Goal: Information Seeking & Learning: Learn about a topic

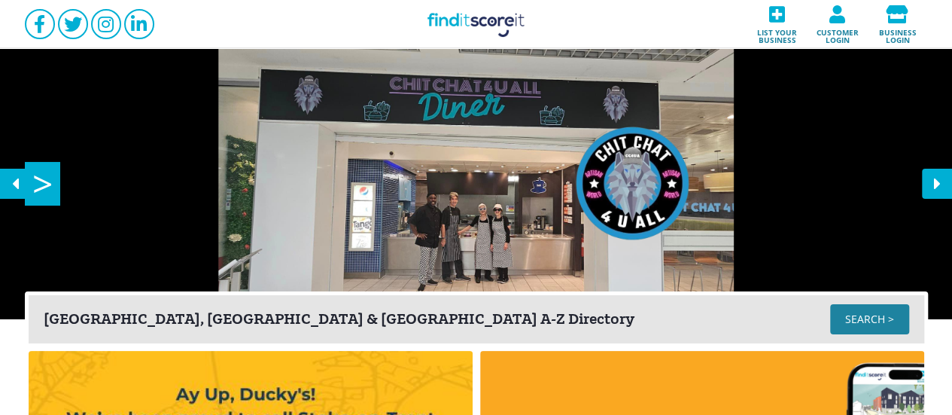
click at [861, 312] on div "SEARCH >" at bounding box center [869, 319] width 79 height 30
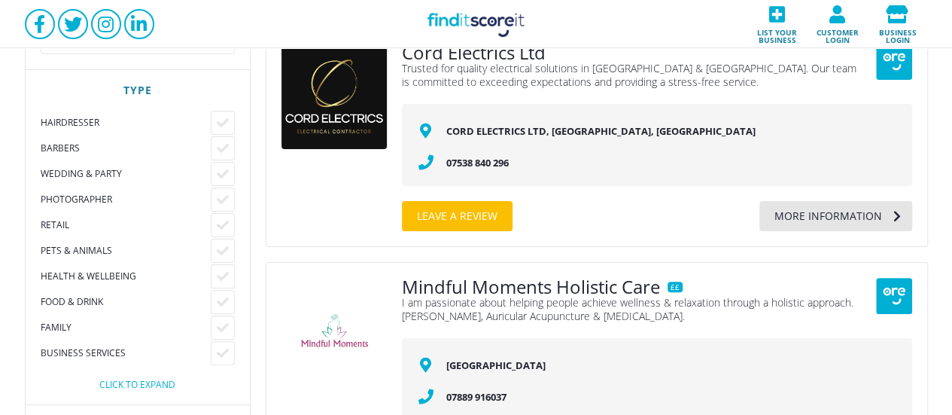
scroll to position [100, 0]
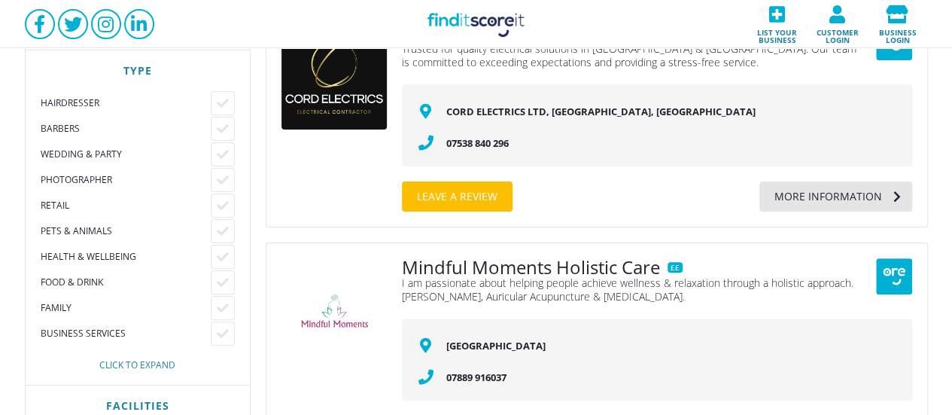
click at [134, 362] on div "Click to expand" at bounding box center [138, 365] width 194 height 9
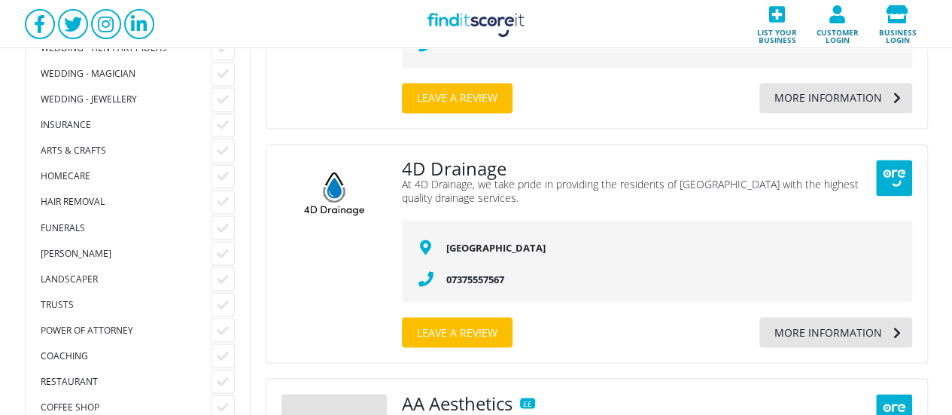
scroll to position [1103, 0]
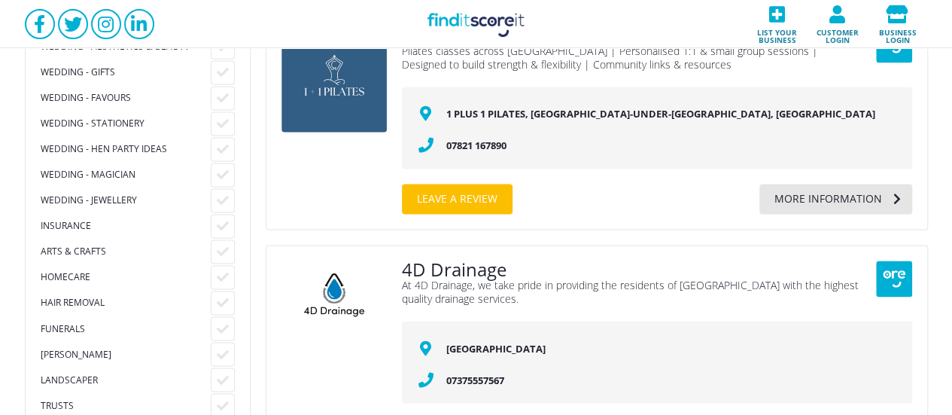
click at [99, 253] on div "Arts & Crafts" at bounding box center [126, 251] width 170 height 12
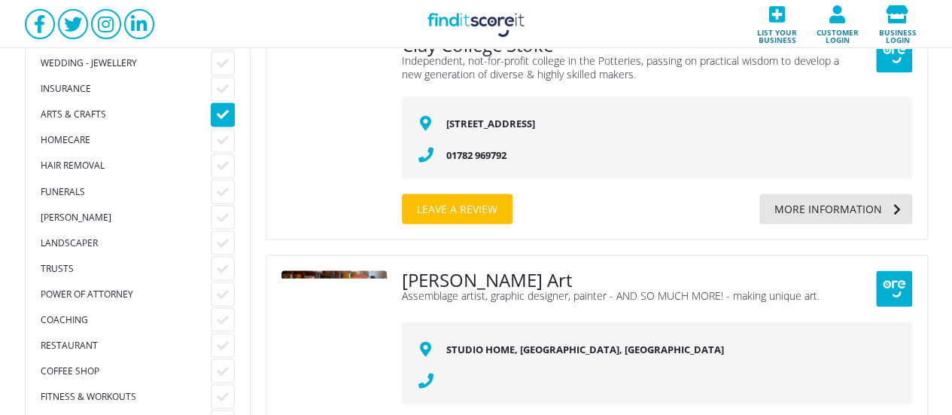
scroll to position [1245, 0]
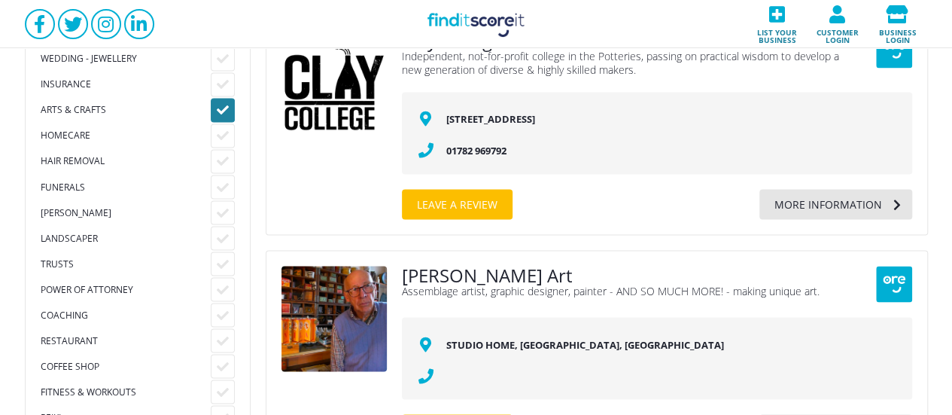
click at [230, 105] on div at bounding box center [223, 110] width 24 height 24
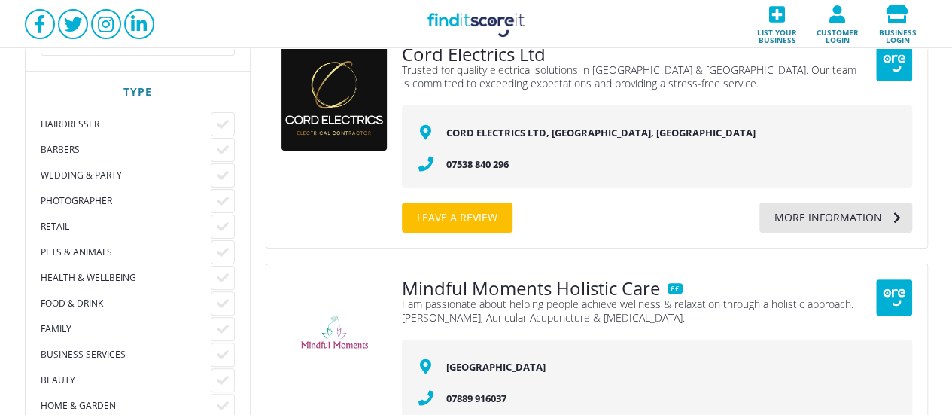
scroll to position [41, 0]
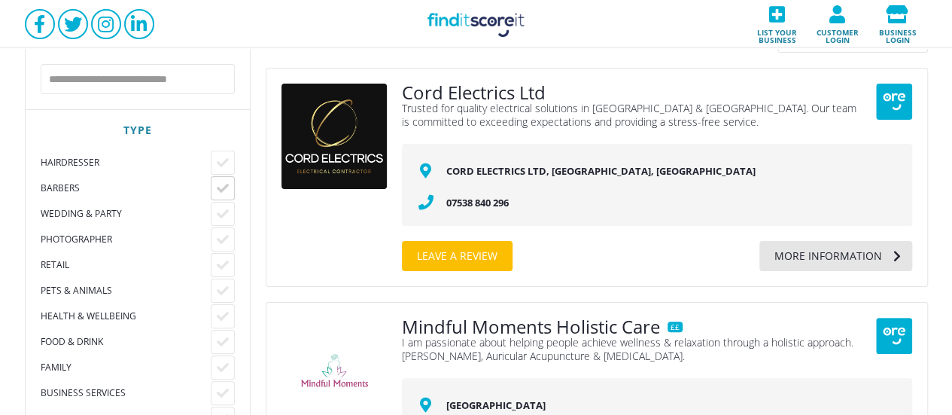
click at [229, 187] on div at bounding box center [223, 188] width 24 height 24
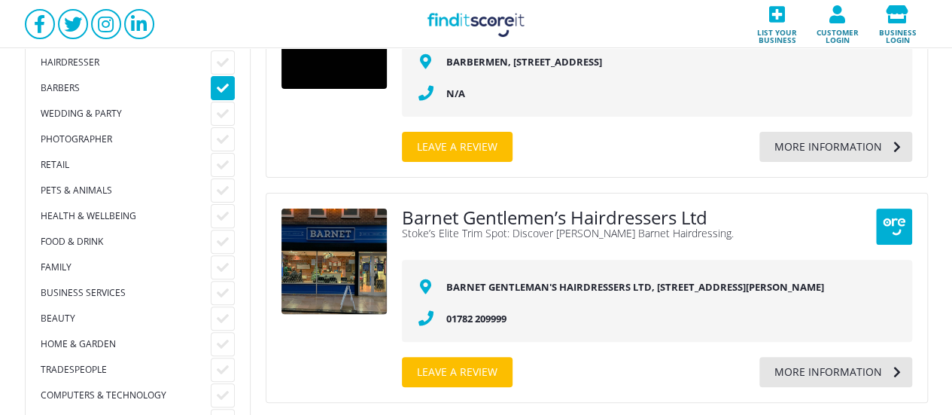
scroll to position [41, 0]
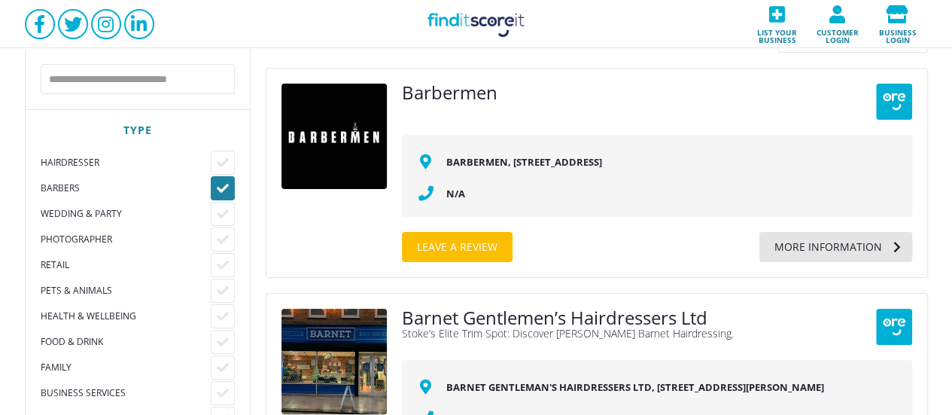
click at [226, 194] on div at bounding box center [223, 188] width 24 height 24
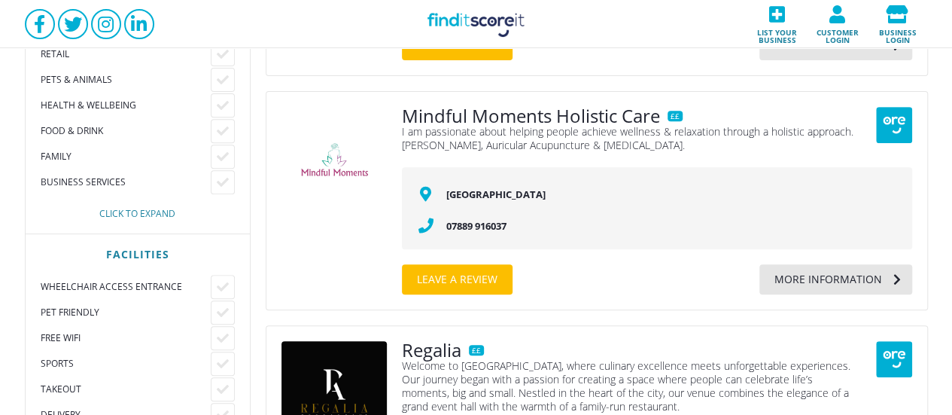
scroll to position [241, 0]
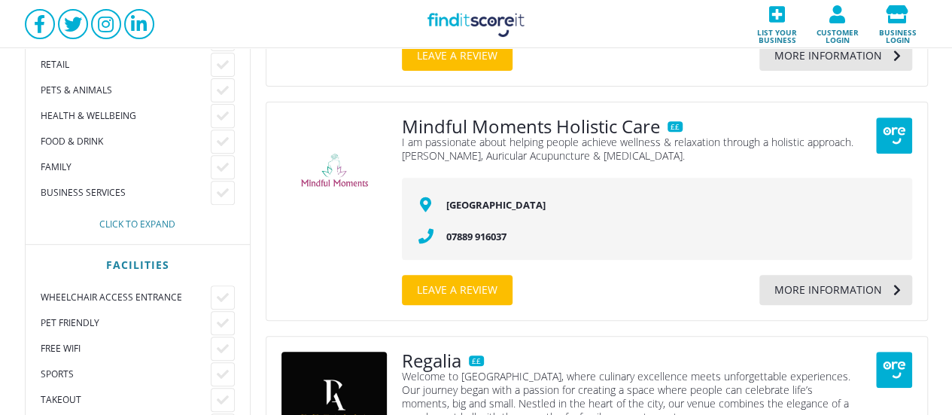
click at [140, 225] on div "Click to expand" at bounding box center [138, 224] width 194 height 9
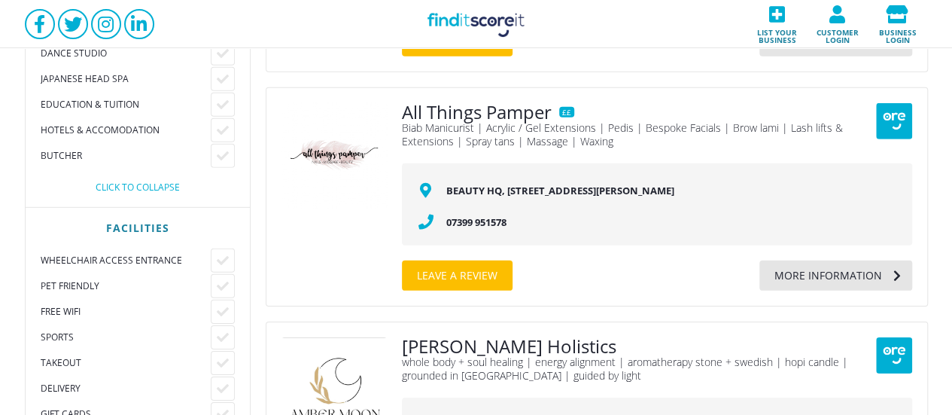
scroll to position [2148, 0]
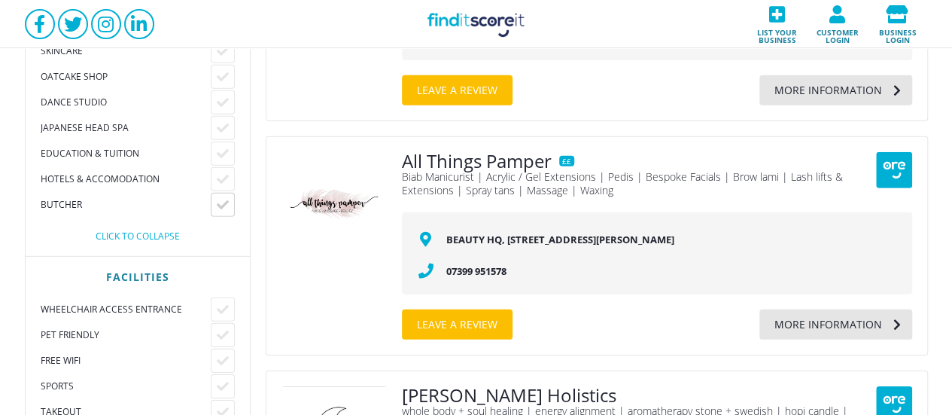
click at [223, 210] on icon at bounding box center [223, 205] width 12 height 12
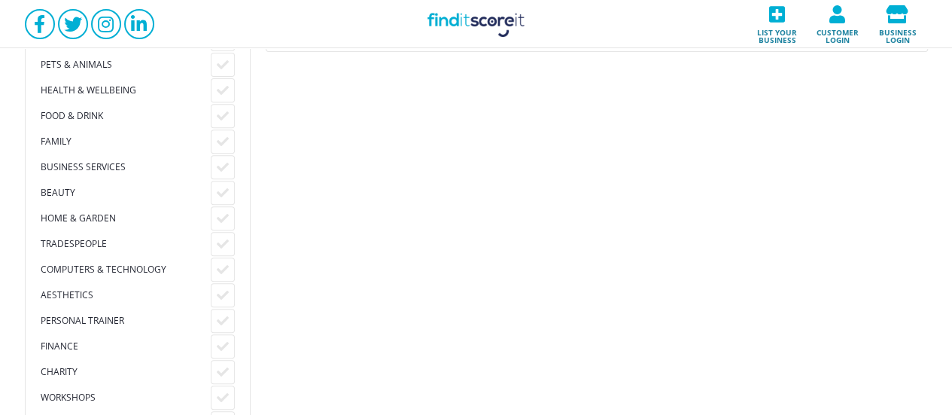
scroll to position [301, 0]
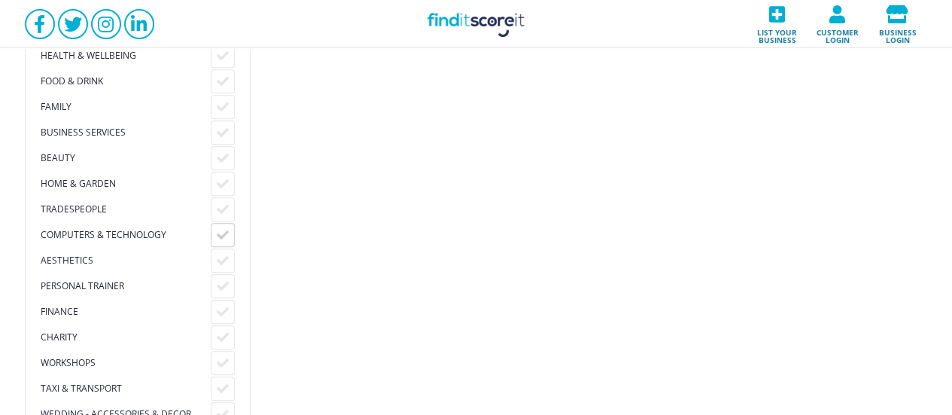
drag, startPoint x: 224, startPoint y: 231, endPoint x: 248, endPoint y: 240, distance: 26.4
click at [224, 231] on icon at bounding box center [223, 235] width 12 height 12
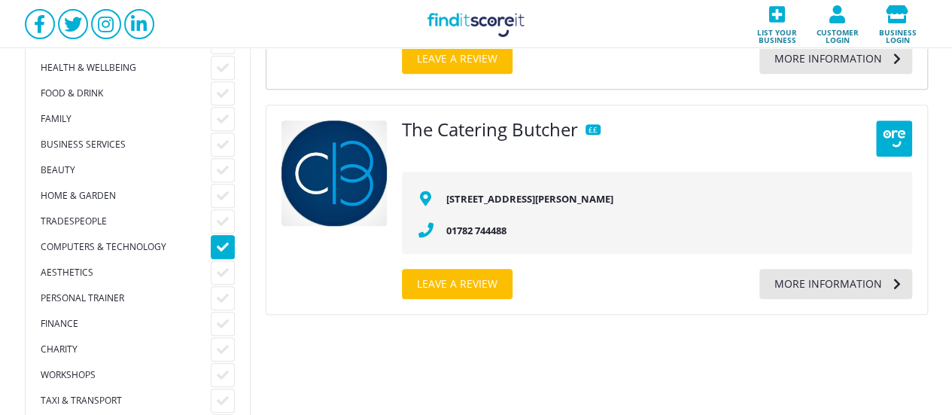
scroll to position [301, 0]
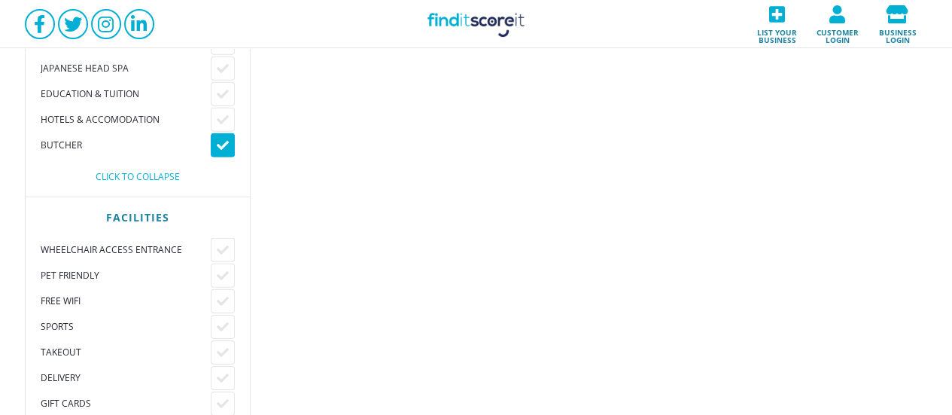
drag, startPoint x: 222, startPoint y: 156, endPoint x: 278, endPoint y: 166, distance: 57.3
click at [222, 156] on div at bounding box center [223, 145] width 24 height 24
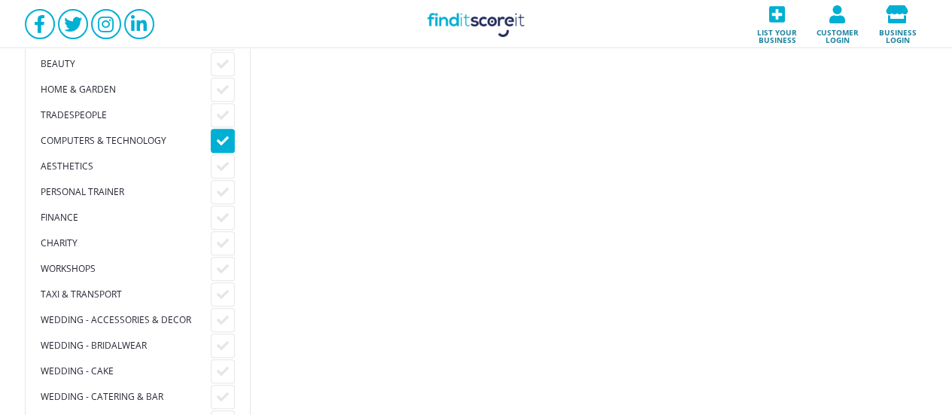
scroll to position [301, 0]
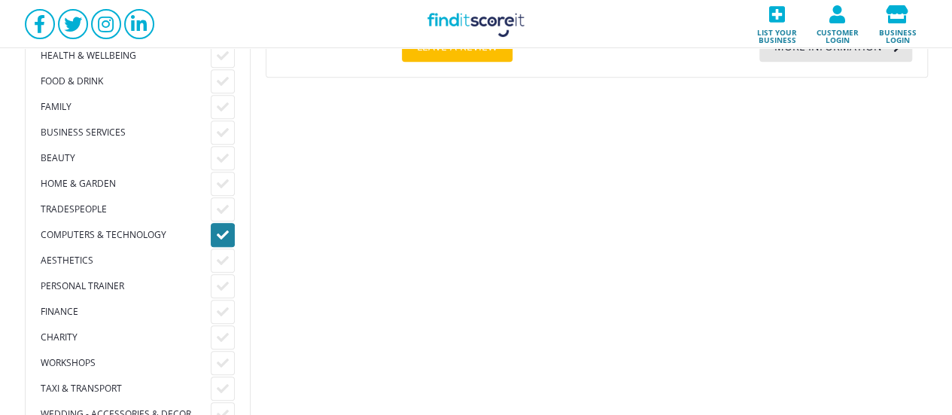
click at [226, 229] on icon at bounding box center [223, 235] width 12 height 12
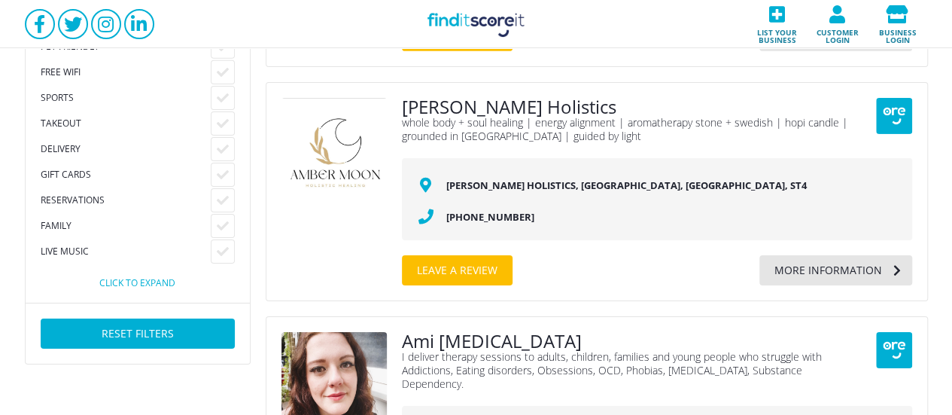
scroll to position [2035, 0]
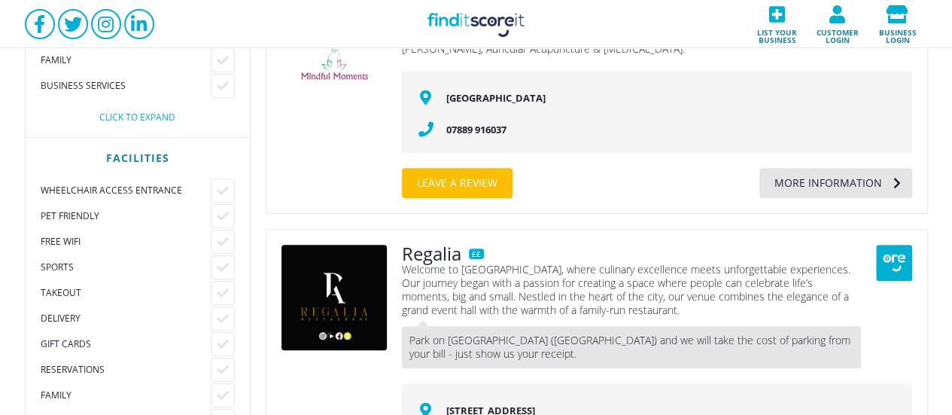
scroll to position [329, 0]
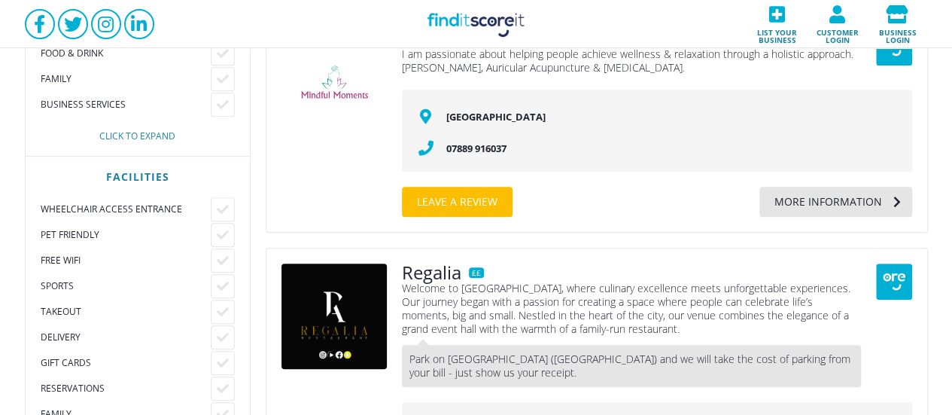
click at [130, 140] on div "Click to expand" at bounding box center [138, 136] width 194 height 9
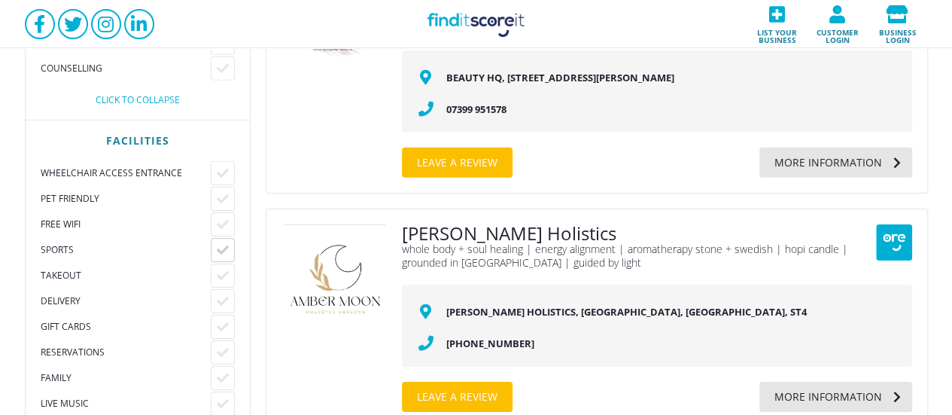
scroll to position [2235, 0]
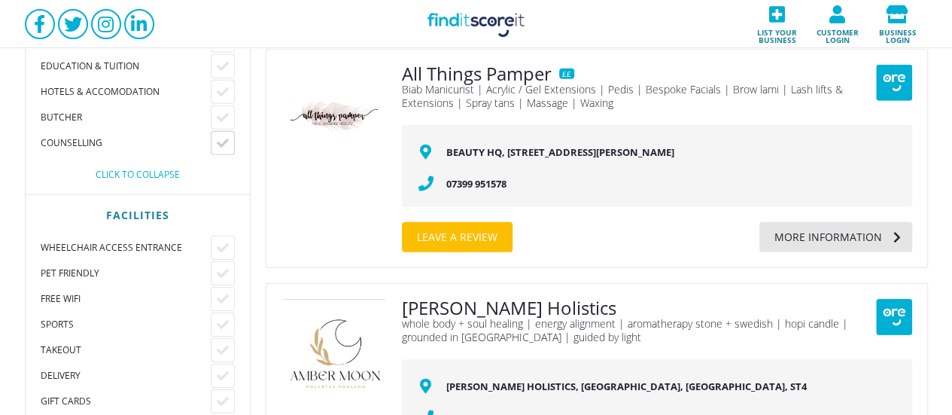
click at [228, 141] on div at bounding box center [223, 143] width 24 height 24
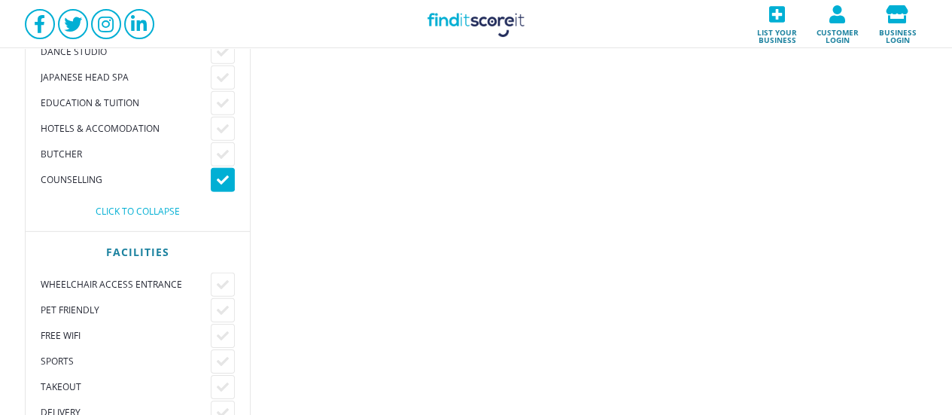
scroll to position [2107, 0]
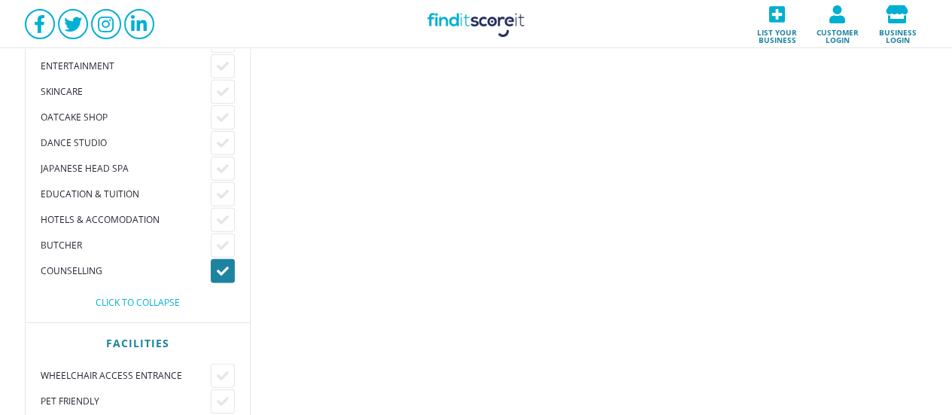
click at [227, 265] on icon at bounding box center [223, 271] width 12 height 12
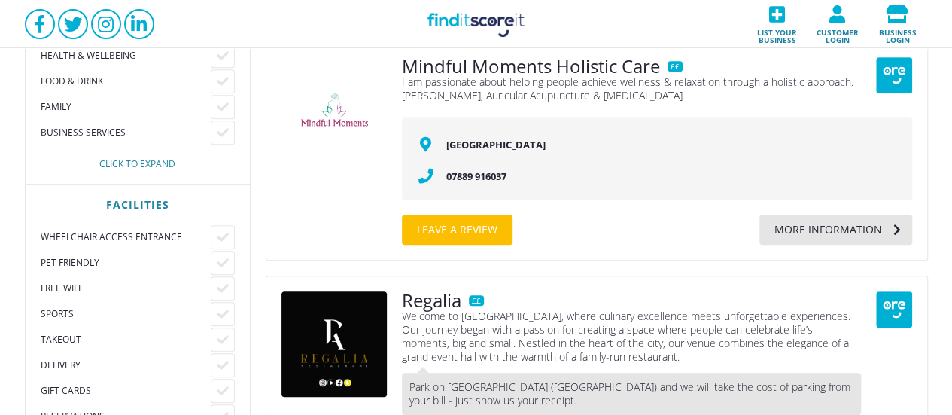
click at [128, 160] on div "Click to expand" at bounding box center [138, 164] width 194 height 9
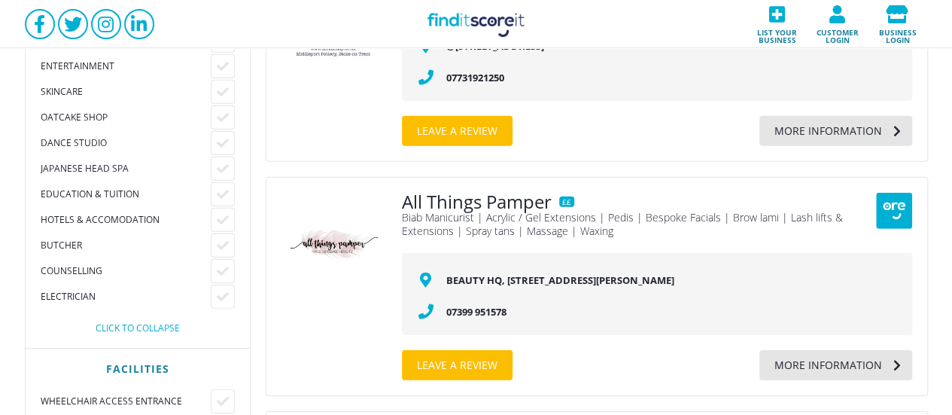
scroll to position [2308, 0]
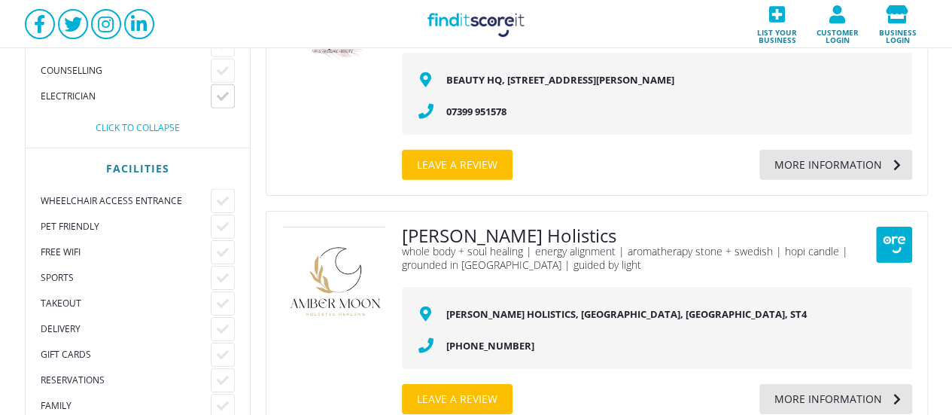
click at [221, 103] on div at bounding box center [223, 96] width 24 height 24
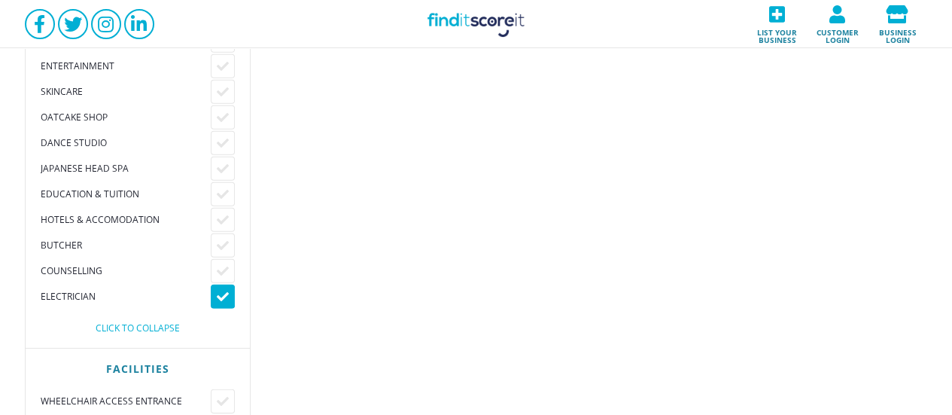
scroll to position [2007, 0]
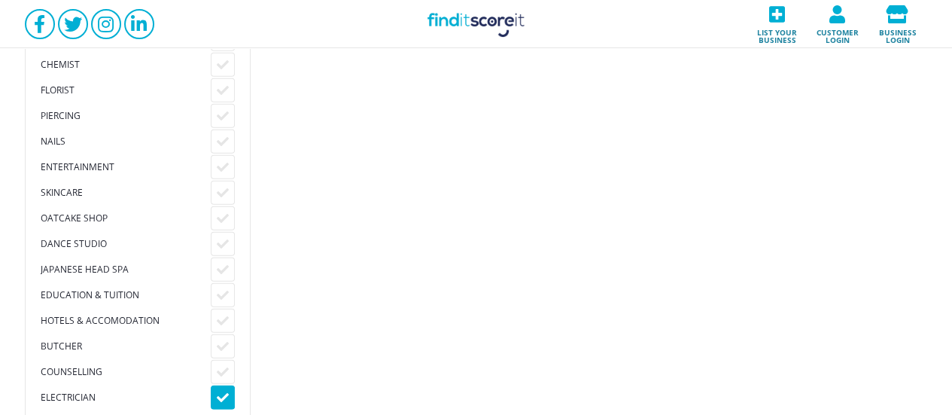
drag, startPoint x: 224, startPoint y: 85, endPoint x: 236, endPoint y: 85, distance: 11.3
click at [226, 85] on icon at bounding box center [223, 90] width 12 height 12
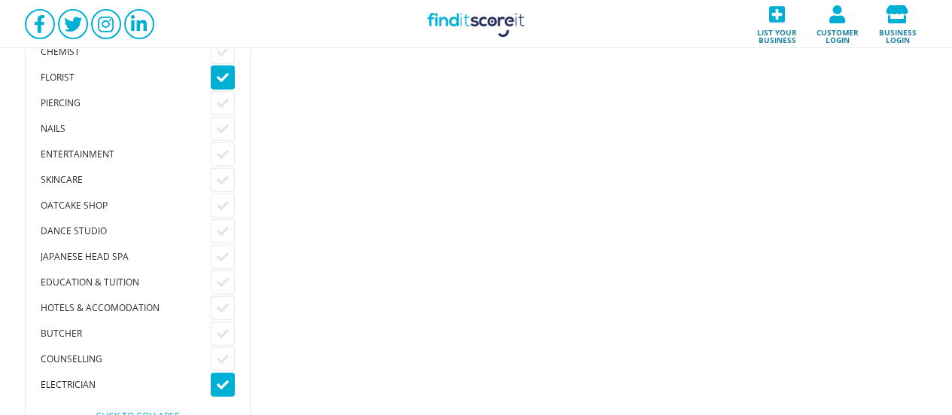
scroll to position [2207, 0]
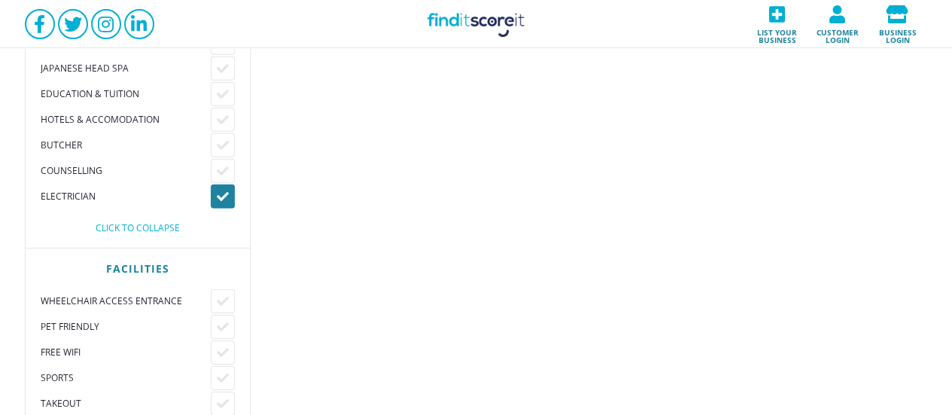
click at [223, 194] on icon at bounding box center [223, 196] width 12 height 12
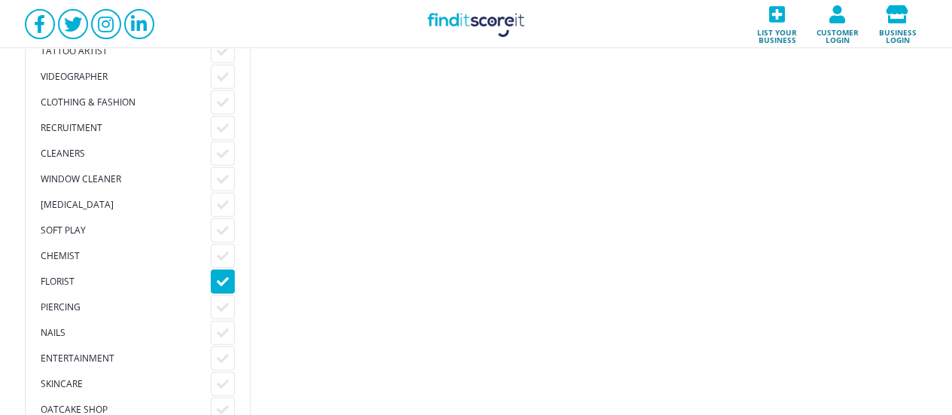
scroll to position [2007, 0]
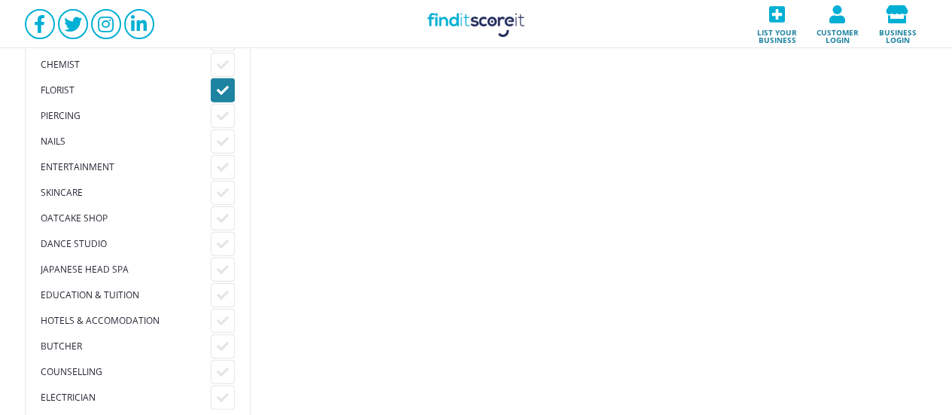
click at [218, 93] on icon at bounding box center [223, 90] width 12 height 12
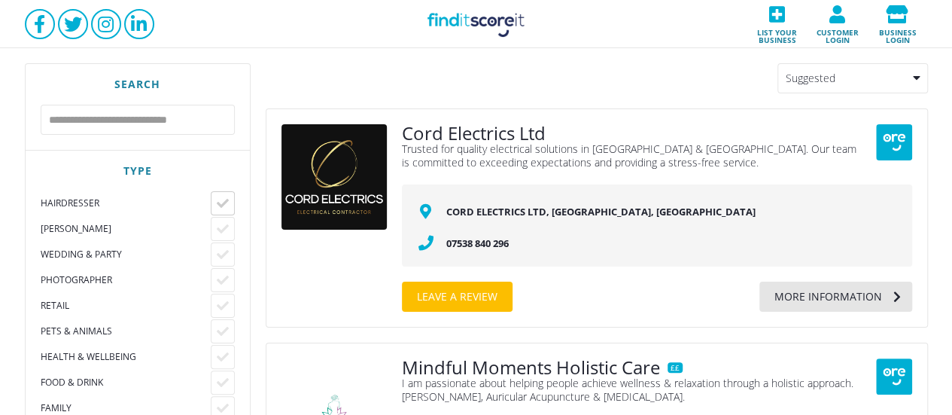
click at [234, 205] on div at bounding box center [223, 203] width 24 height 24
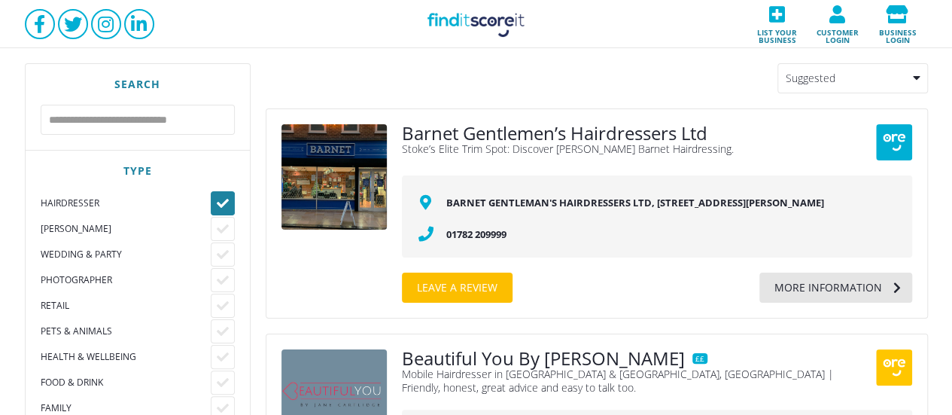
click at [217, 202] on icon at bounding box center [223, 203] width 12 height 12
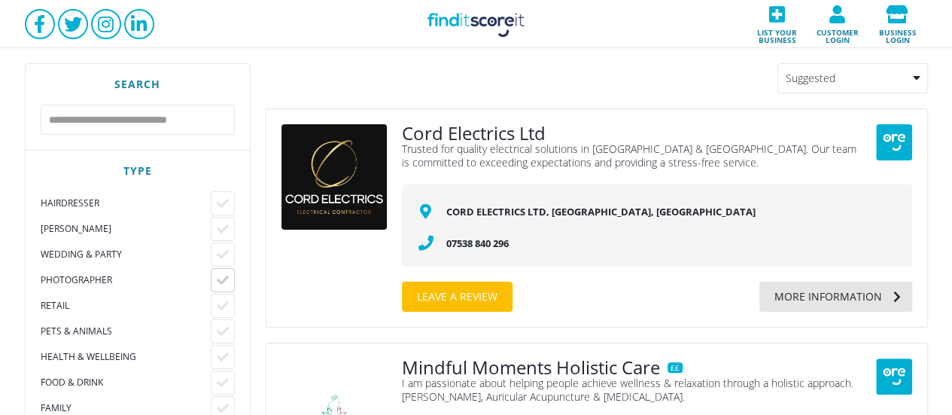
click at [222, 274] on icon at bounding box center [223, 280] width 12 height 12
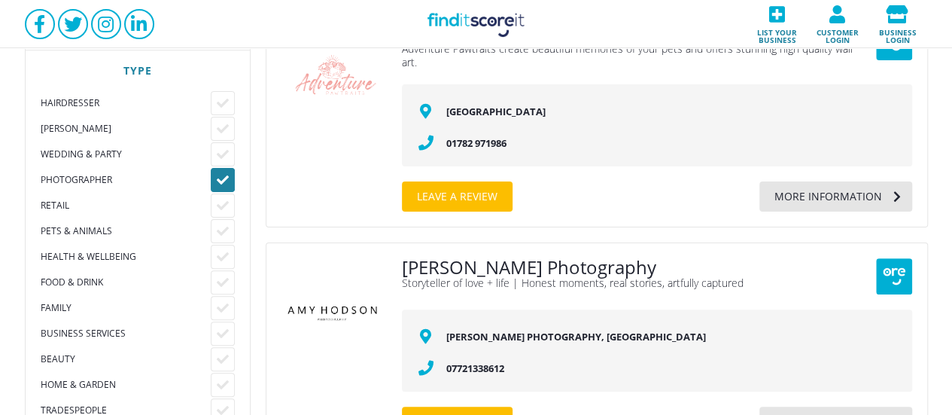
click at [230, 175] on div at bounding box center [223, 180] width 24 height 24
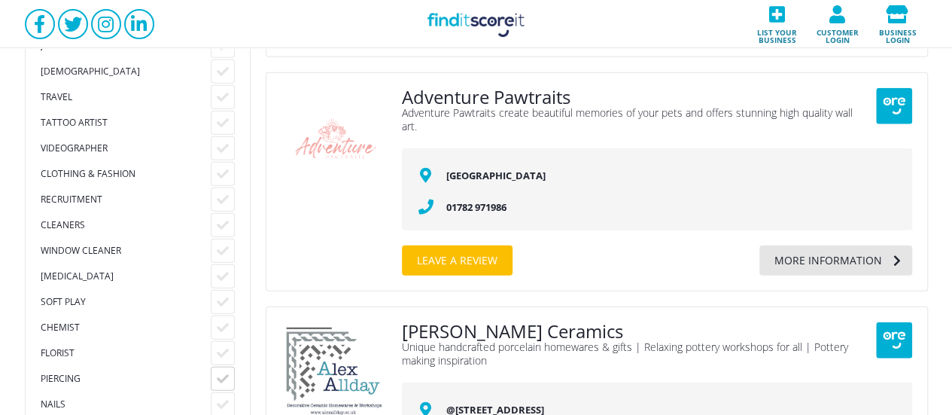
scroll to position [1705, 0]
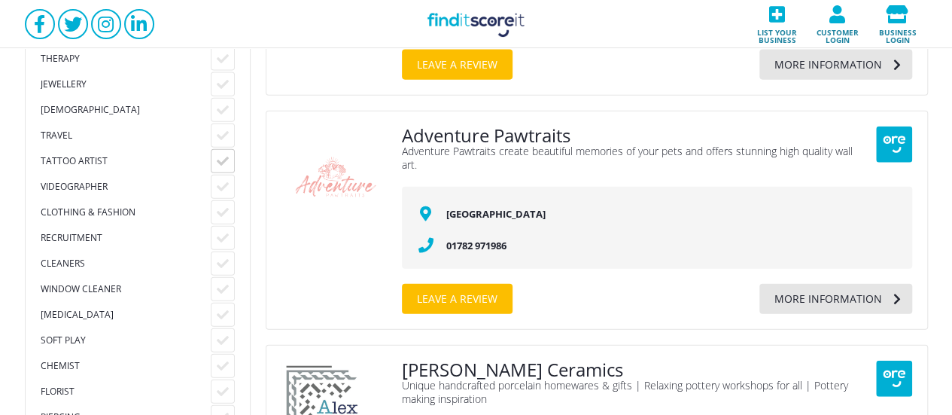
click at [217, 157] on icon at bounding box center [223, 161] width 12 height 12
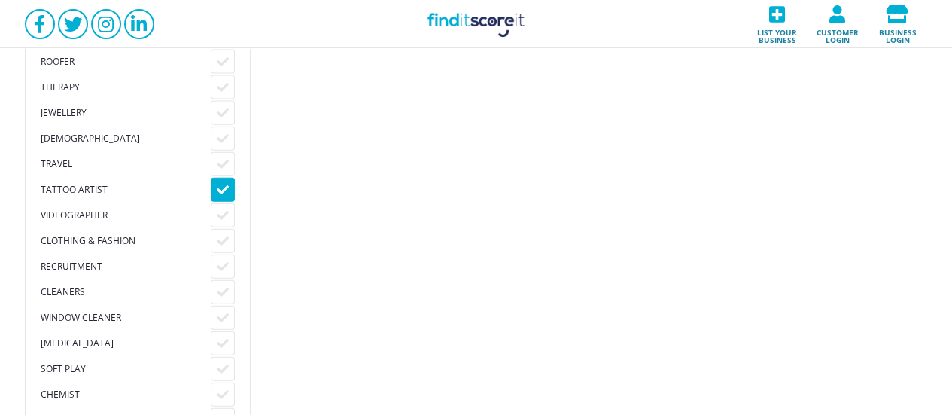
scroll to position [1806, 0]
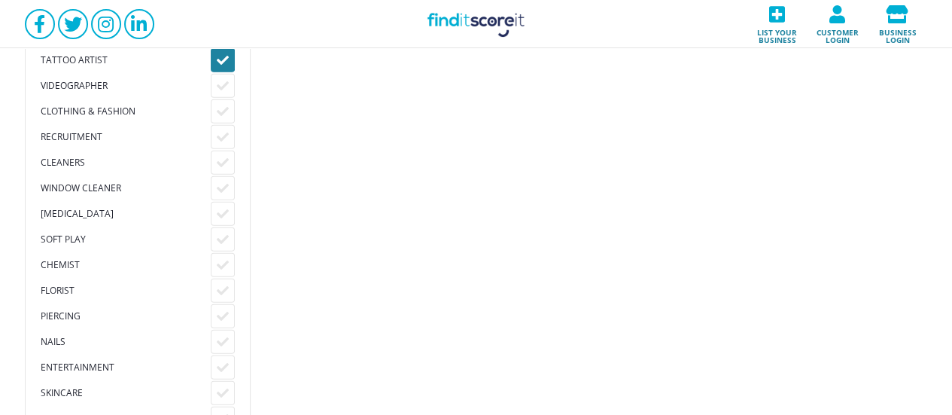
click at [223, 54] on icon at bounding box center [223, 60] width 12 height 12
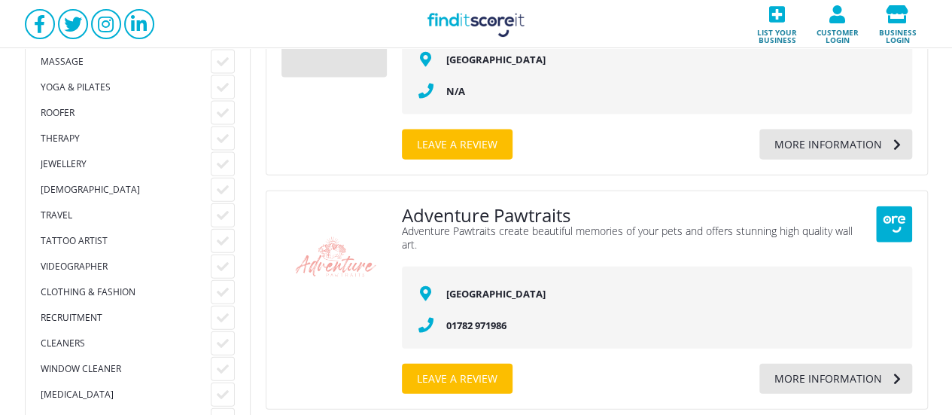
scroll to position [1605, 0]
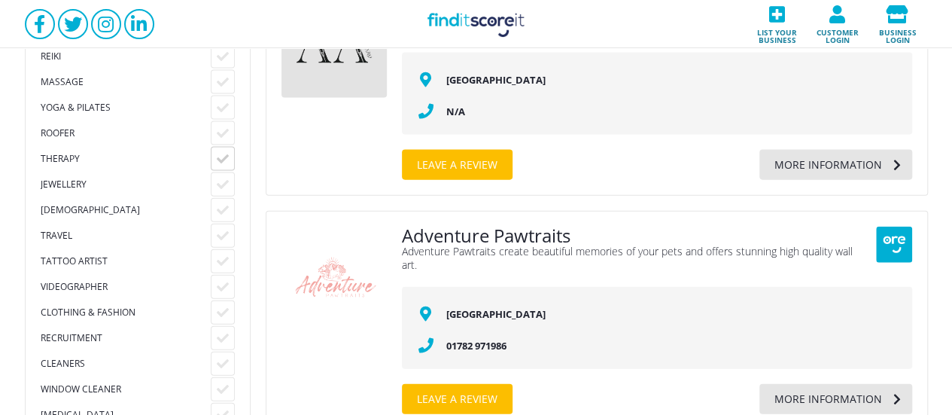
click at [221, 160] on icon at bounding box center [223, 159] width 12 height 12
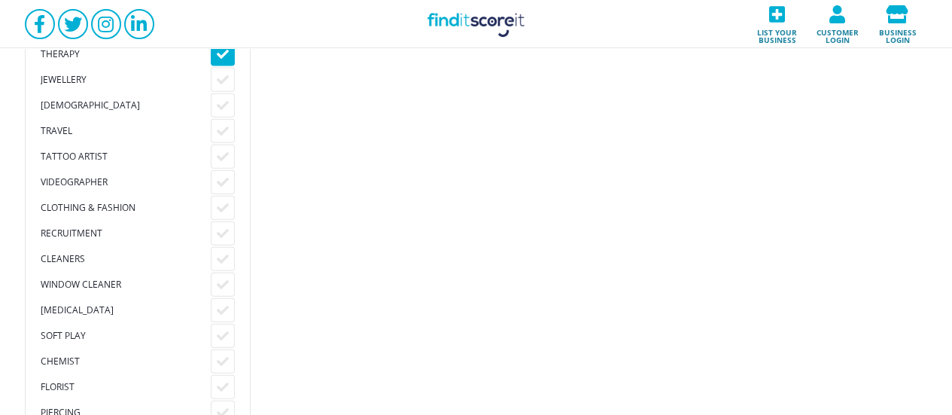
scroll to position [1705, 0]
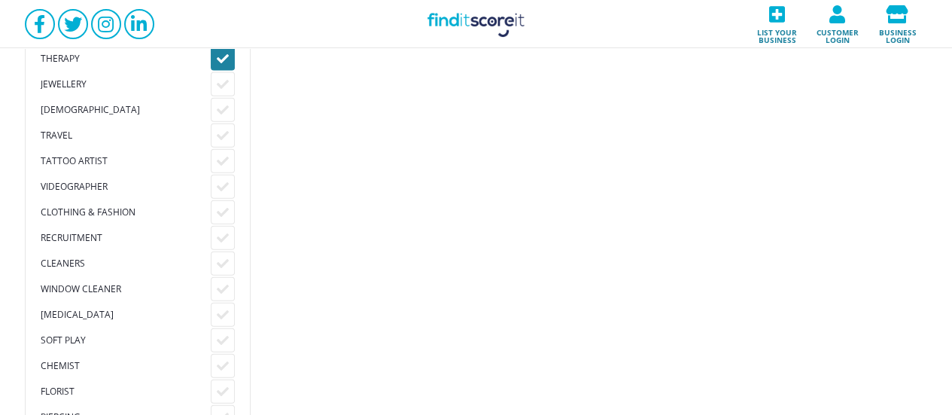
click at [215, 51] on div at bounding box center [223, 59] width 24 height 24
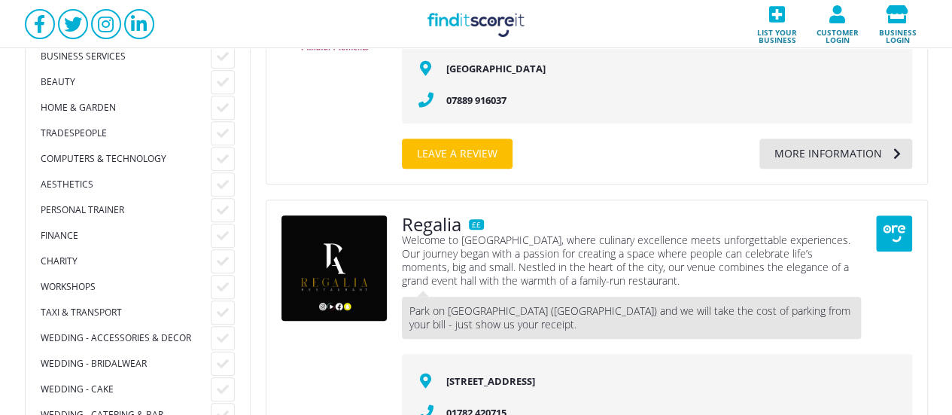
scroll to position [401, 0]
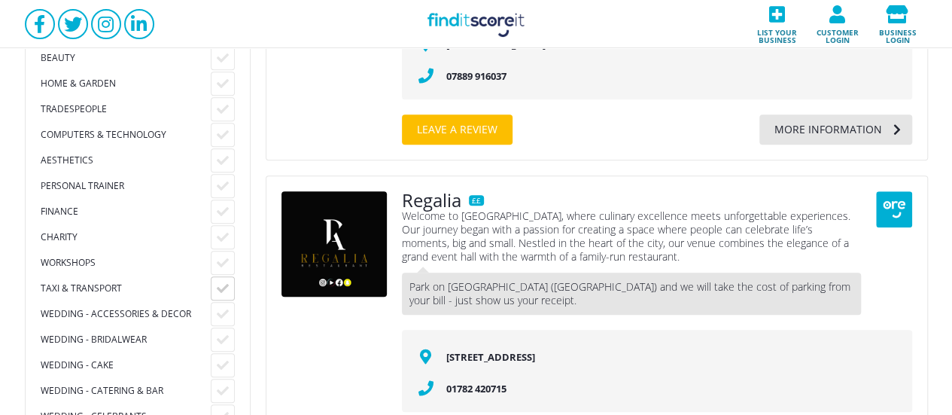
click at [224, 285] on icon at bounding box center [223, 288] width 12 height 12
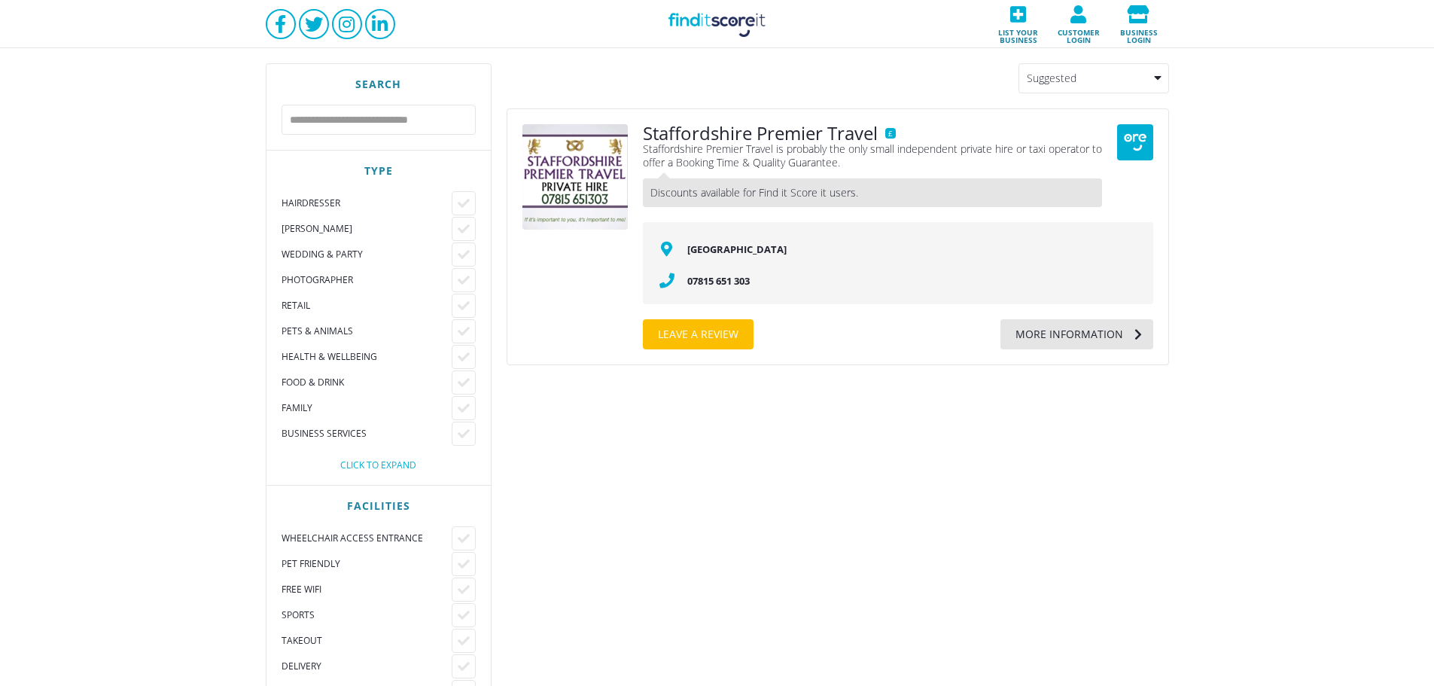
click at [384, 414] on div "Type Hairdresser Barber Wedding & Party Photographer Retail Pets & Animals Heal…" at bounding box center [378, 318] width 224 height 335
click at [389, 414] on div "Click to expand" at bounding box center [378, 465] width 194 height 9
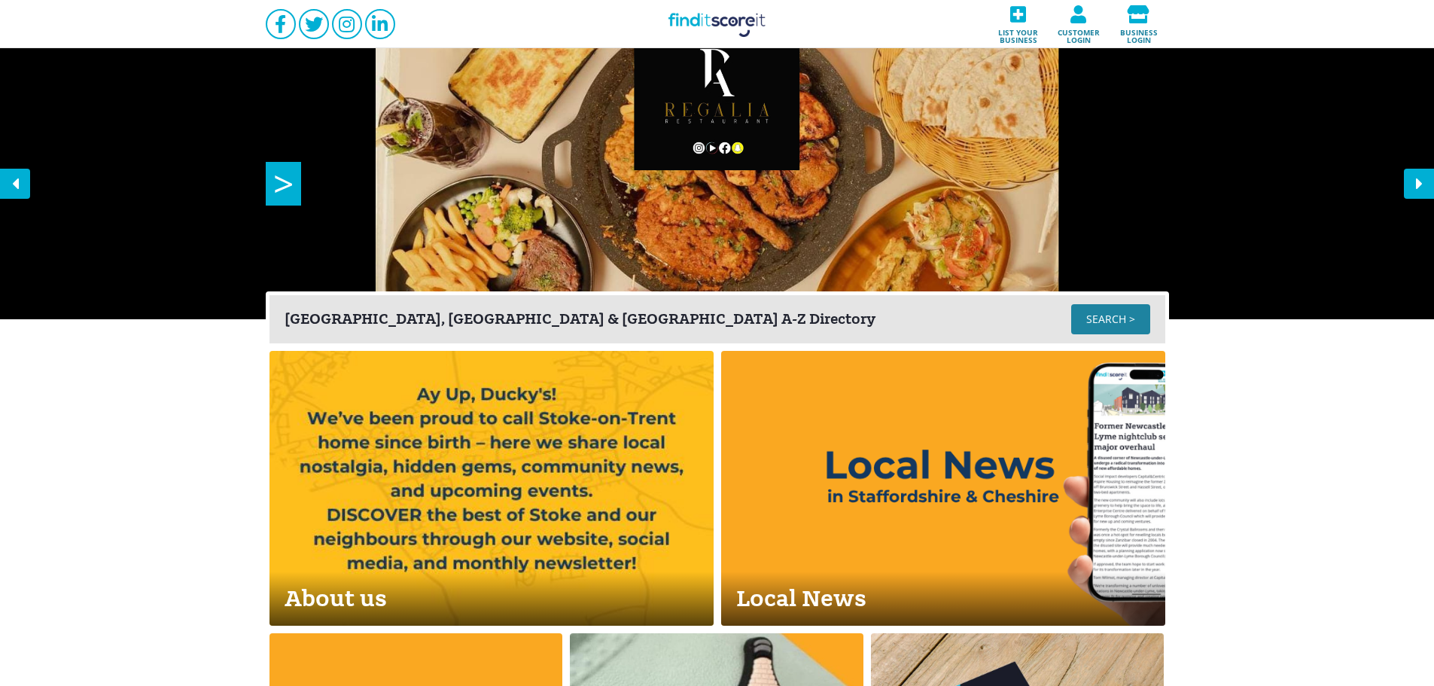
click at [1137, 324] on div "SEARCH >" at bounding box center [1110, 319] width 79 height 30
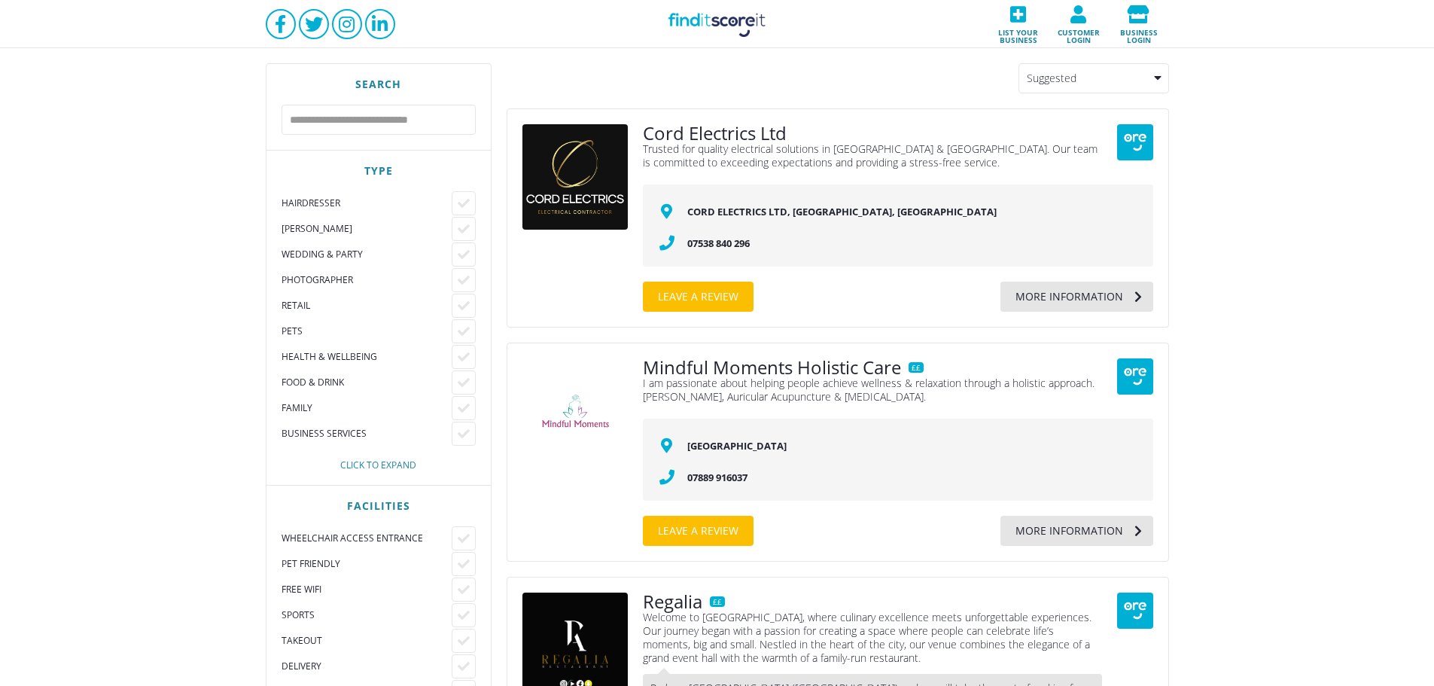
click at [379, 466] on div "Click to expand" at bounding box center [378, 465] width 194 height 9
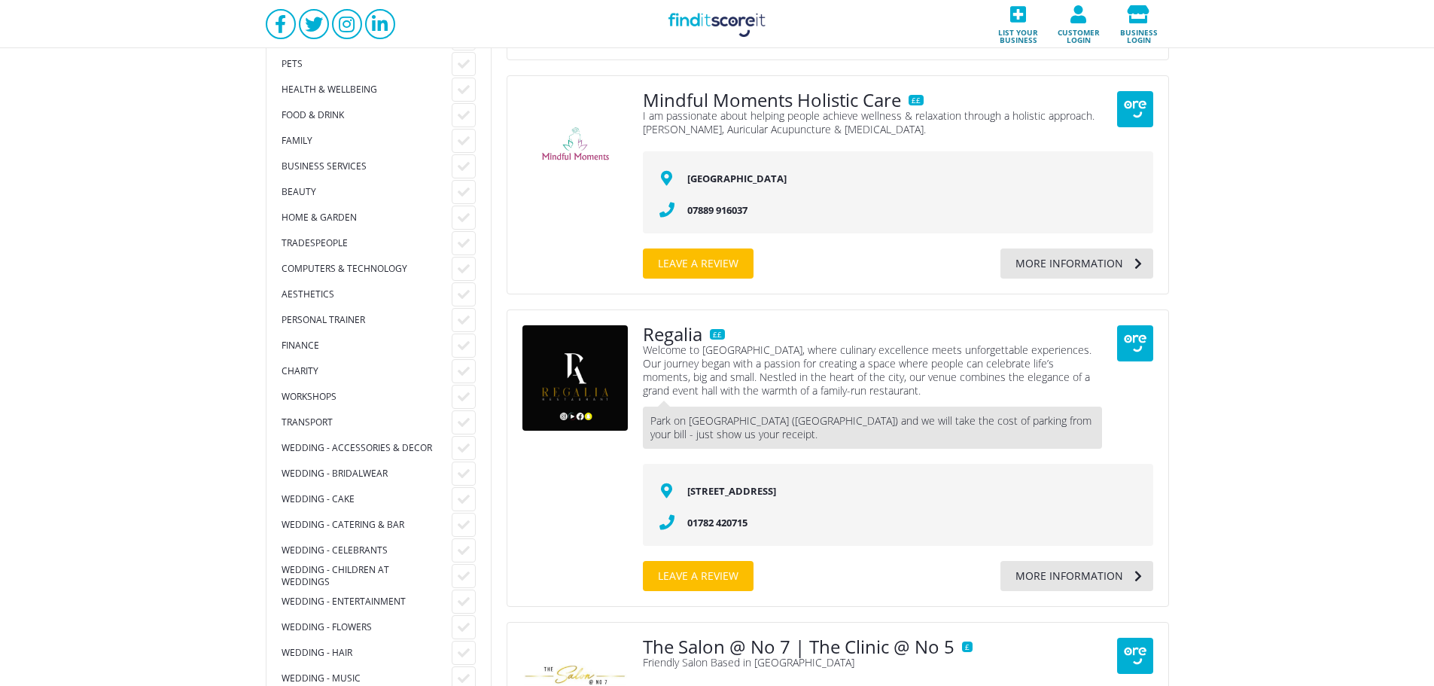
scroll to position [301, 0]
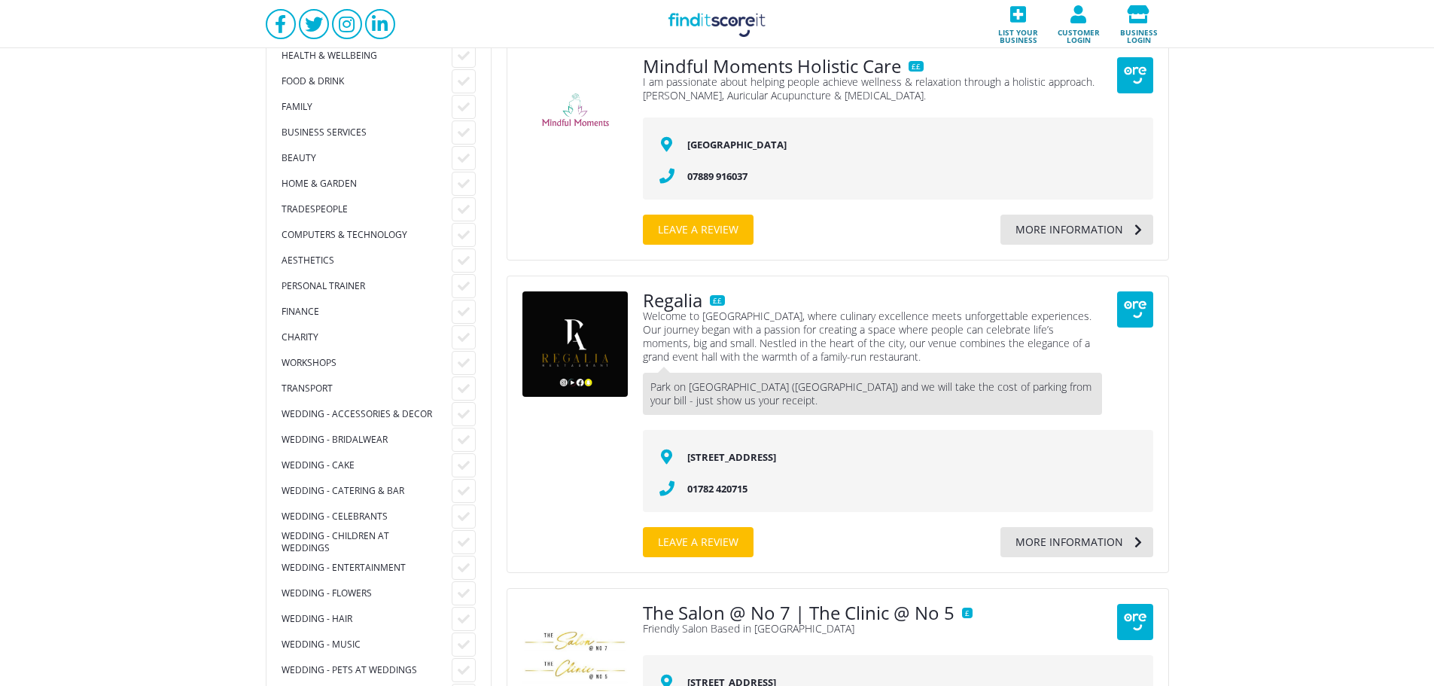
click at [454, 336] on div at bounding box center [464, 337] width 24 height 24
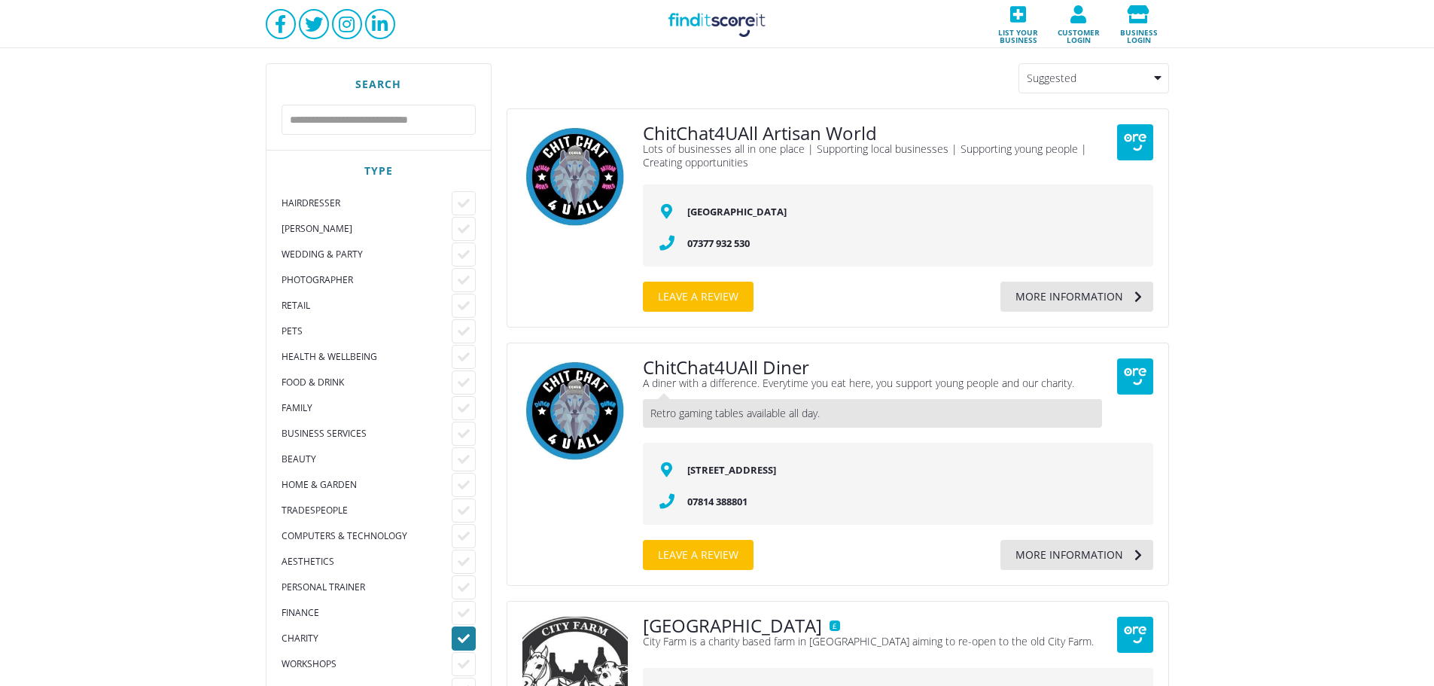
click at [474, 643] on div at bounding box center [464, 638] width 24 height 24
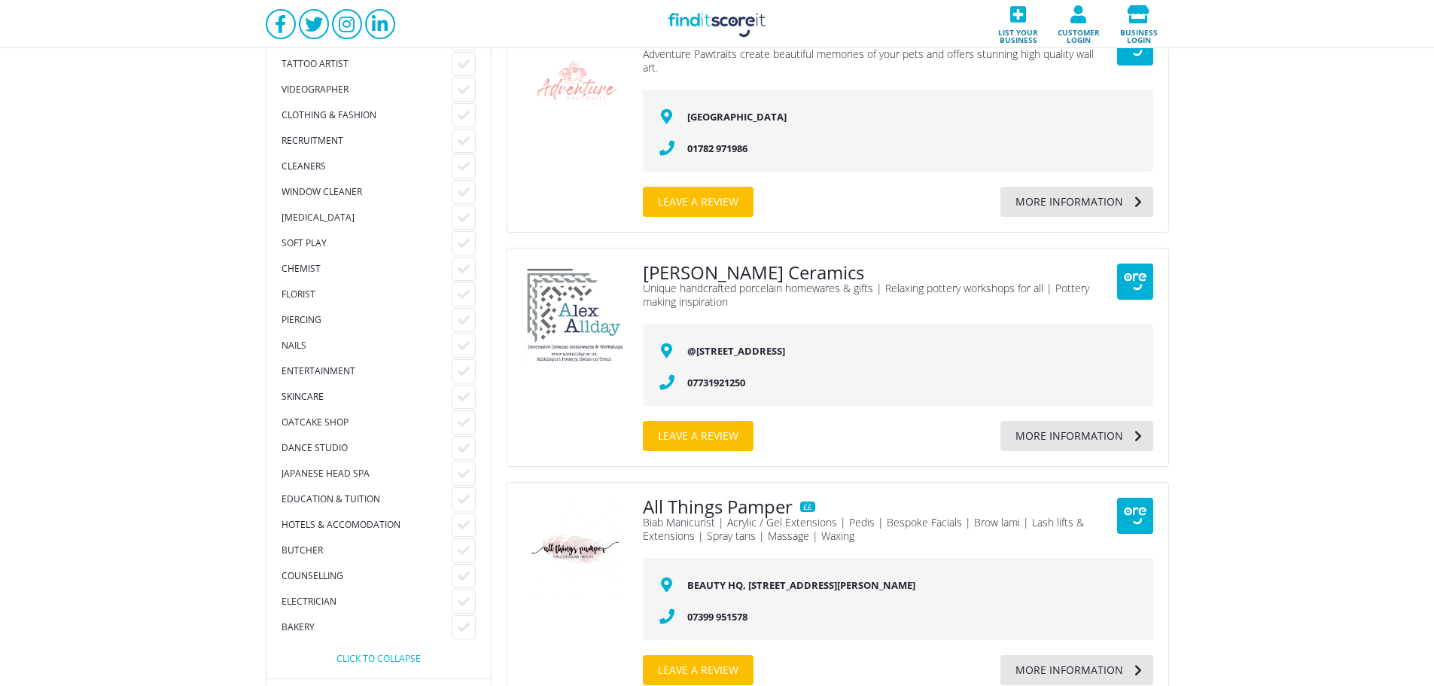
scroll to position [1806, 0]
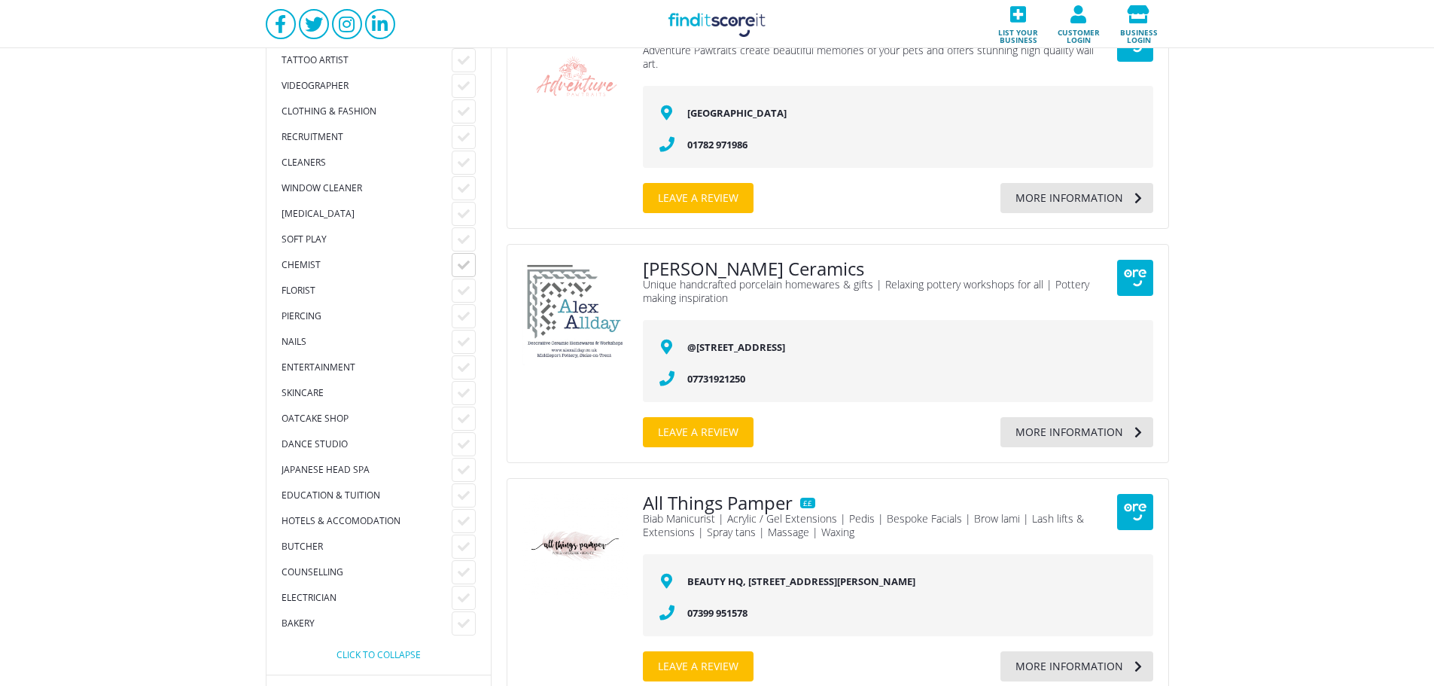
click at [466, 265] on div at bounding box center [464, 265] width 24 height 24
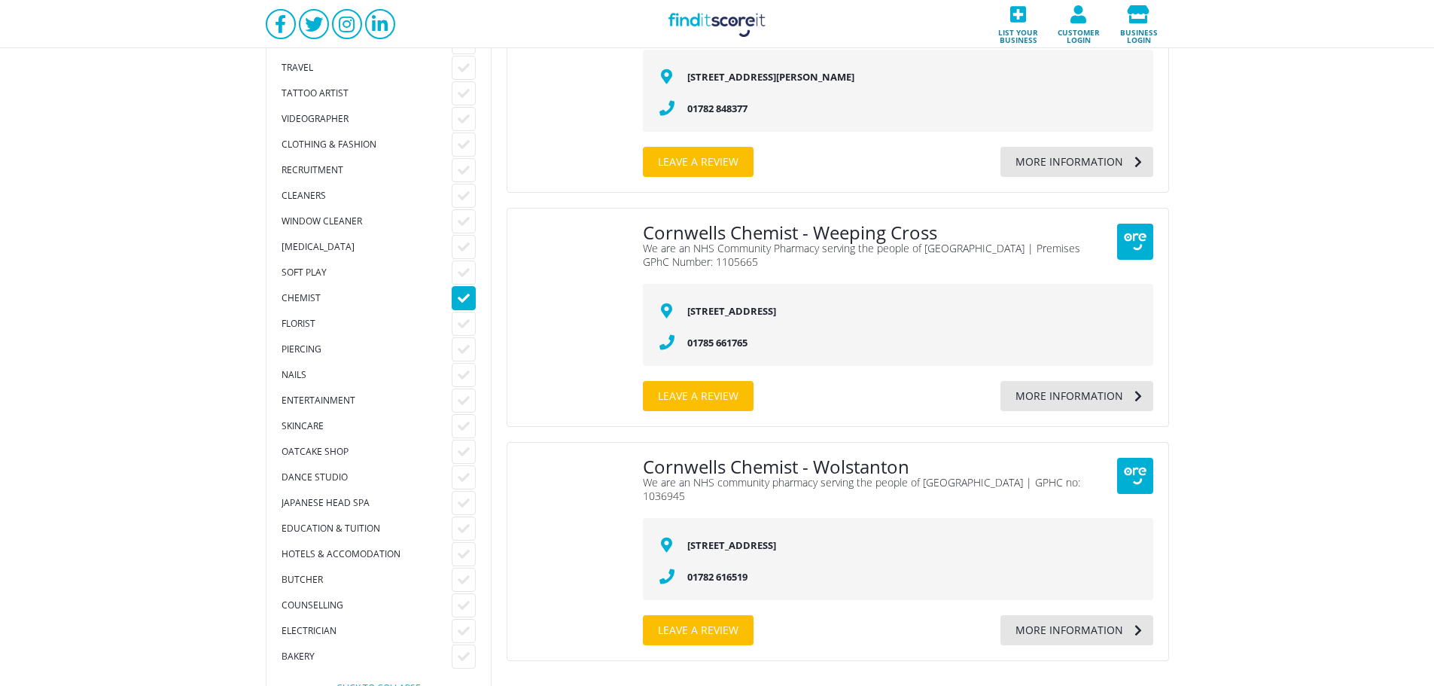
scroll to position [1806, 0]
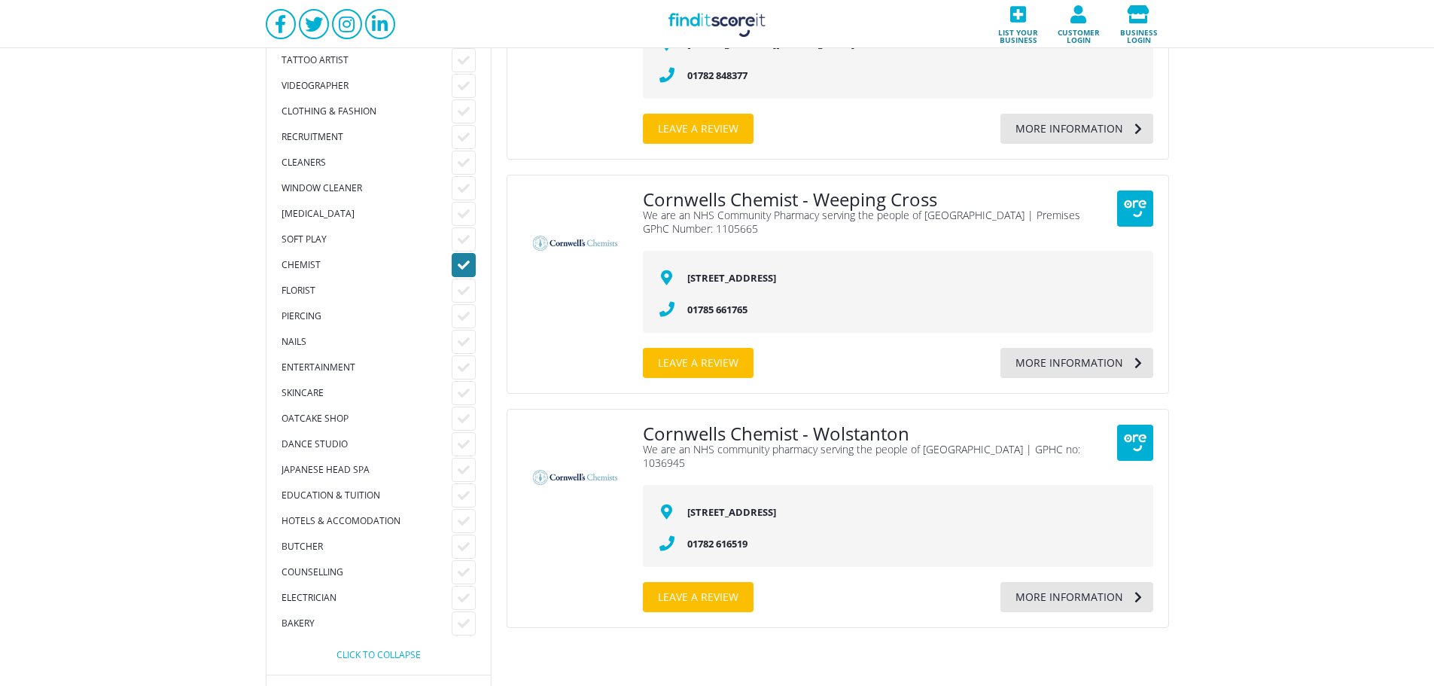
click at [464, 256] on div at bounding box center [464, 265] width 24 height 24
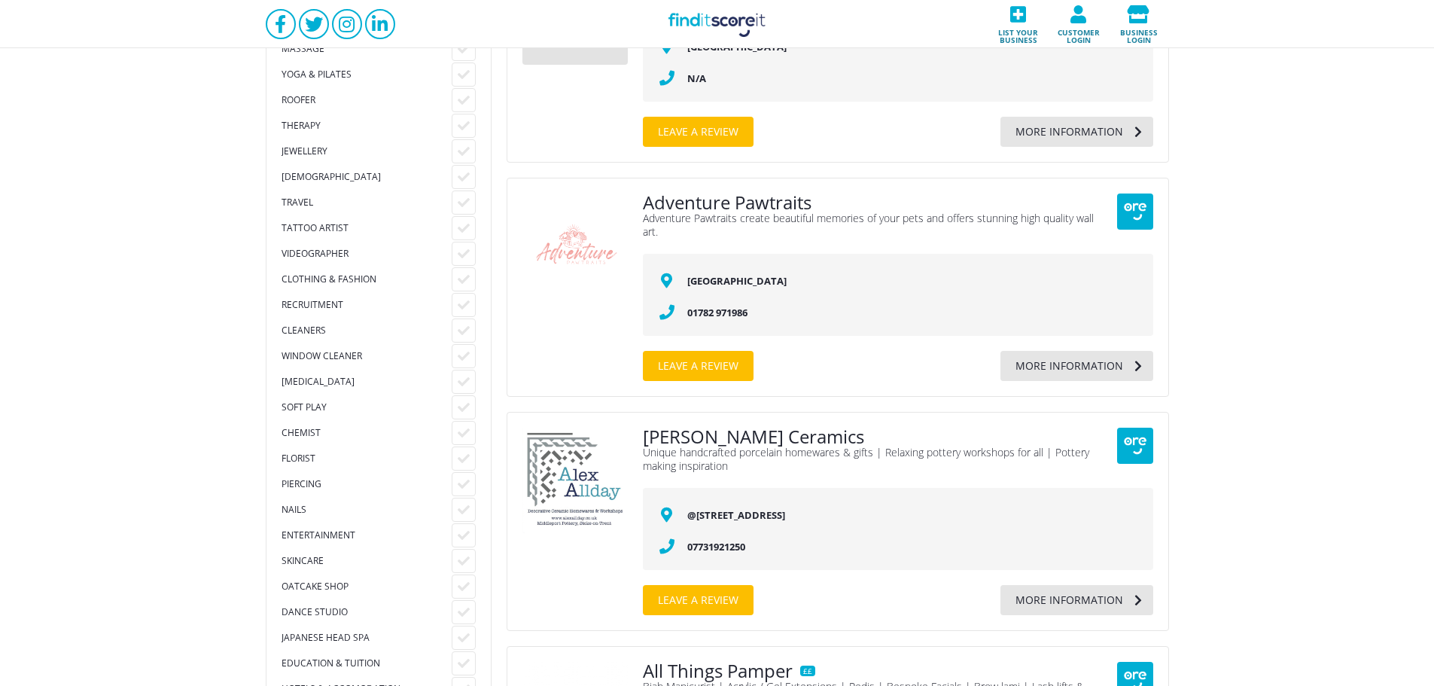
scroll to position [1605, 0]
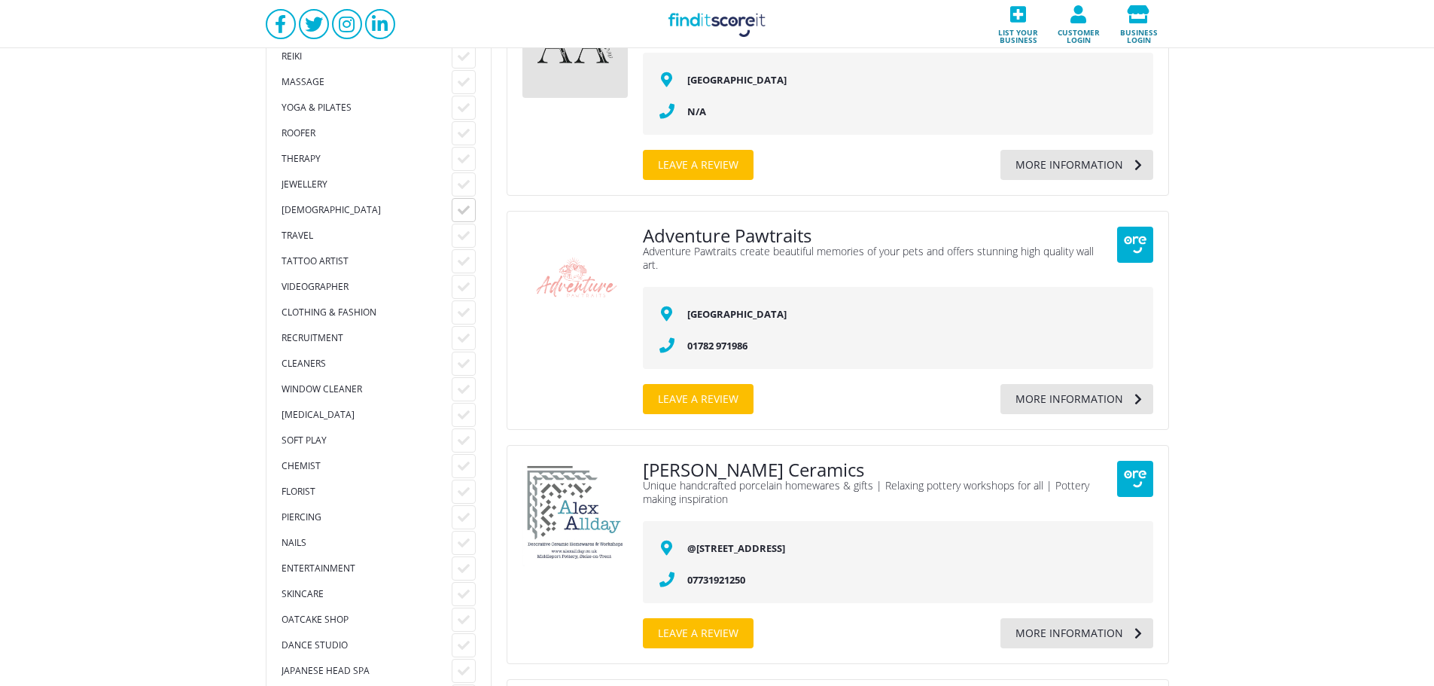
click at [455, 205] on div at bounding box center [464, 210] width 24 height 24
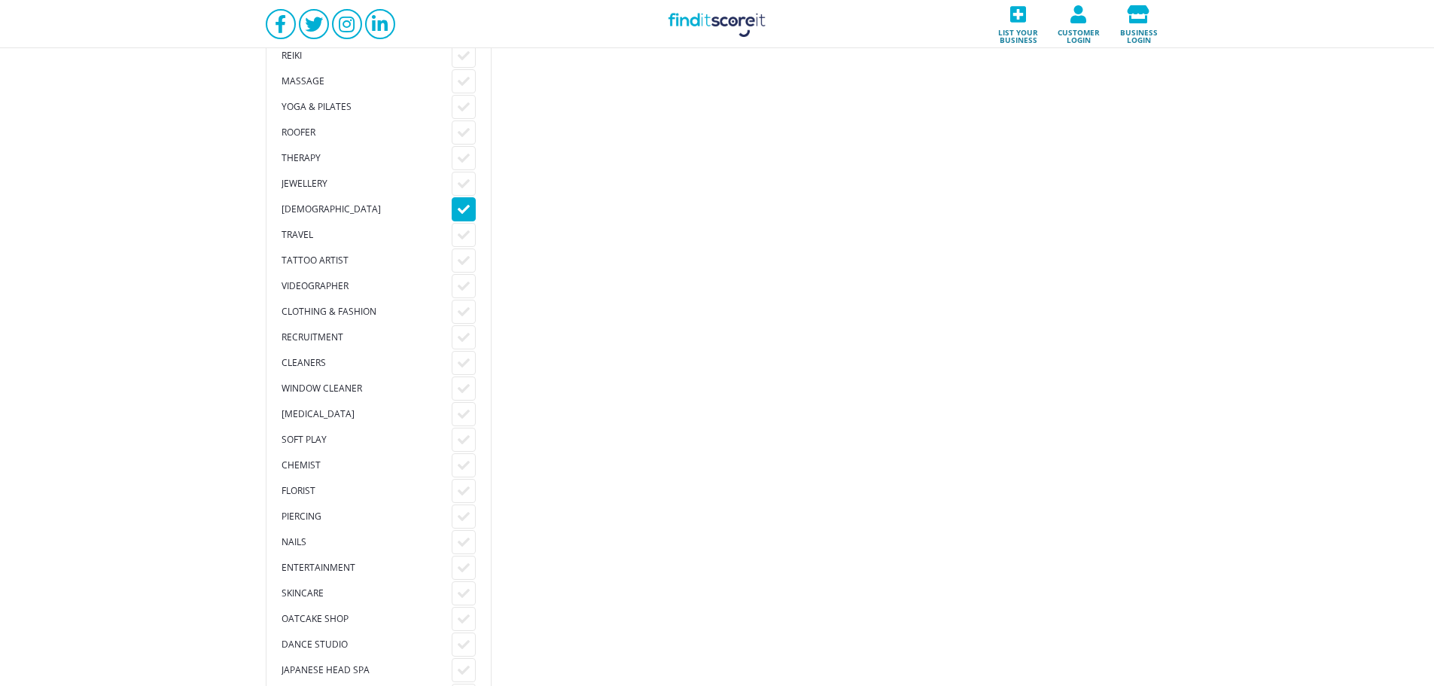
scroll to position [1605, 0]
click at [464, 205] on icon at bounding box center [464, 210] width 12 height 12
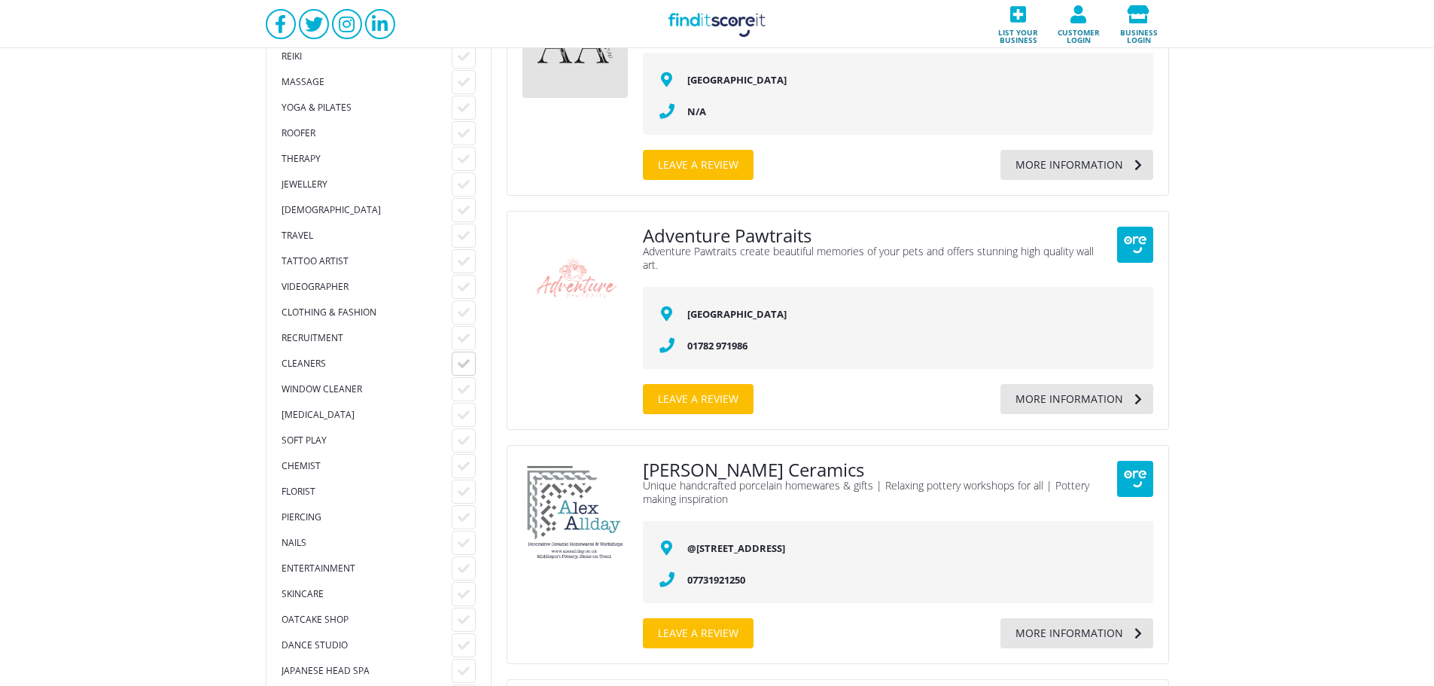
click at [460, 364] on icon at bounding box center [464, 364] width 12 height 12
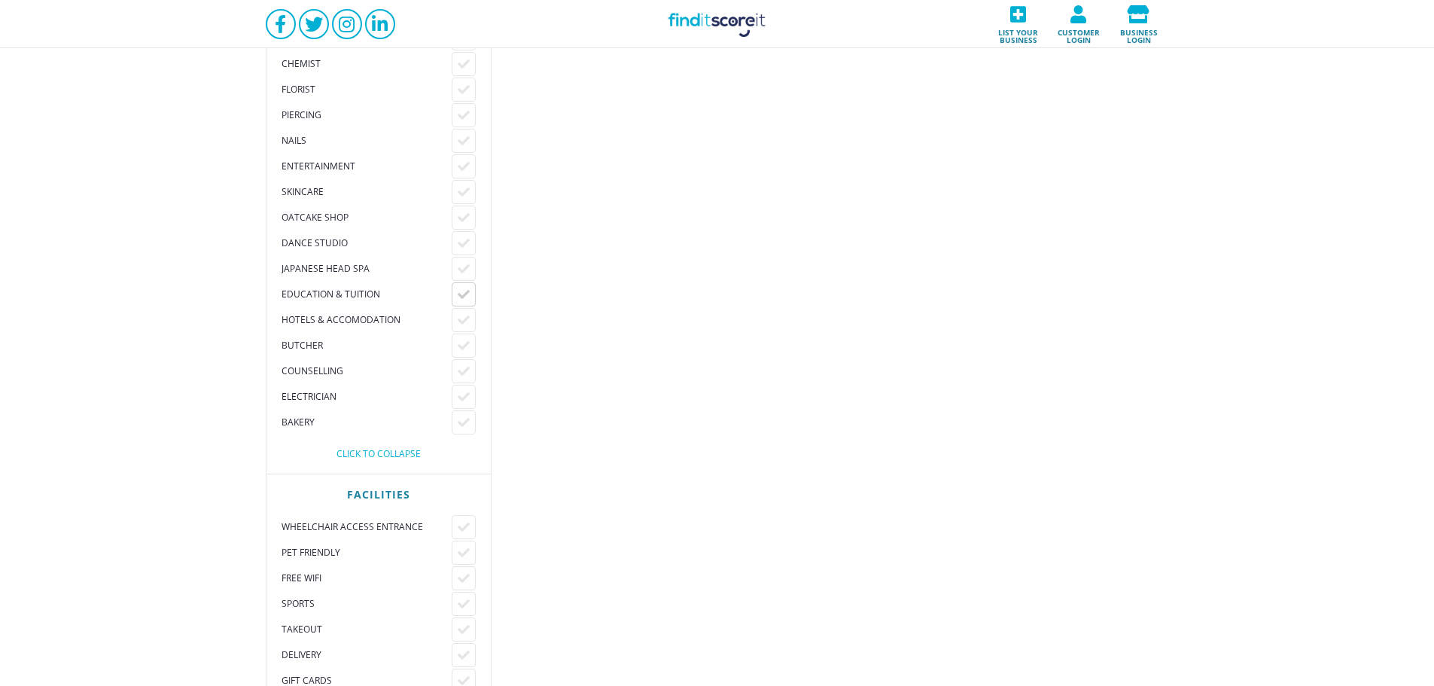
scroll to position [1806, 0]
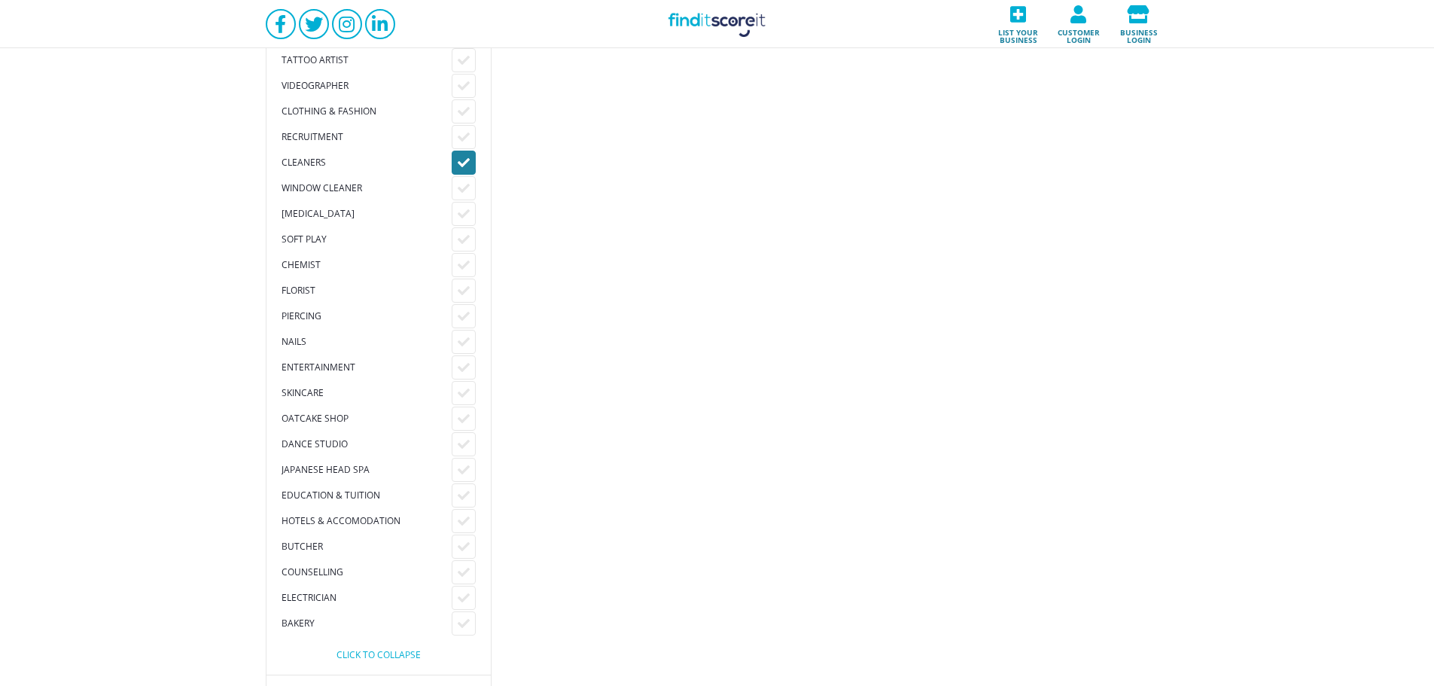
click at [455, 163] on div at bounding box center [464, 163] width 24 height 24
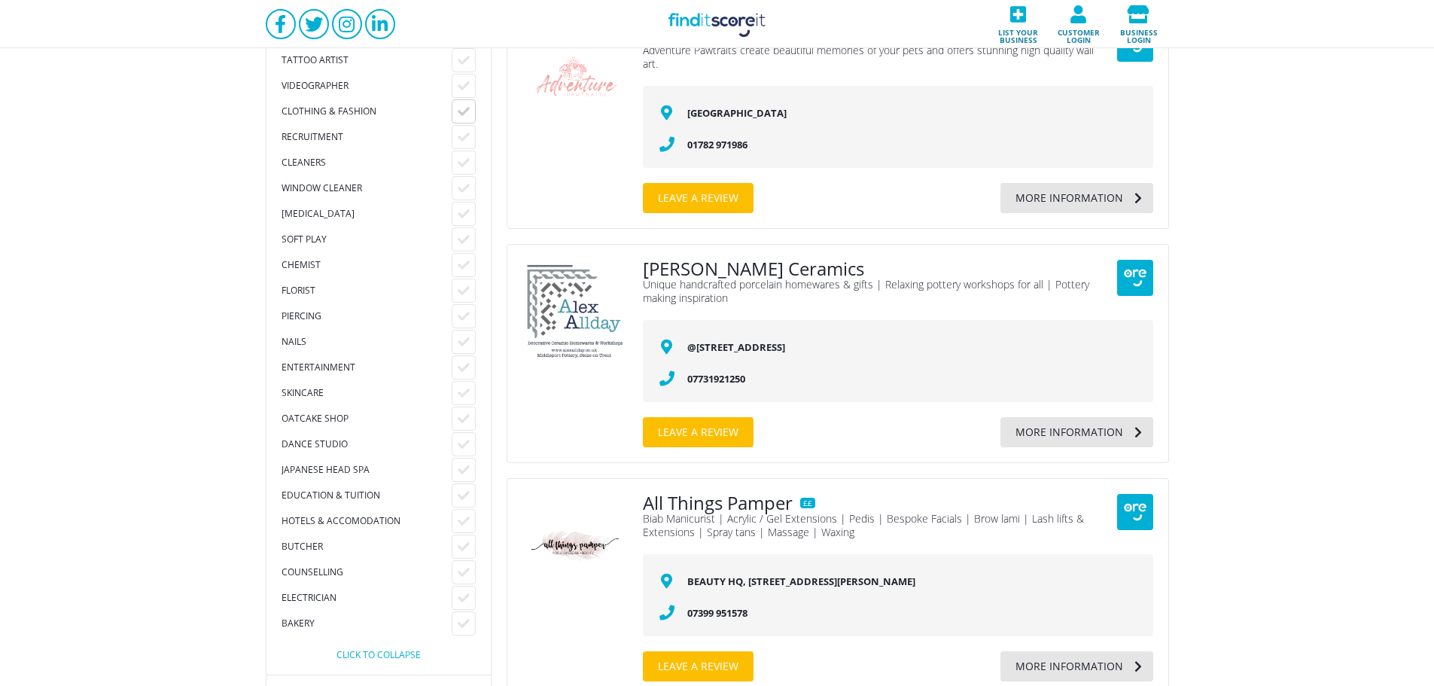
click at [463, 109] on icon at bounding box center [464, 111] width 12 height 12
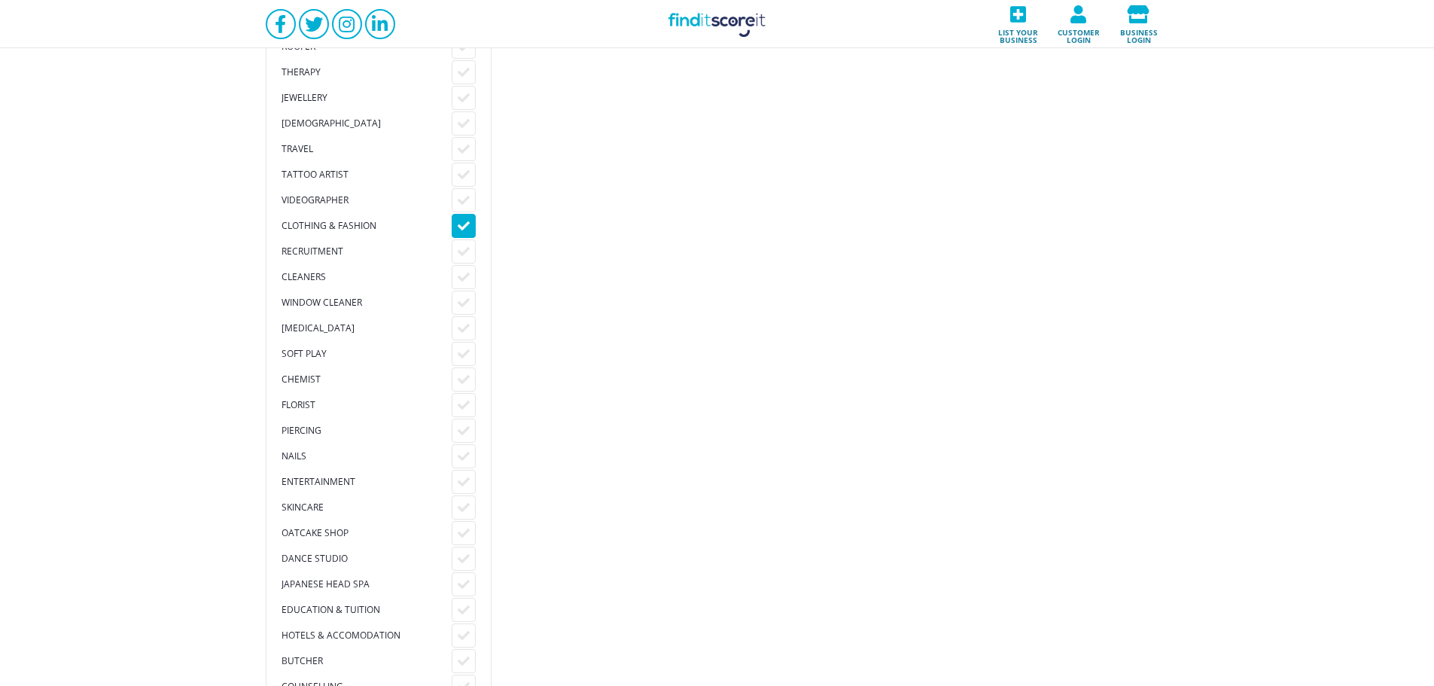
scroll to position [1605, 0]
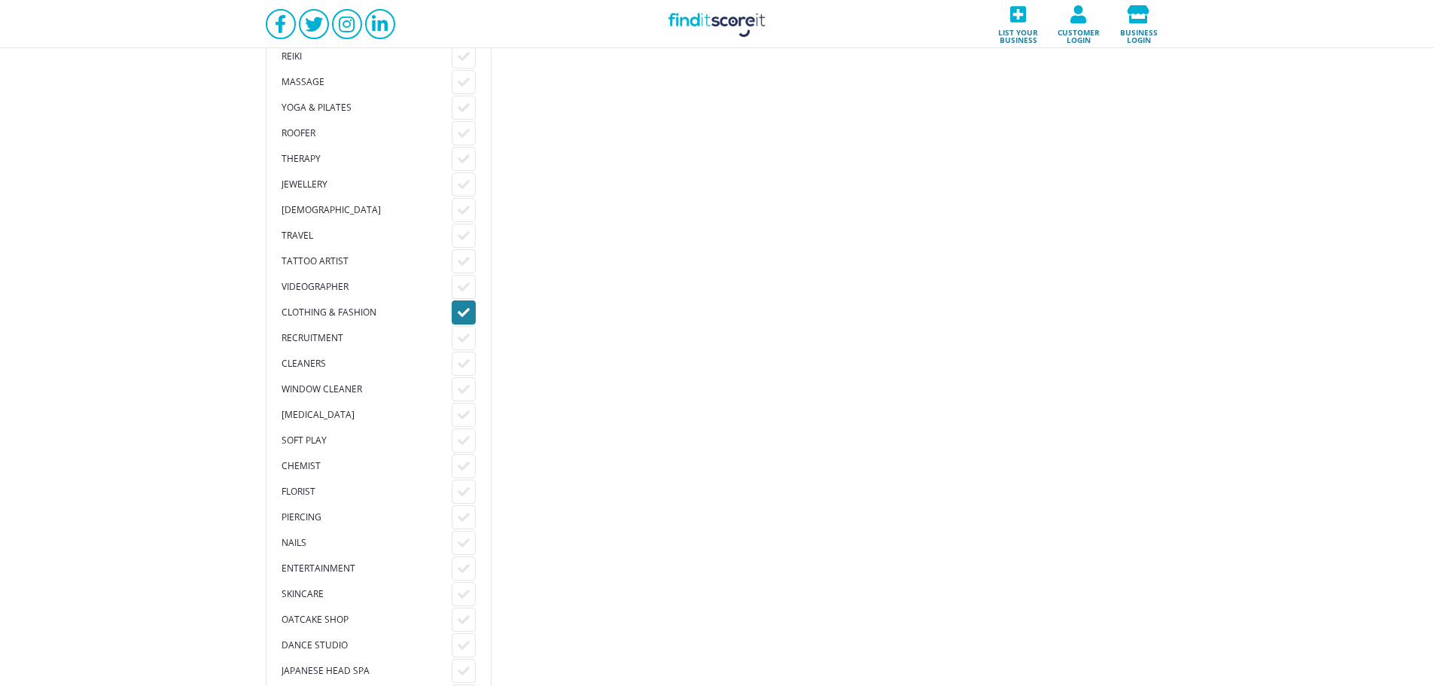
click at [455, 314] on div at bounding box center [464, 312] width 24 height 24
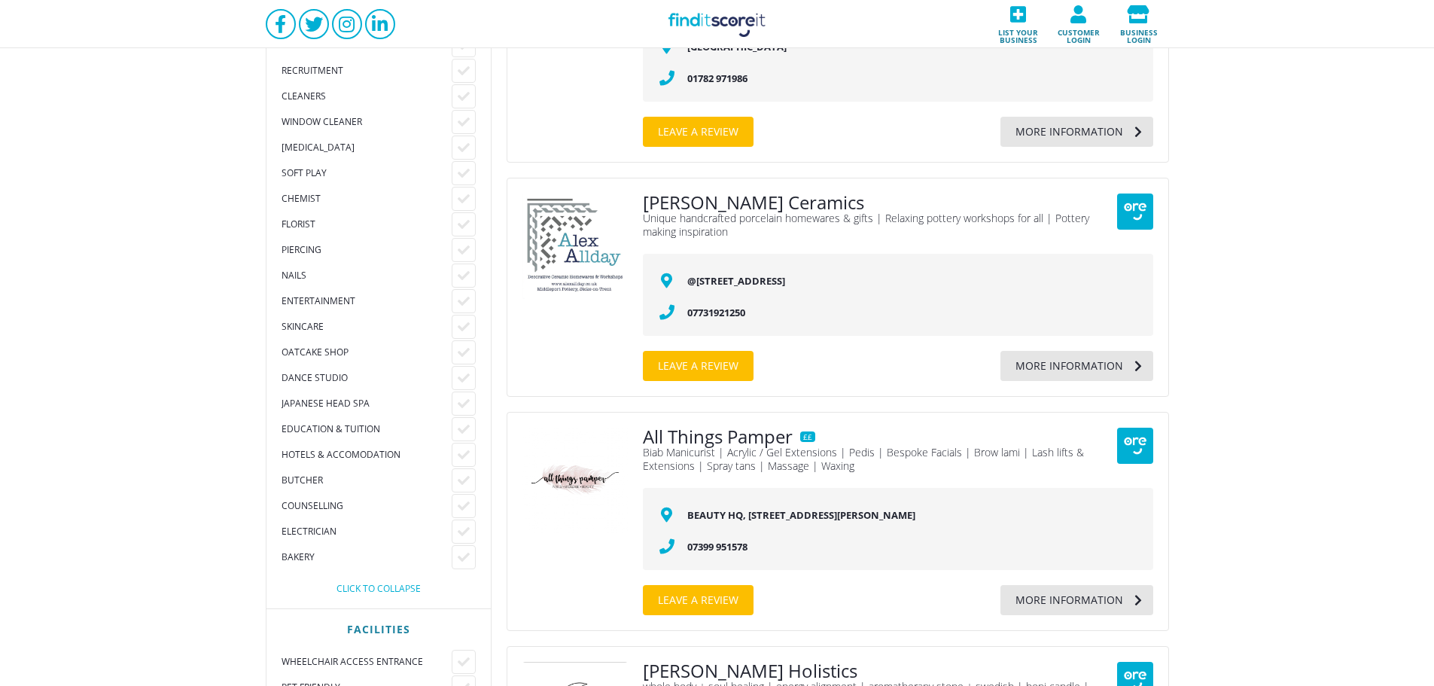
scroll to position [1906, 0]
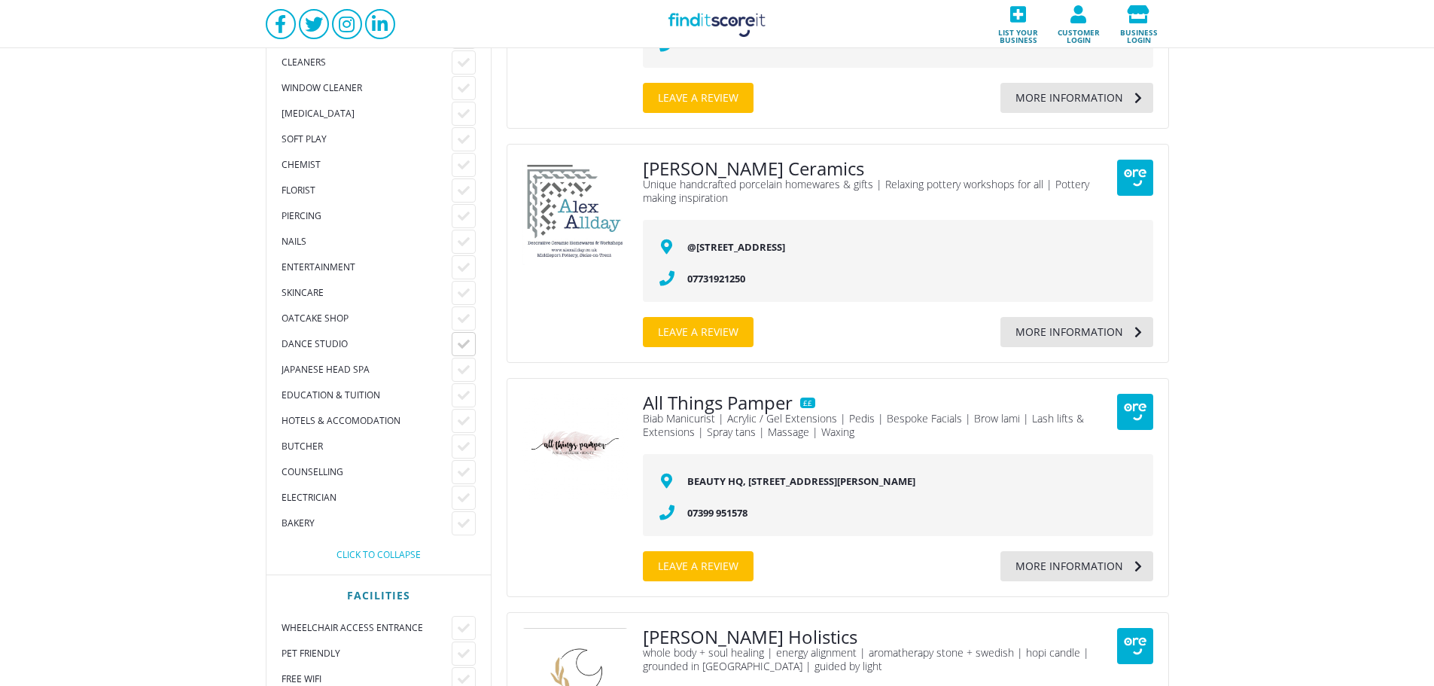
click at [461, 346] on icon at bounding box center [464, 344] width 12 height 12
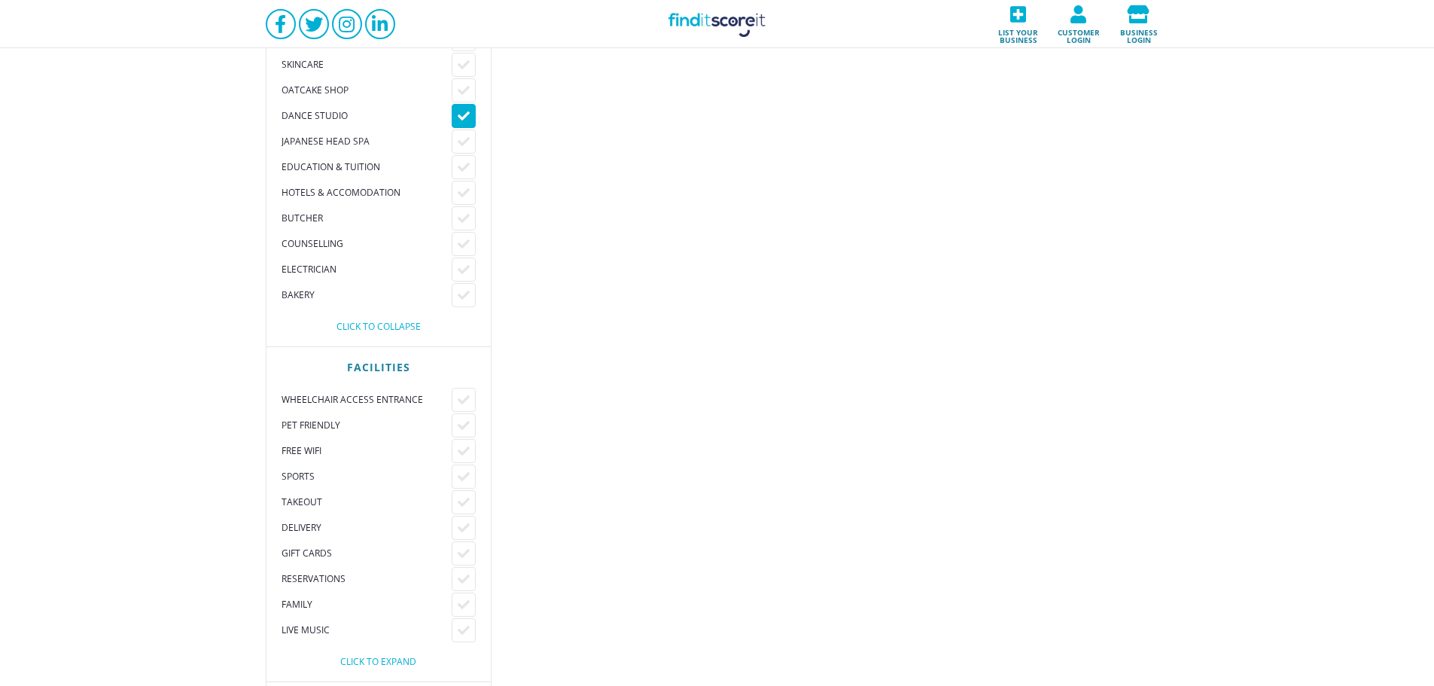
scroll to position [2107, 0]
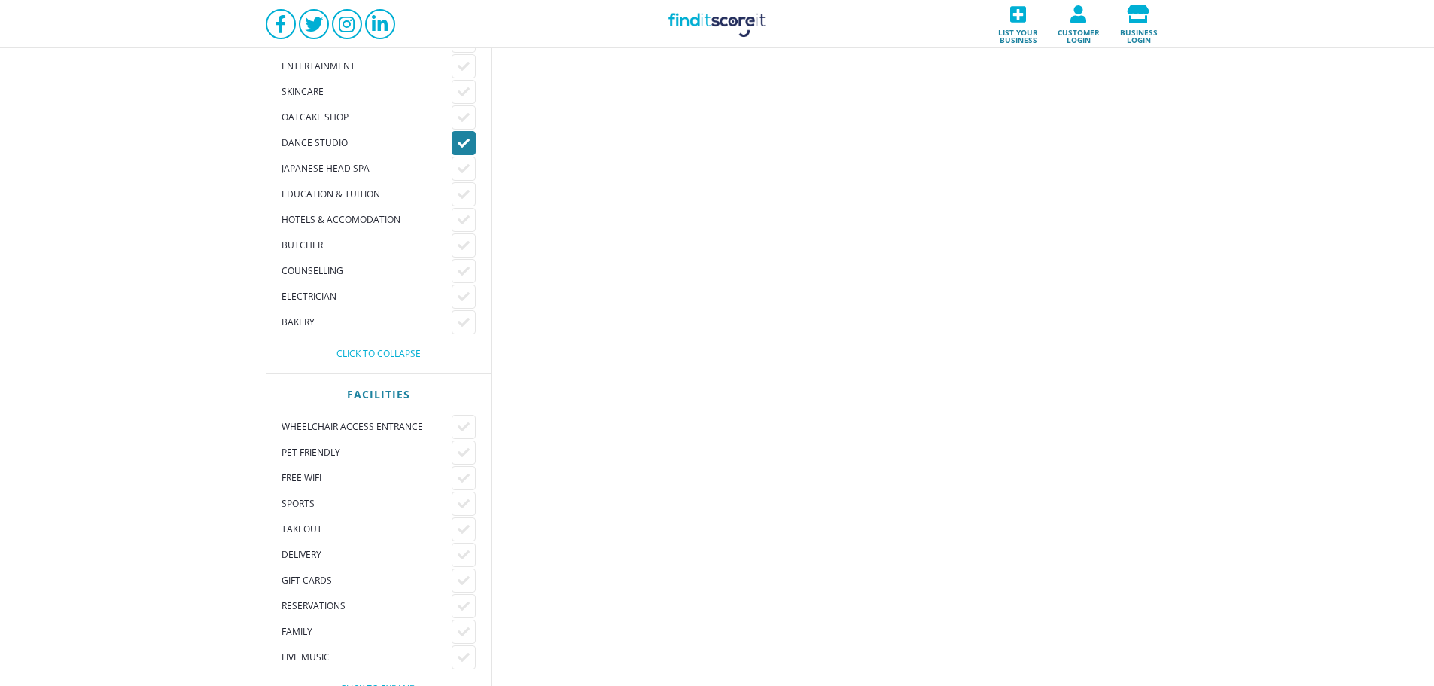
drag, startPoint x: 455, startPoint y: 143, endPoint x: 456, endPoint y: 154, distance: 11.4
click at [455, 143] on div at bounding box center [464, 143] width 24 height 24
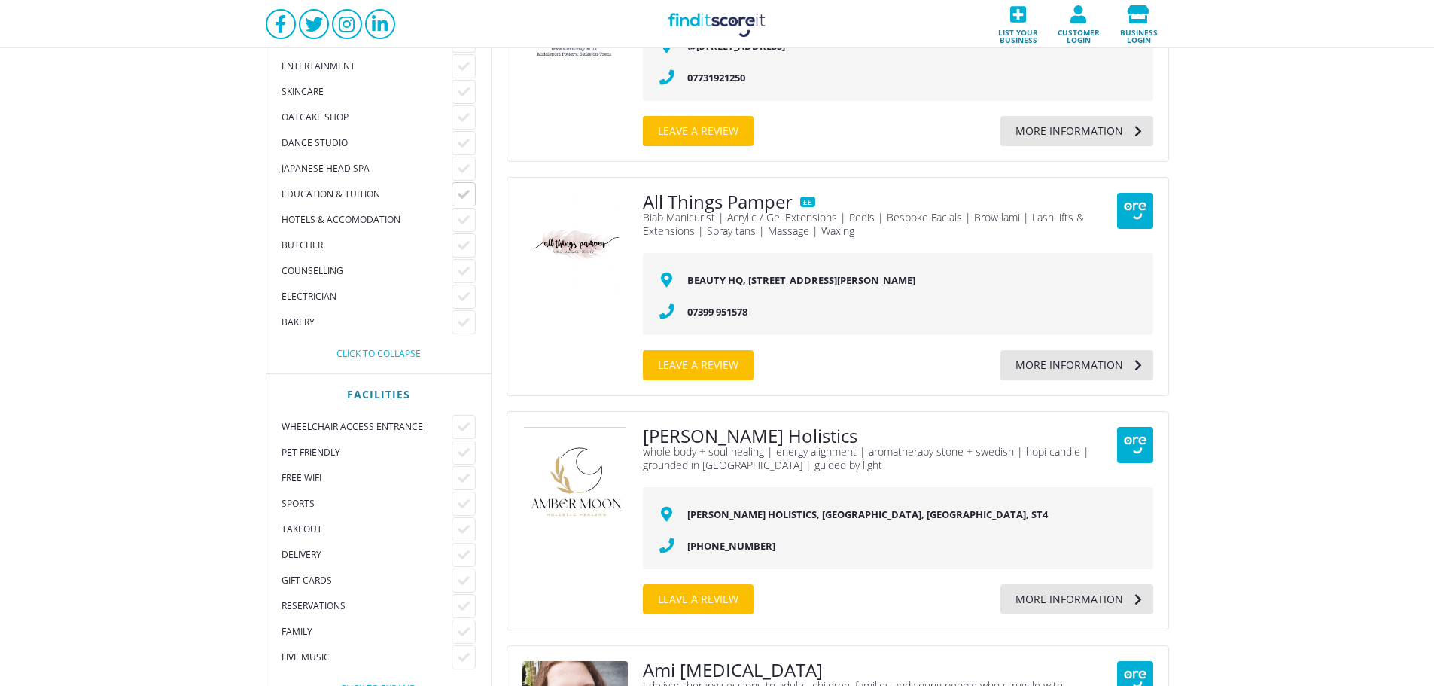
click at [461, 190] on icon at bounding box center [464, 194] width 12 height 12
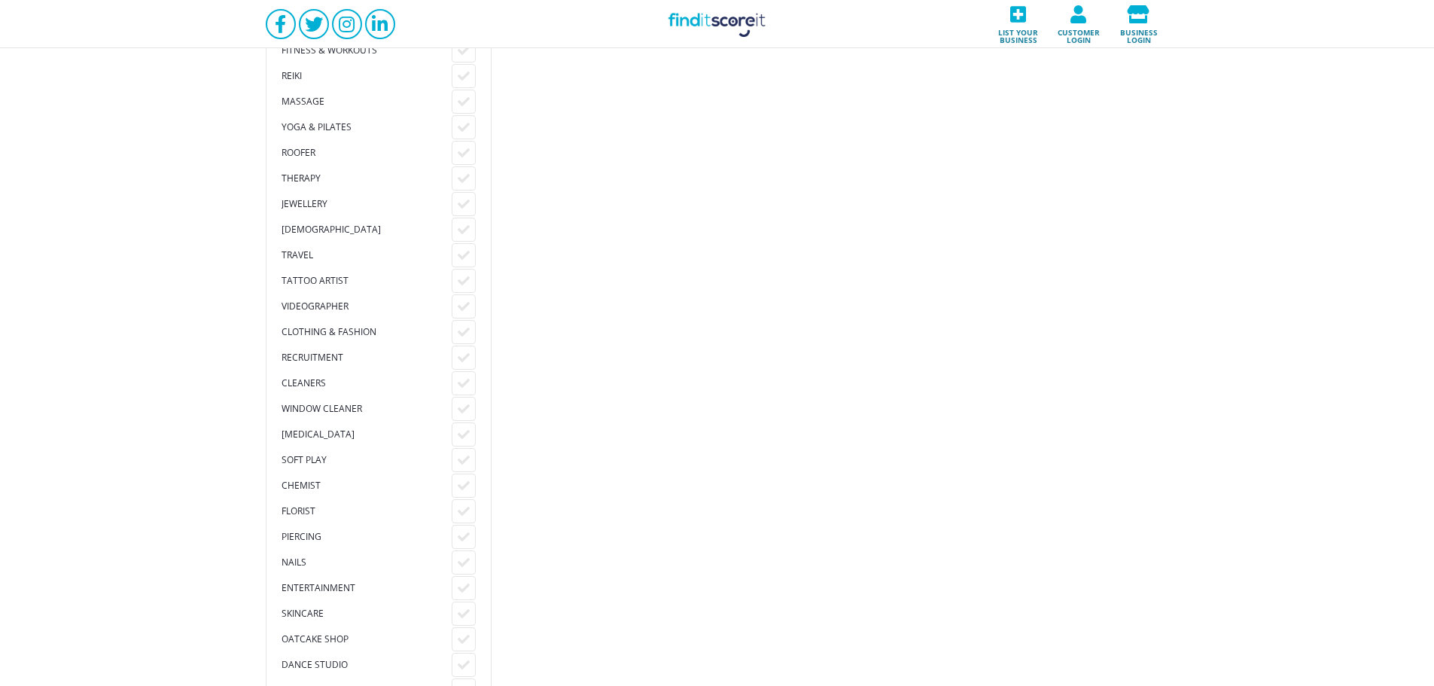
scroll to position [2007, 0]
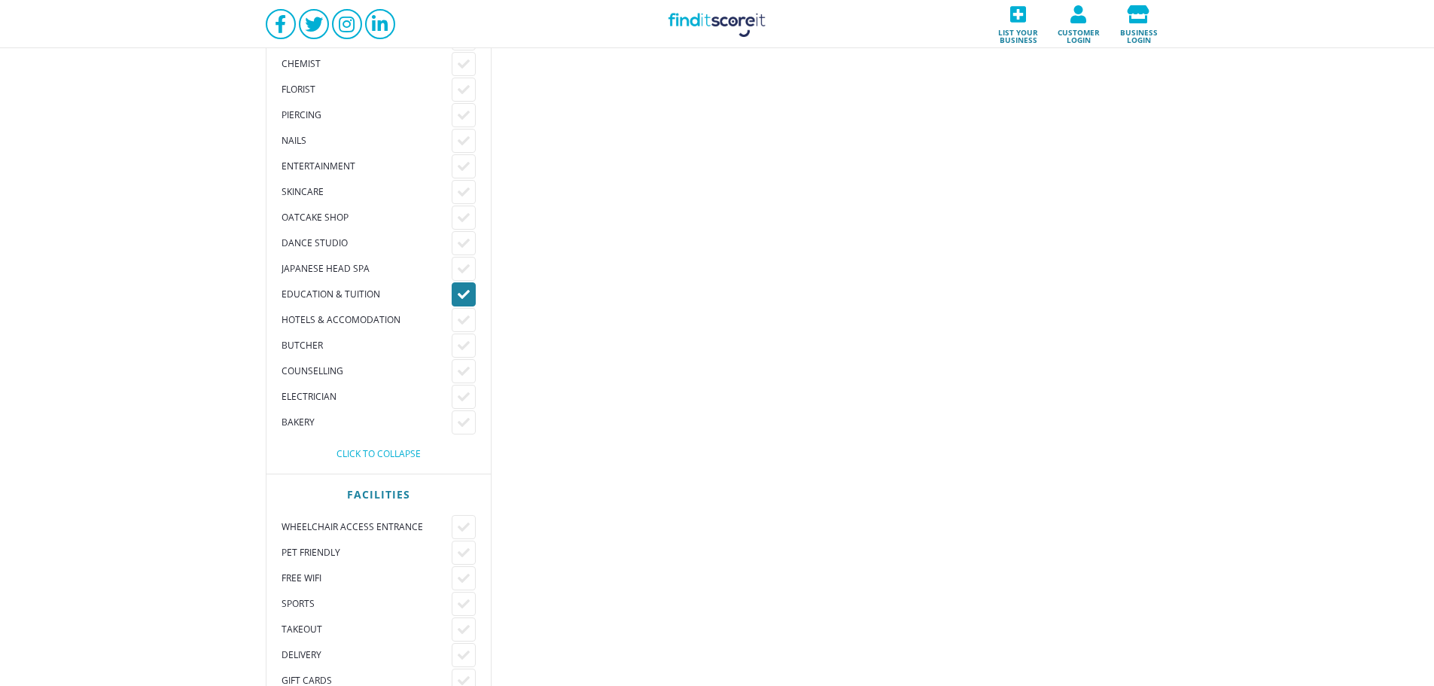
click at [461, 294] on icon at bounding box center [464, 294] width 12 height 12
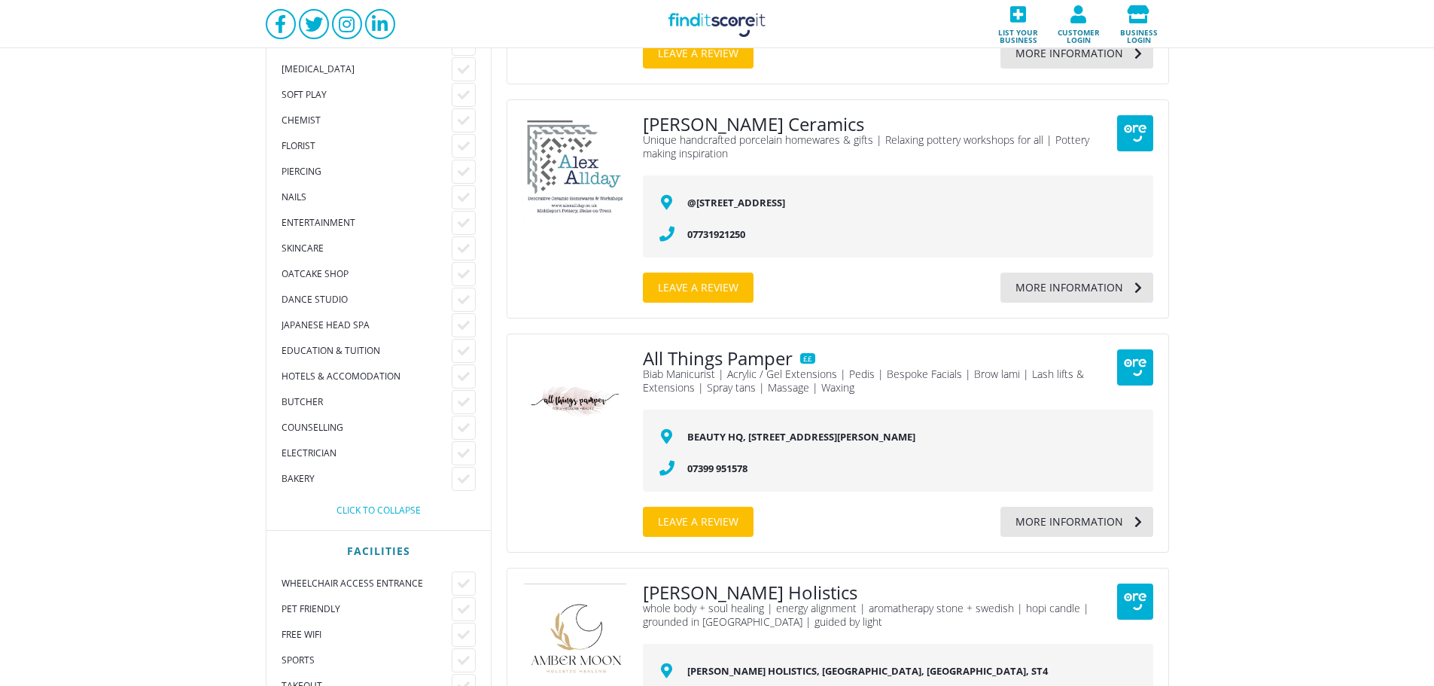
scroll to position [1906, 0]
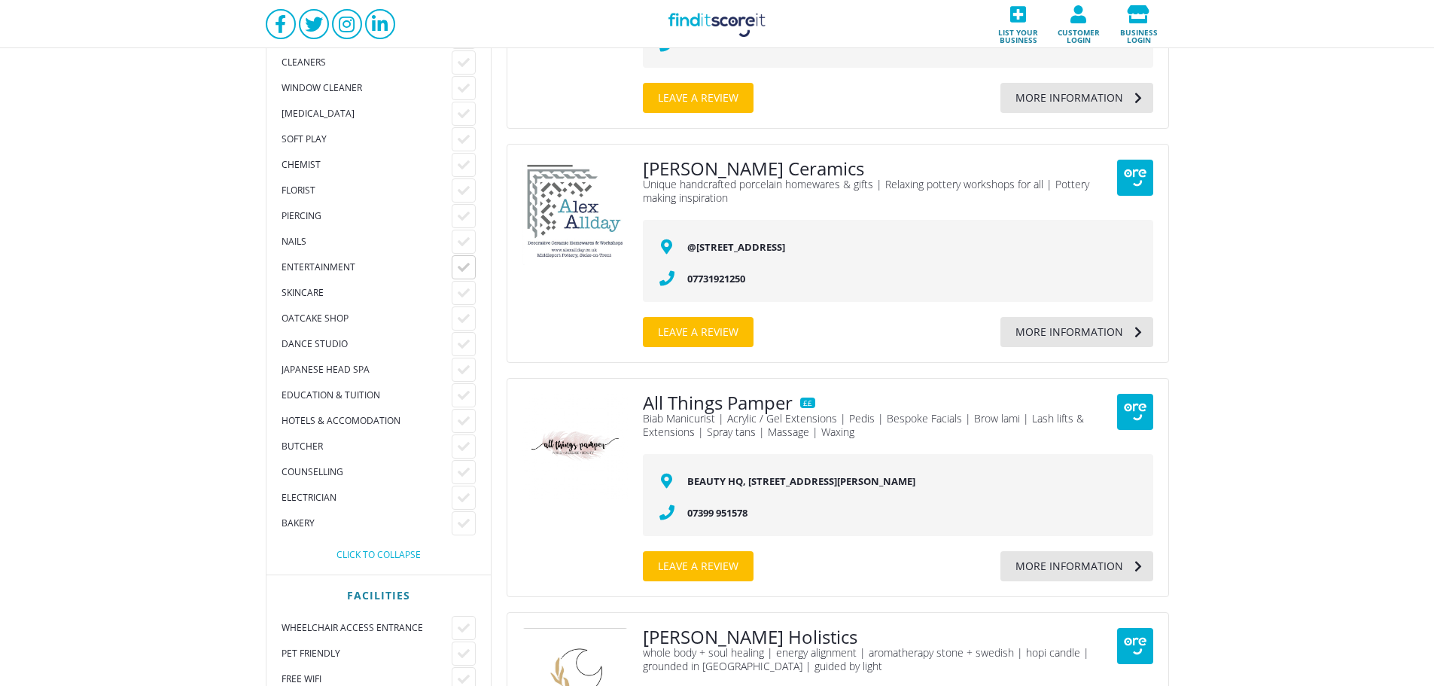
click at [465, 264] on icon at bounding box center [464, 267] width 12 height 12
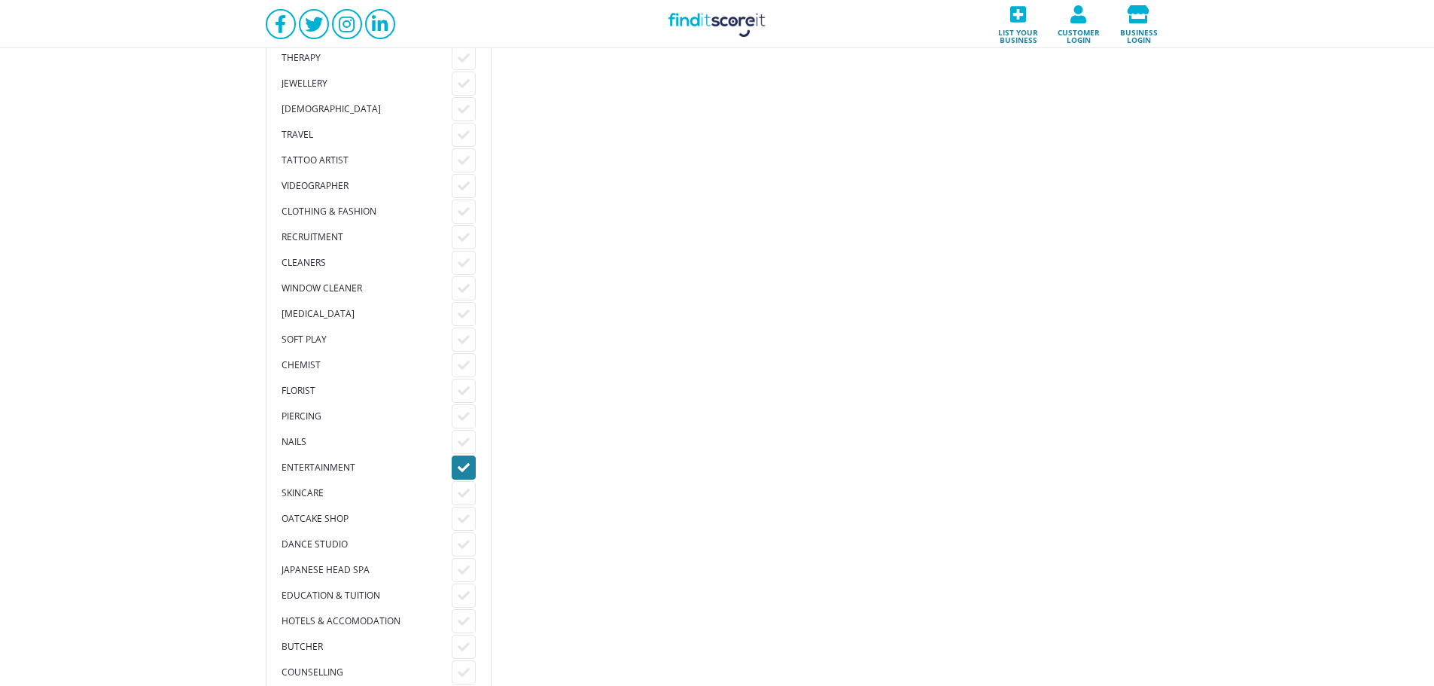
scroll to position [2007, 0]
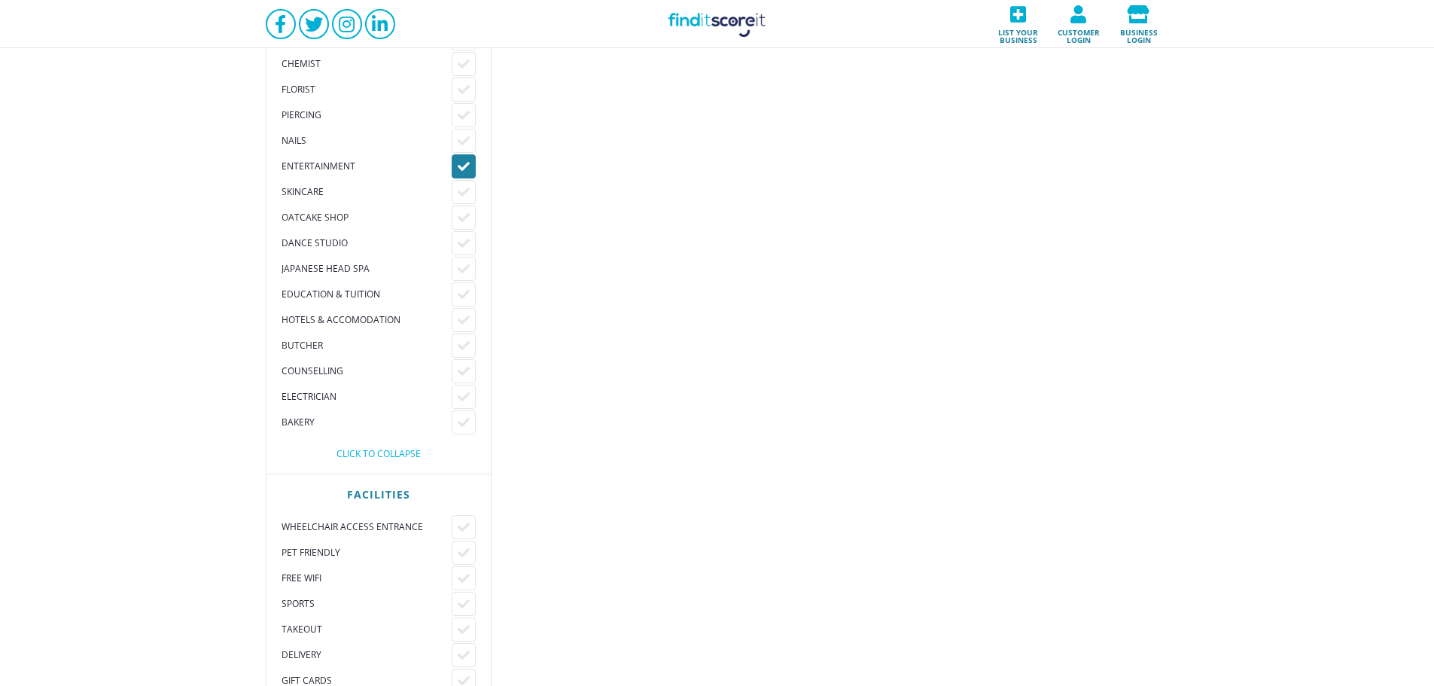
click at [458, 166] on icon at bounding box center [464, 166] width 12 height 12
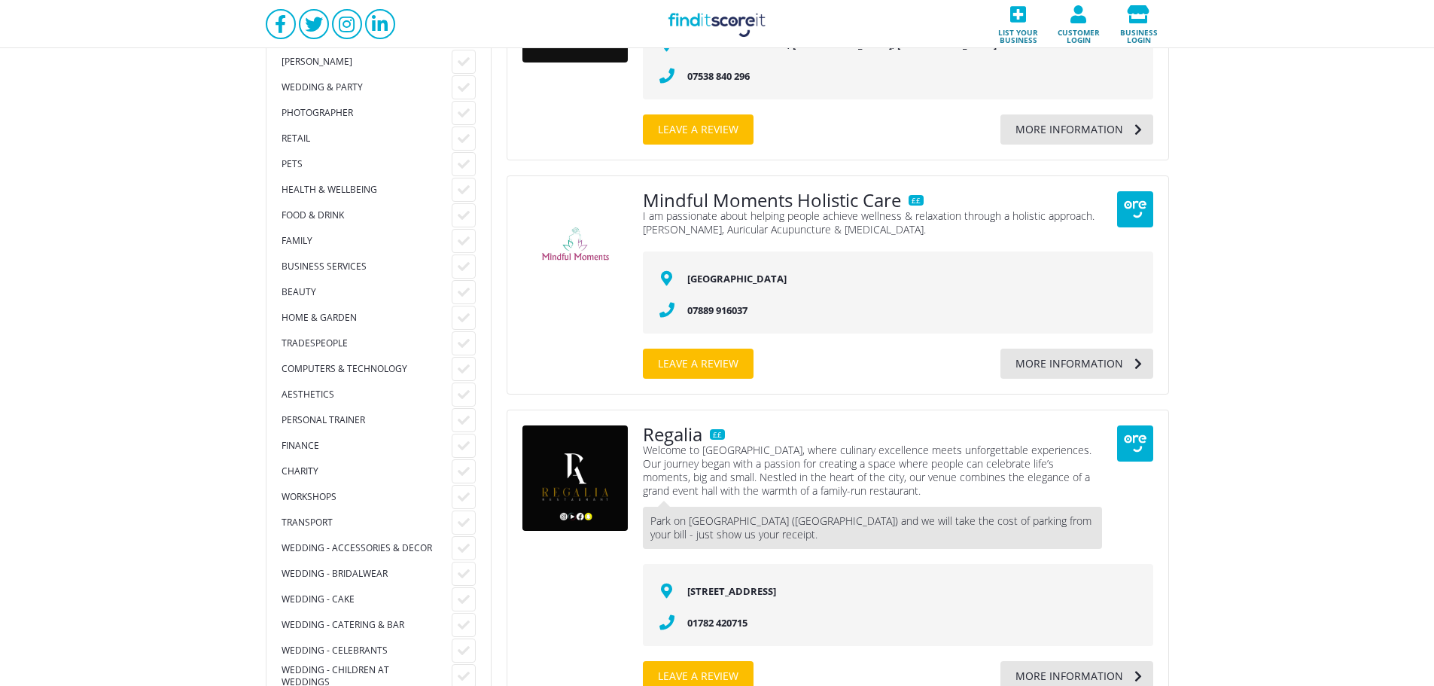
scroll to position [201, 0]
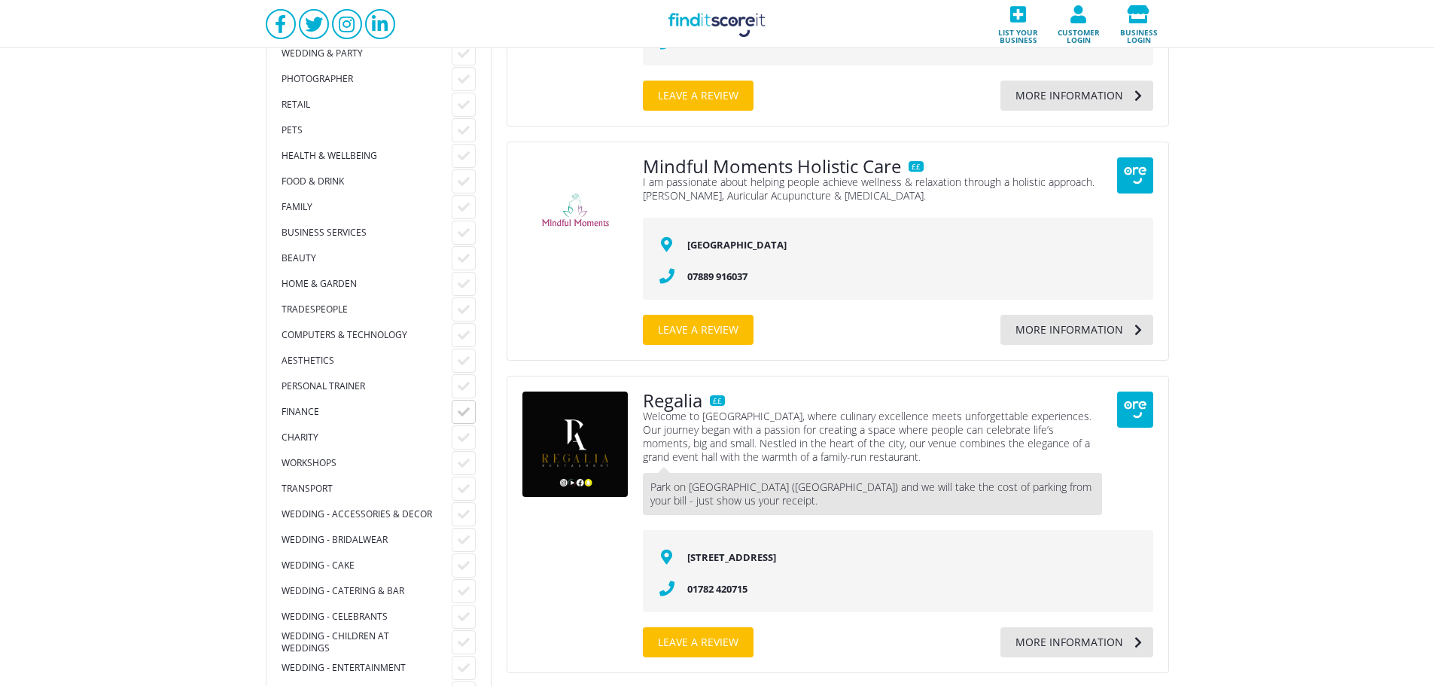
click at [454, 411] on div at bounding box center [464, 412] width 24 height 24
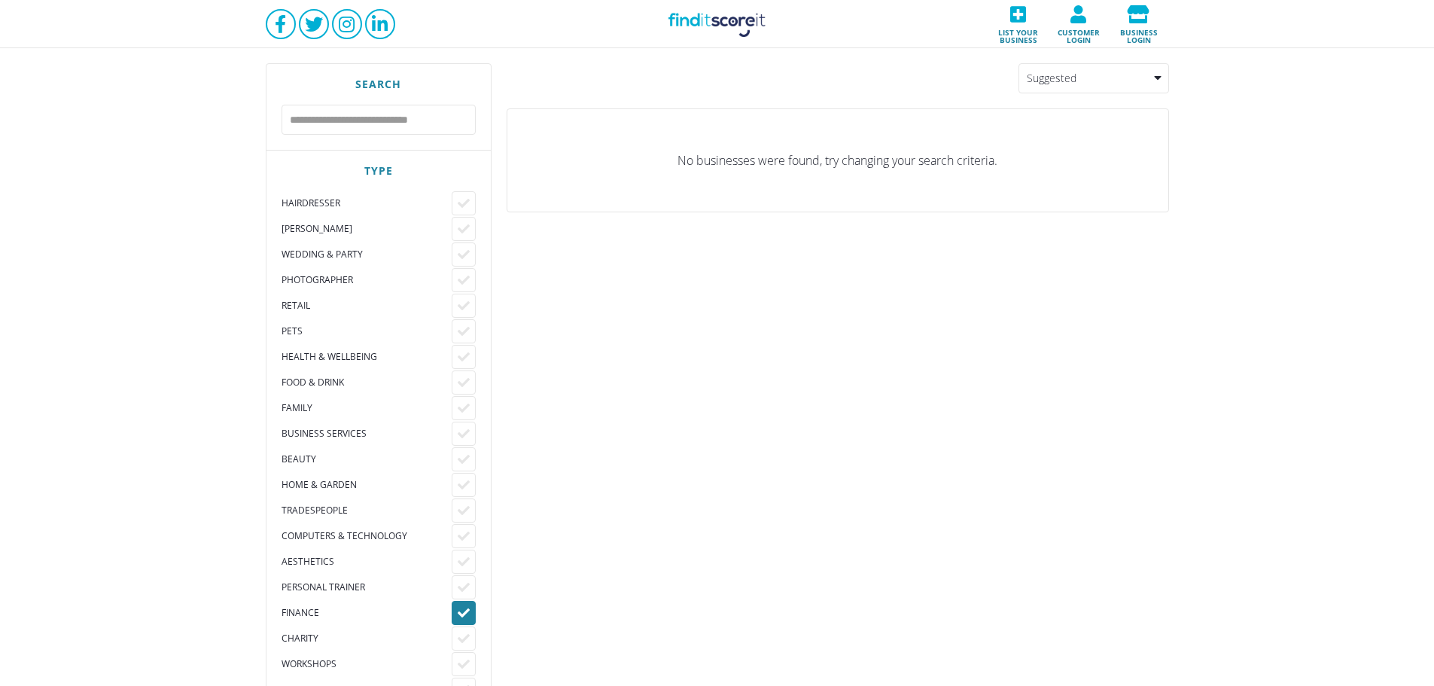
click at [465, 605] on div at bounding box center [464, 613] width 24 height 24
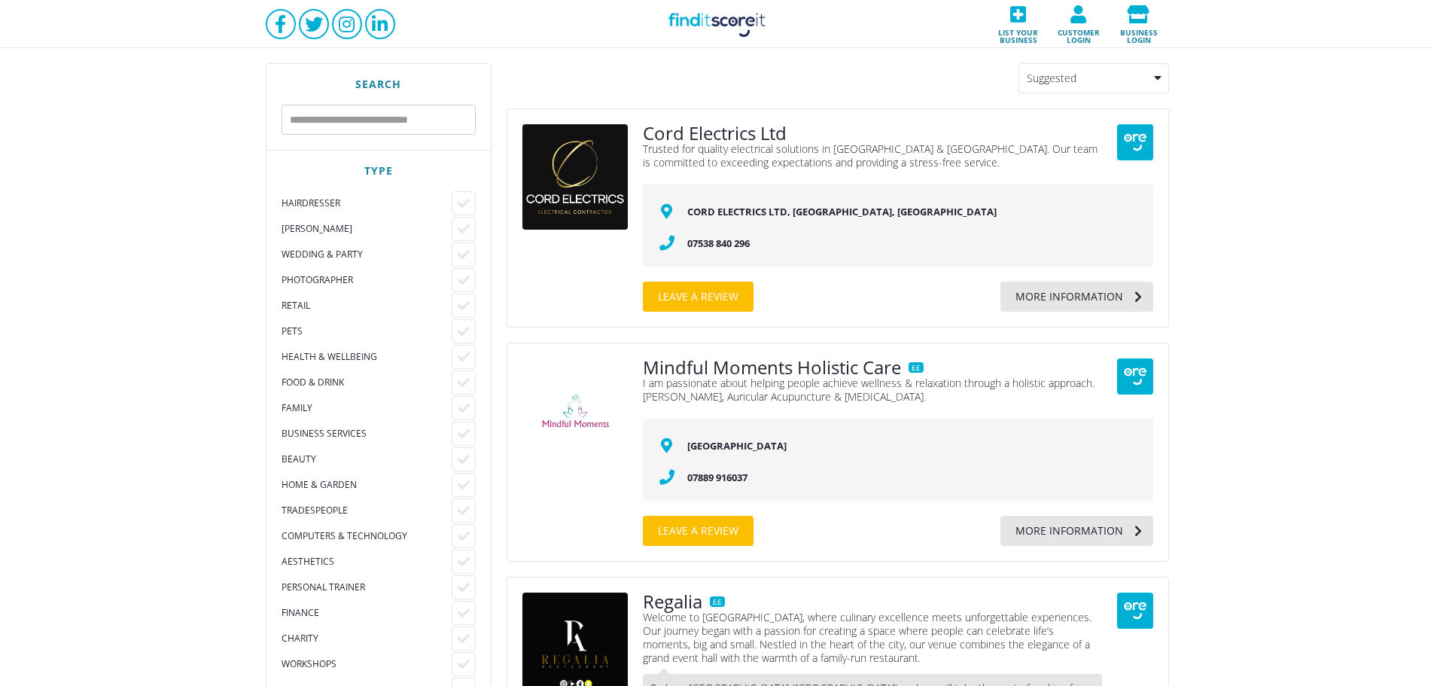
click at [379, 120] on input "text" at bounding box center [378, 120] width 194 height 30
click at [468, 406] on icon at bounding box center [464, 408] width 12 height 12
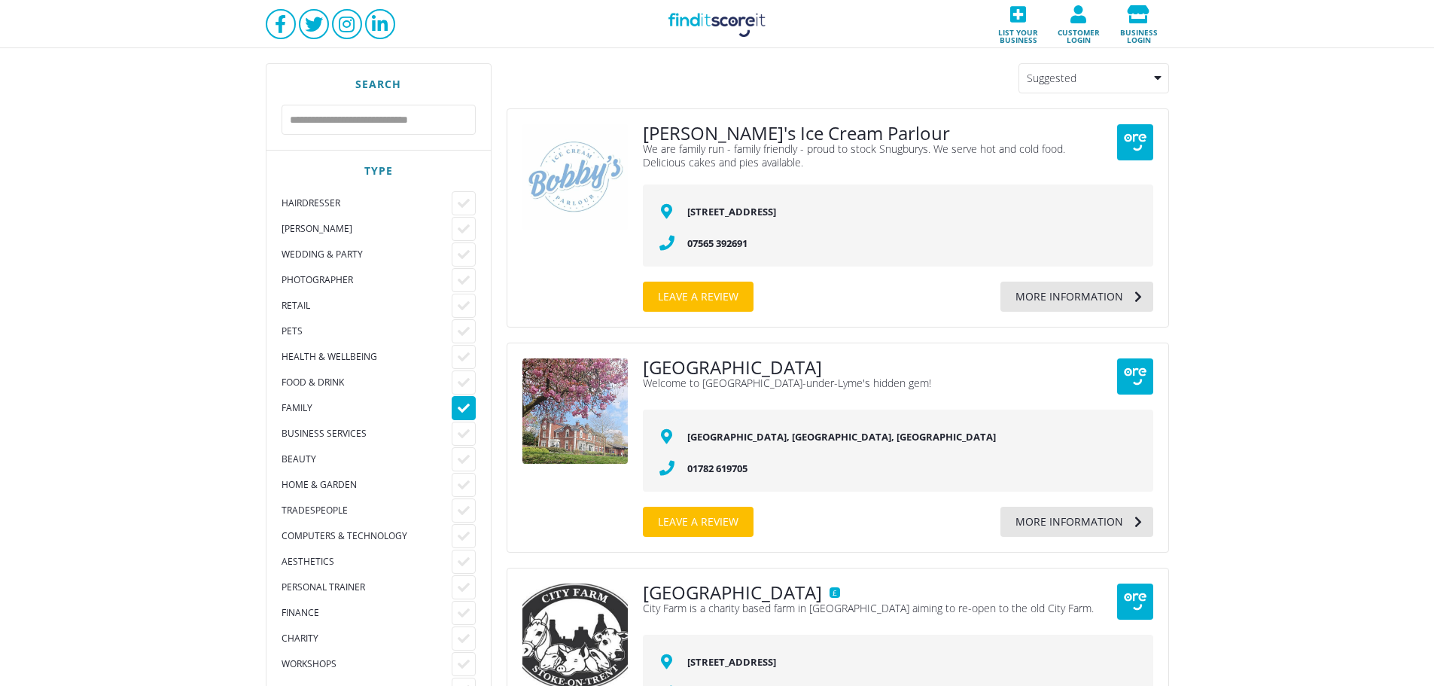
drag, startPoint x: 468, startPoint y: 412, endPoint x: 443, endPoint y: 390, distance: 33.6
click at [468, 412] on icon at bounding box center [464, 408] width 12 height 12
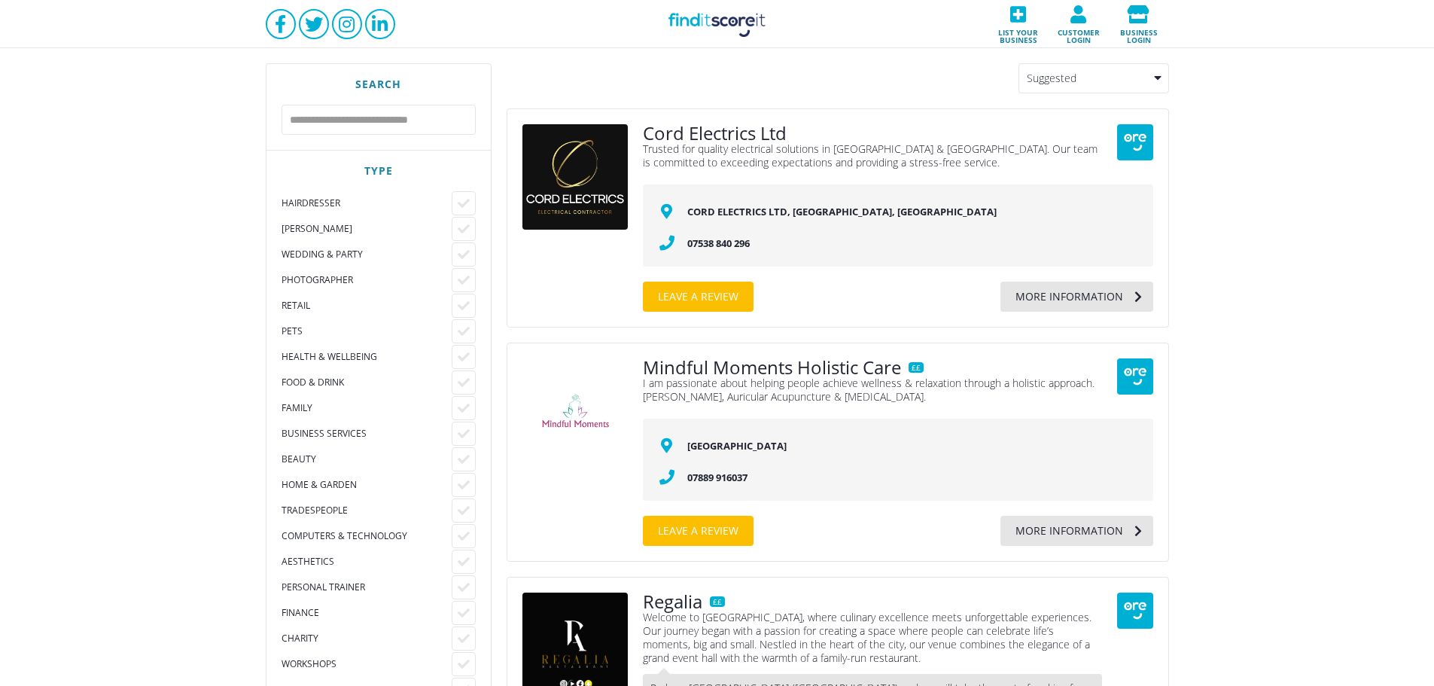
drag, startPoint x: 467, startPoint y: 637, endPoint x: 490, endPoint y: 638, distance: 23.3
click at [467, 637] on icon at bounding box center [464, 638] width 12 height 12
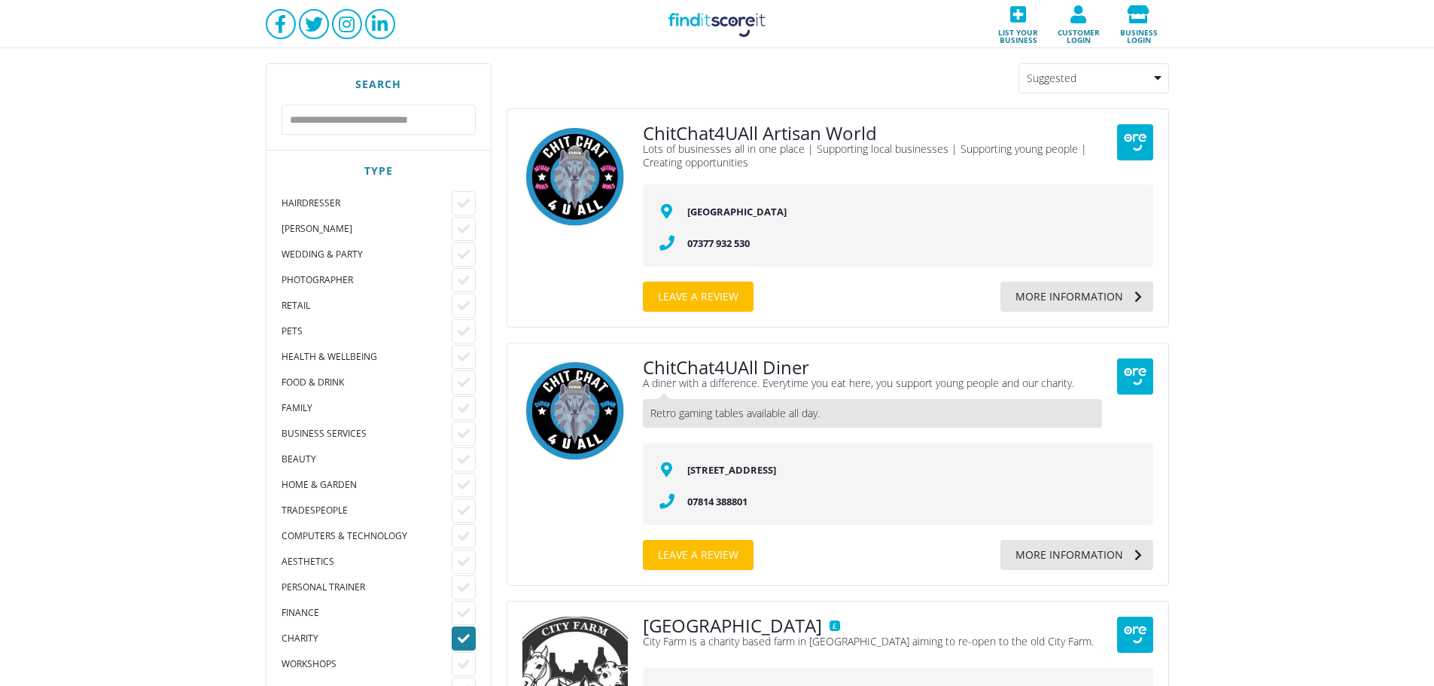
drag, startPoint x: 465, startPoint y: 638, endPoint x: 464, endPoint y: 629, distance: 9.1
click at [465, 638] on icon at bounding box center [464, 638] width 12 height 12
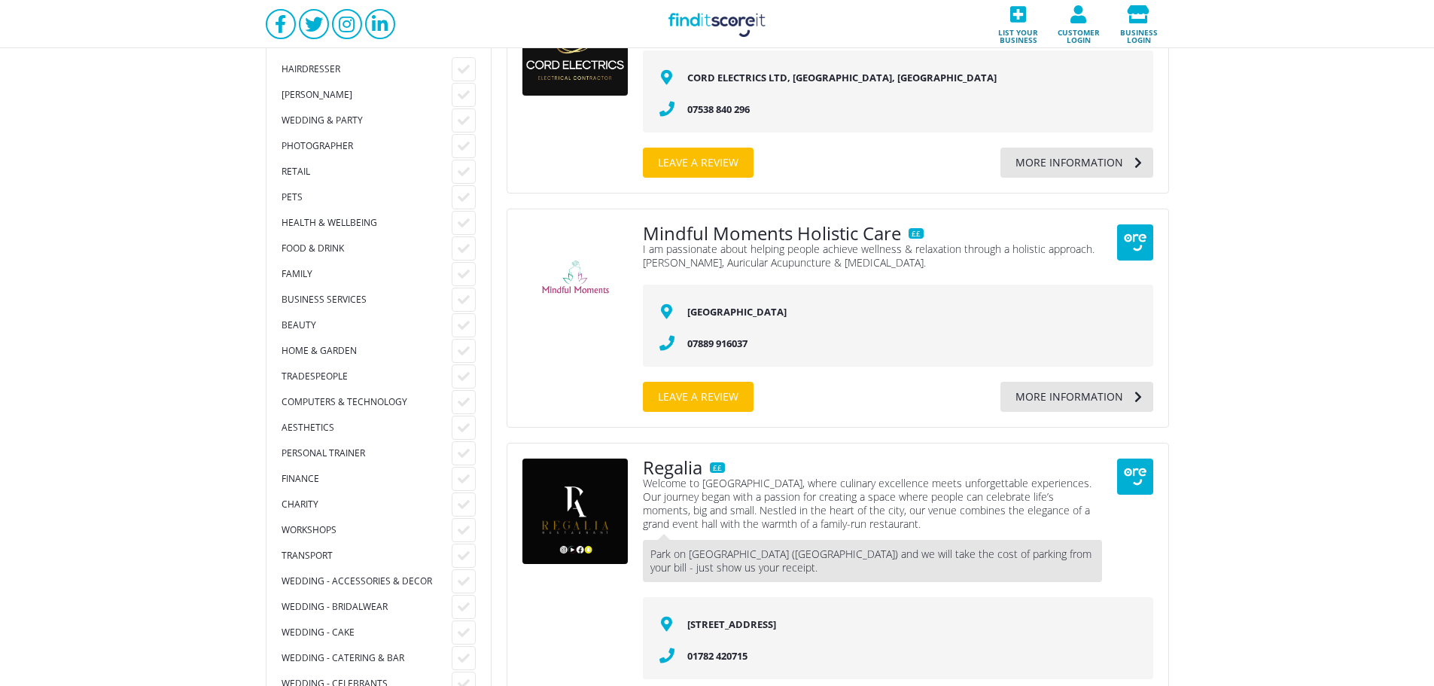
scroll to position [100, 0]
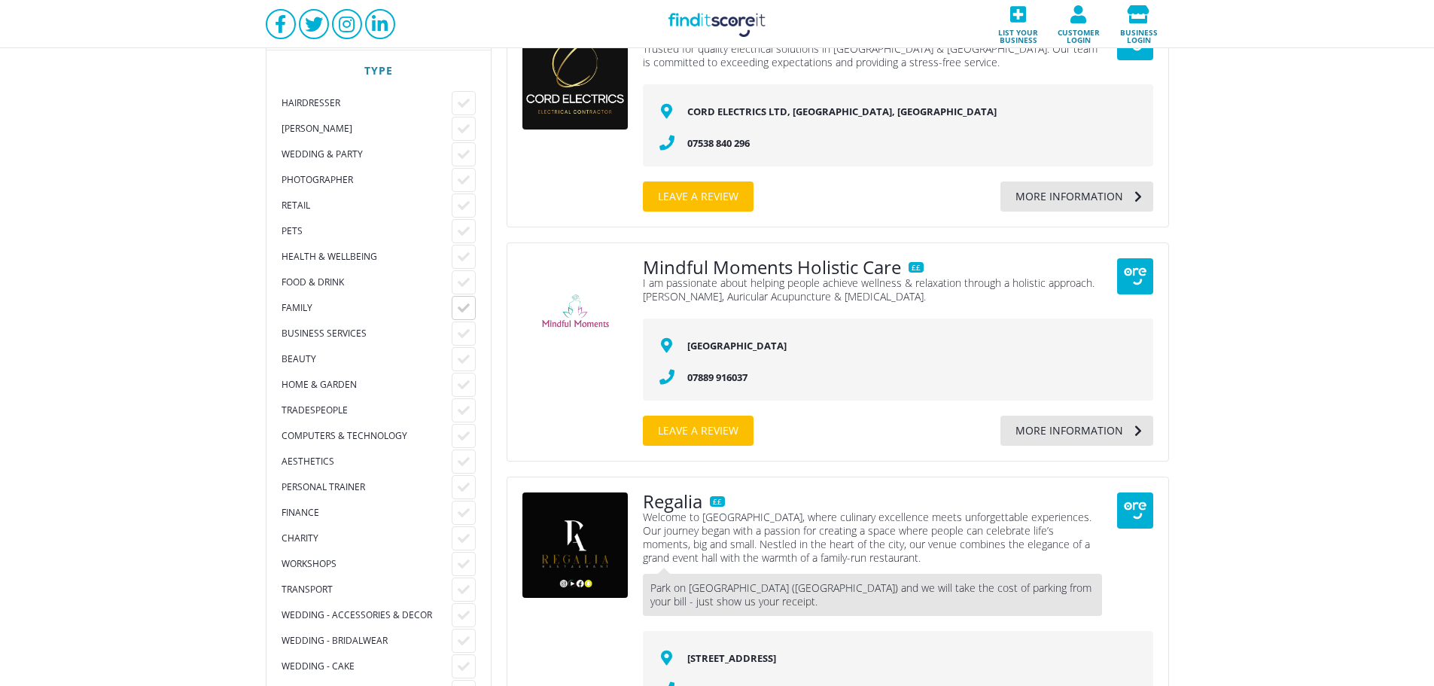
click at [467, 308] on icon at bounding box center [464, 308] width 12 height 12
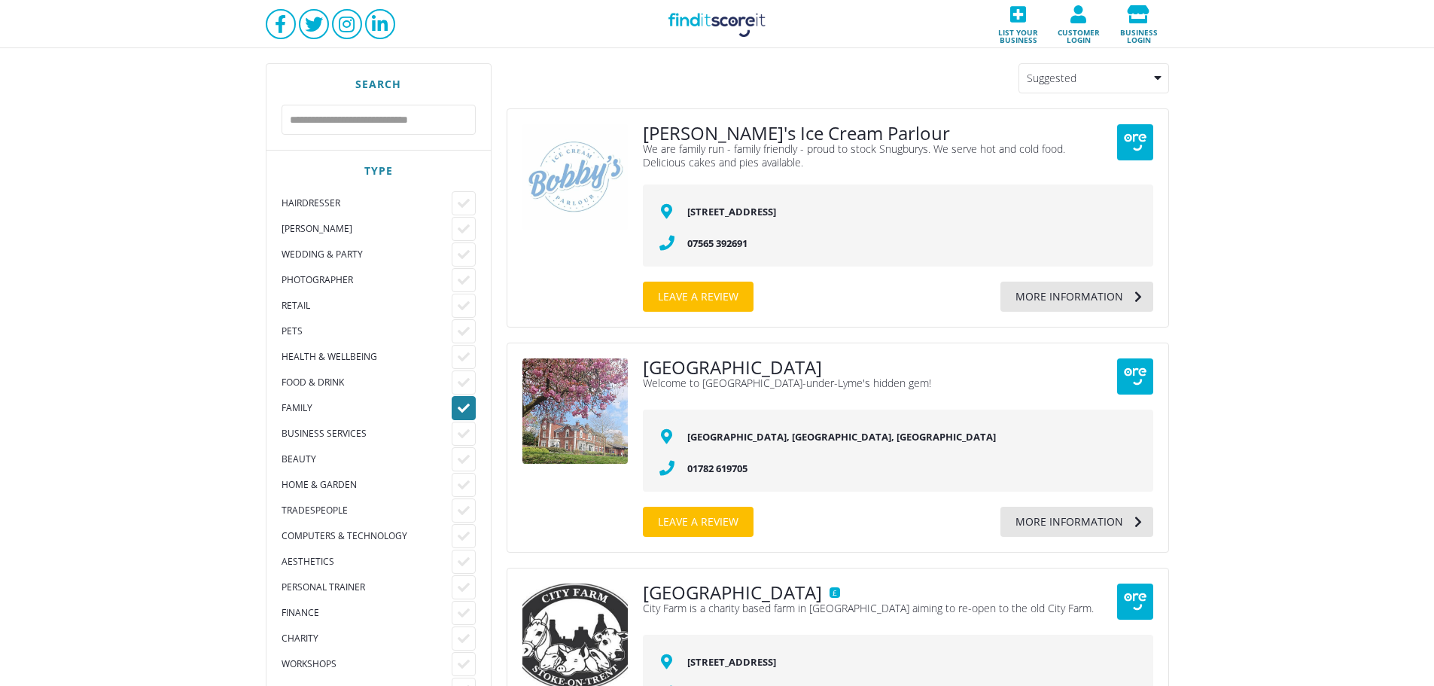
click at [471, 409] on div at bounding box center [464, 408] width 24 height 24
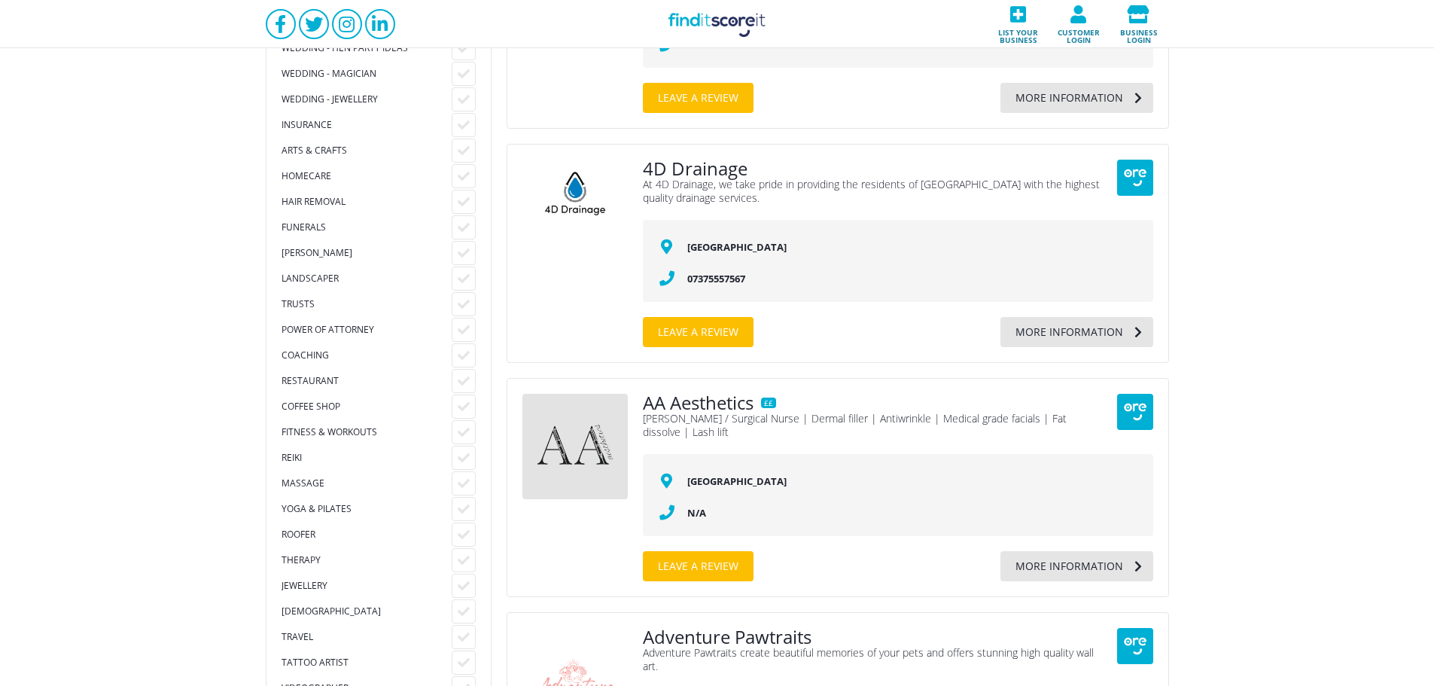
scroll to position [1304, 0]
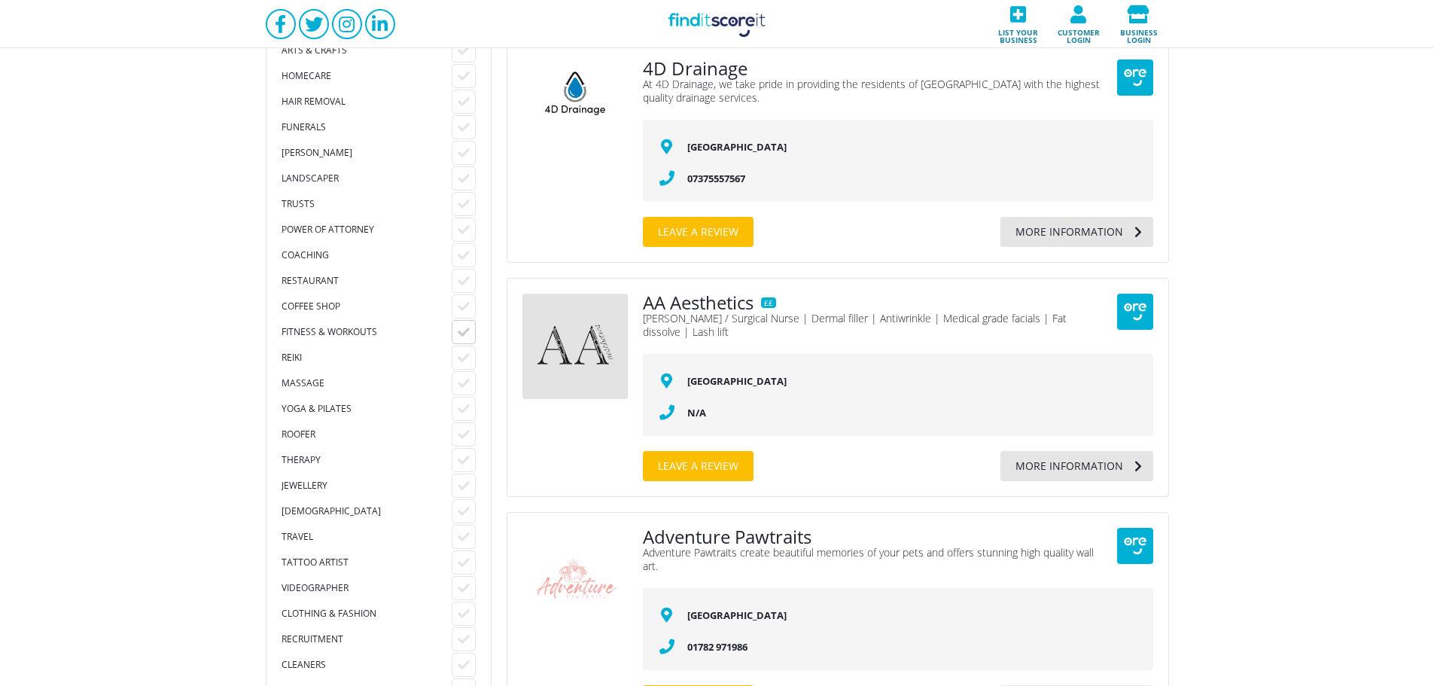
click at [461, 327] on icon at bounding box center [464, 332] width 12 height 12
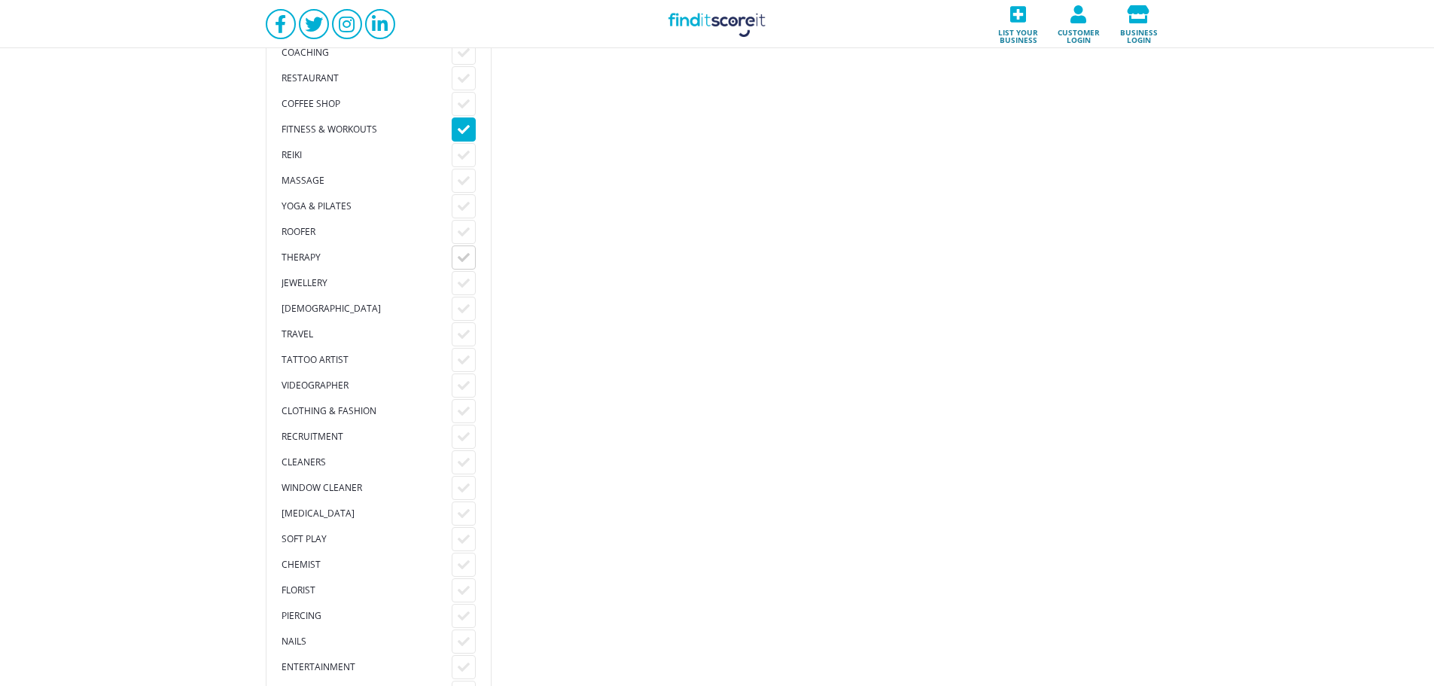
scroll to position [1505, 0]
drag, startPoint x: 460, startPoint y: 117, endPoint x: 461, endPoint y: 126, distance: 9.8
click at [461, 117] on div at bounding box center [464, 105] width 24 height 24
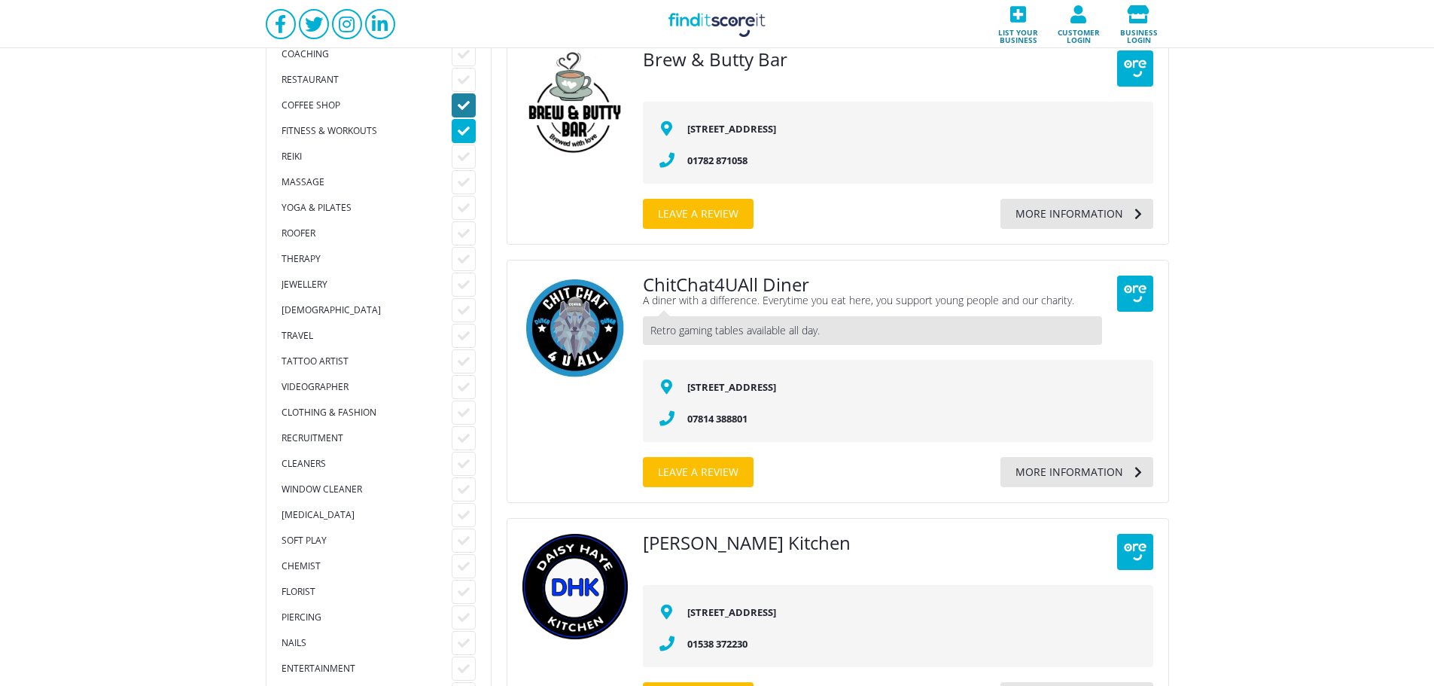
click at [459, 105] on icon at bounding box center [464, 105] width 12 height 12
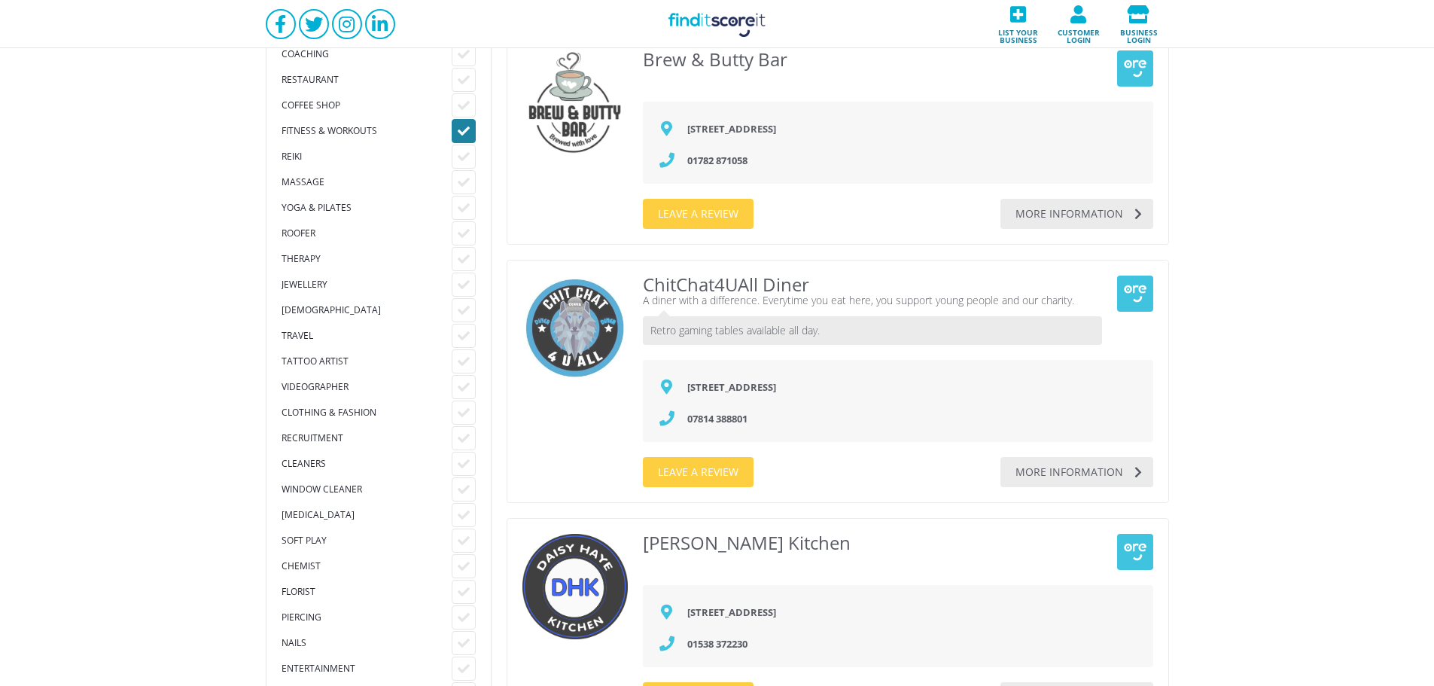
click at [466, 134] on icon at bounding box center [464, 131] width 12 height 12
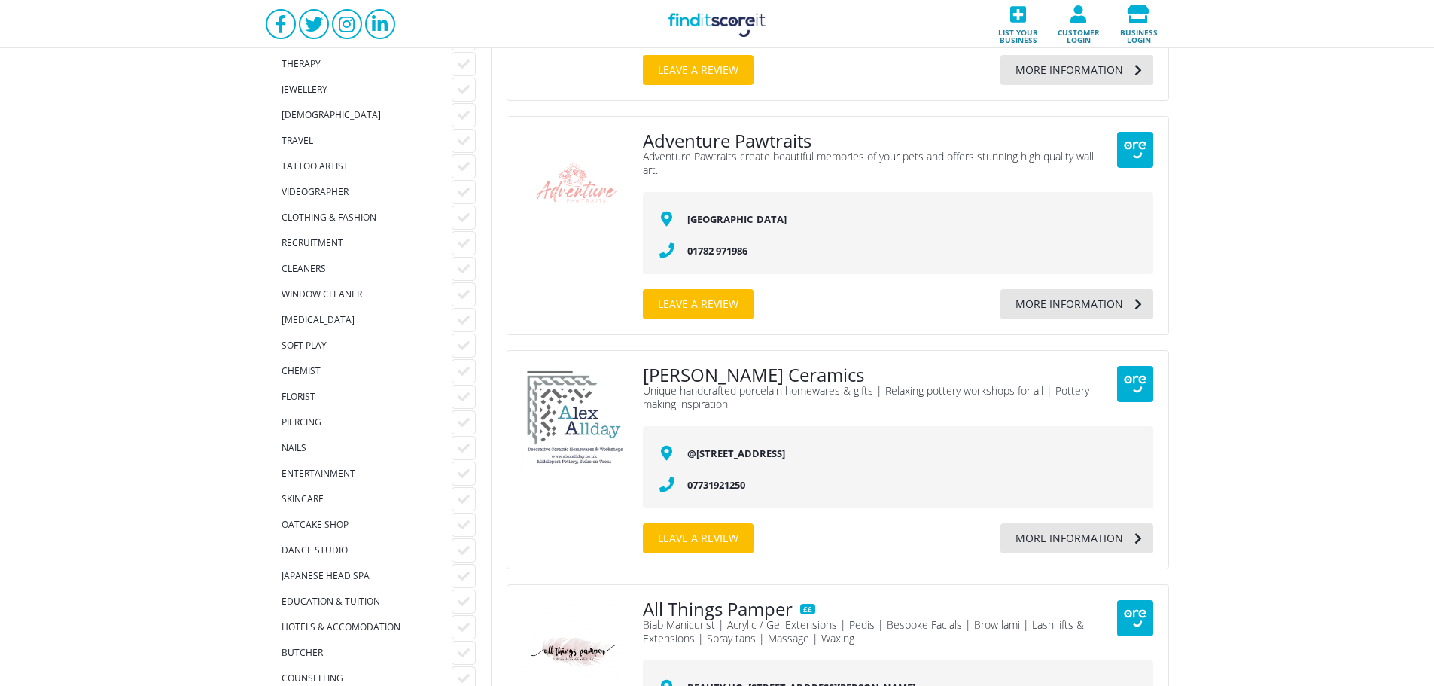
scroll to position [1806, 0]
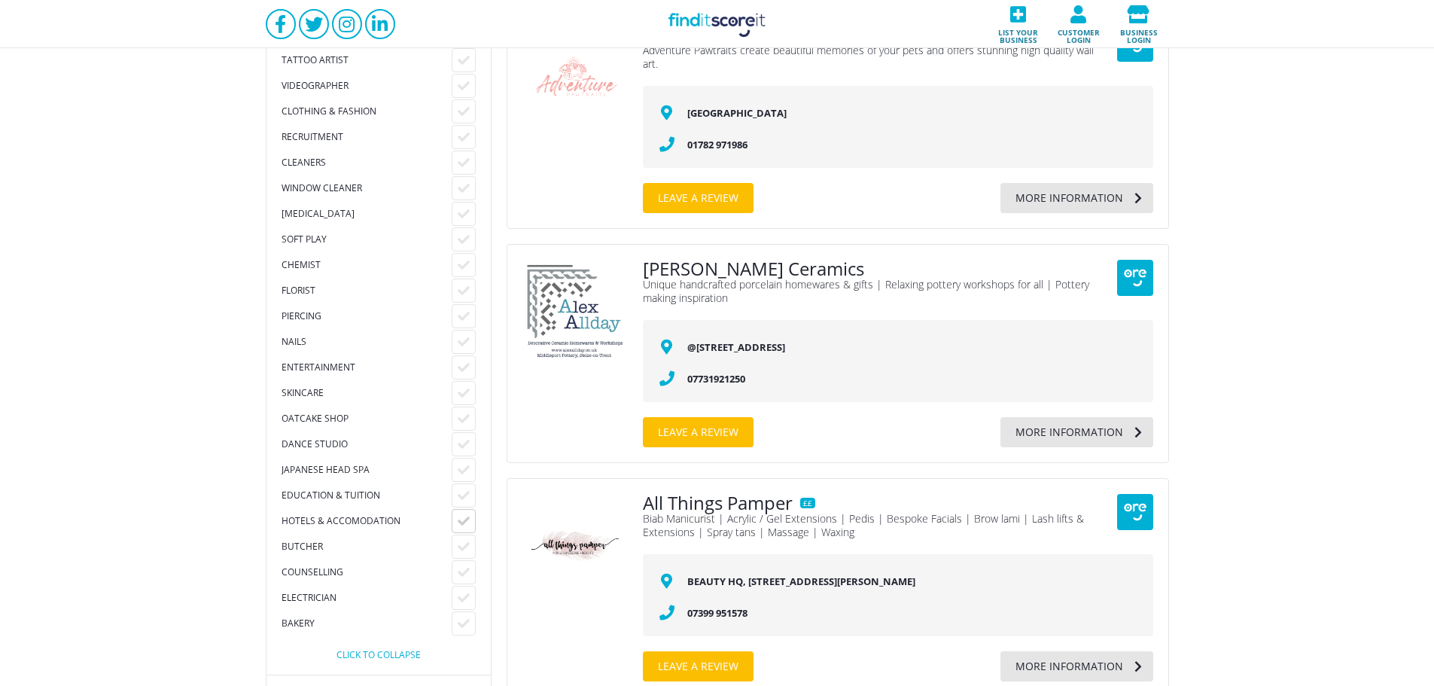
drag, startPoint x: 461, startPoint y: 520, endPoint x: 735, endPoint y: 534, distance: 274.3
click at [462, 520] on icon at bounding box center [464, 521] width 12 height 12
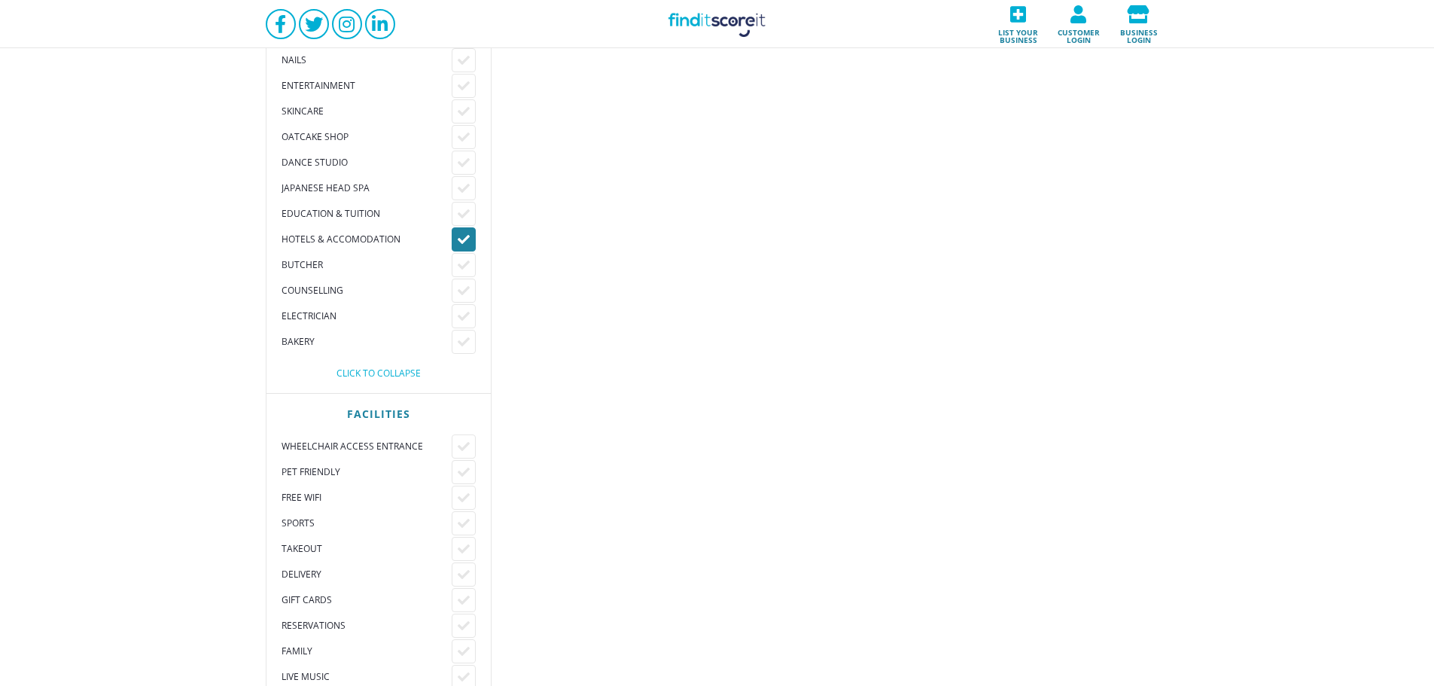
click at [455, 242] on div at bounding box center [464, 239] width 24 height 24
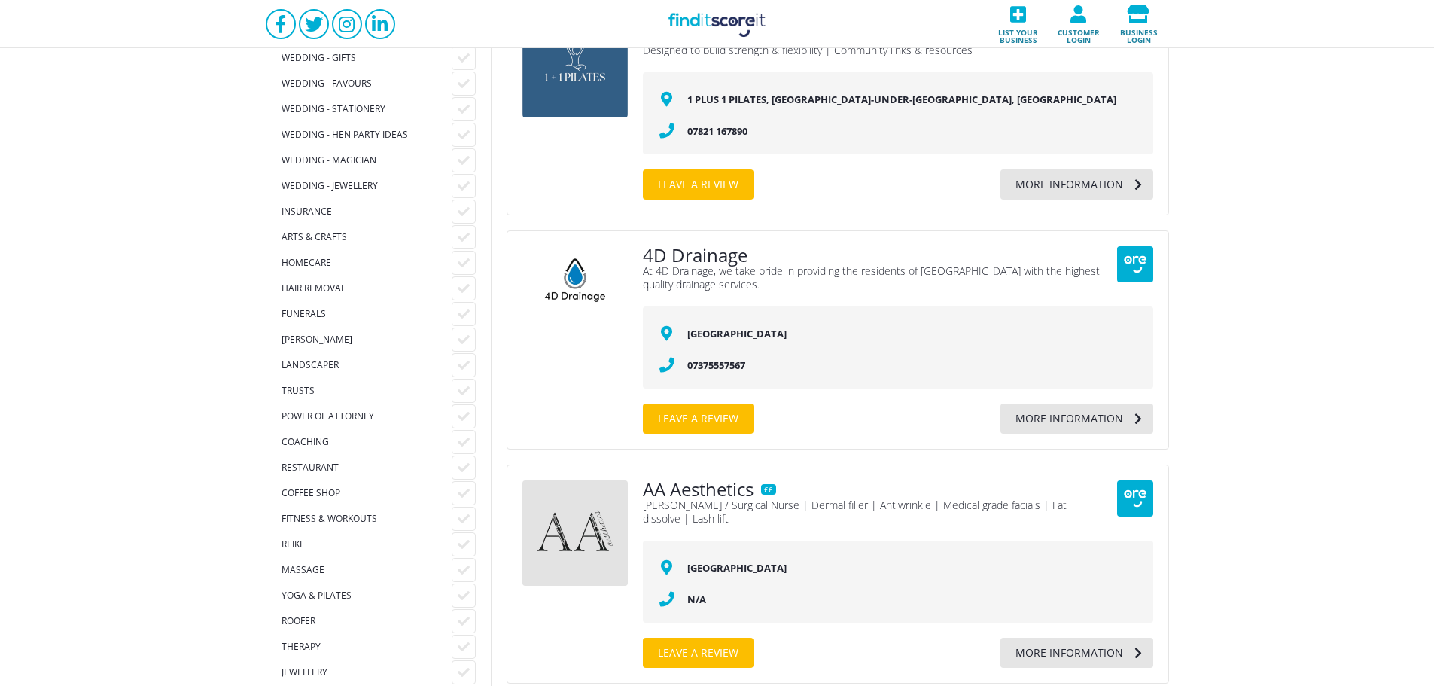
scroll to position [1085, 0]
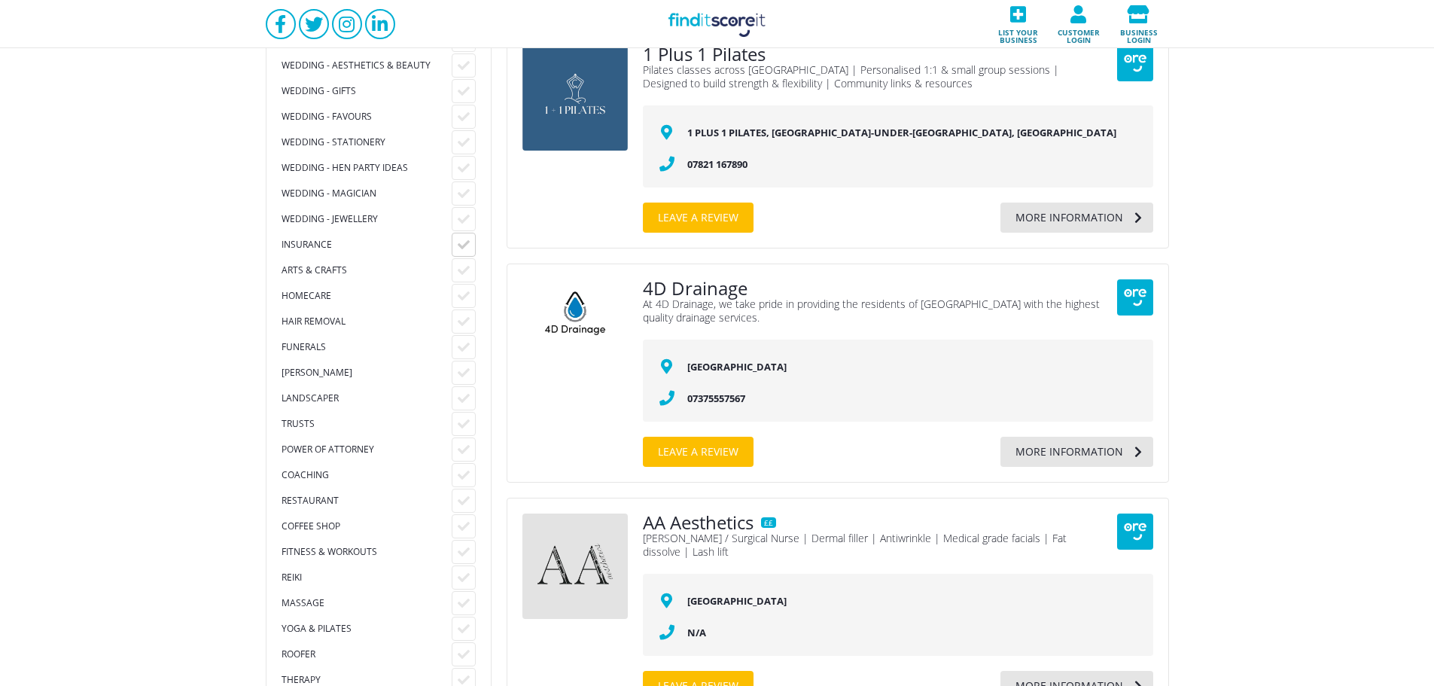
click at [458, 248] on icon at bounding box center [464, 245] width 12 height 12
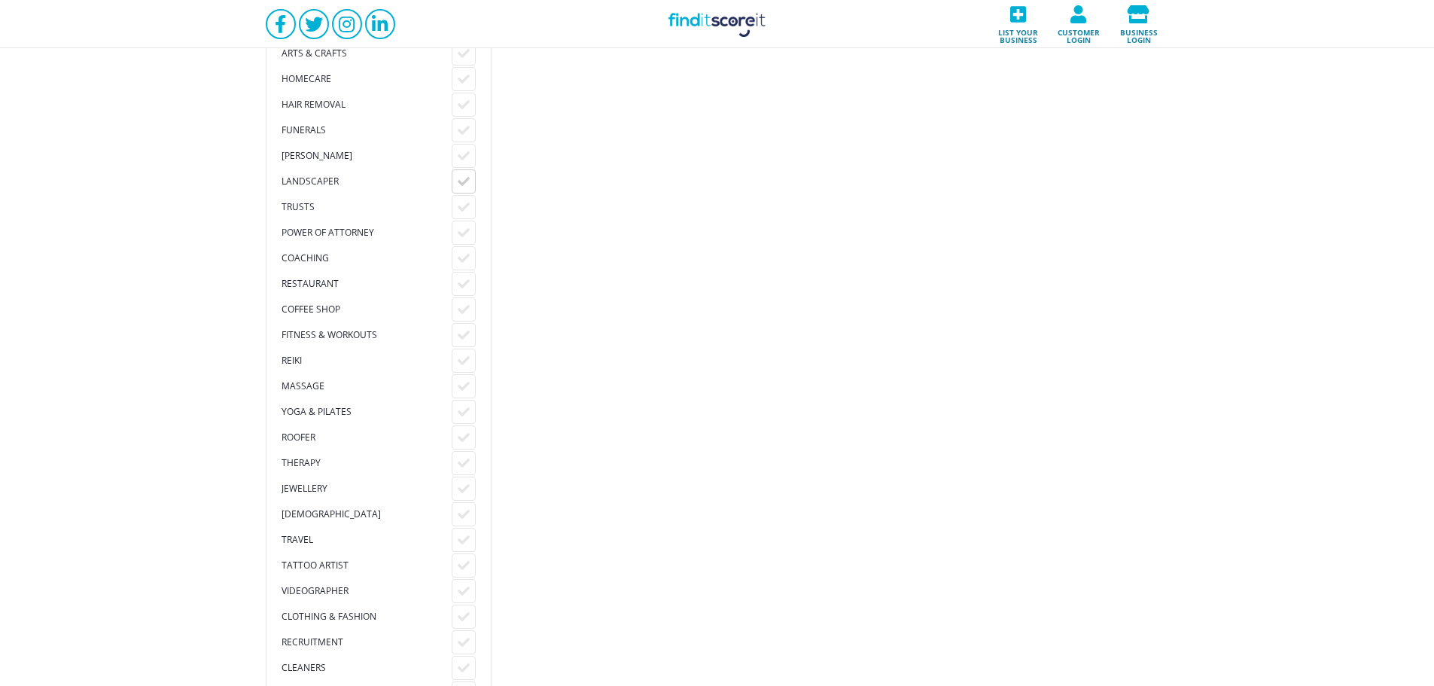
scroll to position [1204, 0]
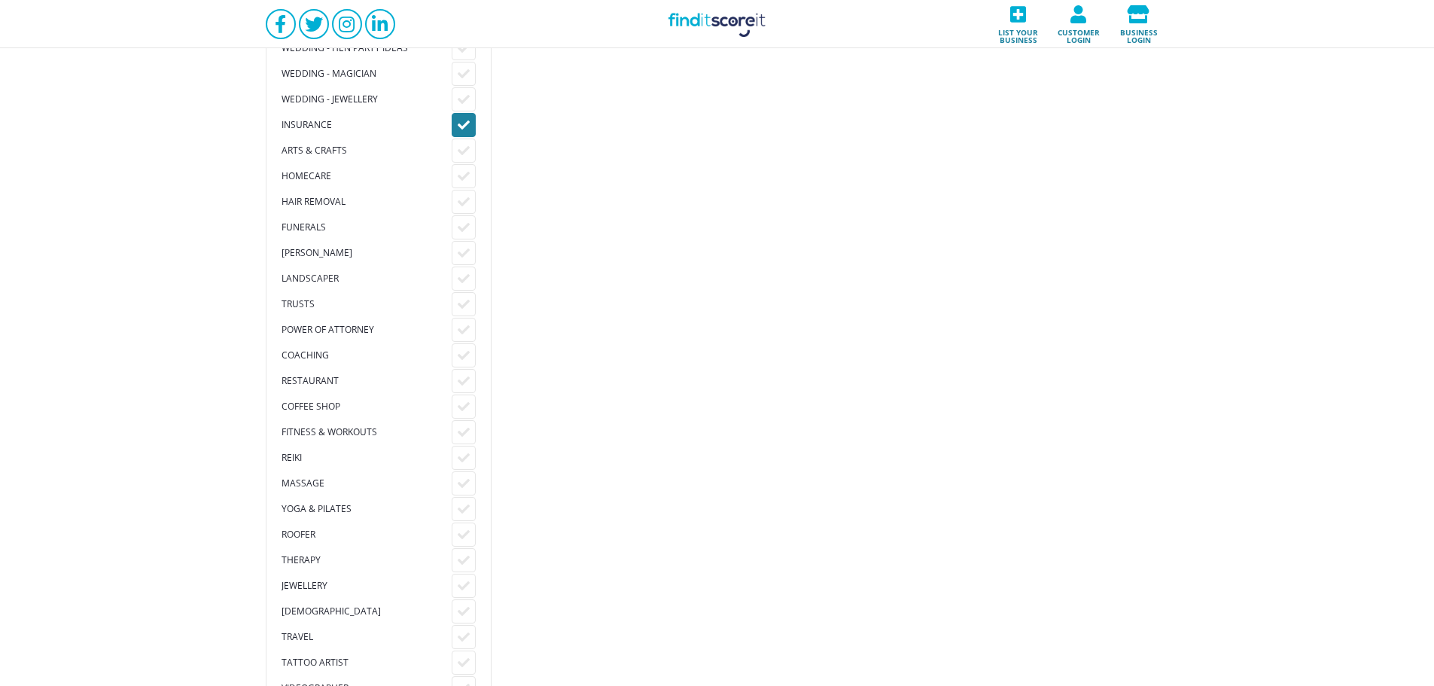
click at [460, 121] on icon at bounding box center [464, 125] width 12 height 12
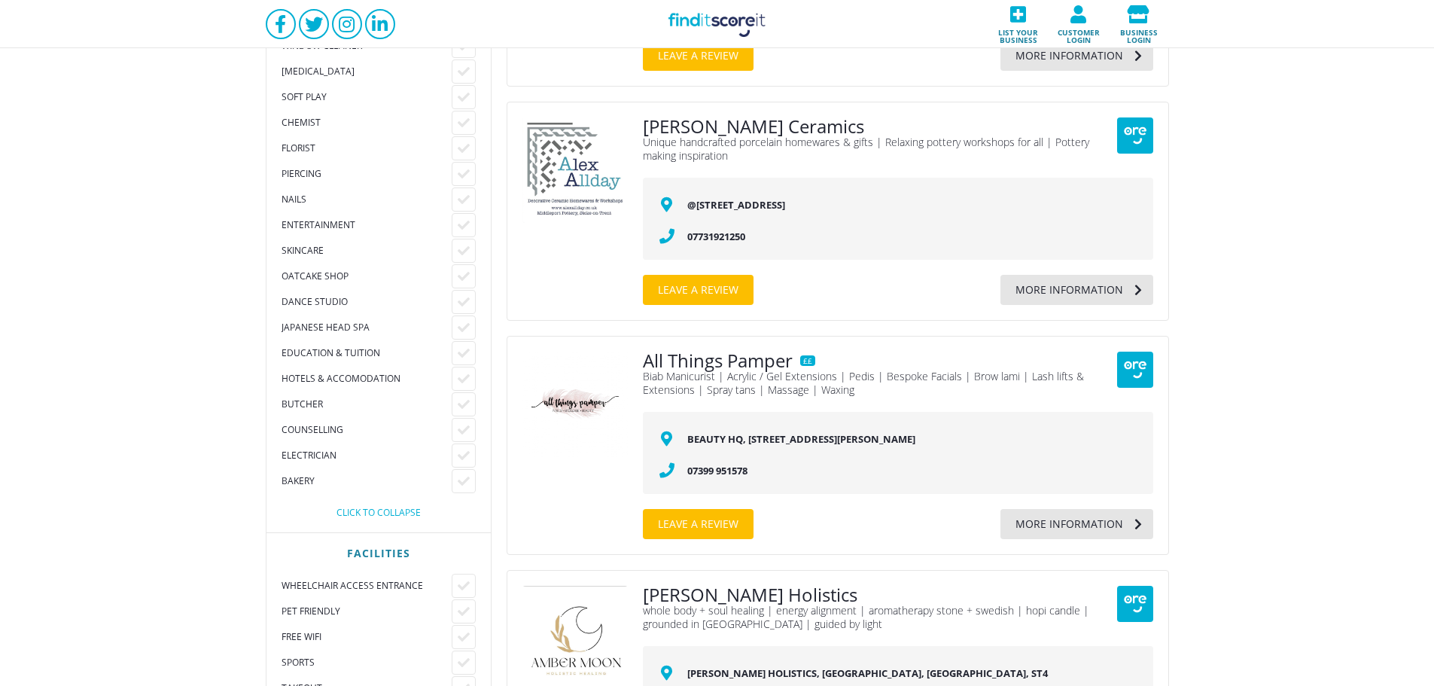
scroll to position [1906, 0]
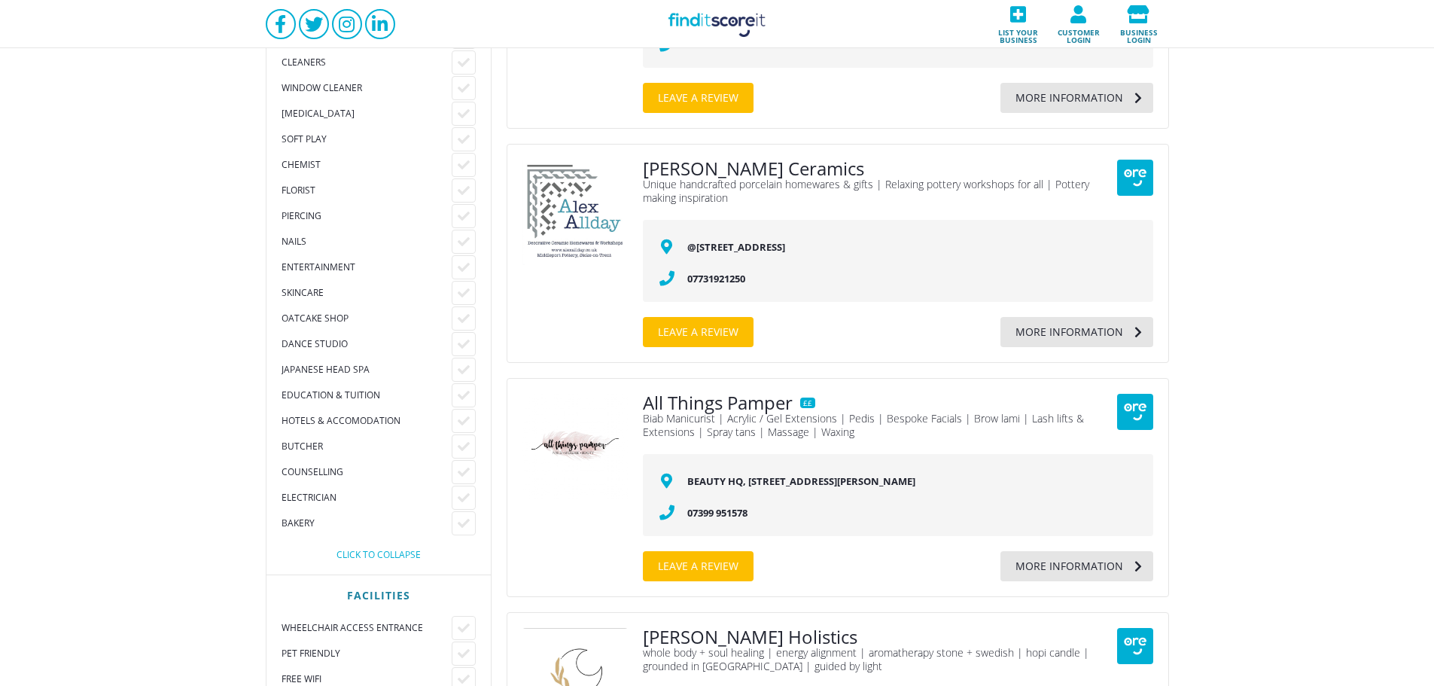
click at [448, 363] on div "Japanese Head Spa" at bounding box center [378, 370] width 194 height 24
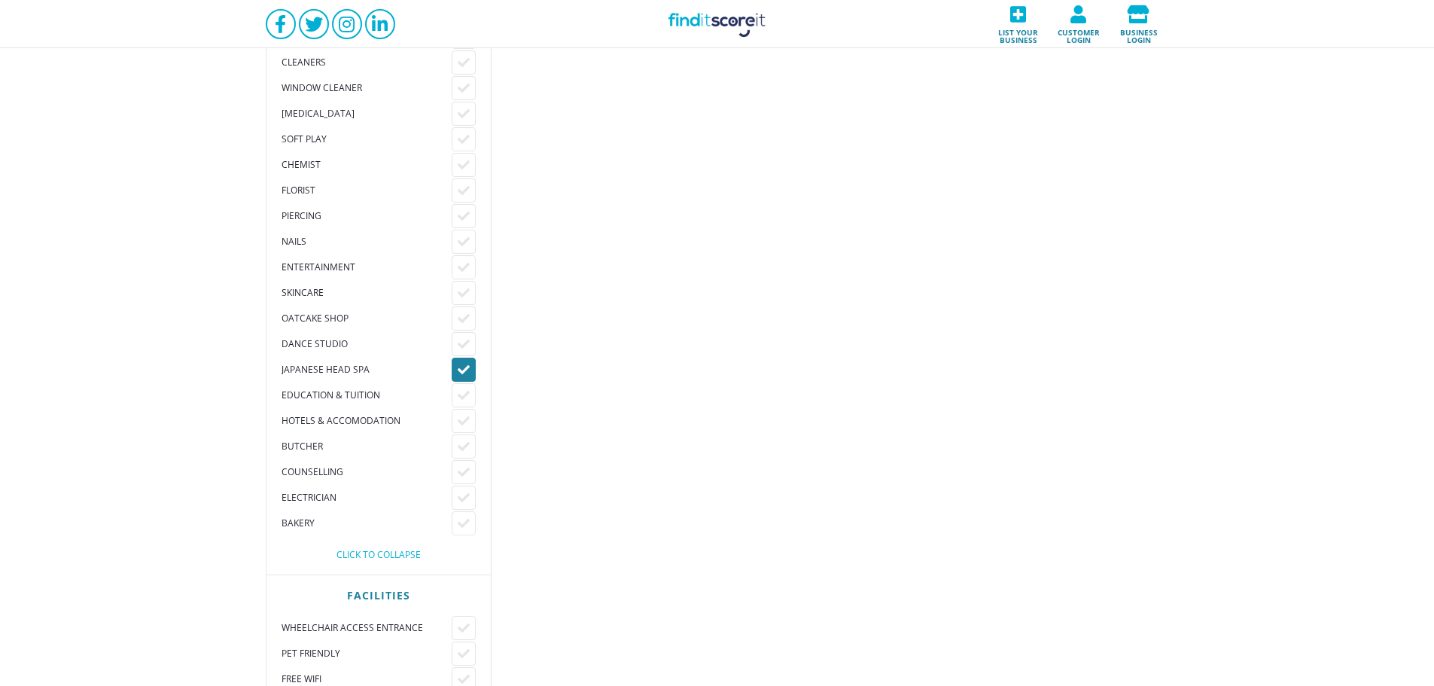
click at [453, 363] on div at bounding box center [464, 370] width 24 height 24
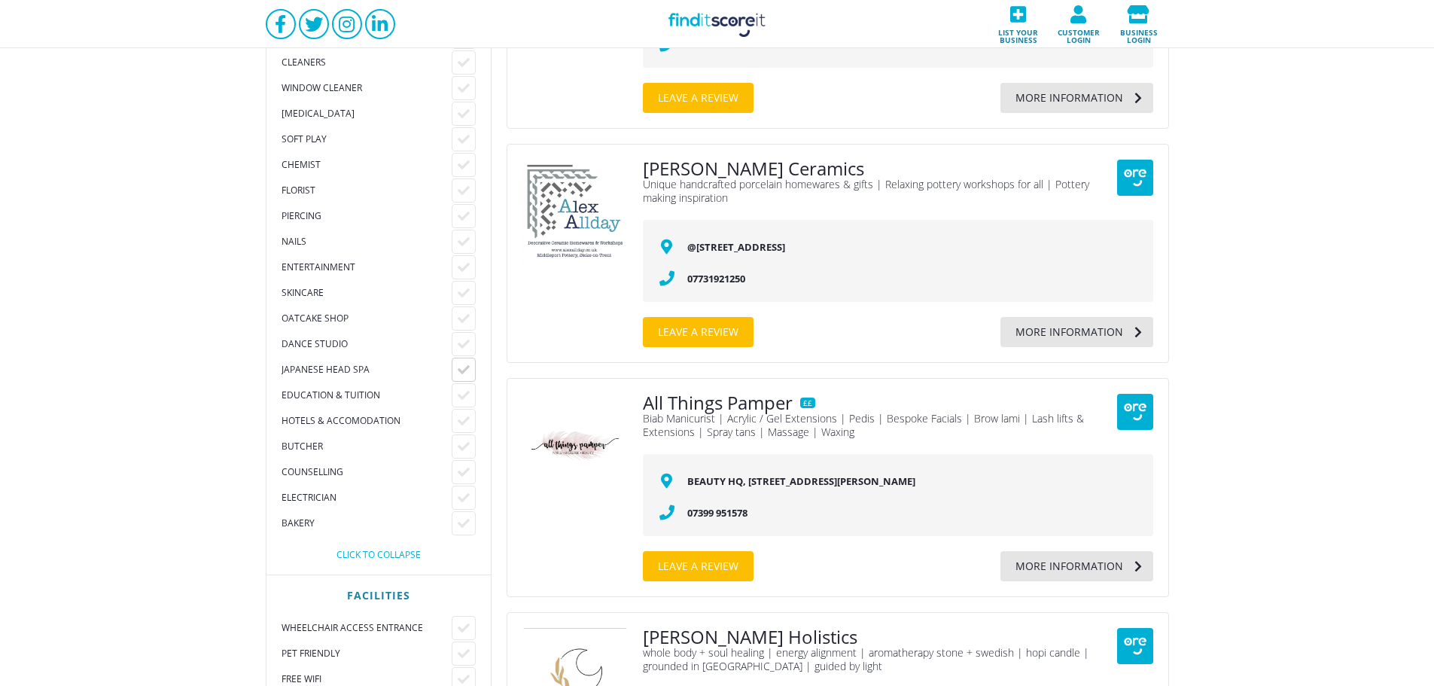
click at [453, 363] on div at bounding box center [464, 370] width 24 height 24
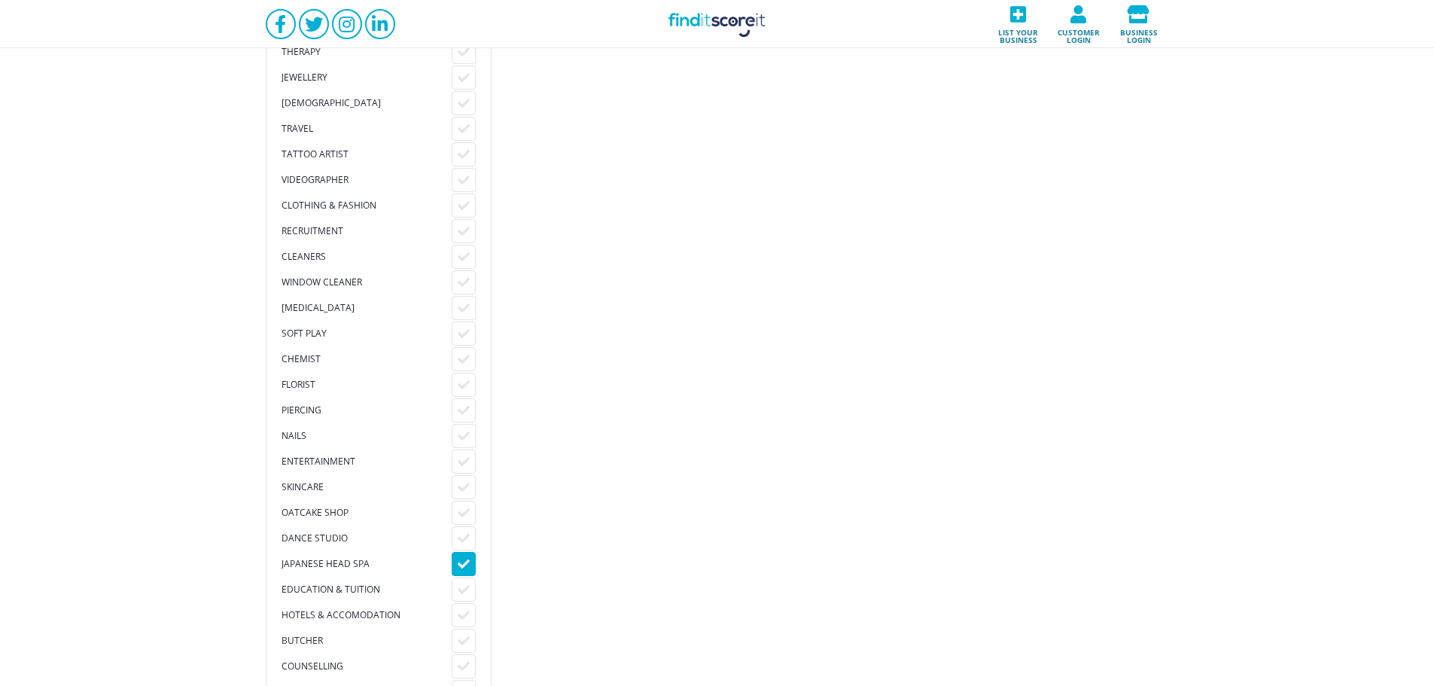
scroll to position [2107, 0]
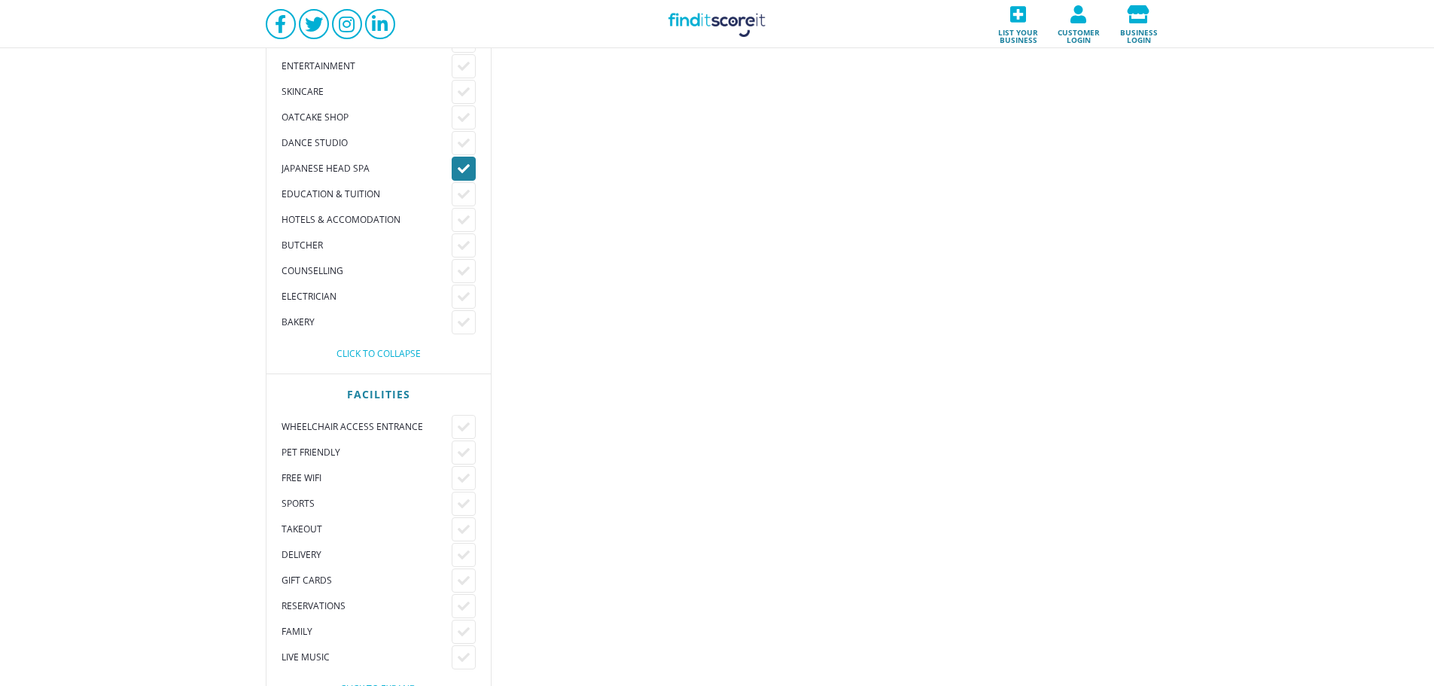
click at [458, 167] on icon at bounding box center [464, 169] width 12 height 12
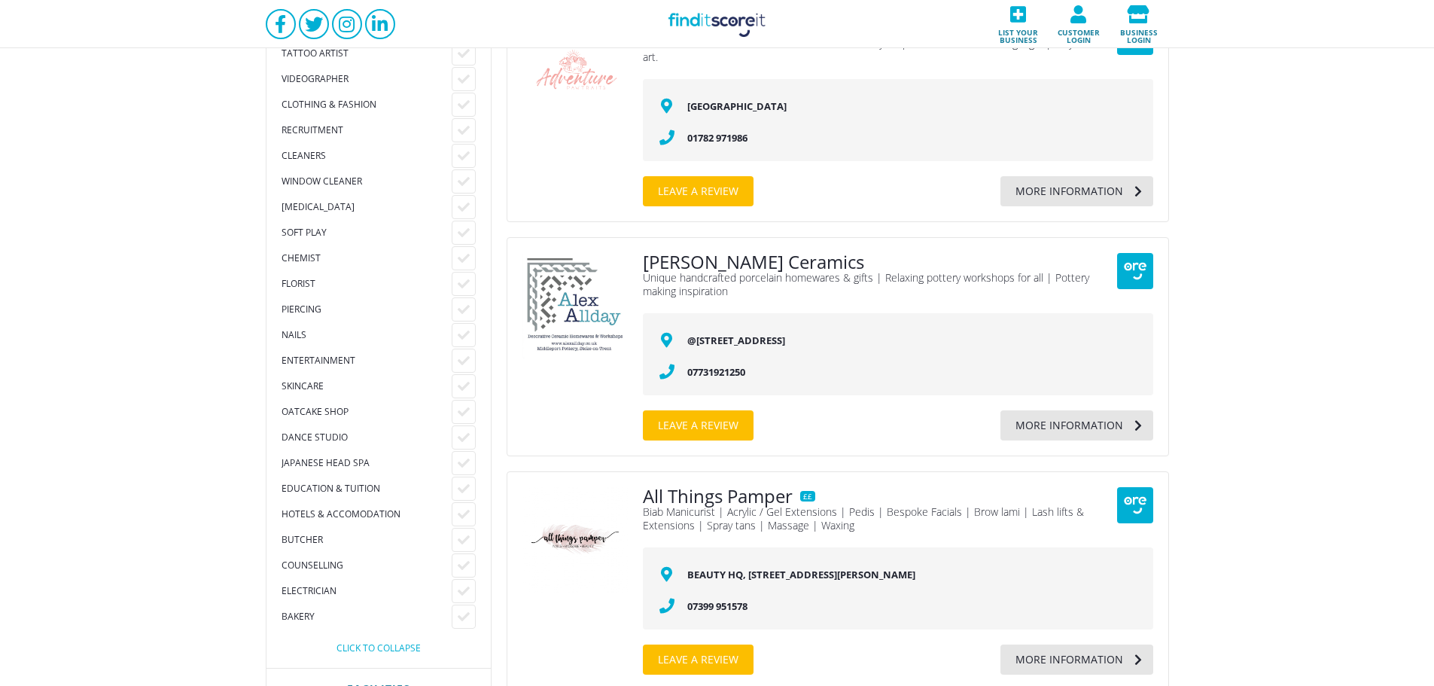
scroll to position [1505, 0]
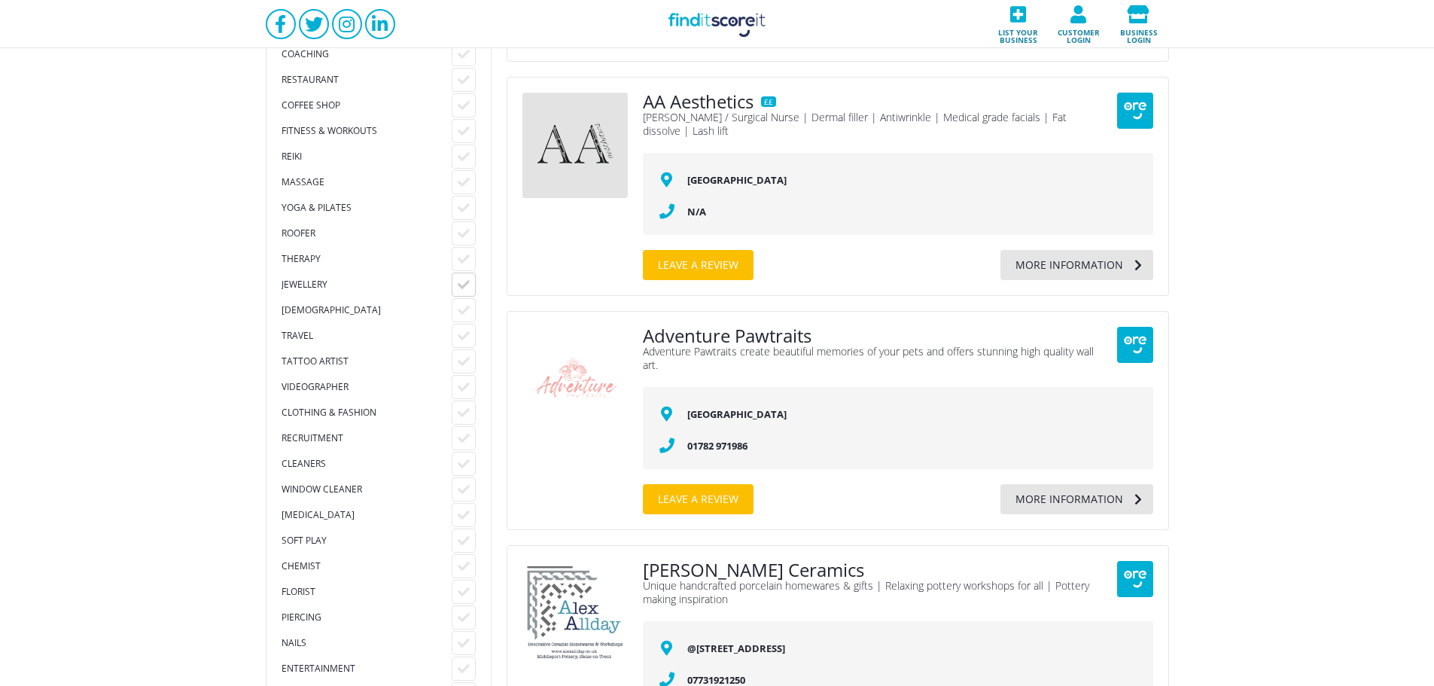
click at [472, 275] on div at bounding box center [464, 284] width 24 height 24
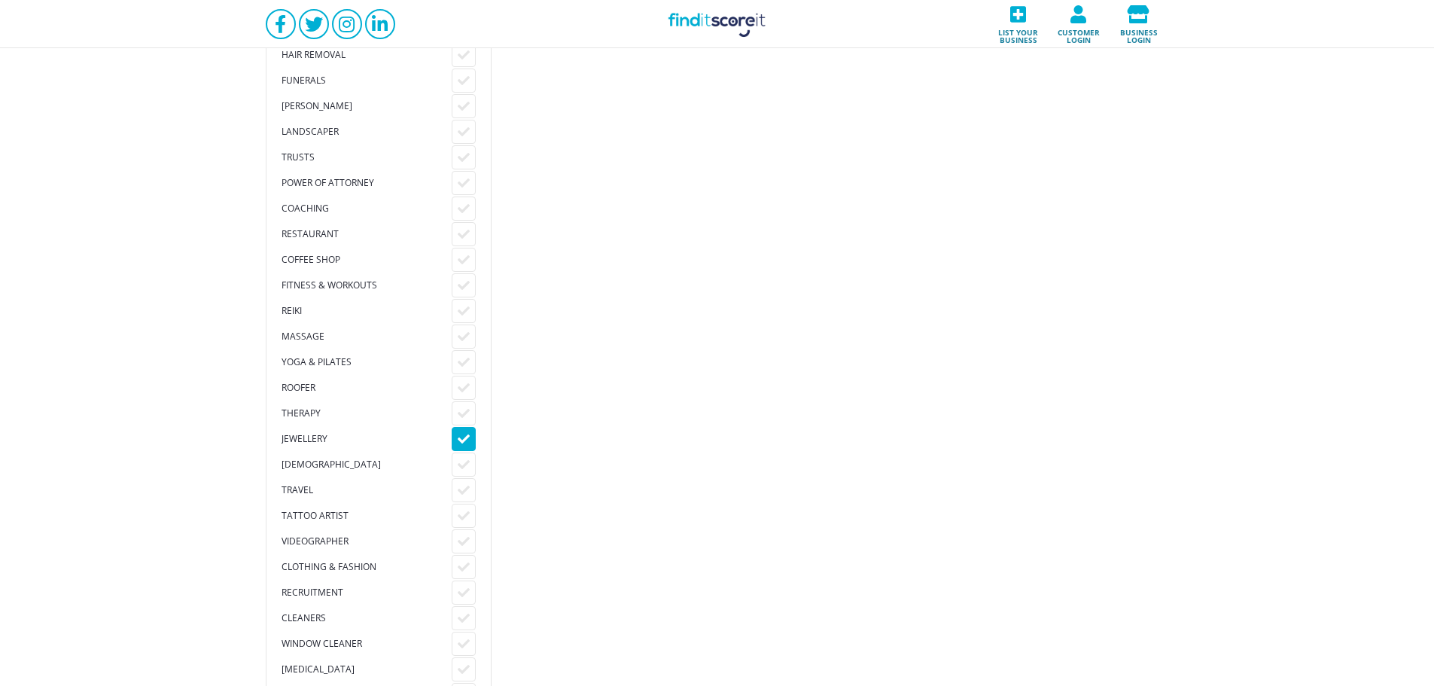
scroll to position [1405, 0]
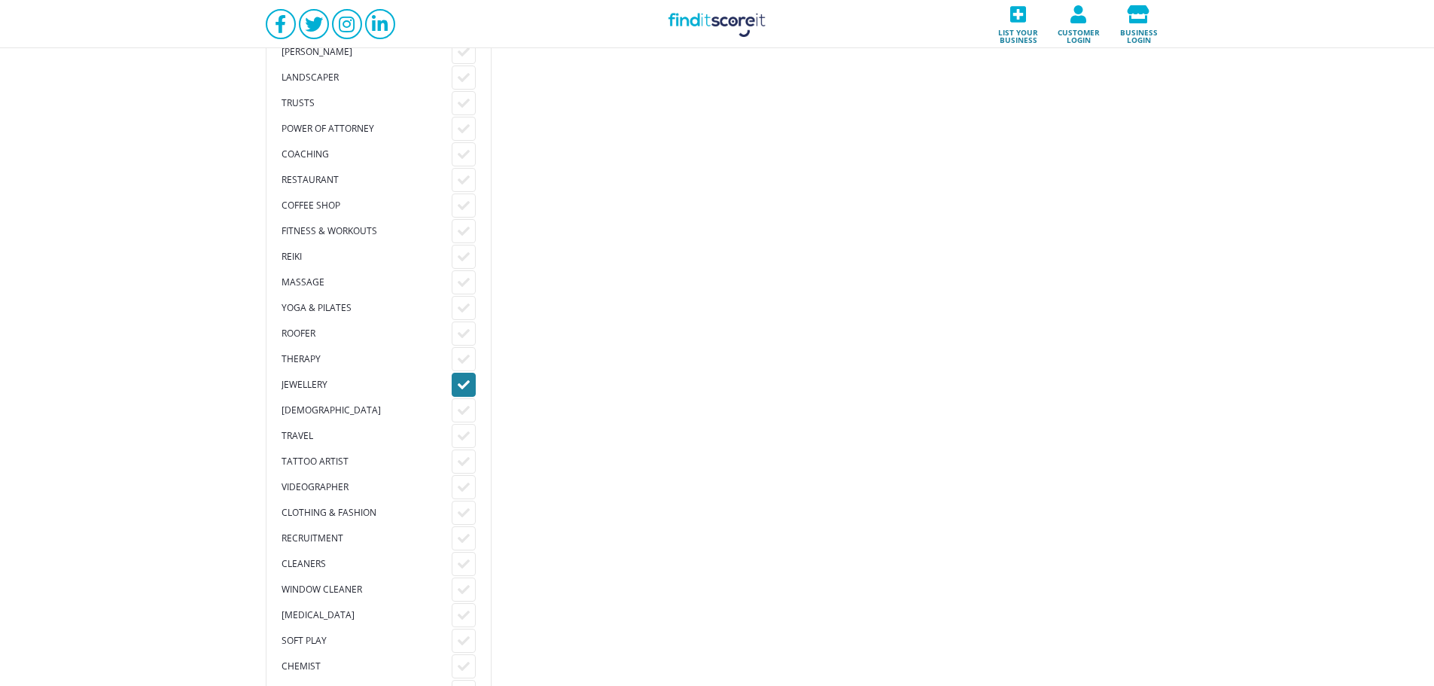
click at [464, 383] on icon at bounding box center [464, 385] width 12 height 12
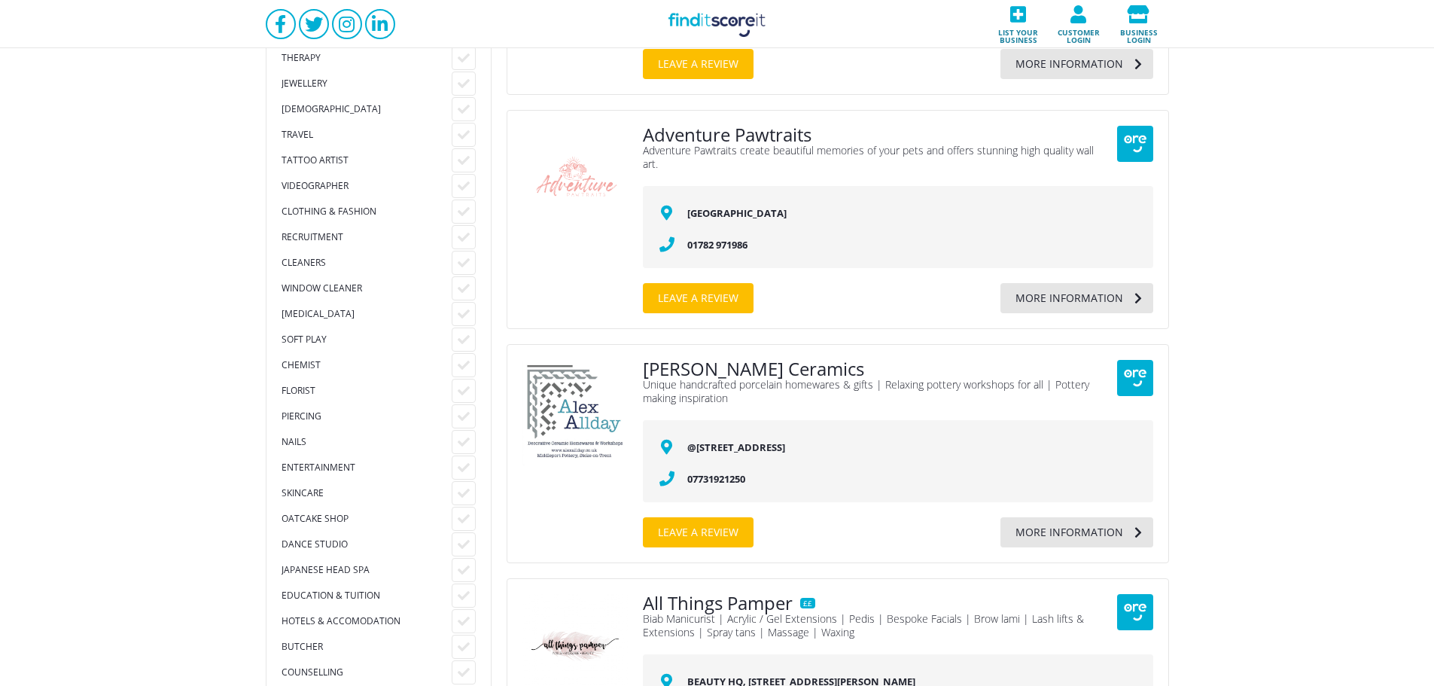
scroll to position [1806, 0]
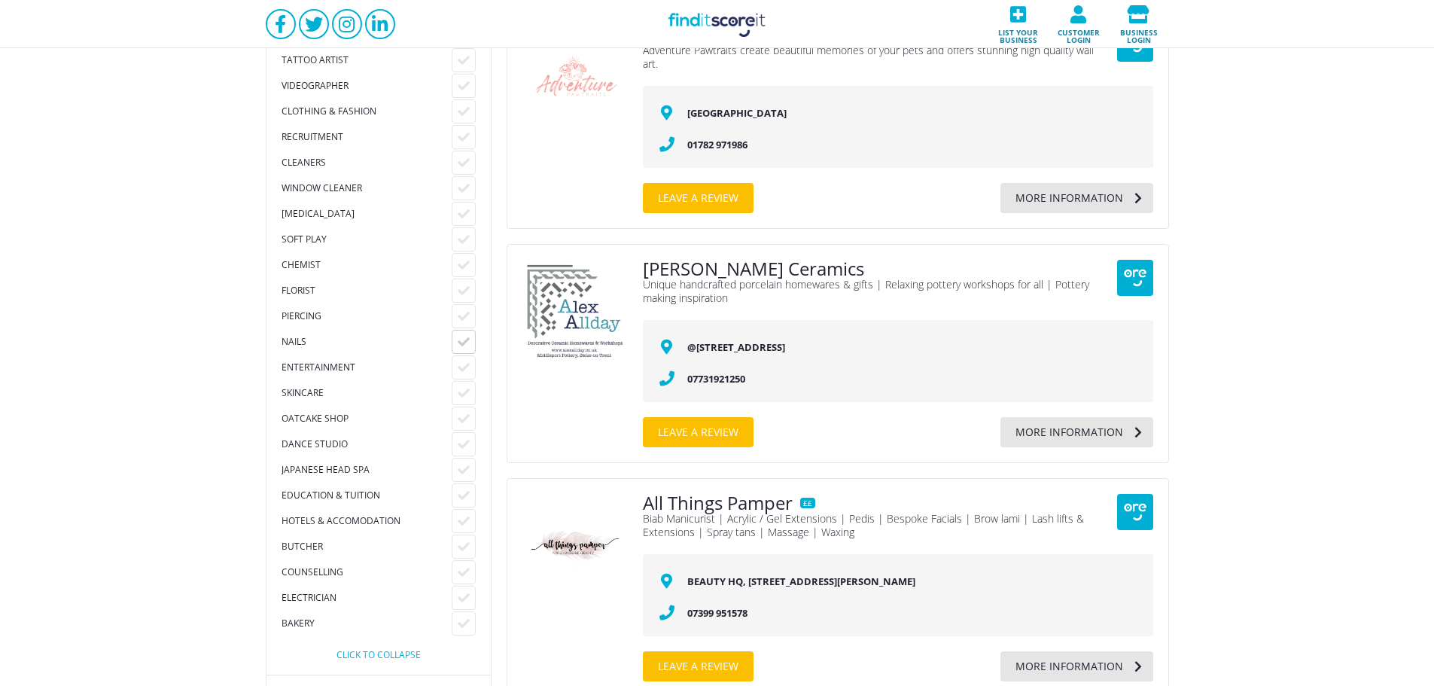
click at [455, 339] on div at bounding box center [464, 342] width 24 height 24
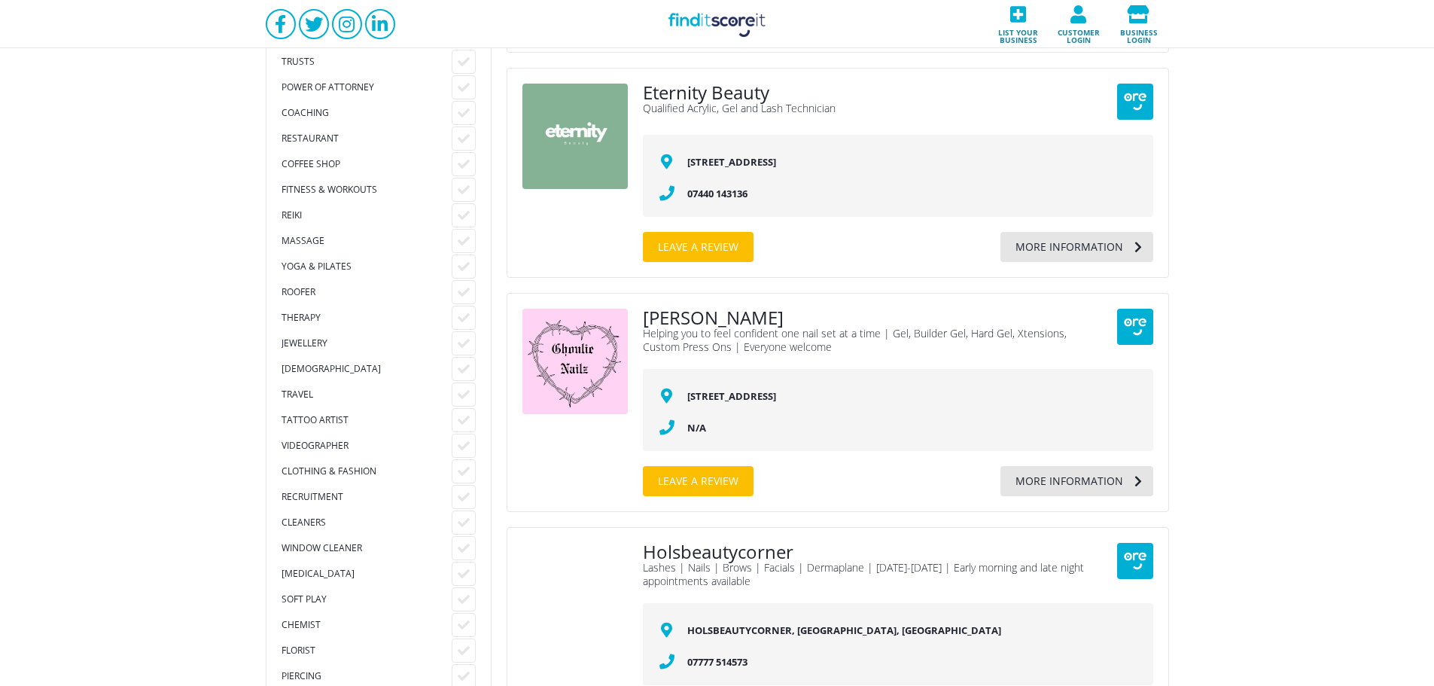
scroll to position [1706, 0]
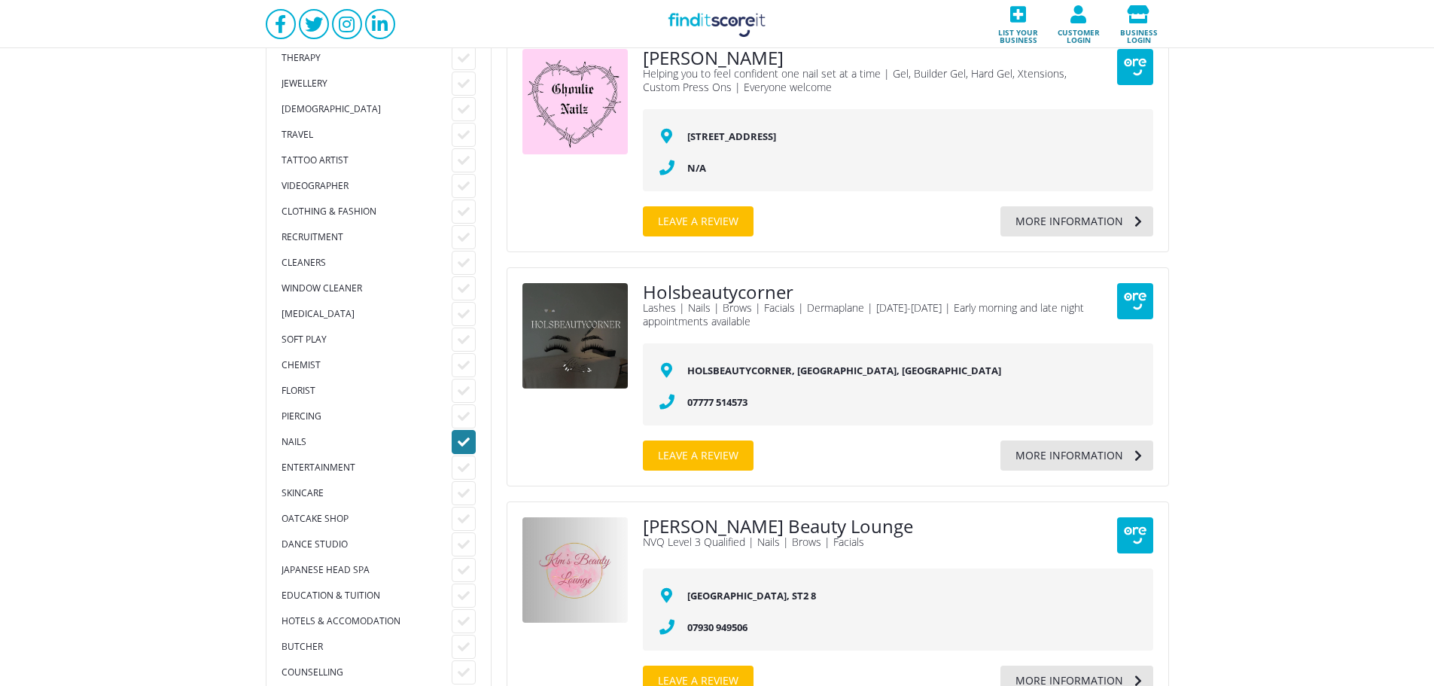
click at [458, 437] on icon at bounding box center [464, 442] width 12 height 12
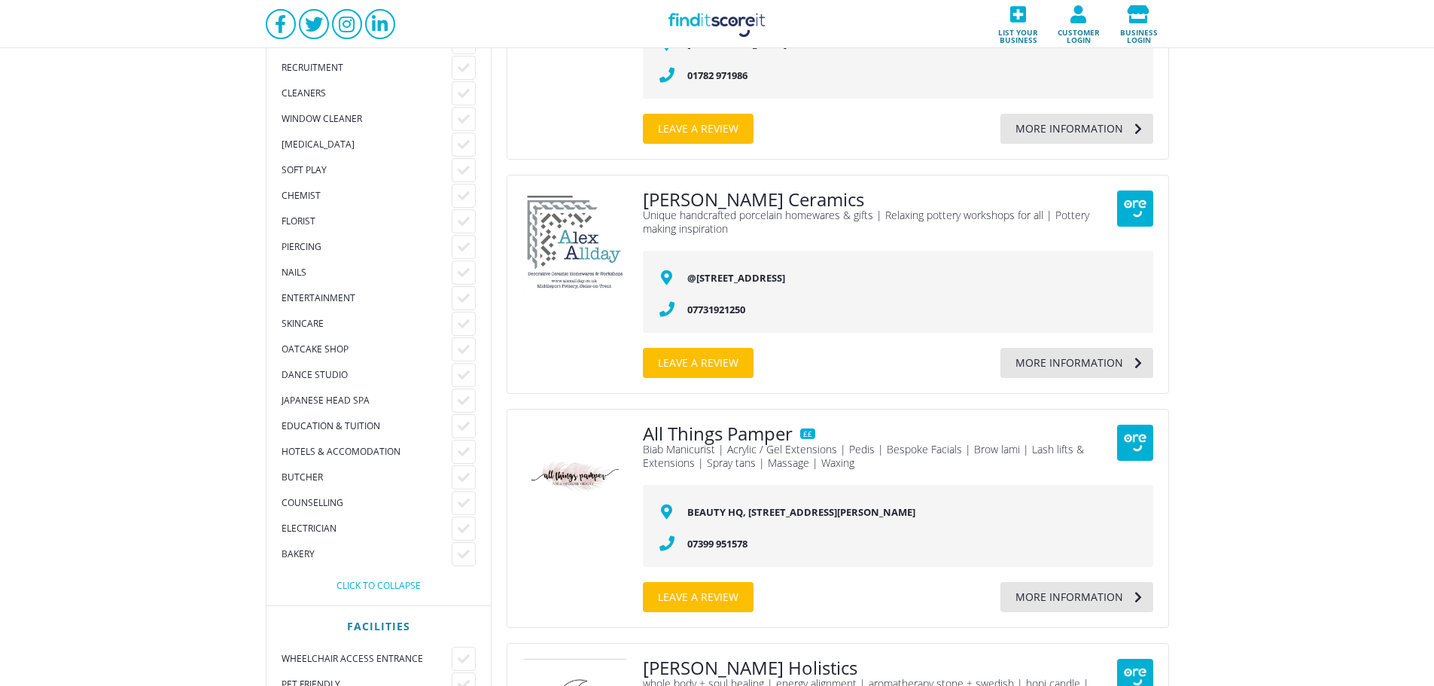
scroll to position [1906, 0]
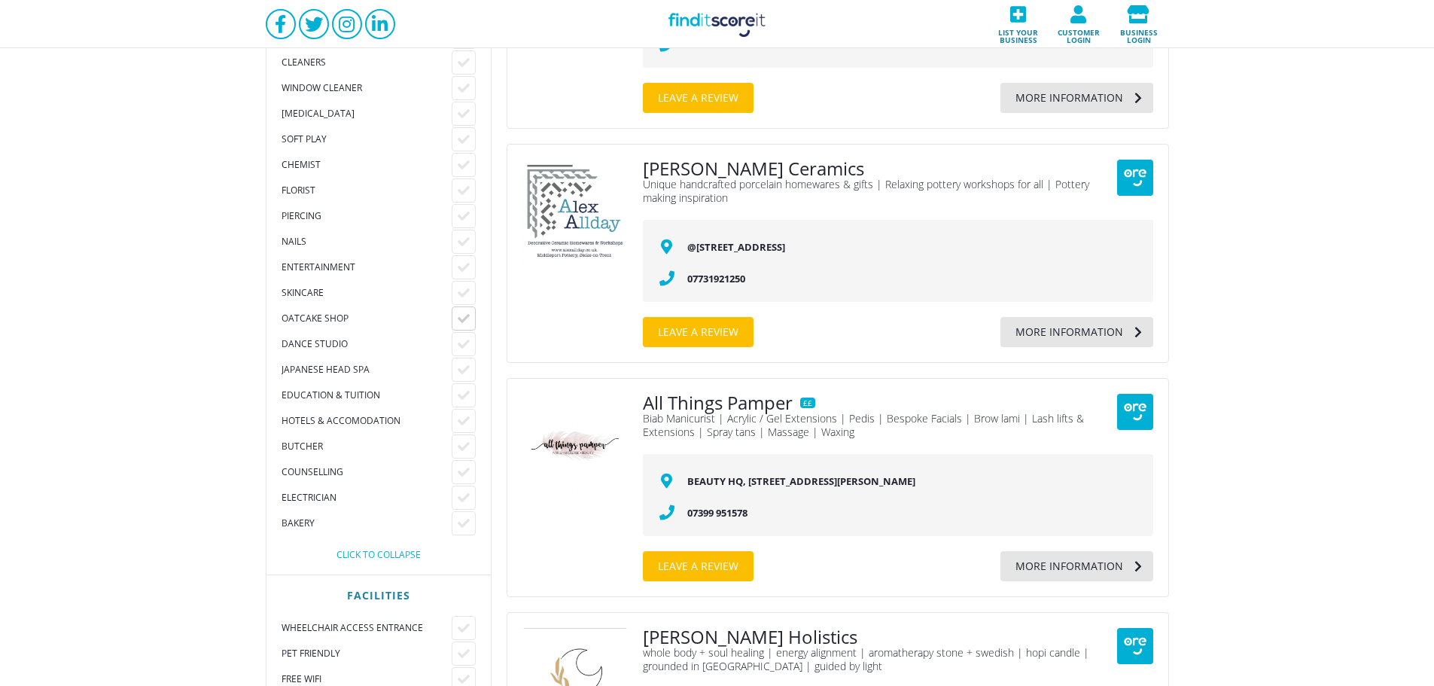
click at [472, 317] on div at bounding box center [464, 318] width 24 height 24
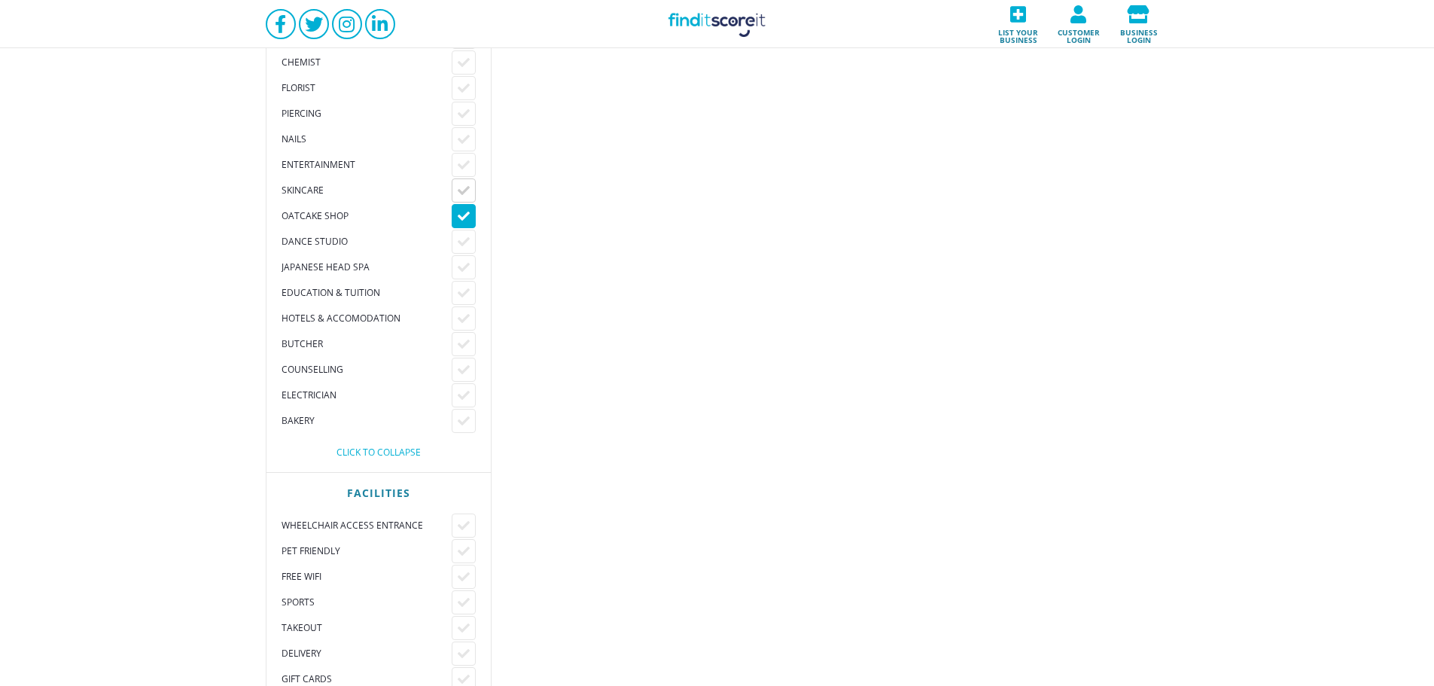
scroll to position [2007, 0]
click at [462, 218] on icon at bounding box center [464, 217] width 12 height 12
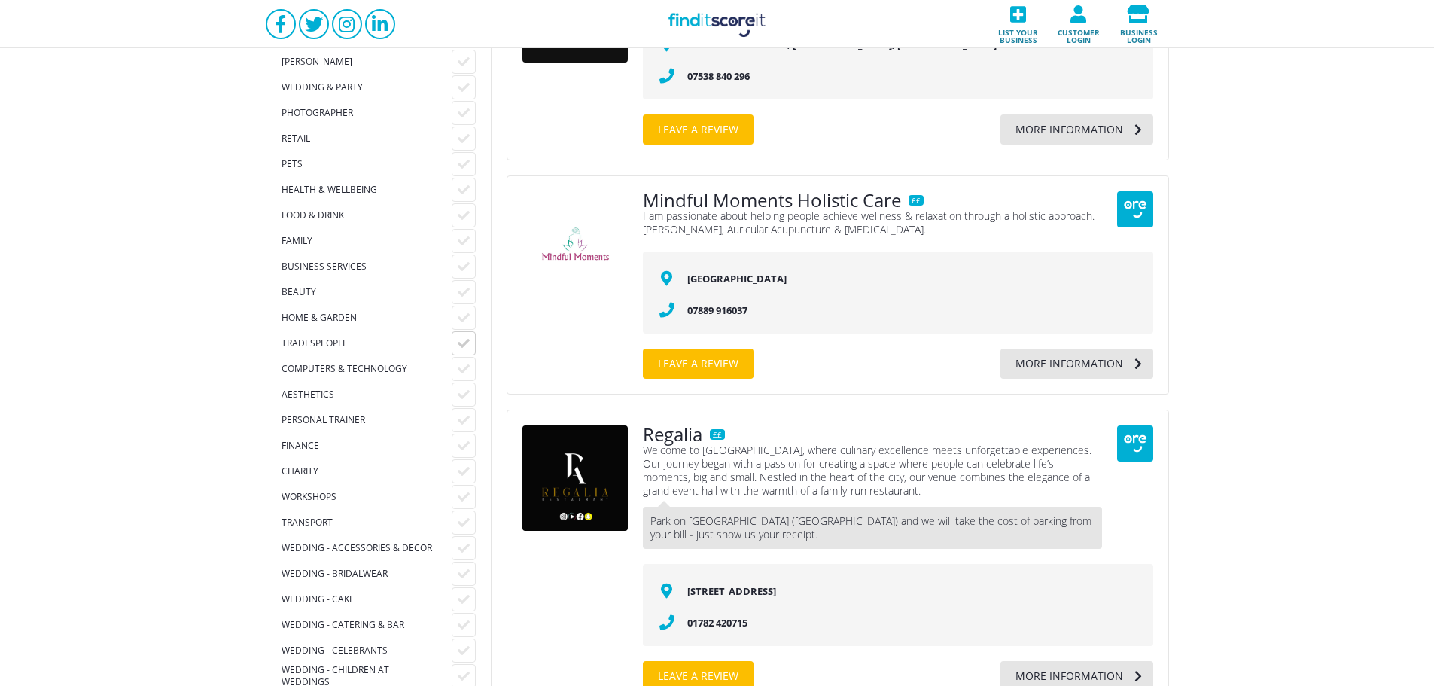
scroll to position [201, 0]
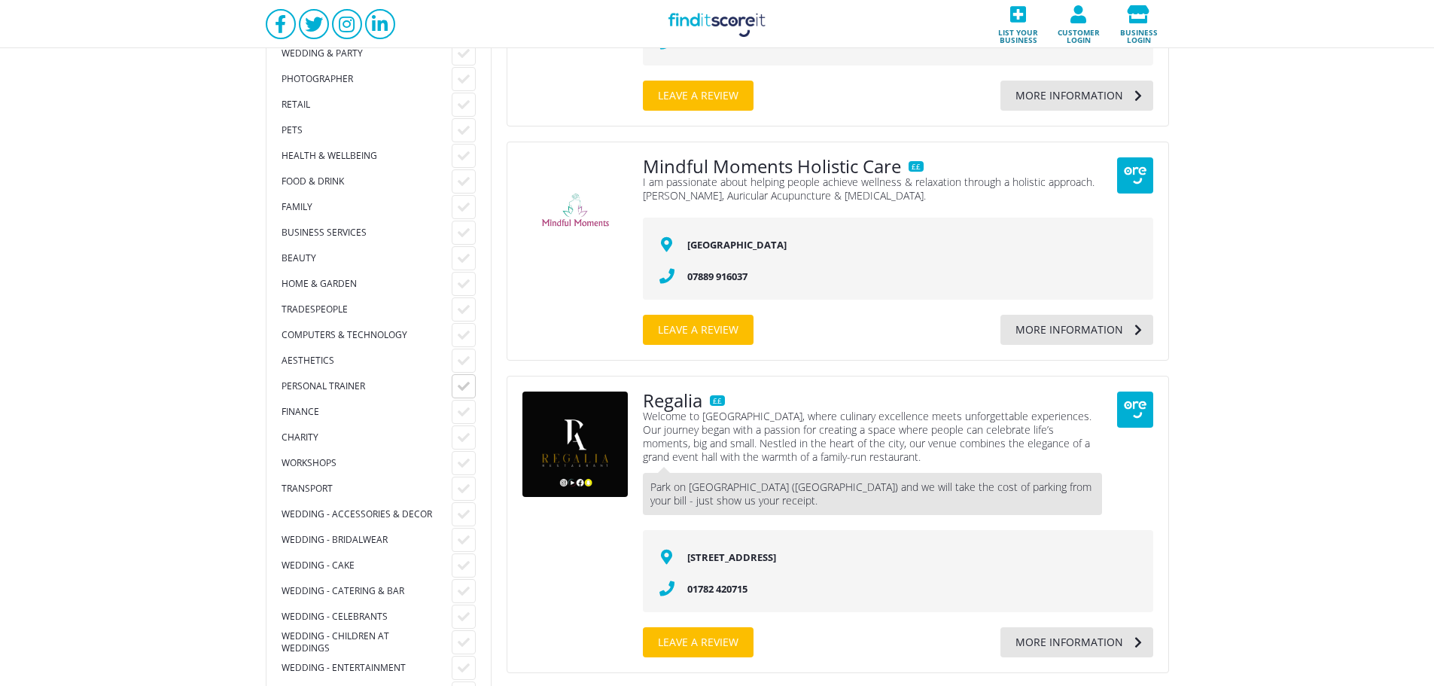
click at [461, 389] on icon at bounding box center [464, 386] width 12 height 12
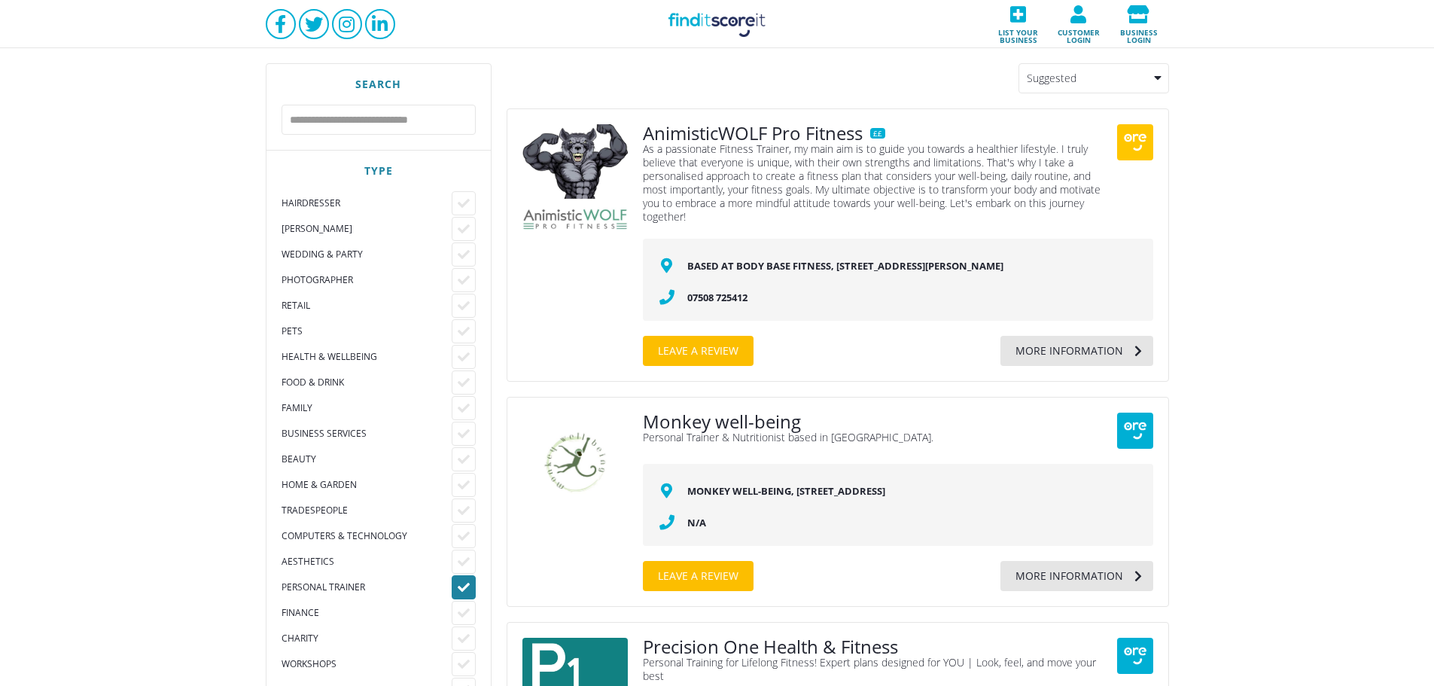
click at [458, 588] on icon at bounding box center [464, 587] width 12 height 12
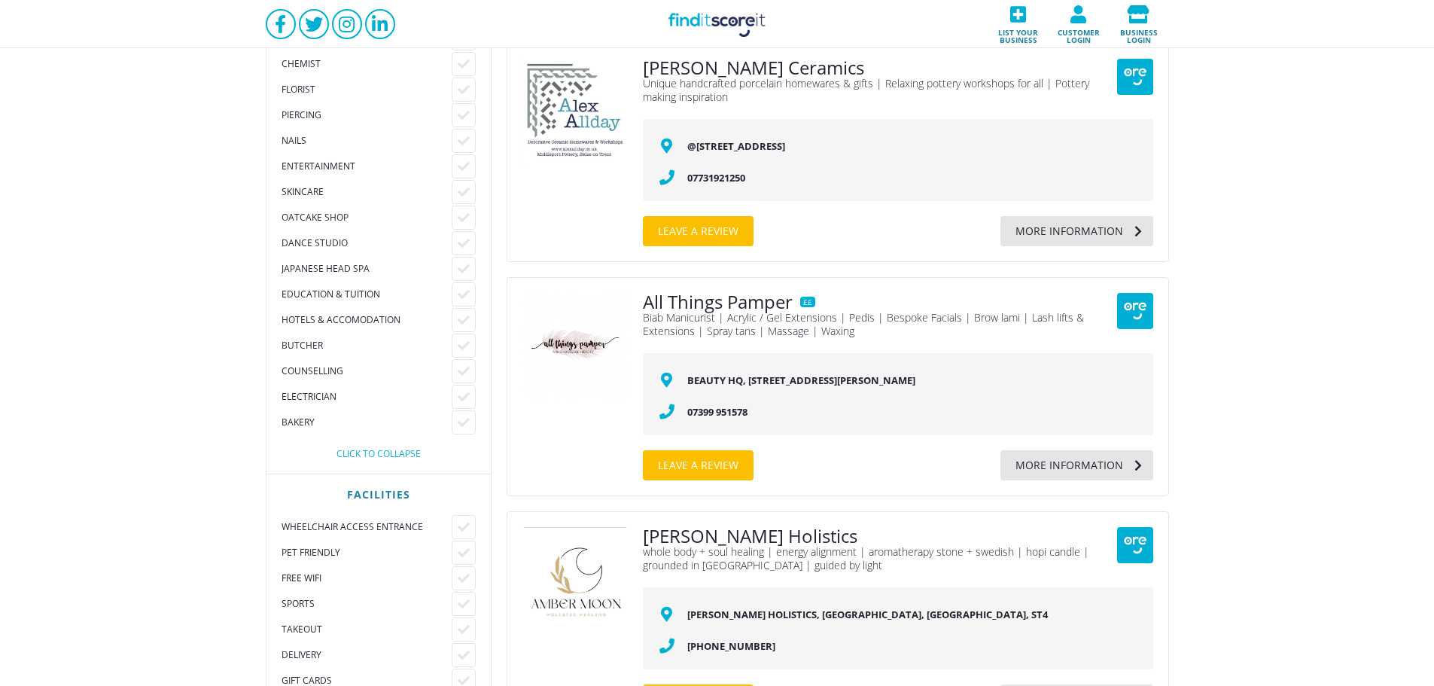
scroll to position [1906, 0]
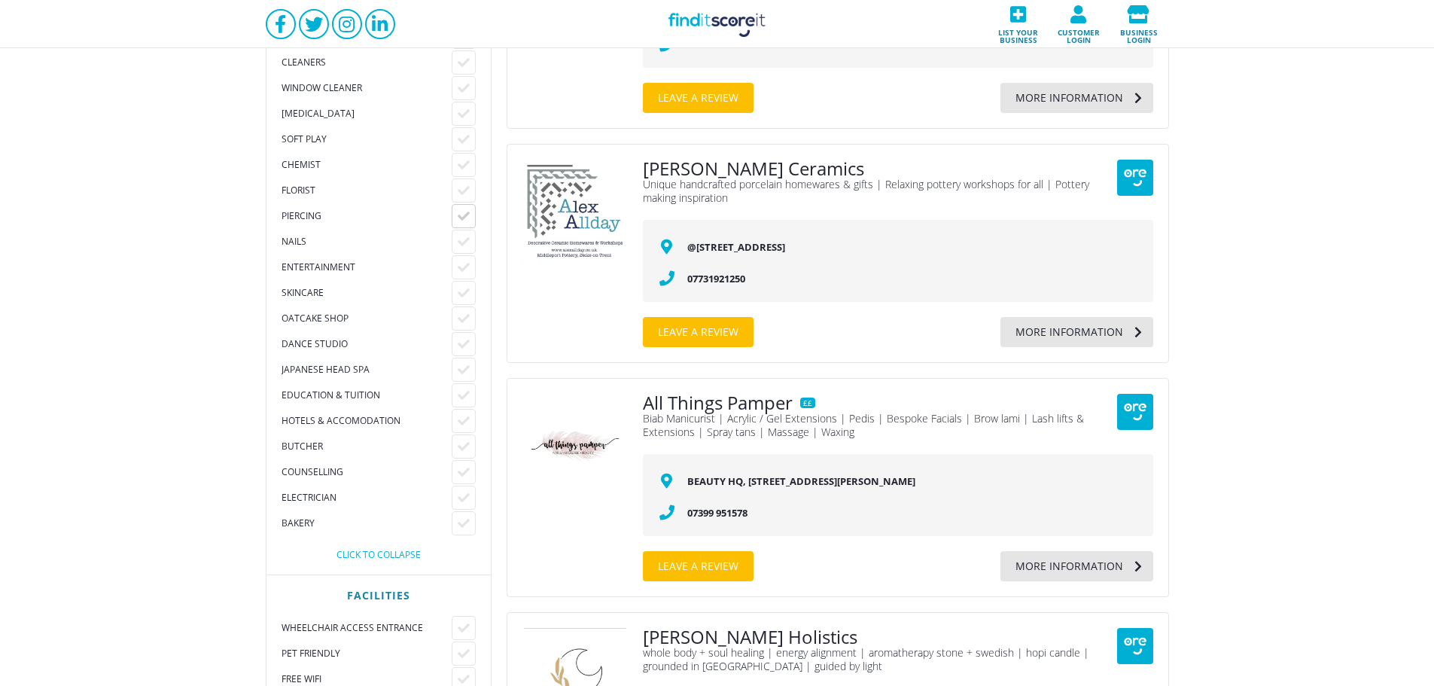
click at [472, 211] on div at bounding box center [464, 216] width 24 height 24
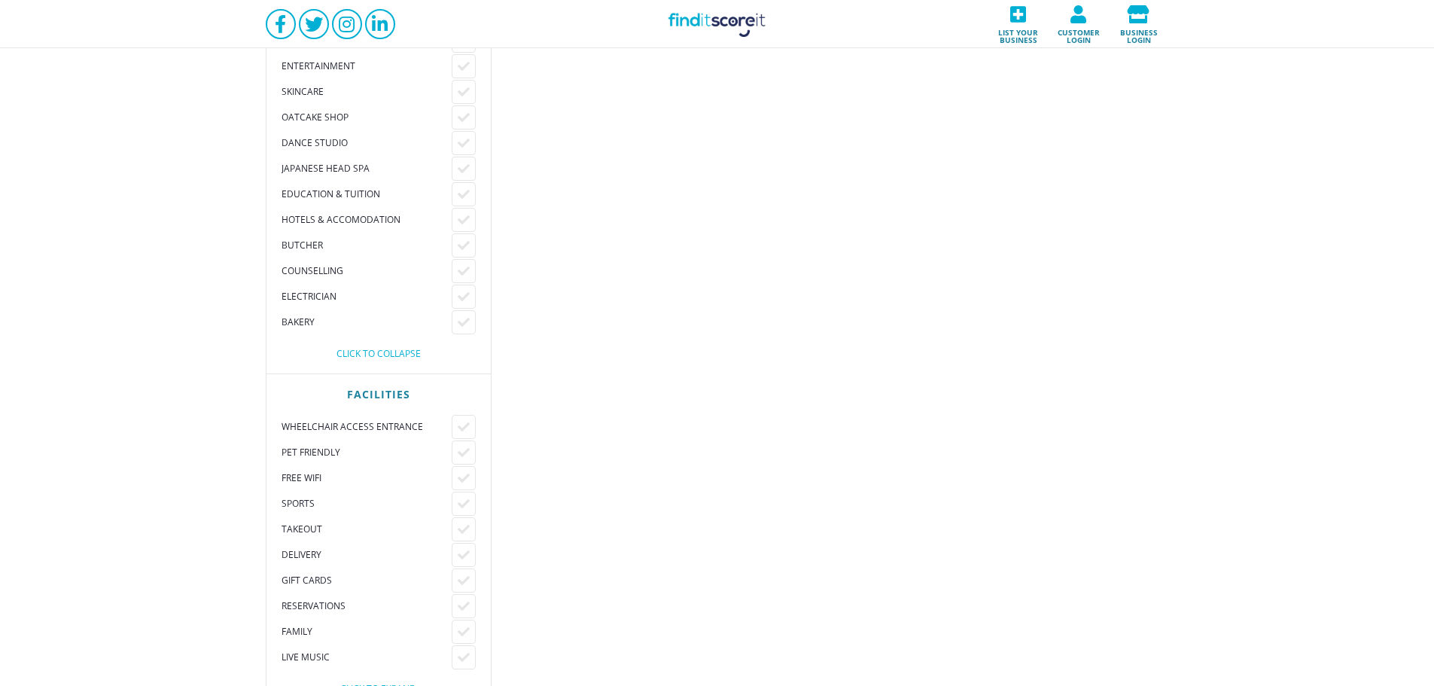
scroll to position [1906, 0]
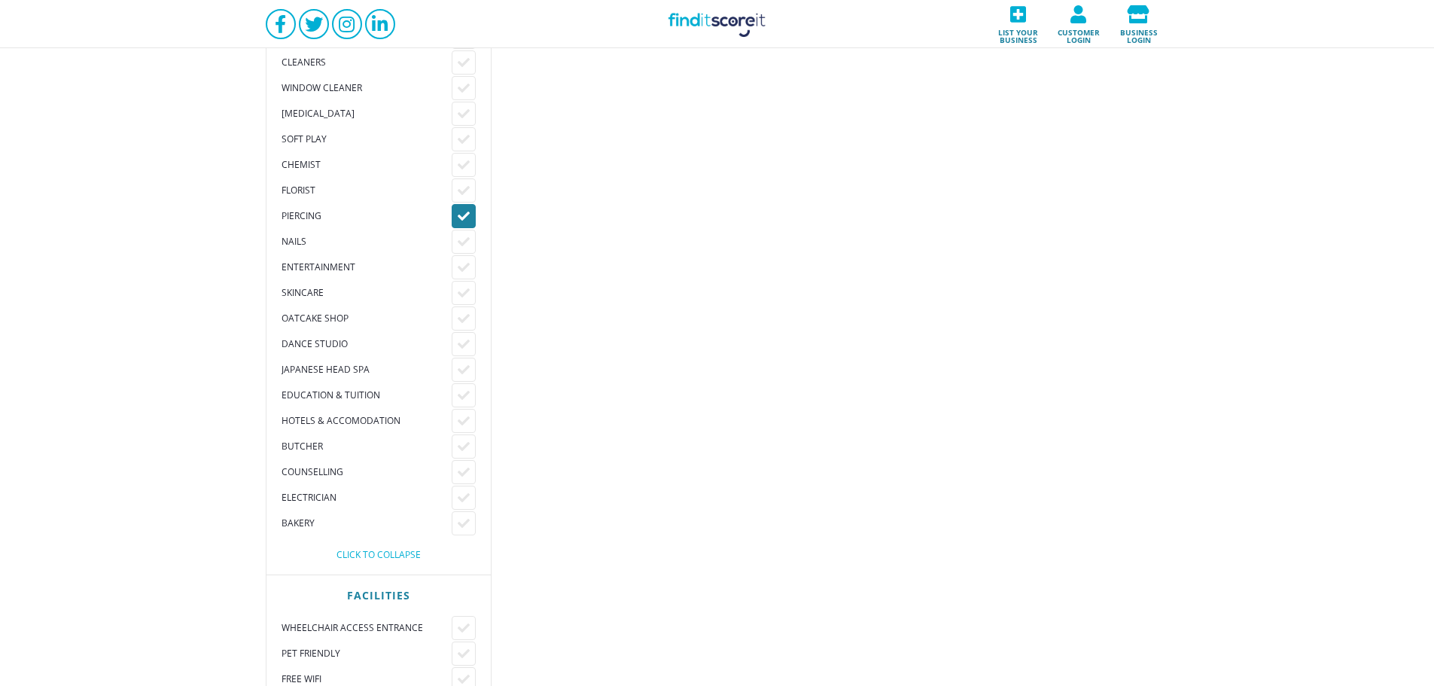
click at [455, 216] on div at bounding box center [464, 216] width 24 height 24
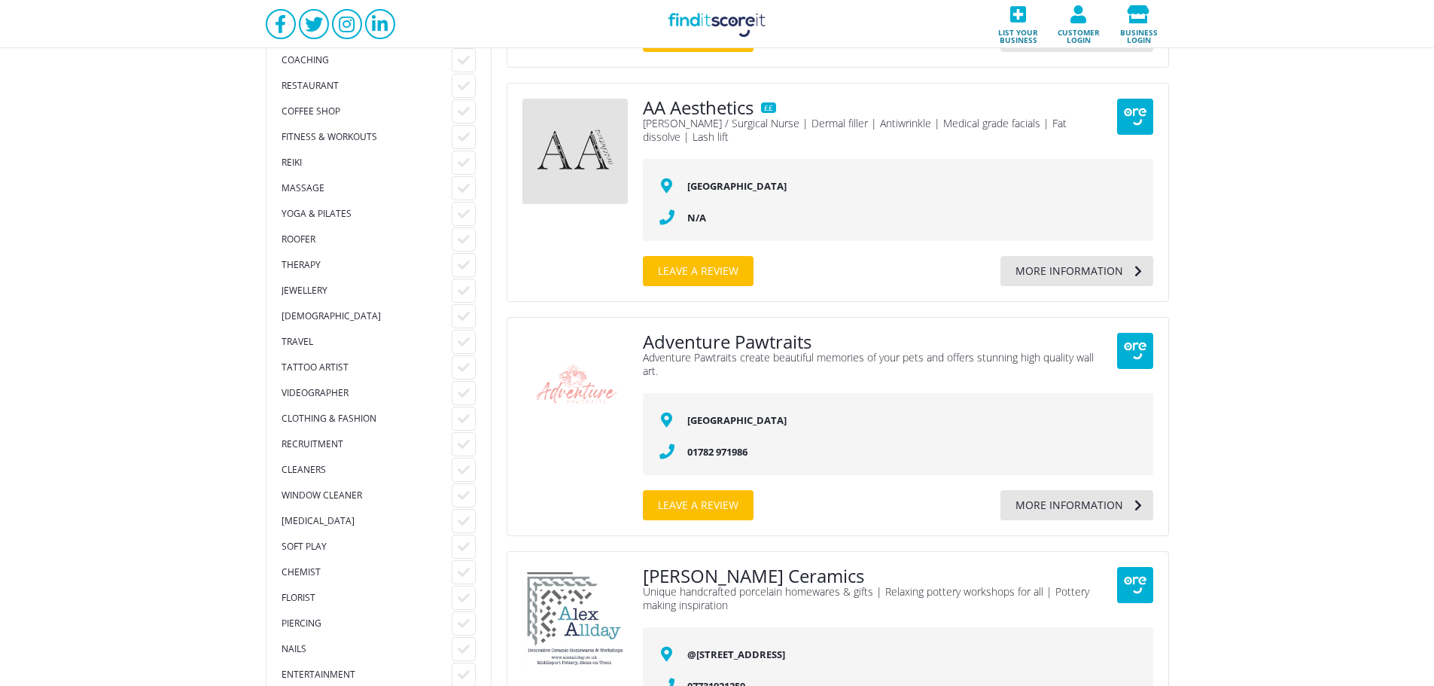
scroll to position [1405, 0]
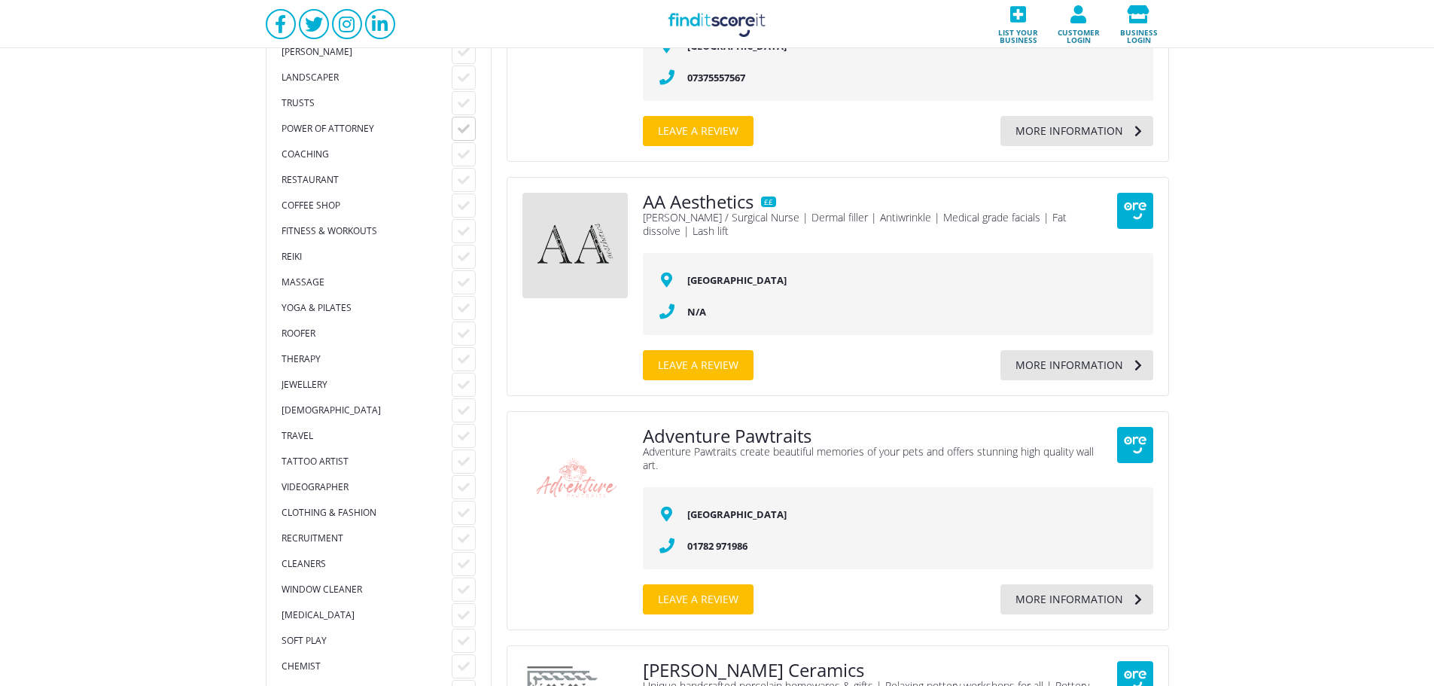
click at [463, 128] on icon at bounding box center [464, 129] width 12 height 12
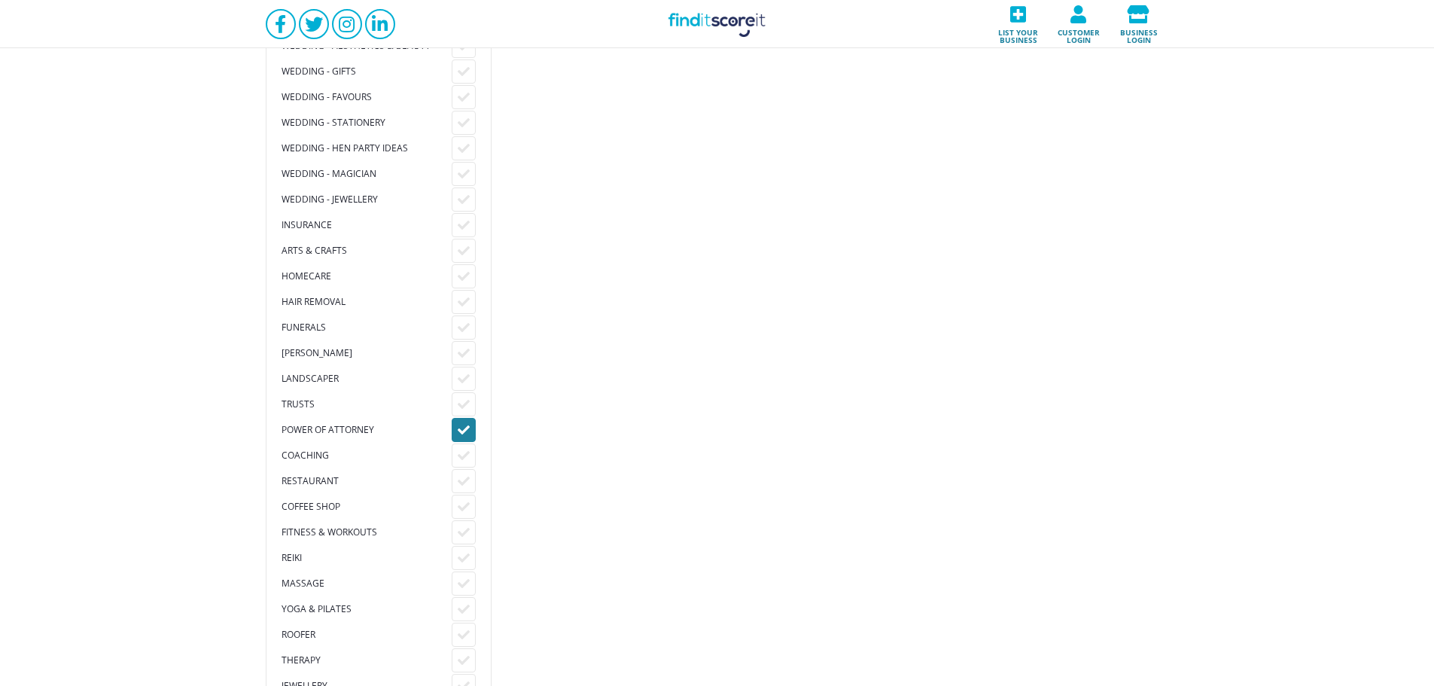
click at [468, 430] on icon at bounding box center [464, 430] width 12 height 12
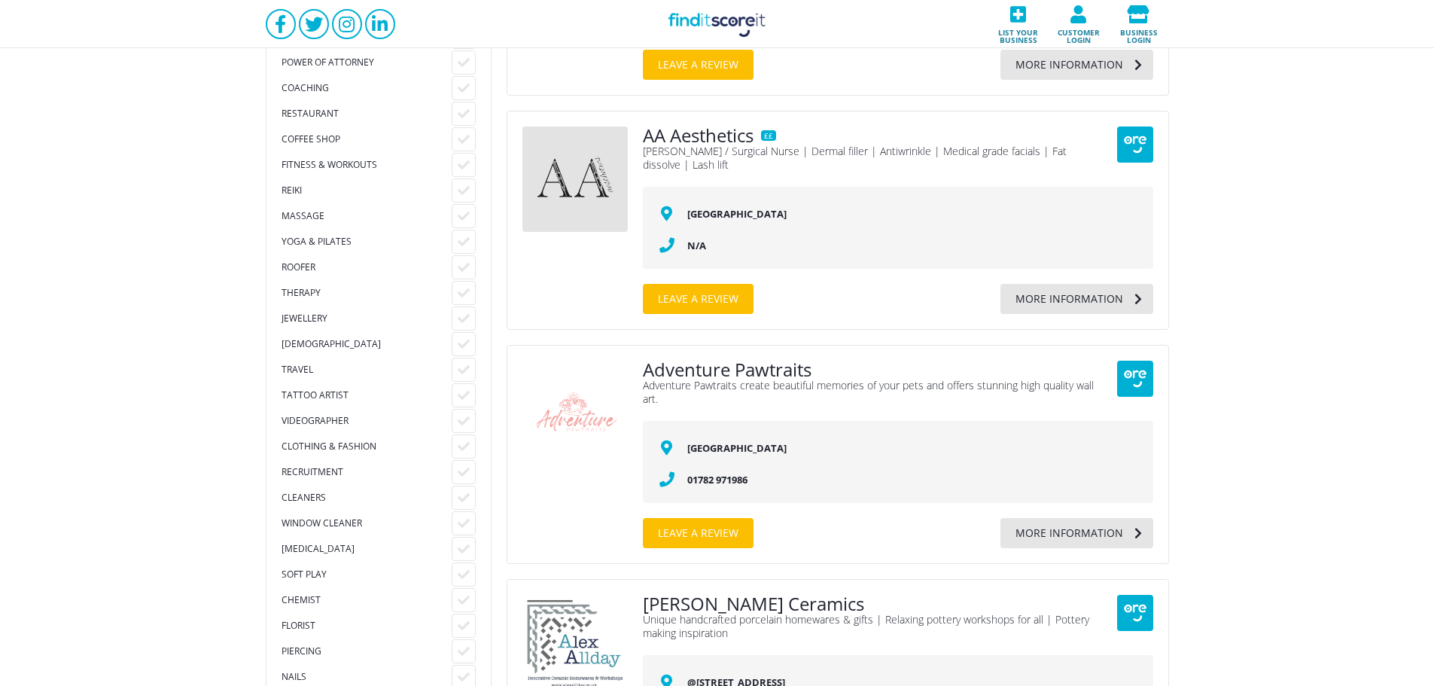
scroll to position [1505, 0]
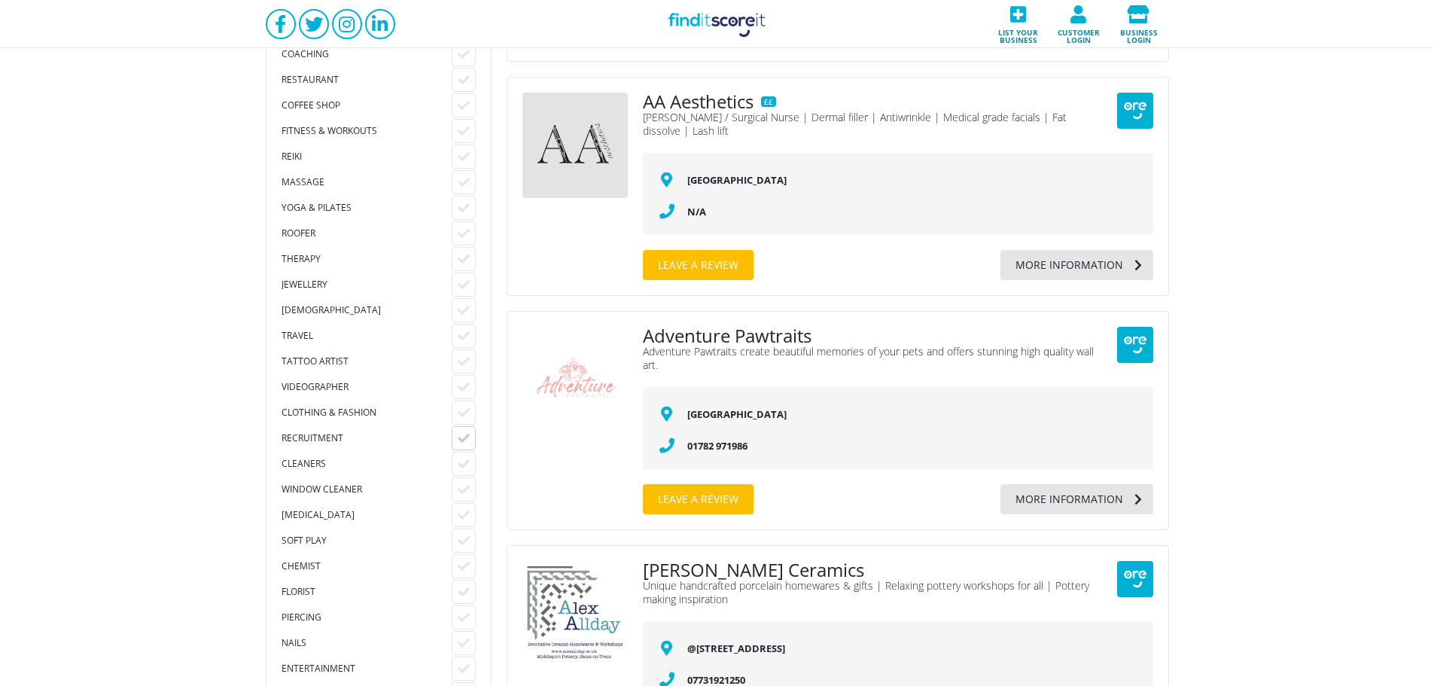
click at [466, 433] on icon at bounding box center [464, 438] width 12 height 12
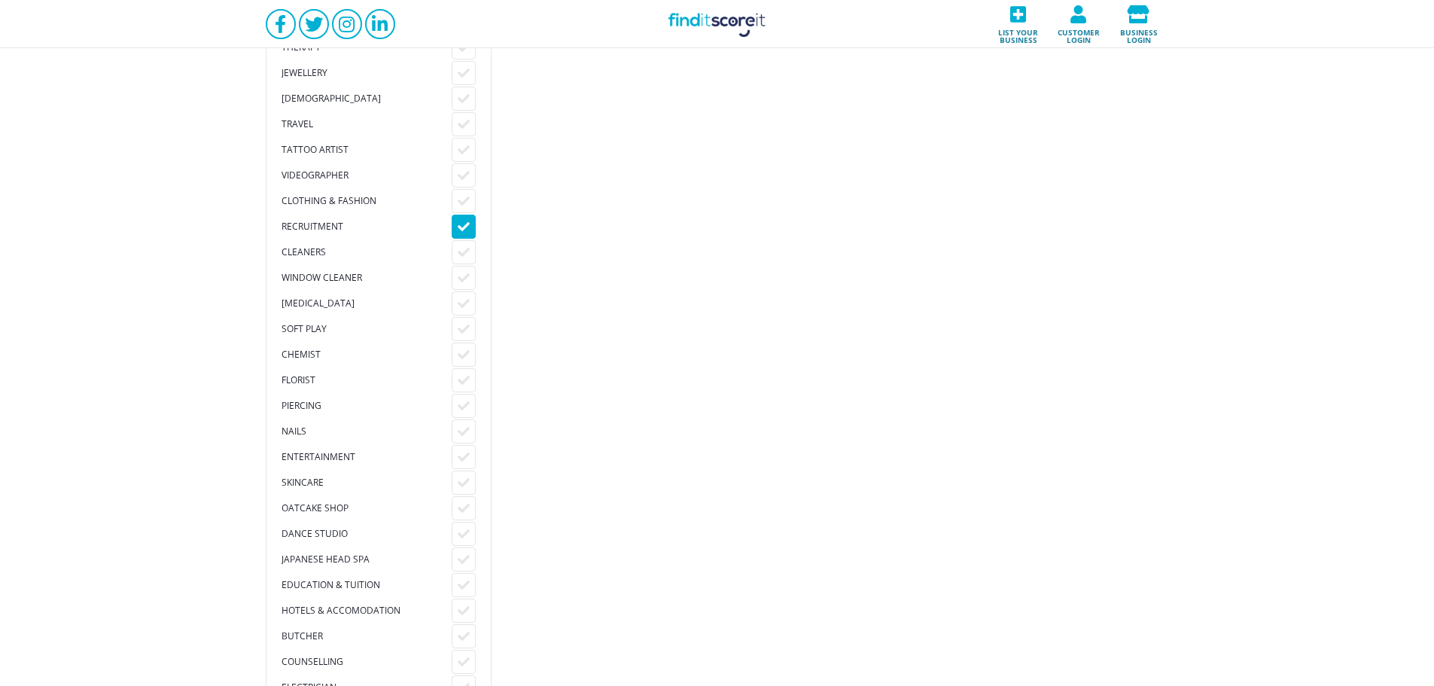
scroll to position [1706, 0]
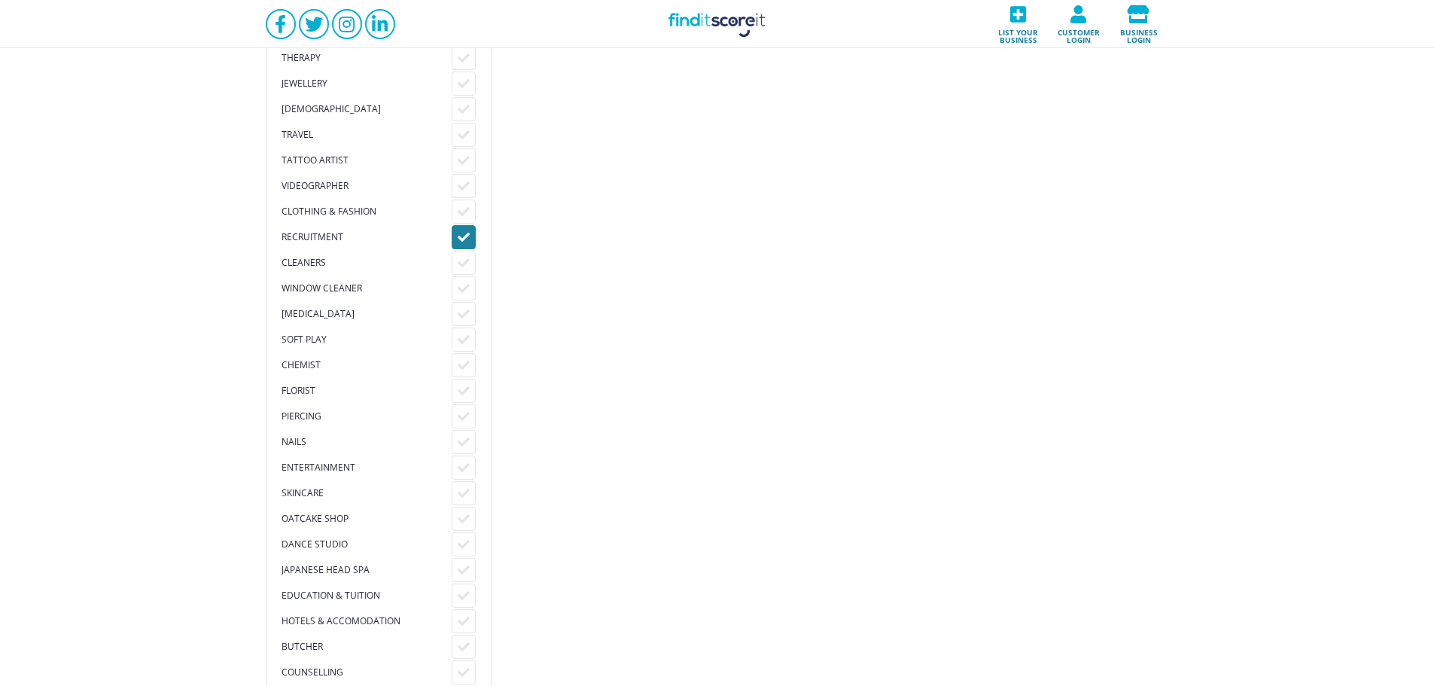
click at [463, 232] on icon at bounding box center [464, 237] width 12 height 12
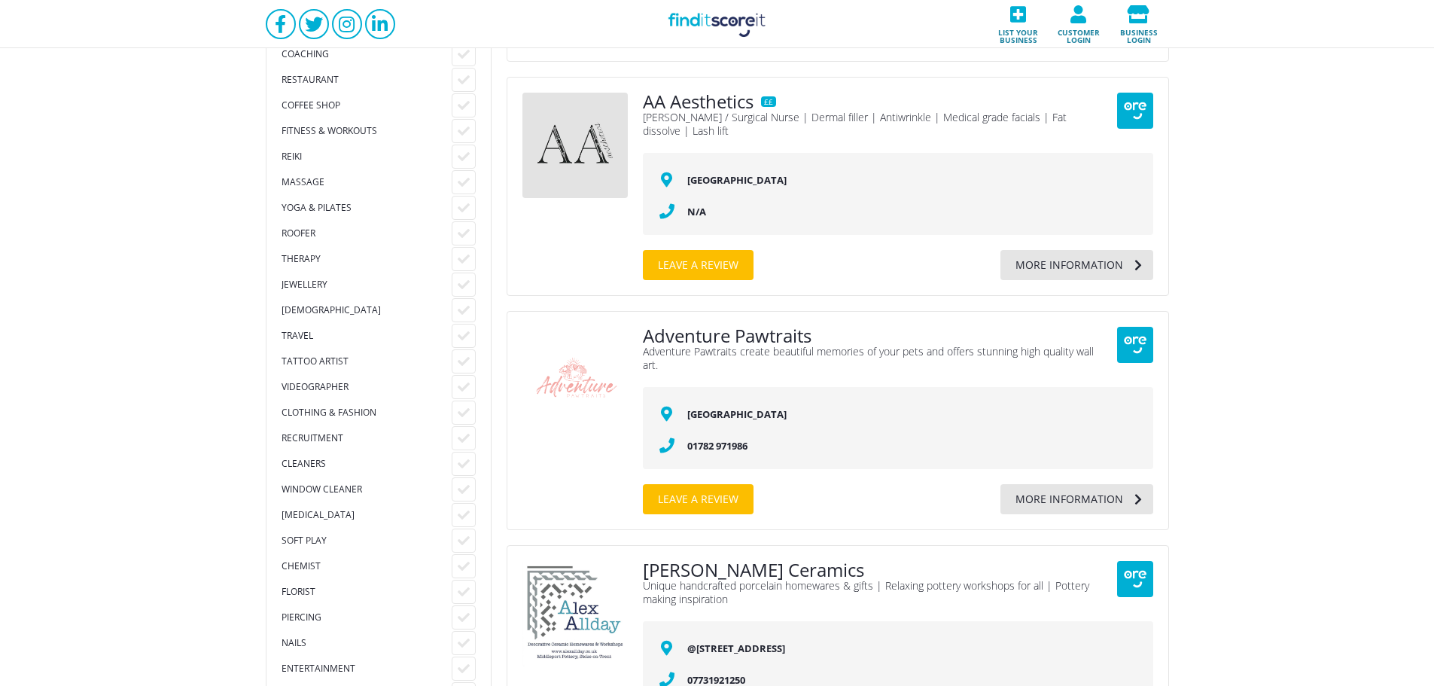
scroll to position [1405, 0]
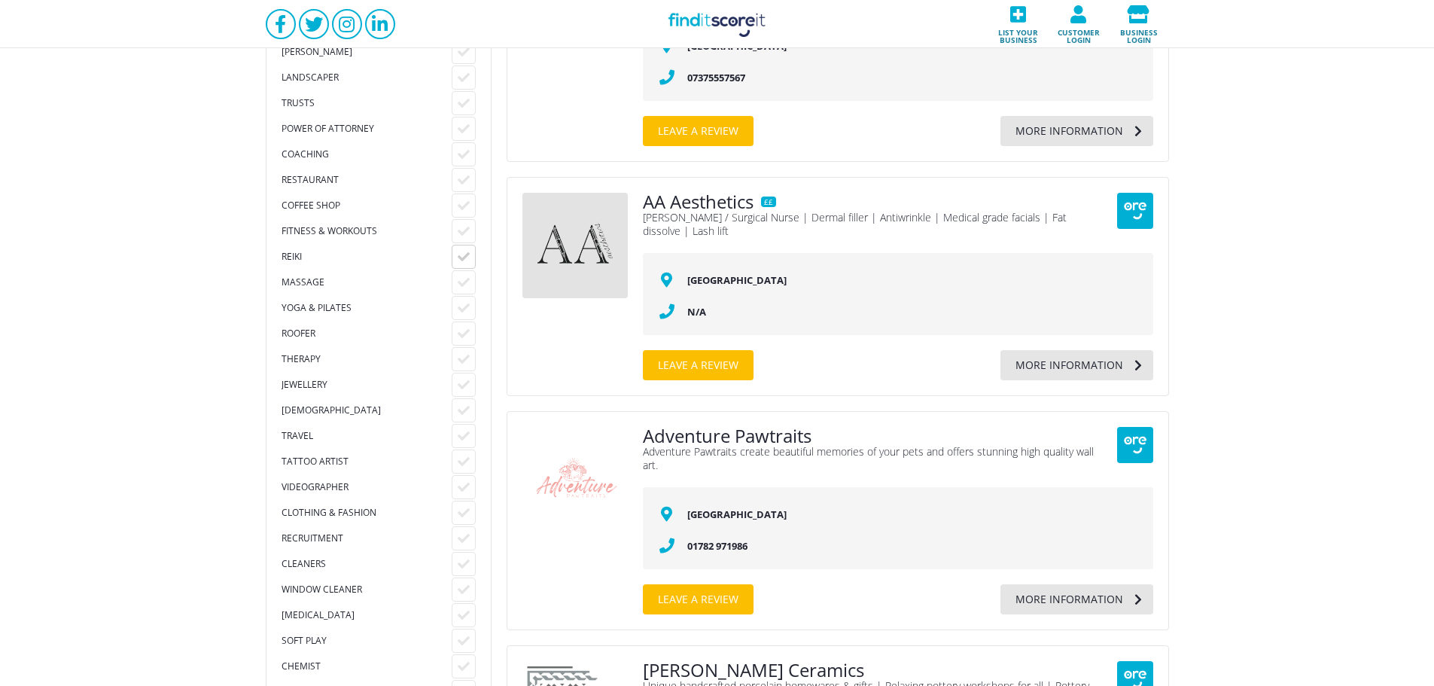
click at [456, 257] on div at bounding box center [464, 257] width 24 height 24
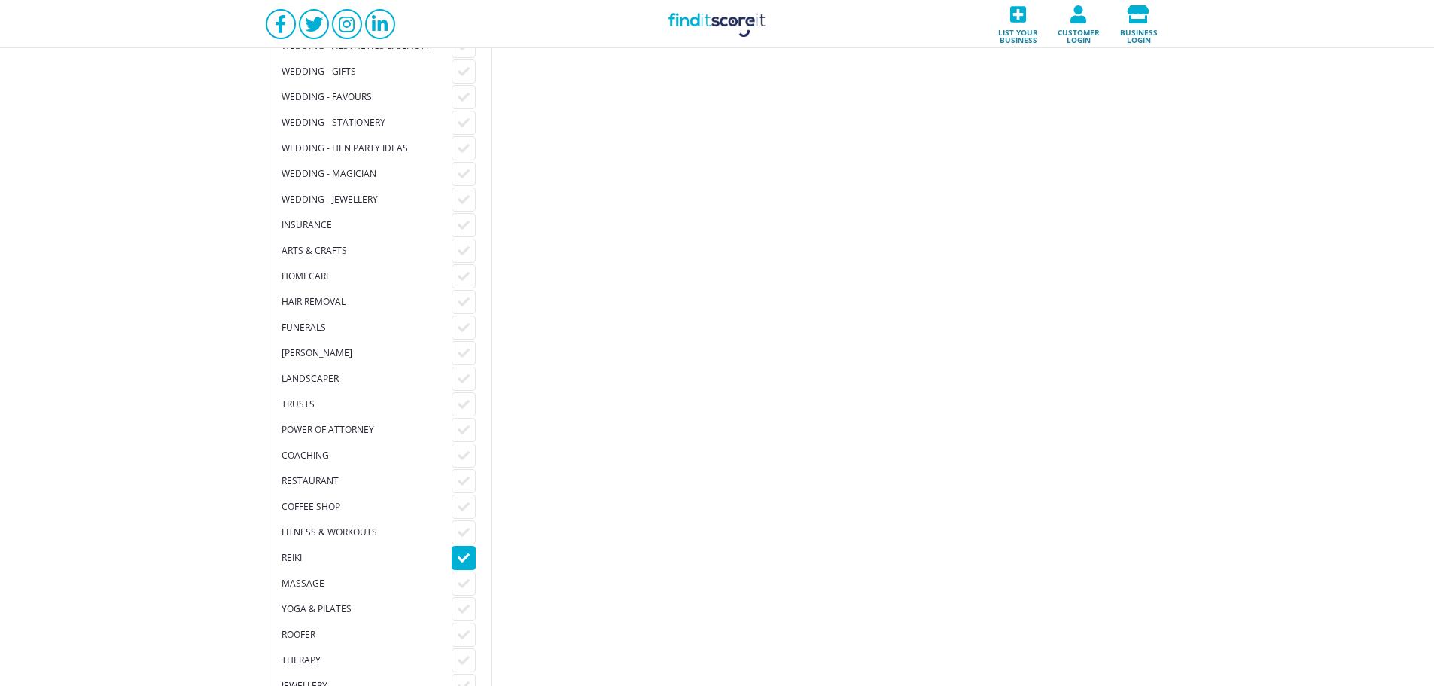
scroll to position [1505, 0]
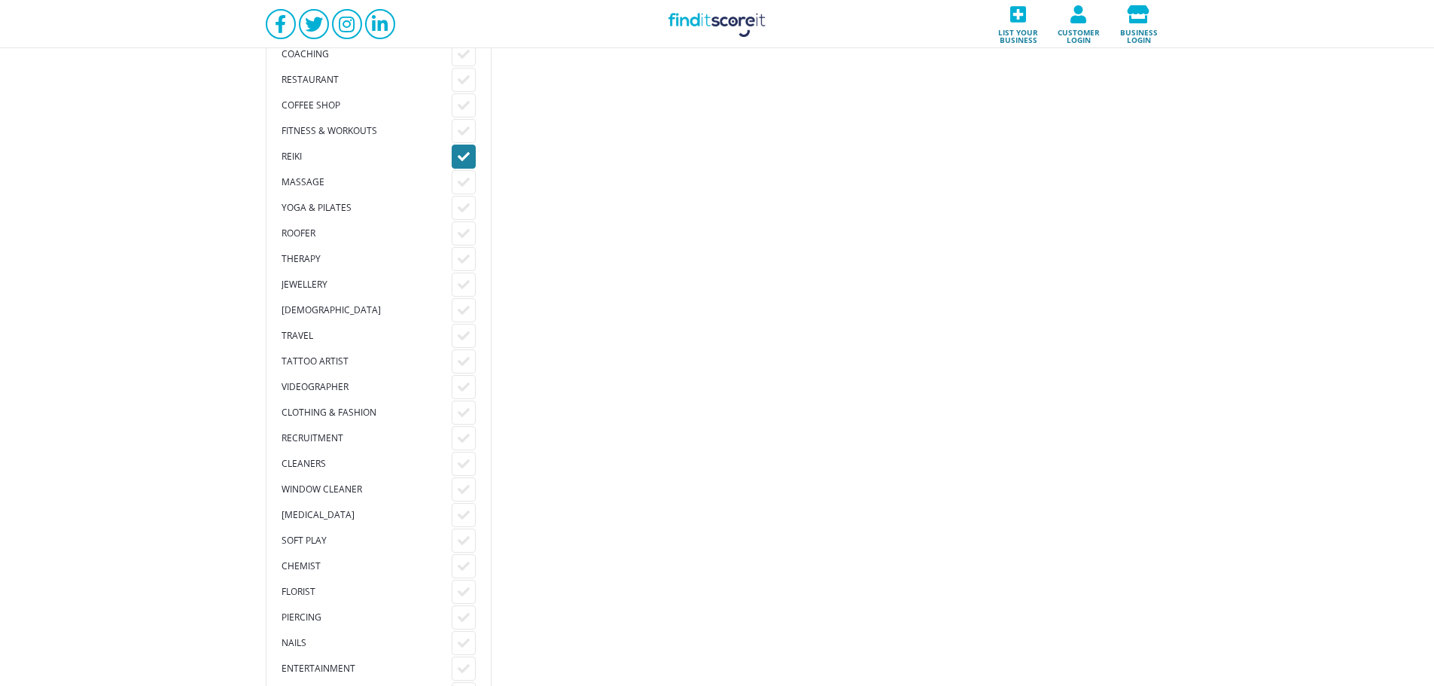
click at [458, 152] on icon at bounding box center [464, 157] width 12 height 12
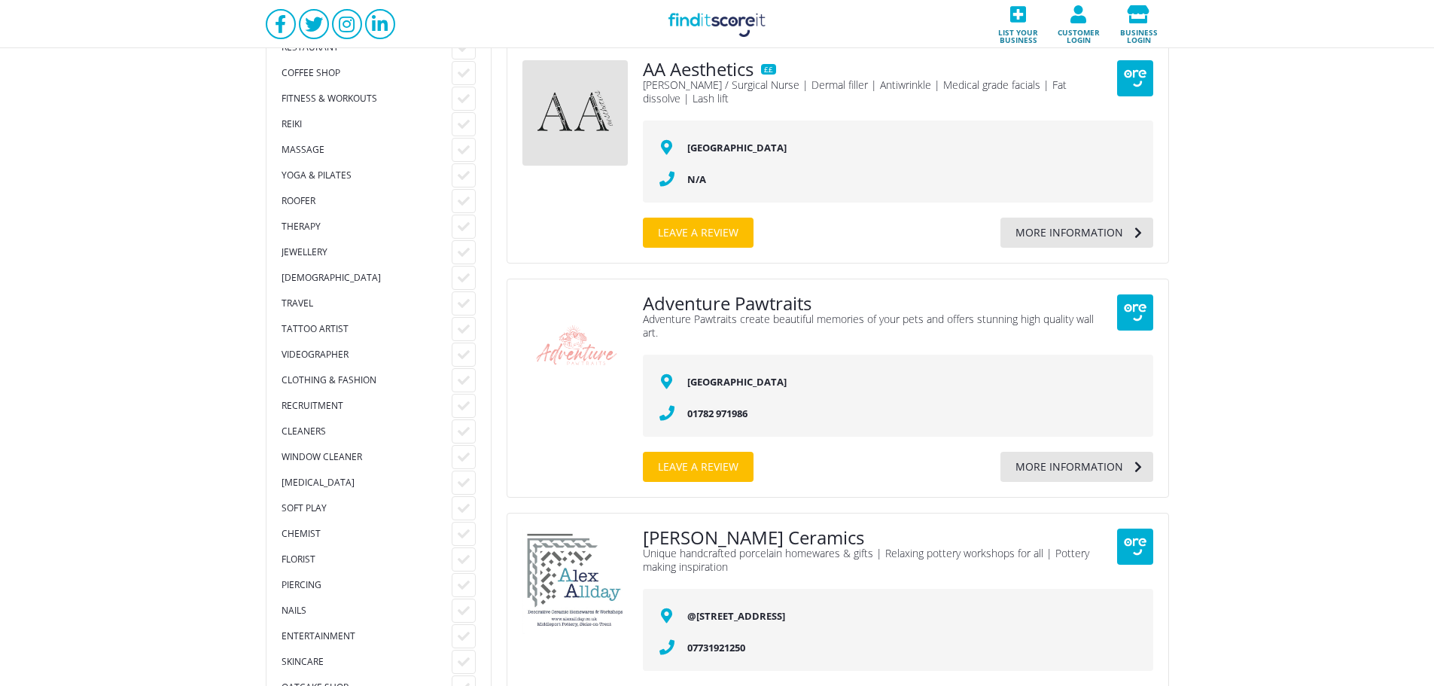
scroll to position [1505, 0]
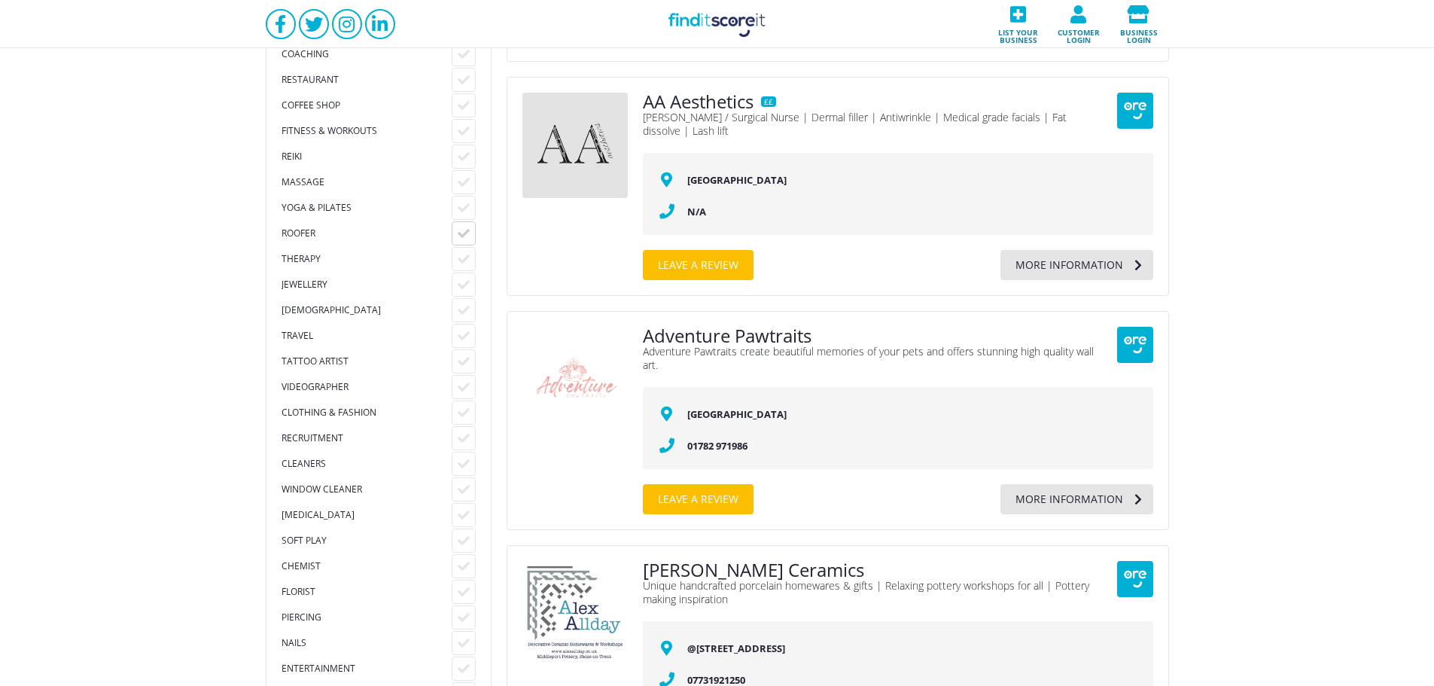
click at [472, 230] on div at bounding box center [464, 233] width 24 height 24
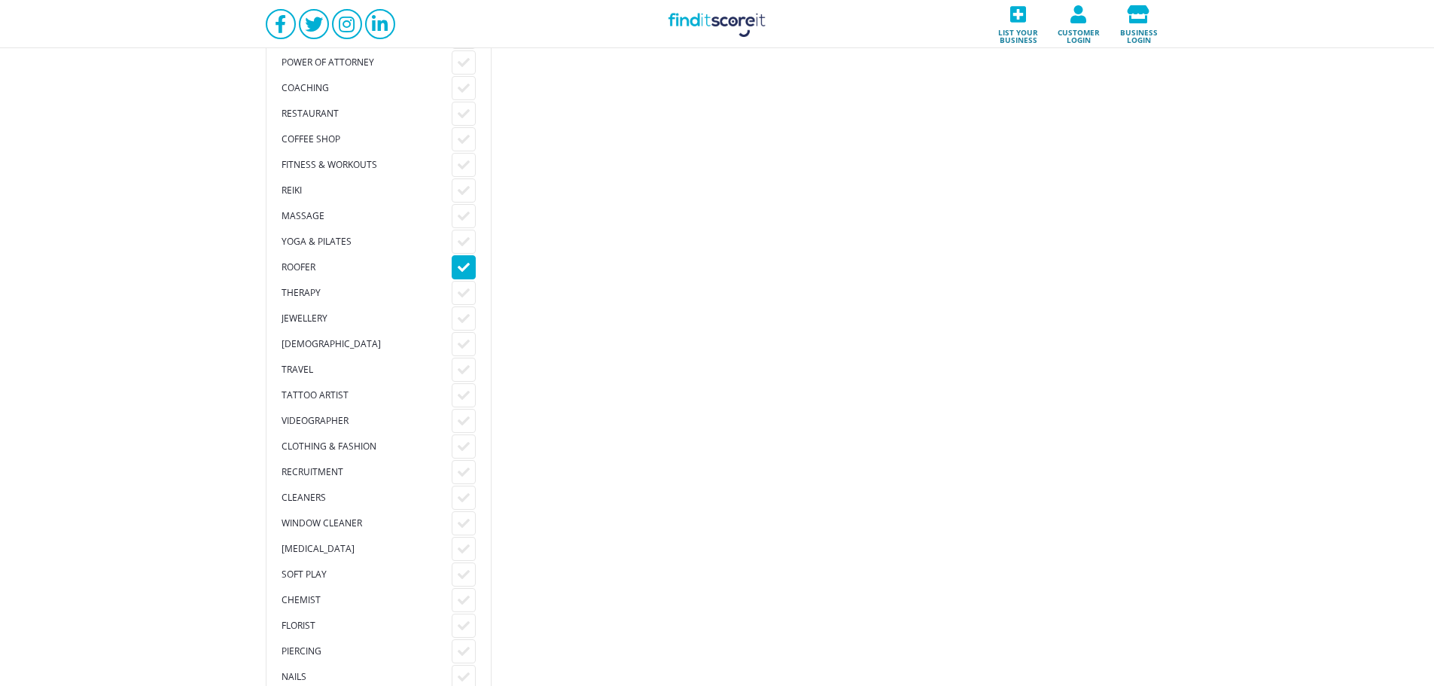
scroll to position [1605, 0]
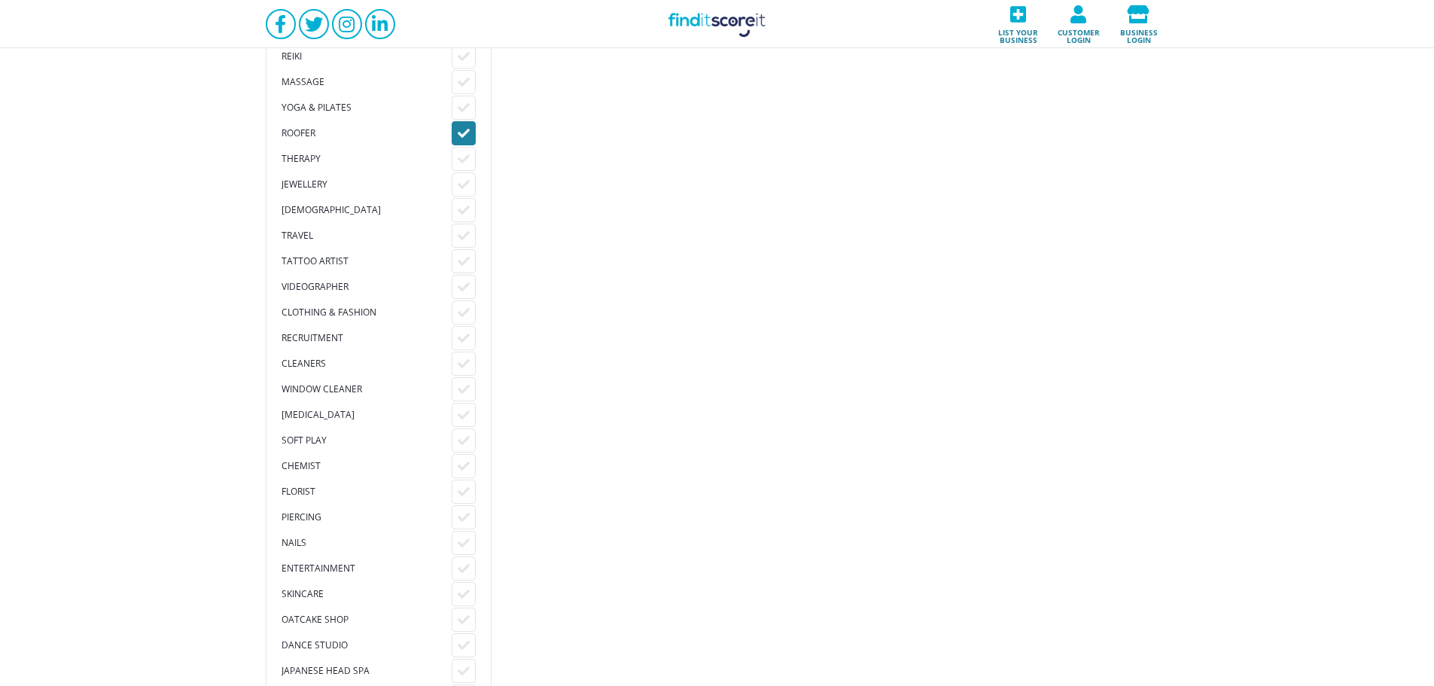
drag, startPoint x: 461, startPoint y: 130, endPoint x: 465, endPoint y: 145, distance: 14.8
click at [461, 130] on icon at bounding box center [464, 133] width 12 height 12
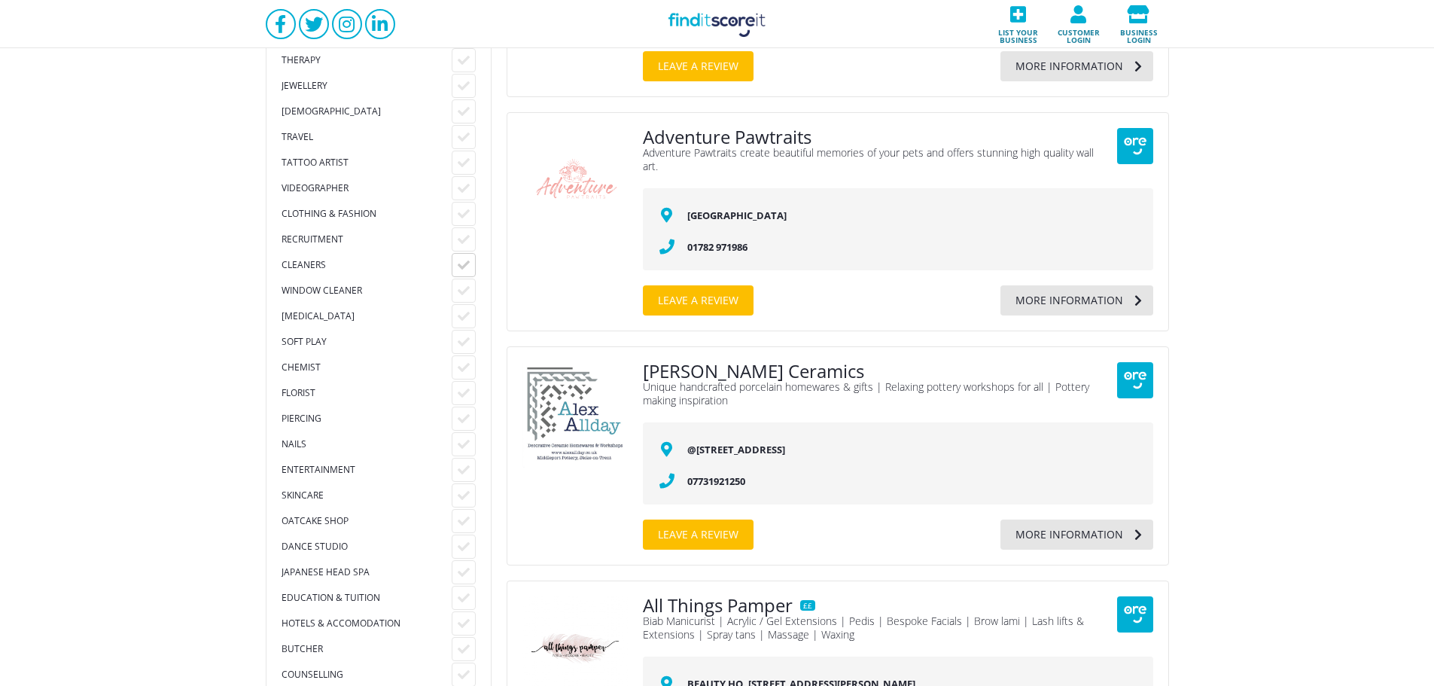
scroll to position [1806, 0]
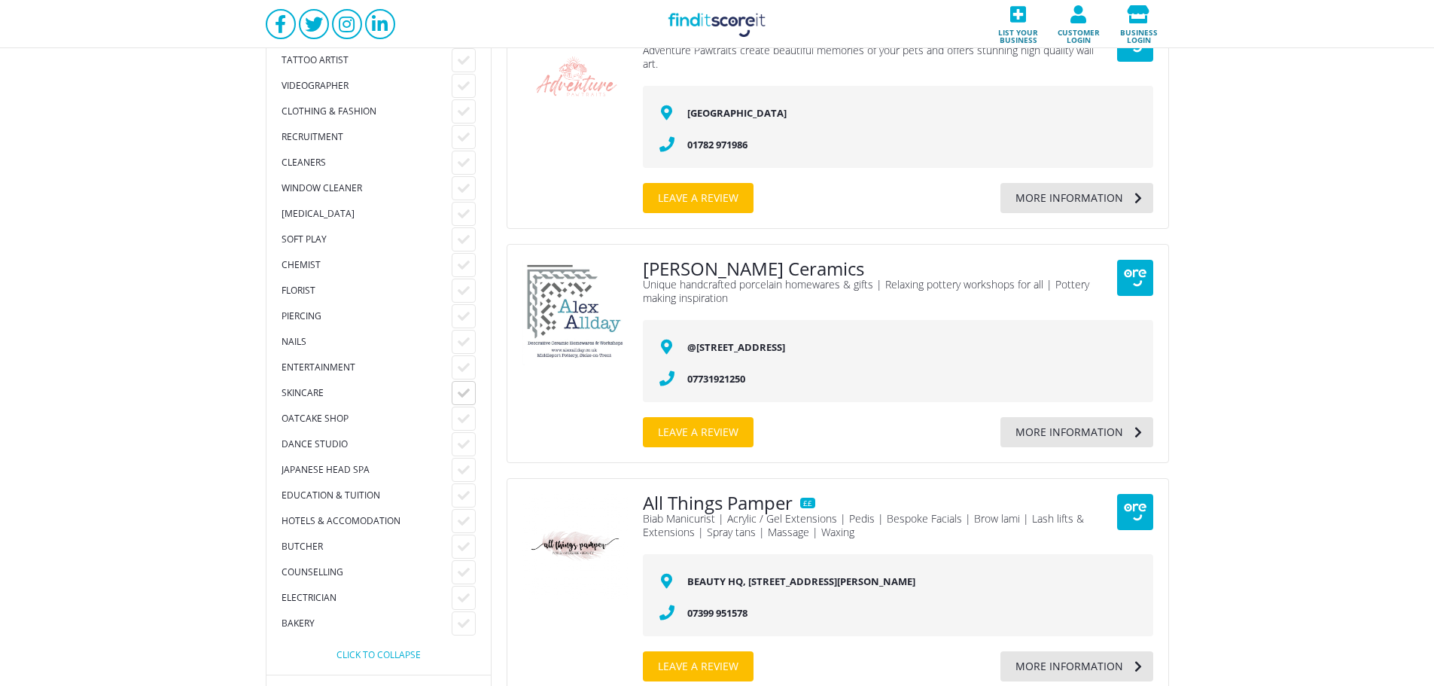
click at [461, 389] on icon at bounding box center [464, 393] width 12 height 12
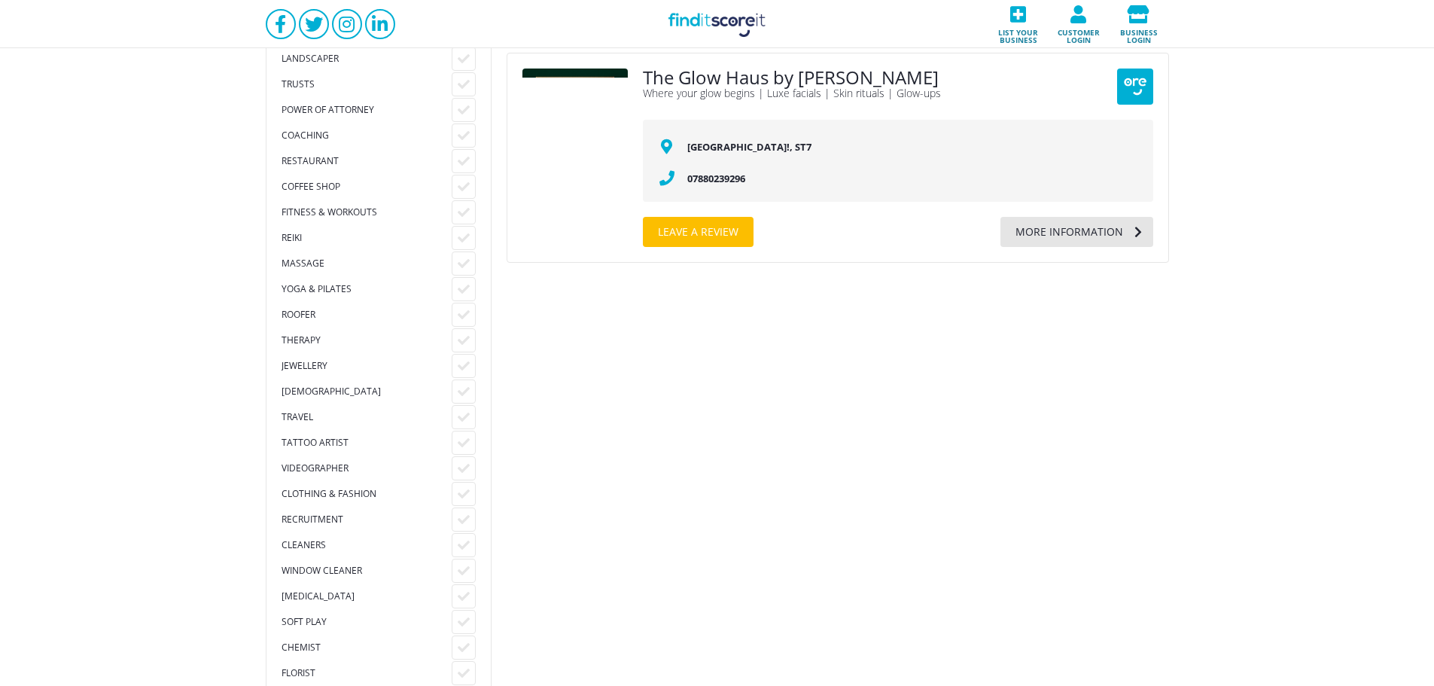
scroll to position [1605, 0]
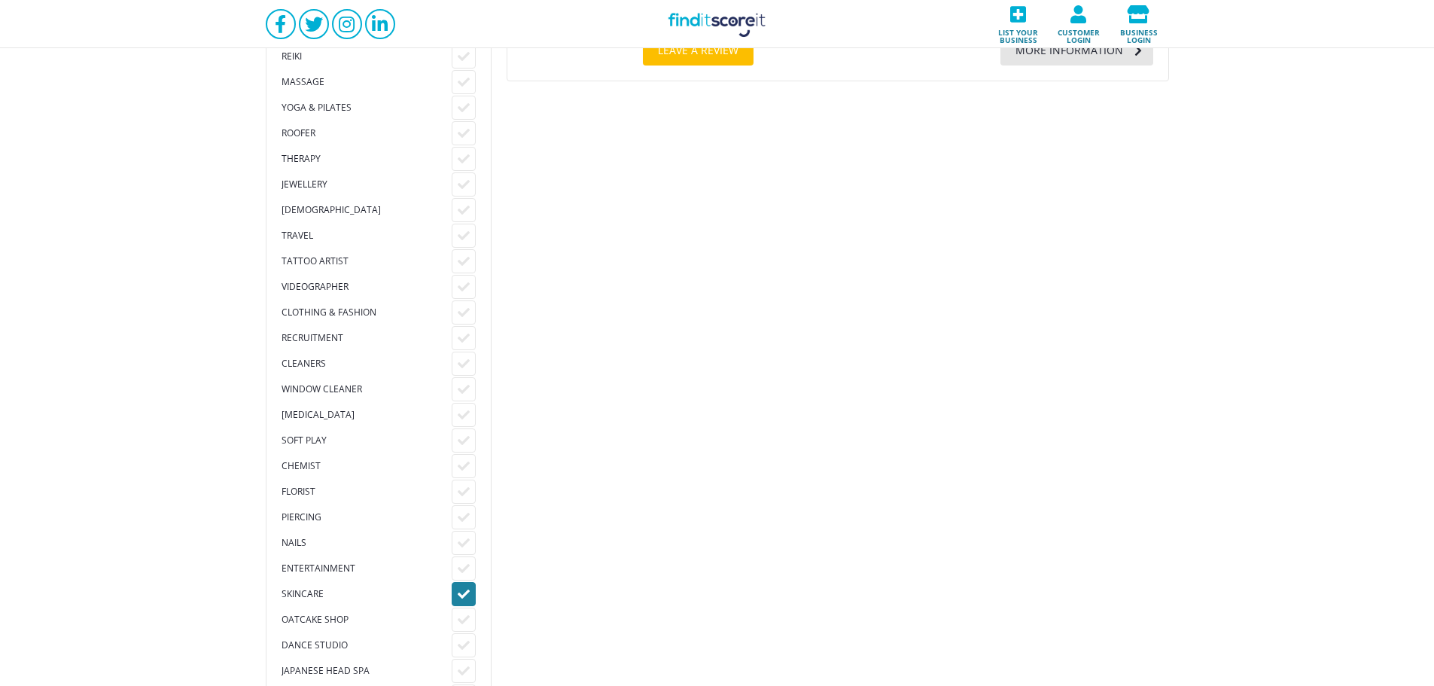
click at [464, 588] on icon at bounding box center [464, 594] width 12 height 12
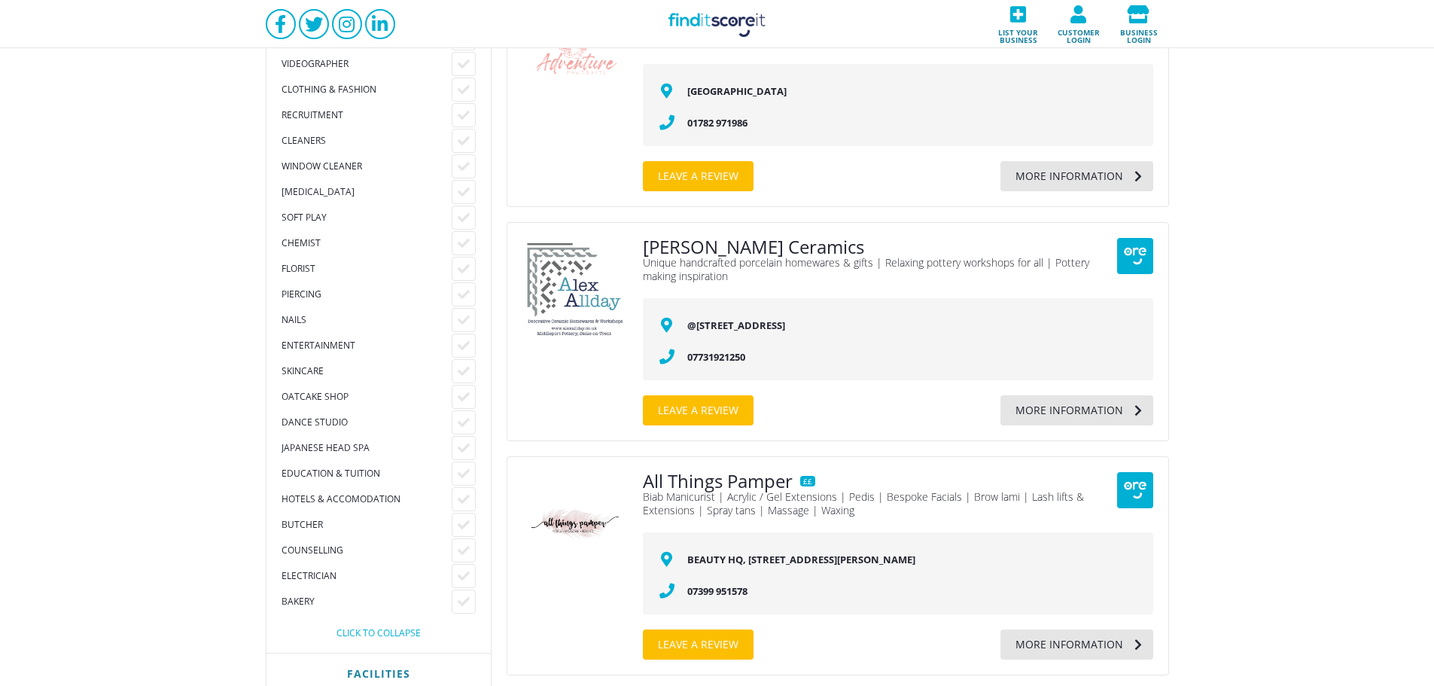
scroll to position [1906, 0]
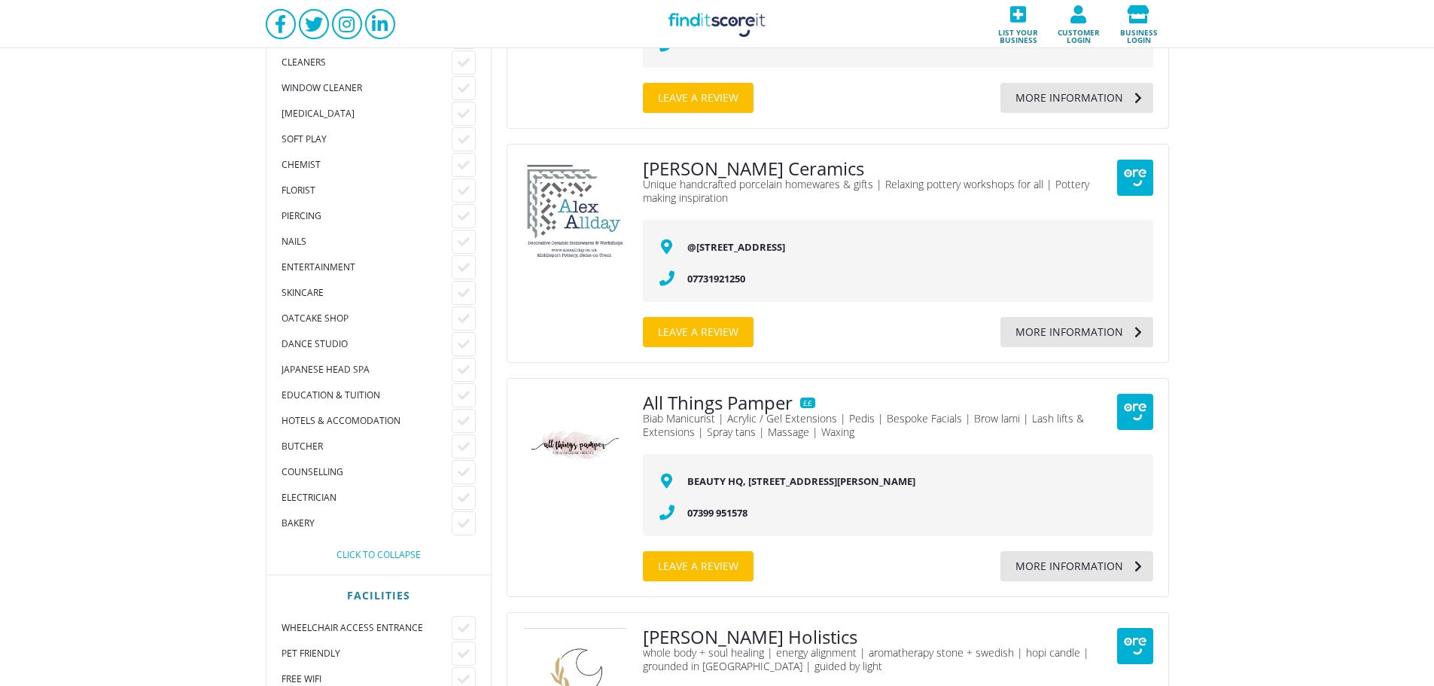
click at [449, 141] on div "Soft Play" at bounding box center [366, 139] width 170 height 12
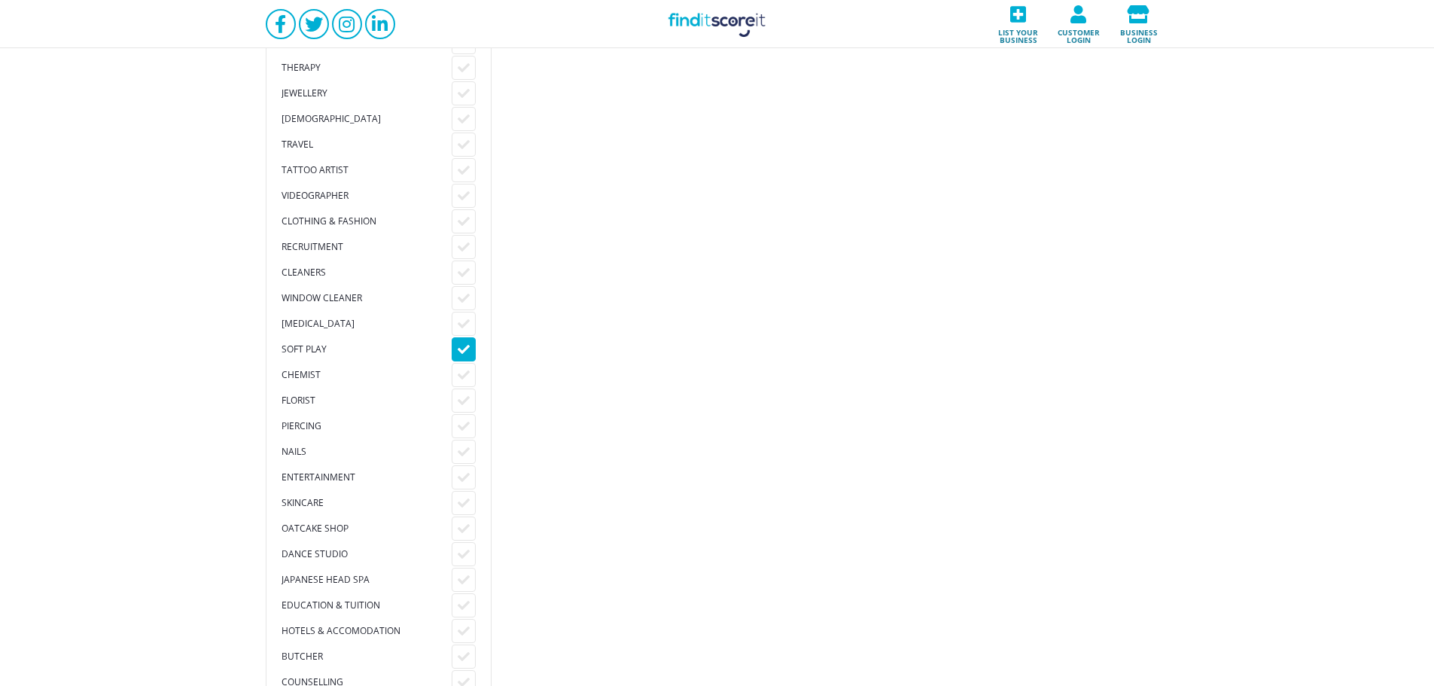
scroll to position [1706, 0]
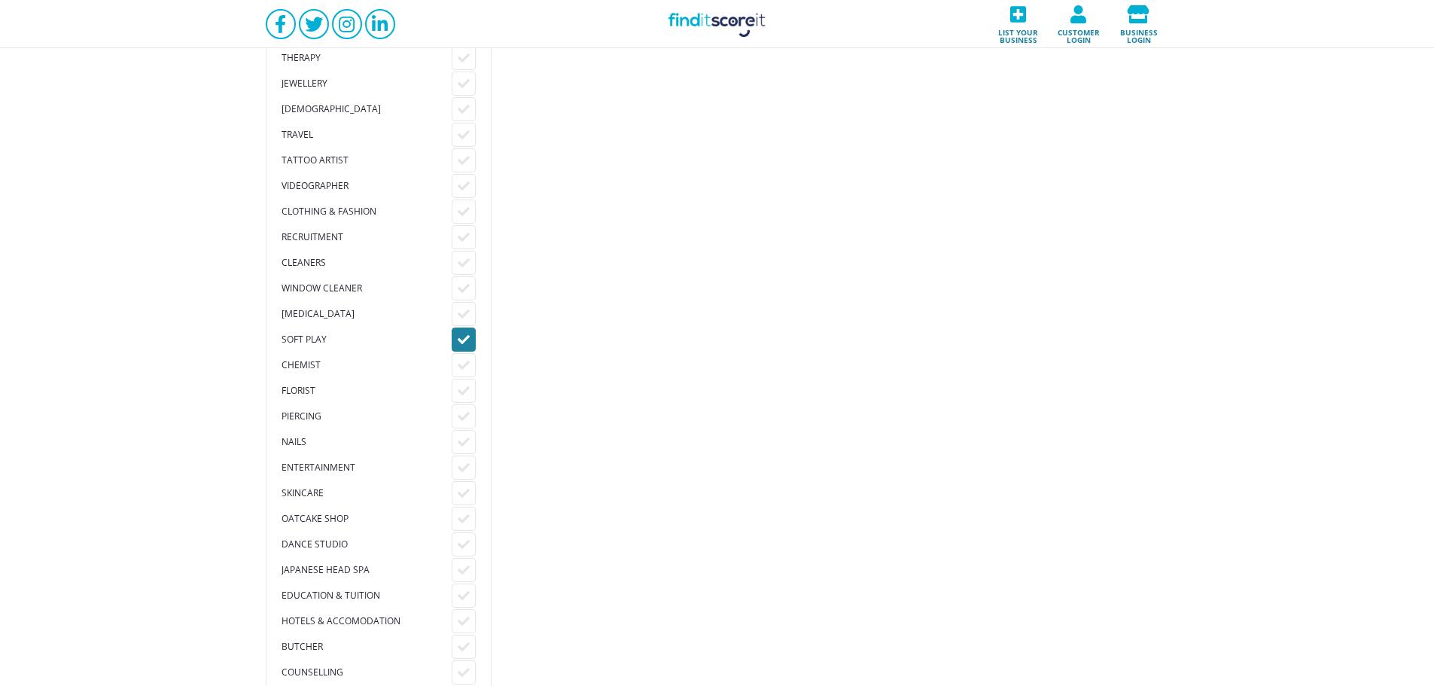
click at [462, 330] on div at bounding box center [464, 339] width 24 height 24
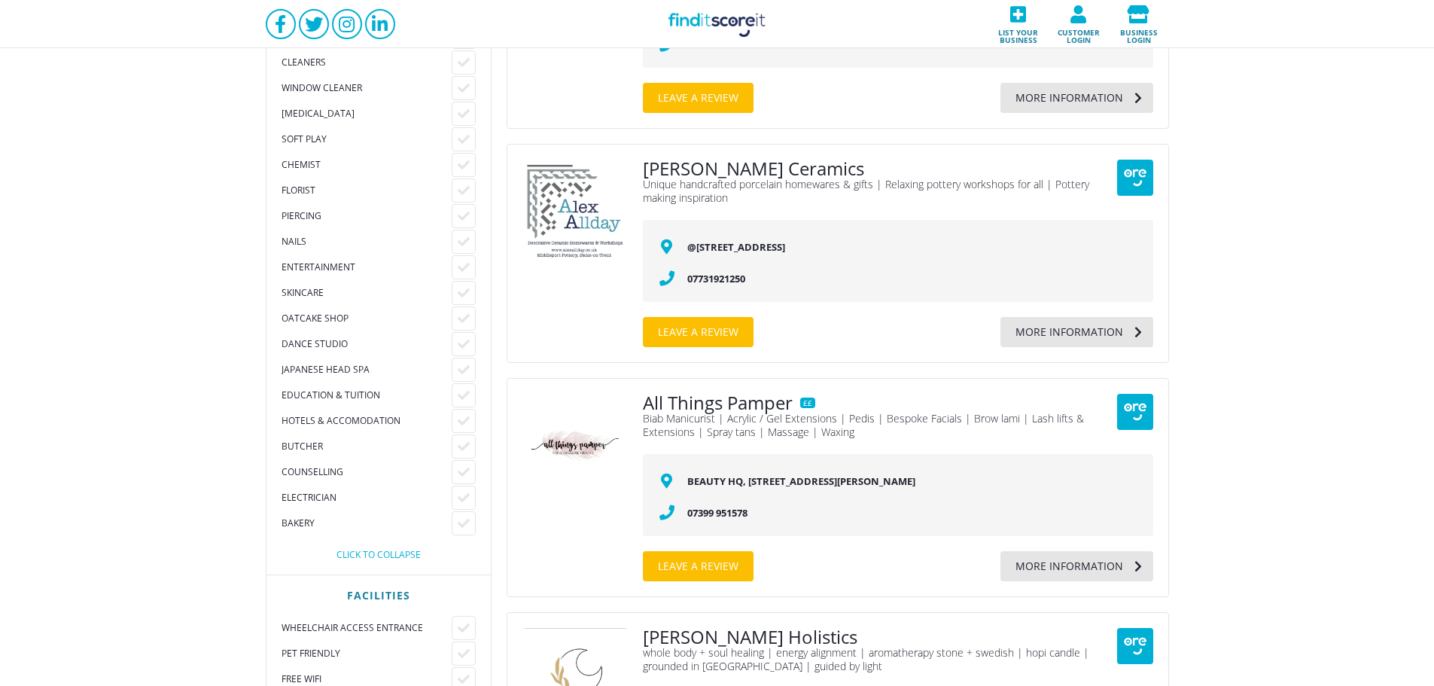
scroll to position [1806, 0]
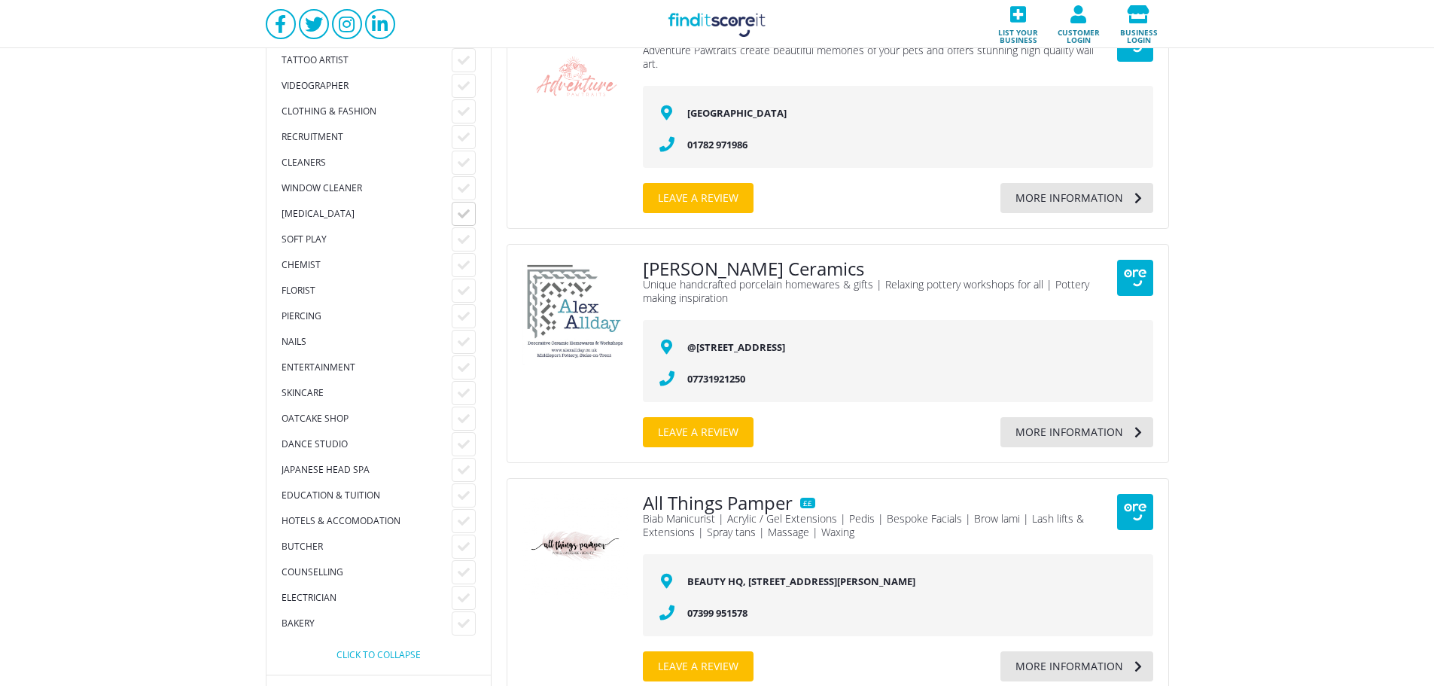
click at [462, 204] on div at bounding box center [464, 214] width 24 height 24
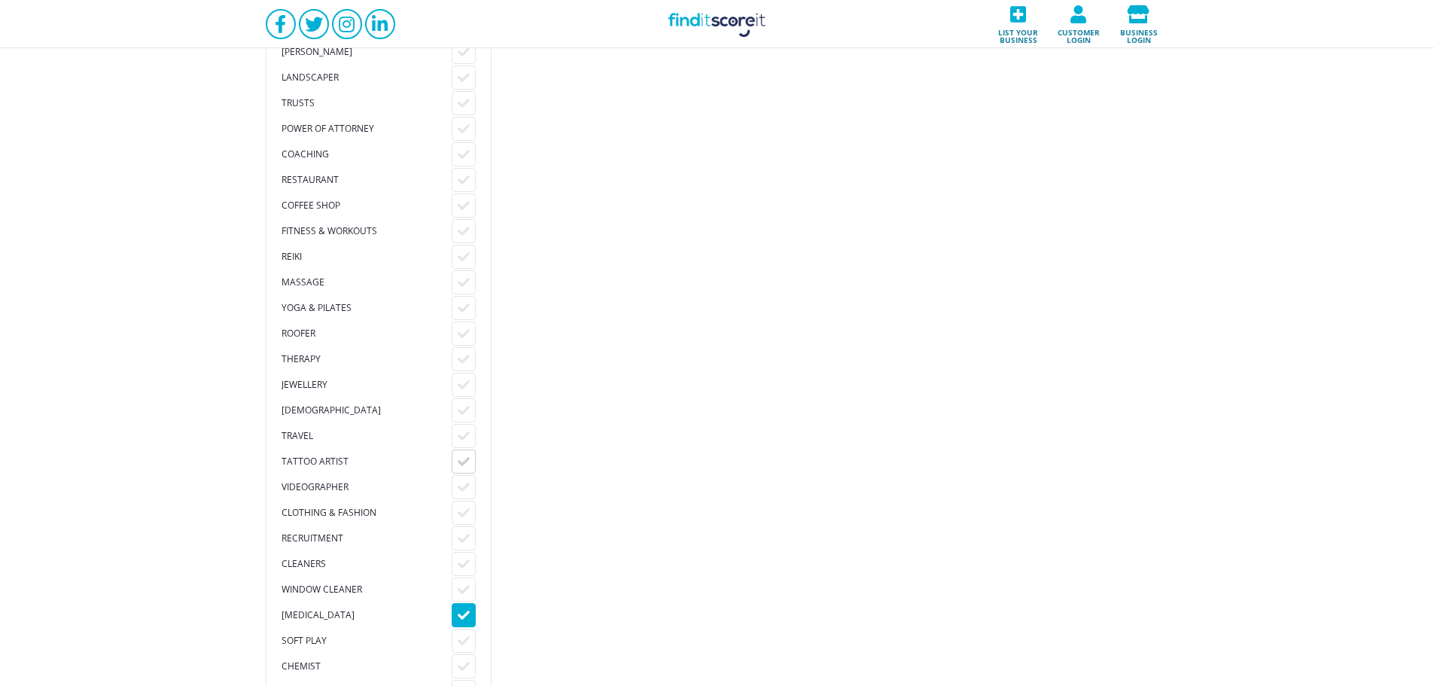
scroll to position [1706, 0]
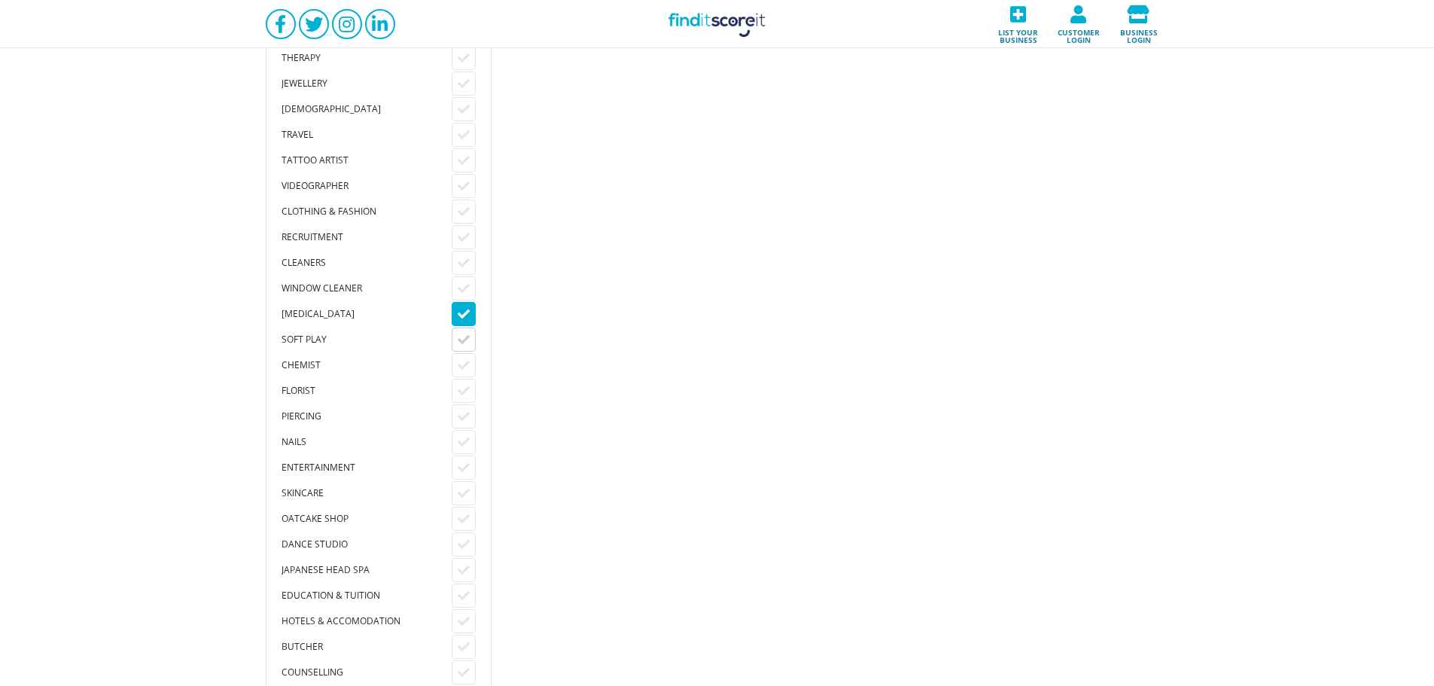
click at [462, 321] on div at bounding box center [464, 314] width 24 height 24
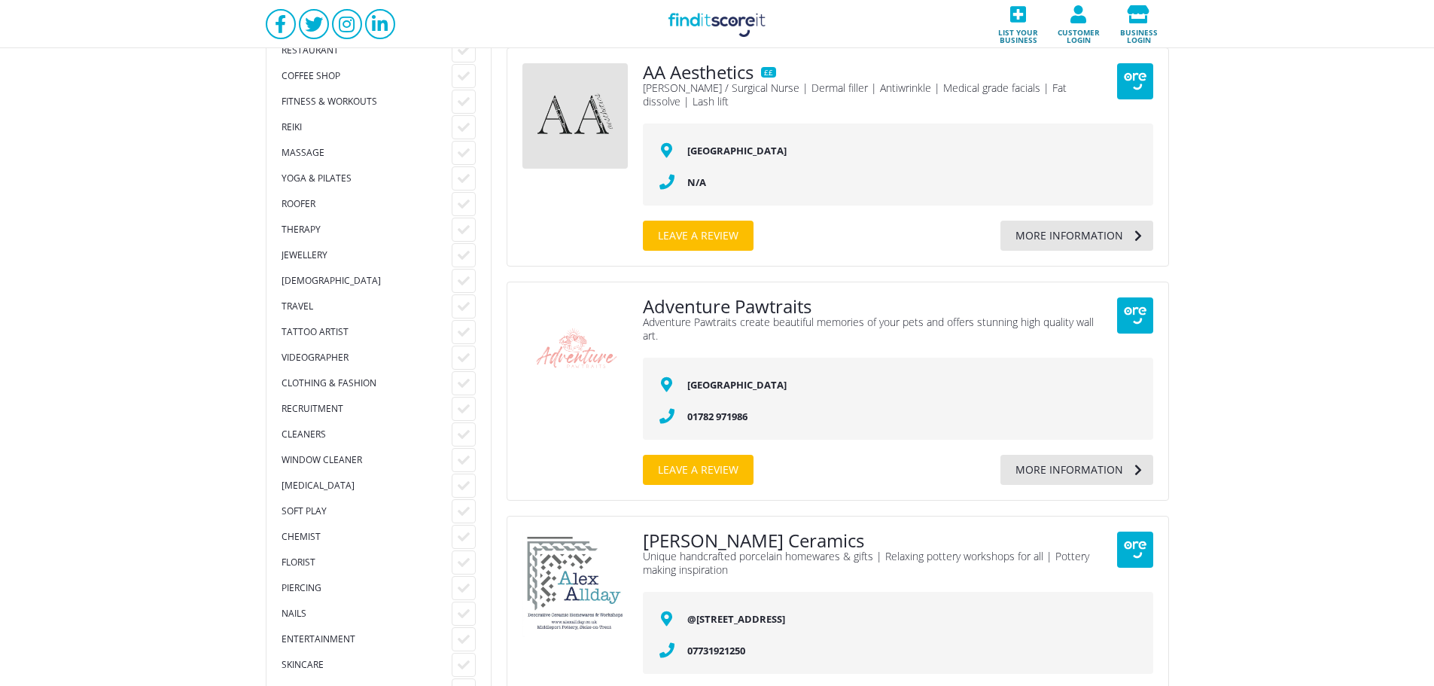
scroll to position [1505, 0]
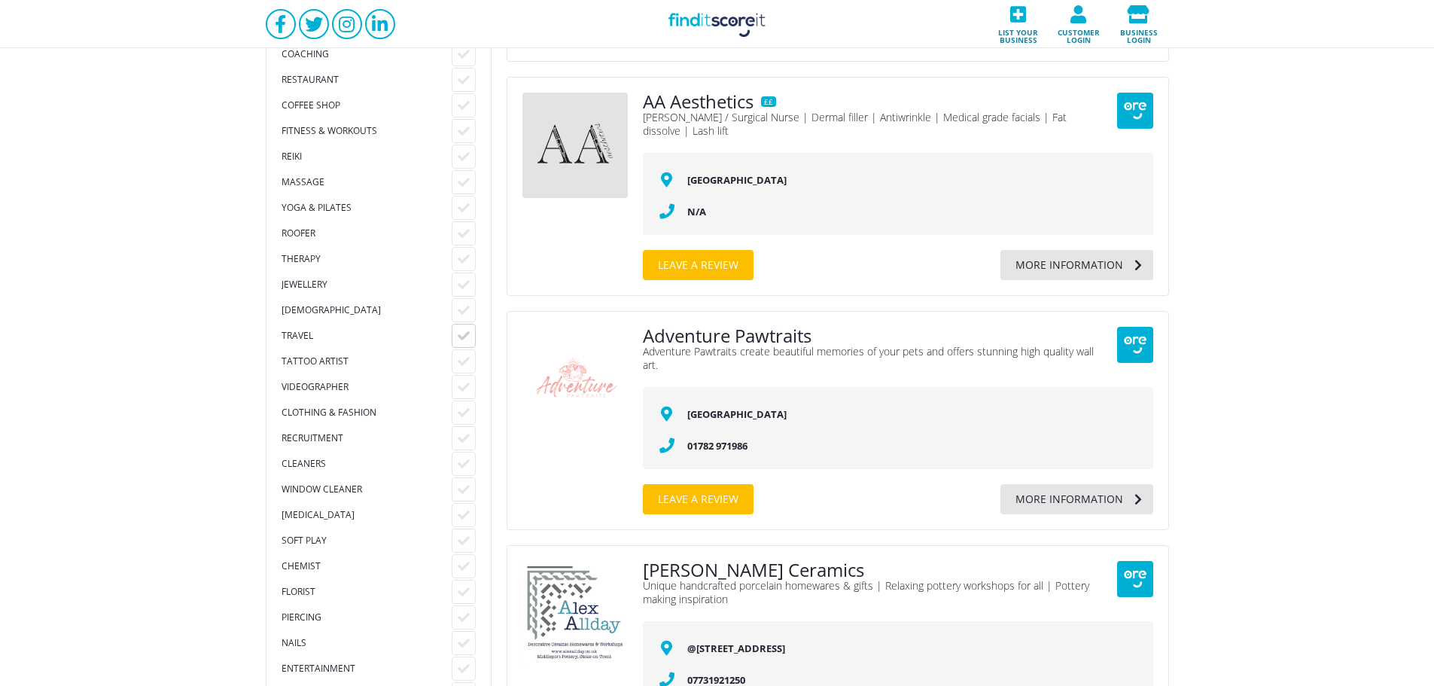
click at [461, 336] on icon at bounding box center [464, 336] width 12 height 12
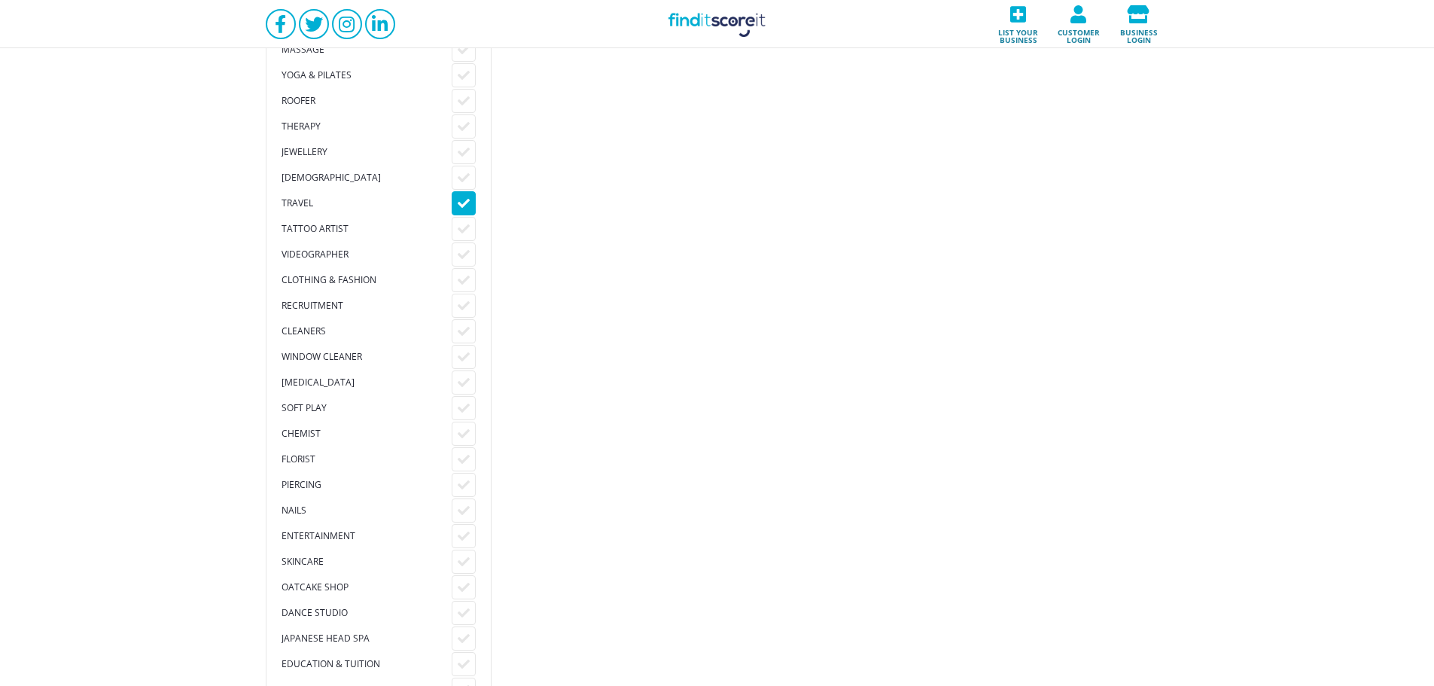
scroll to position [1706, 0]
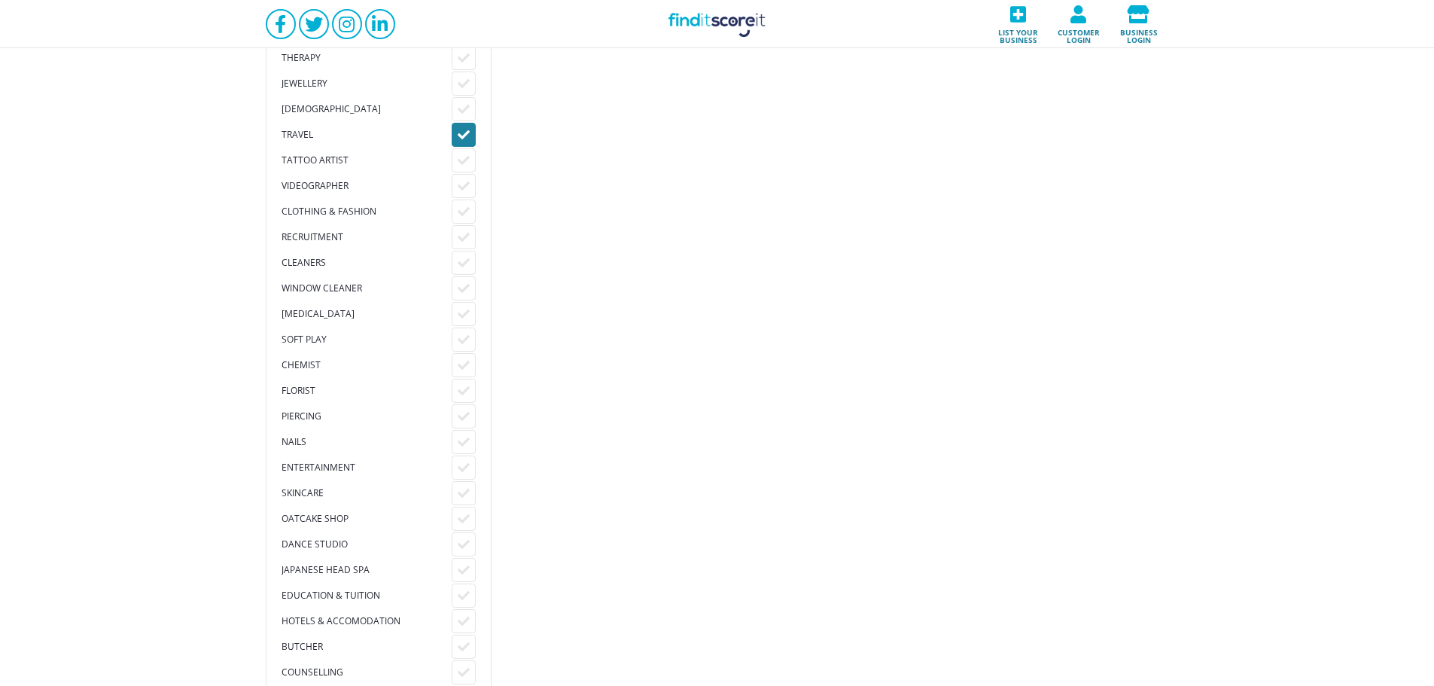
click at [465, 133] on icon at bounding box center [464, 135] width 12 height 12
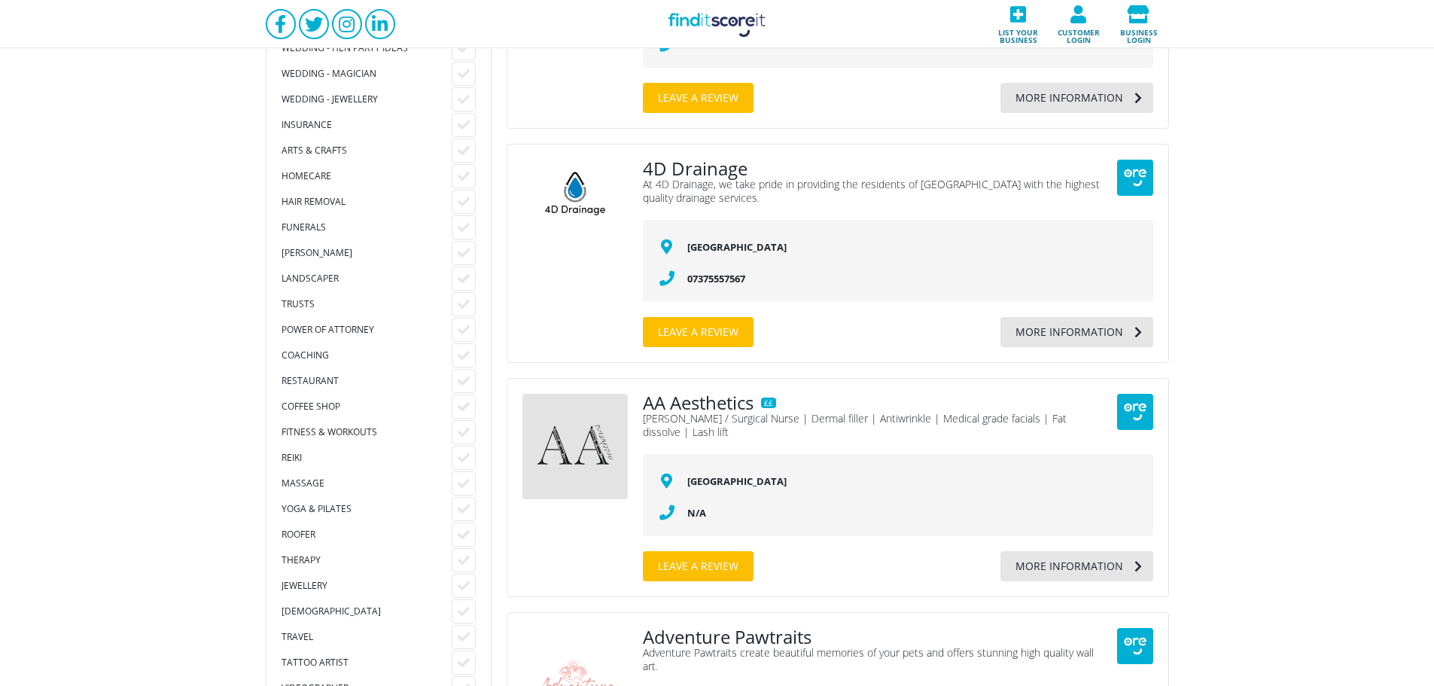
scroll to position [1104, 0]
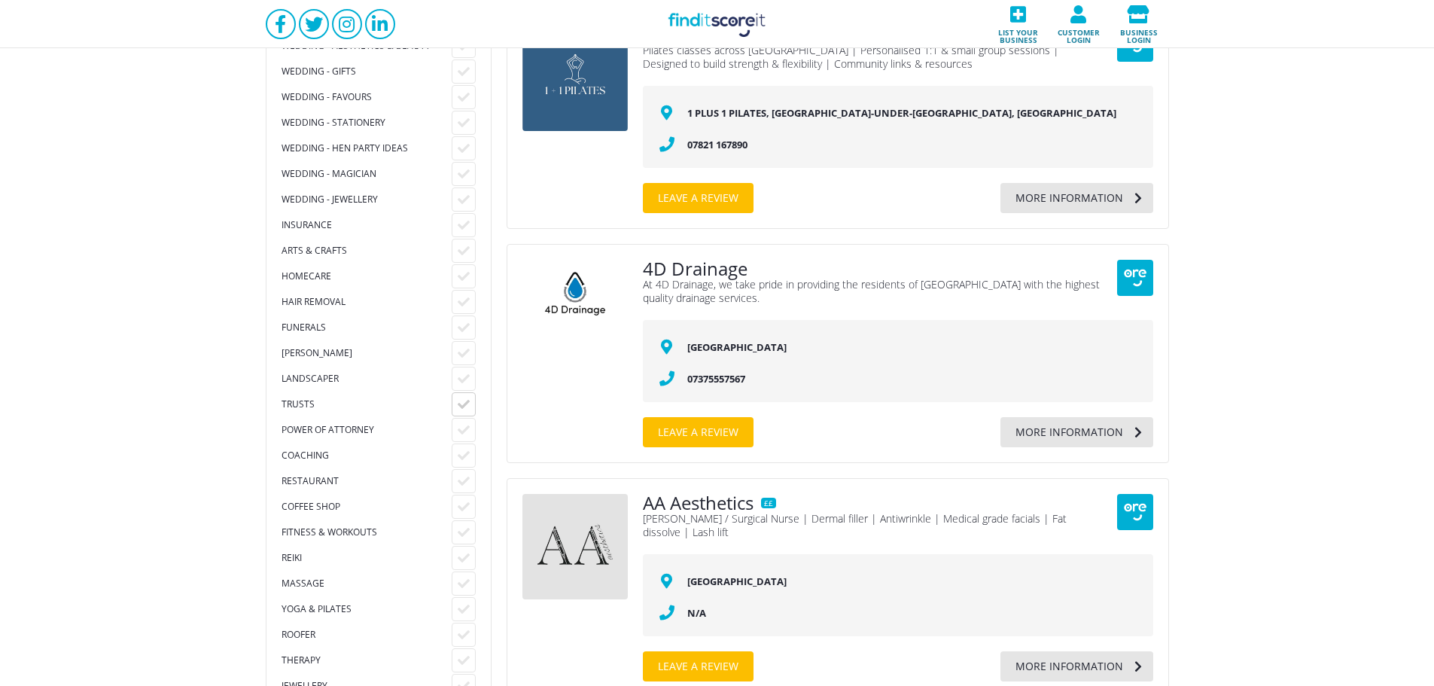
click at [463, 400] on icon at bounding box center [464, 404] width 12 height 12
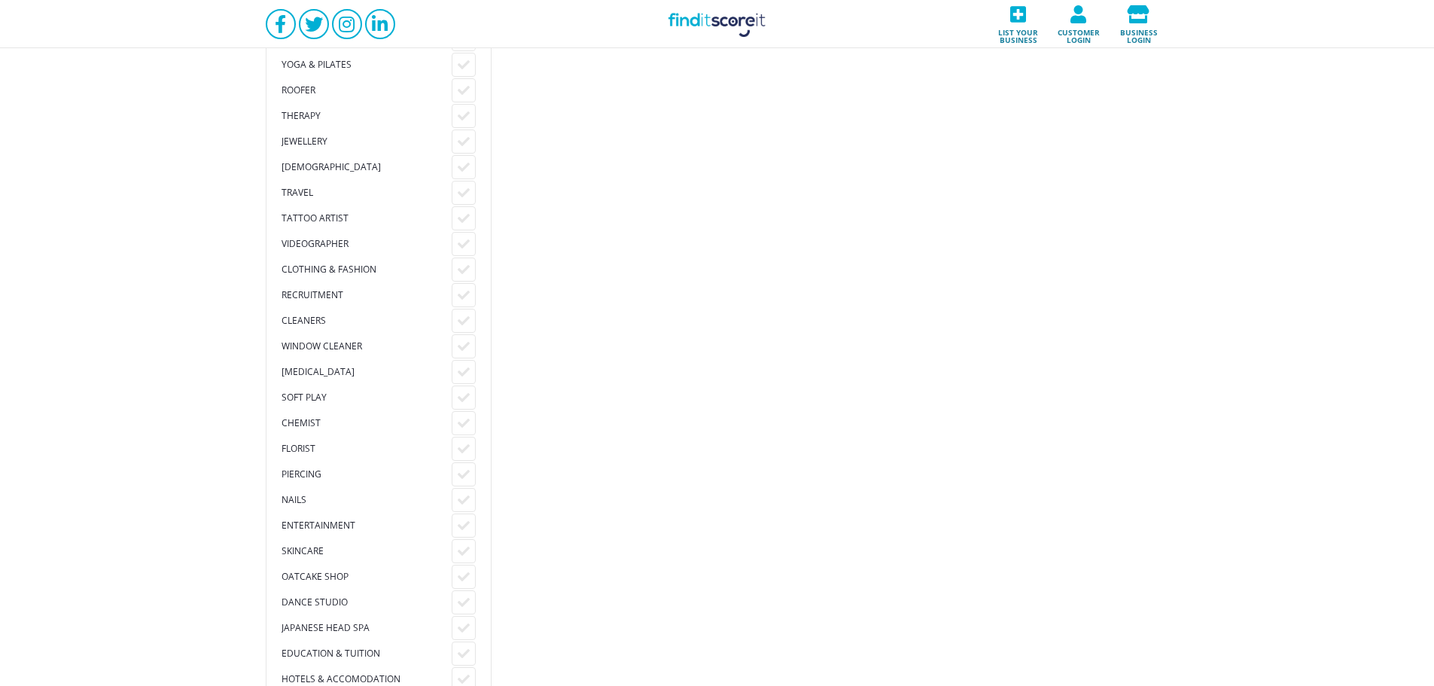
scroll to position [1605, 0]
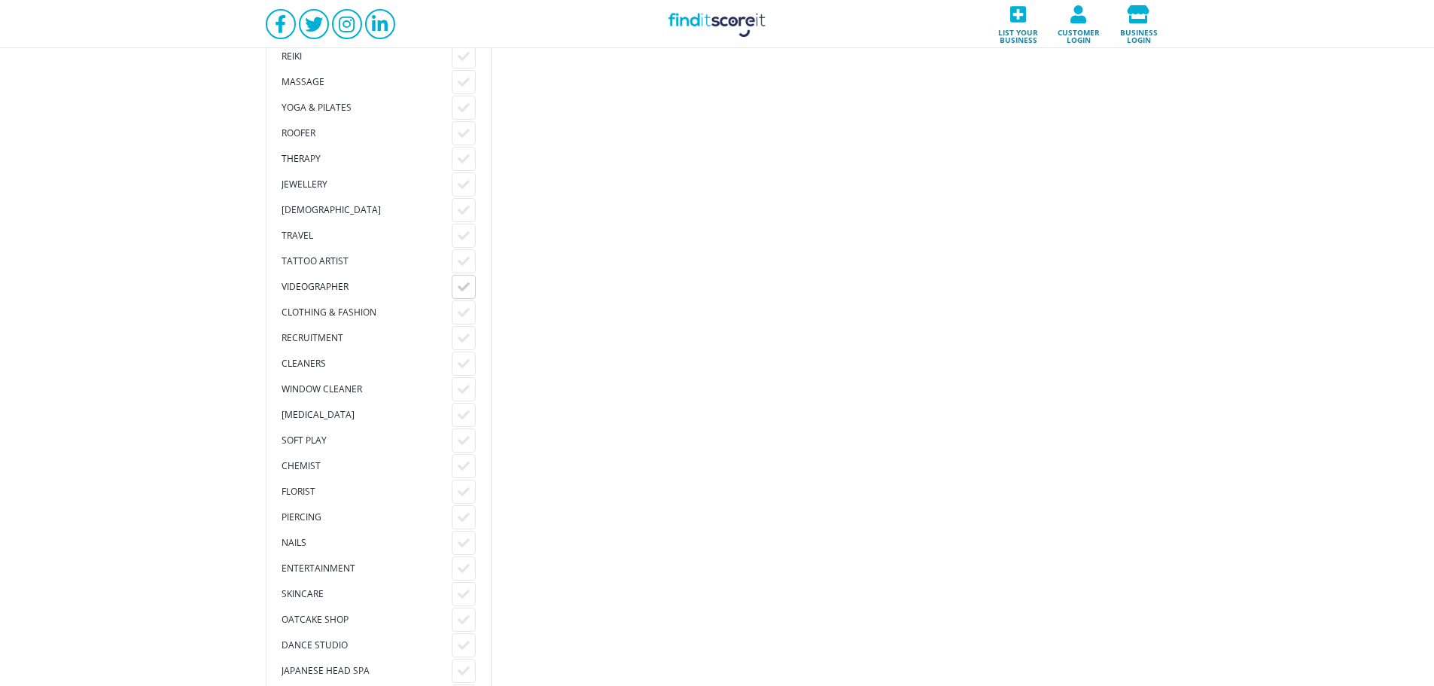
click at [458, 278] on div at bounding box center [464, 287] width 24 height 24
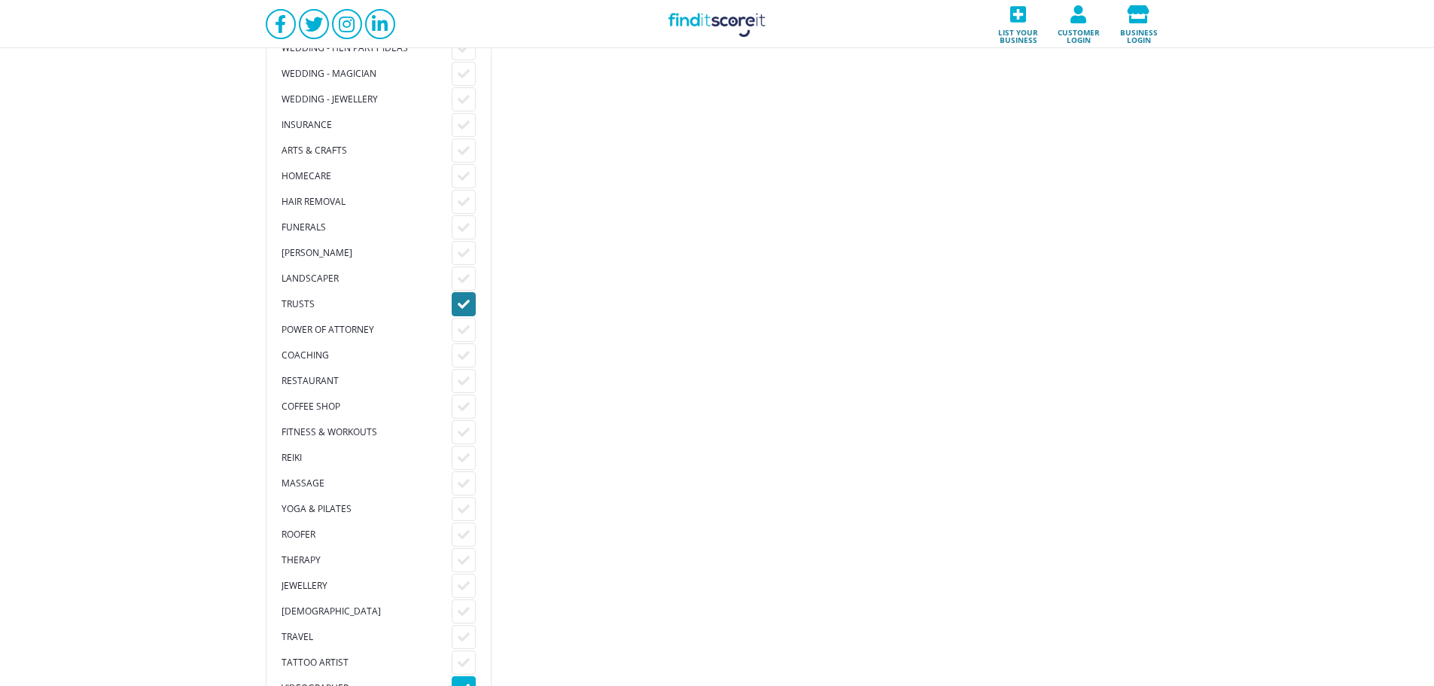
click at [469, 299] on icon at bounding box center [464, 304] width 12 height 12
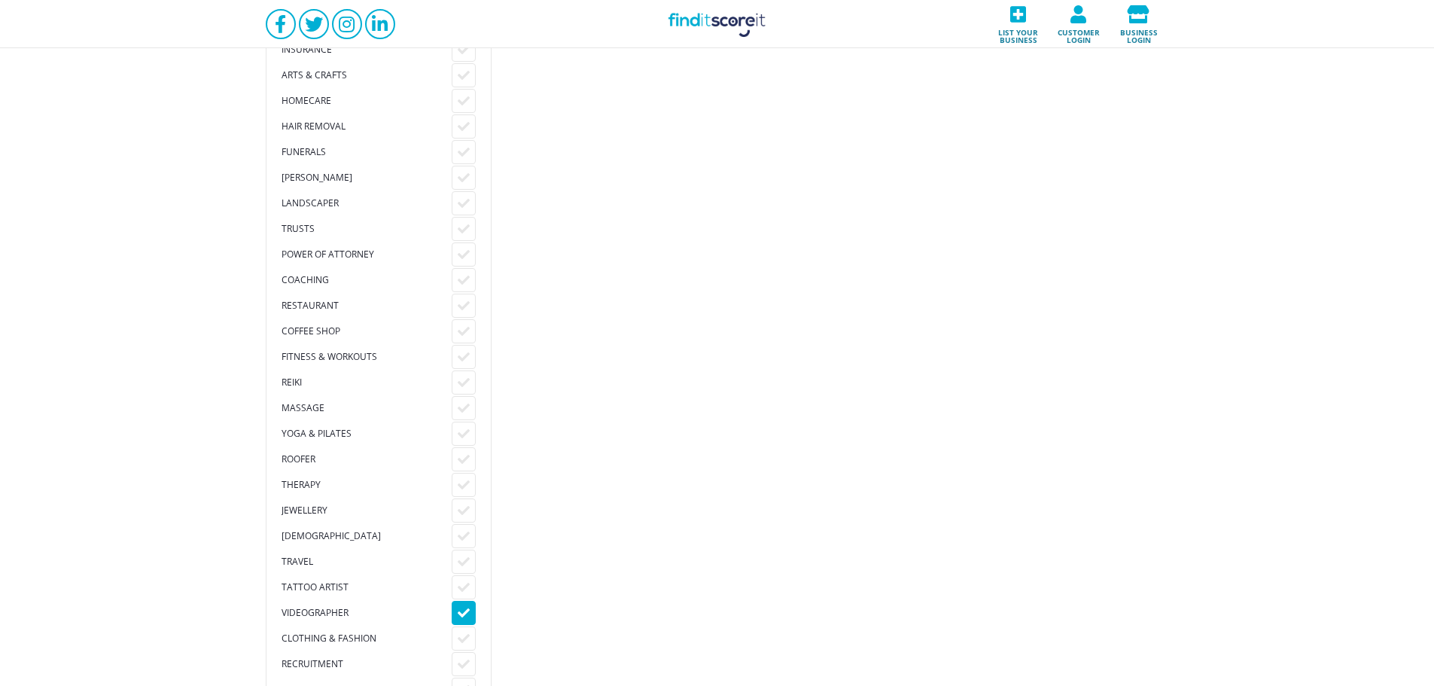
scroll to position [1505, 0]
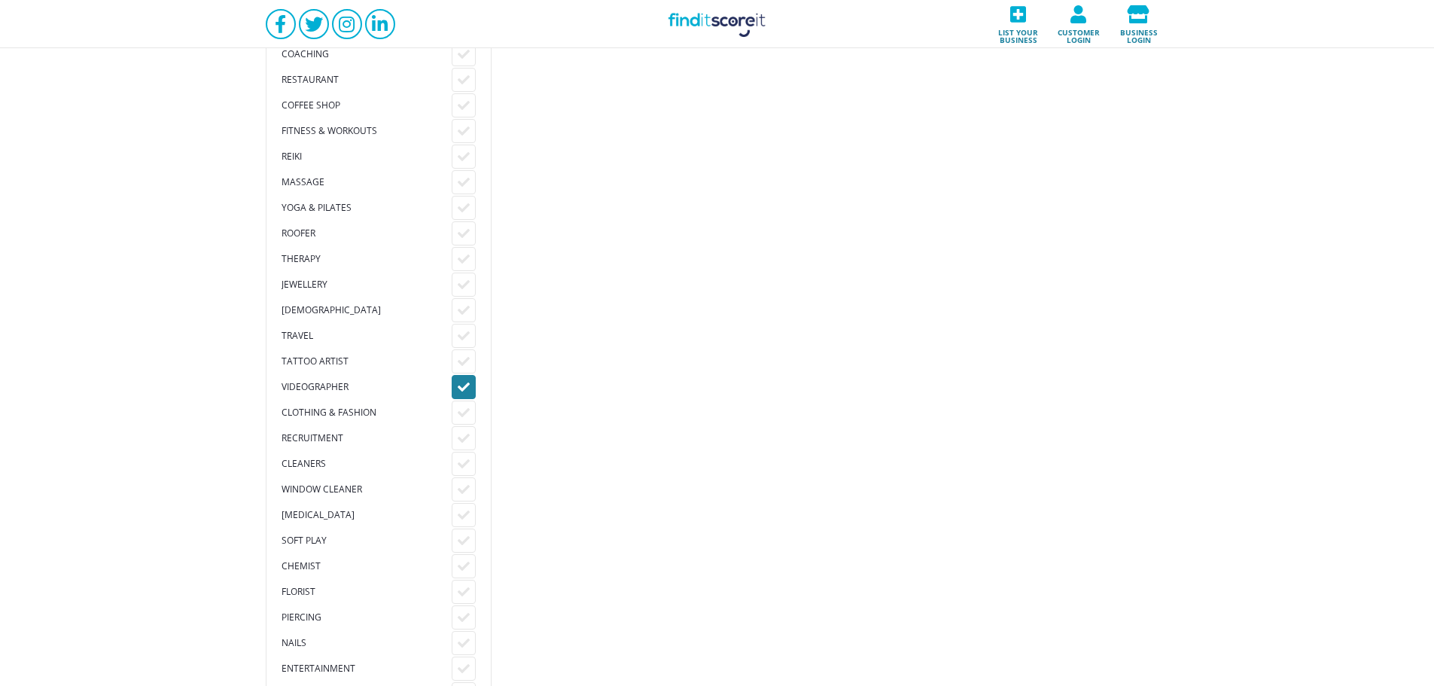
click at [462, 388] on icon at bounding box center [464, 387] width 12 height 12
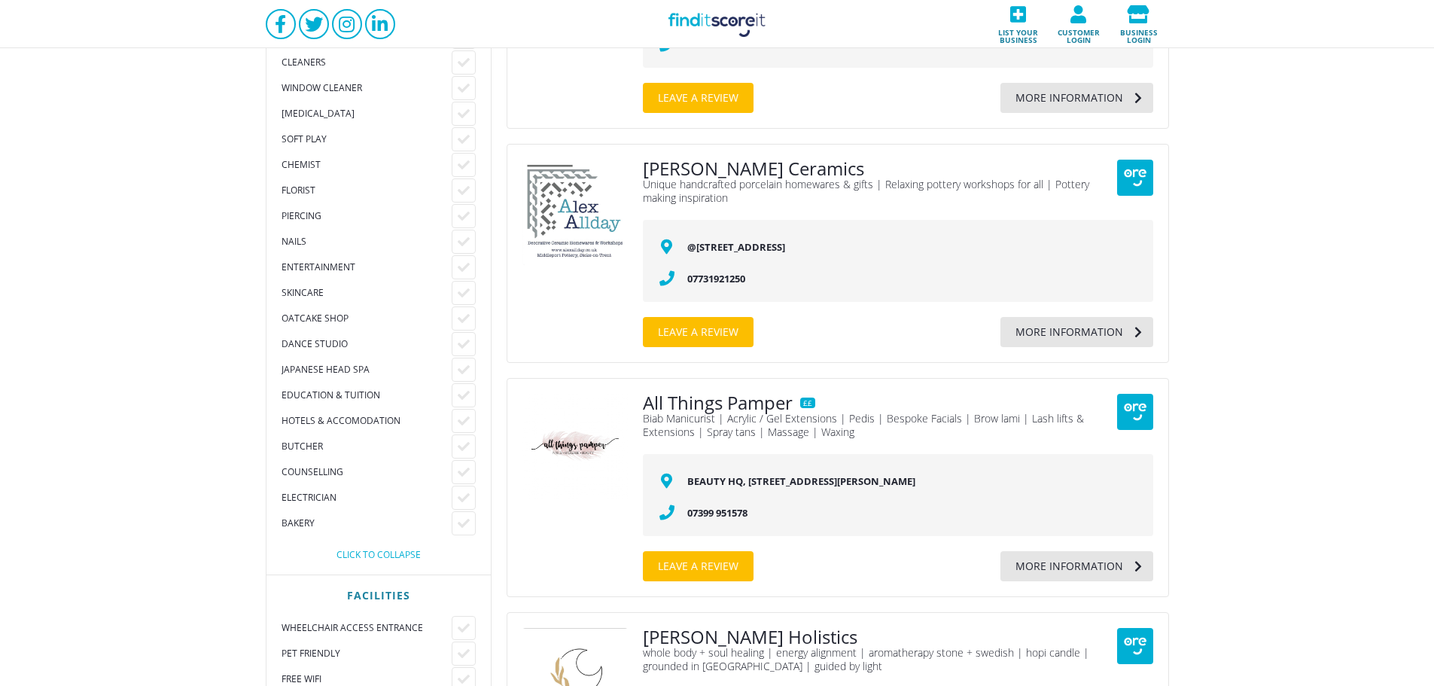
scroll to position [1706, 0]
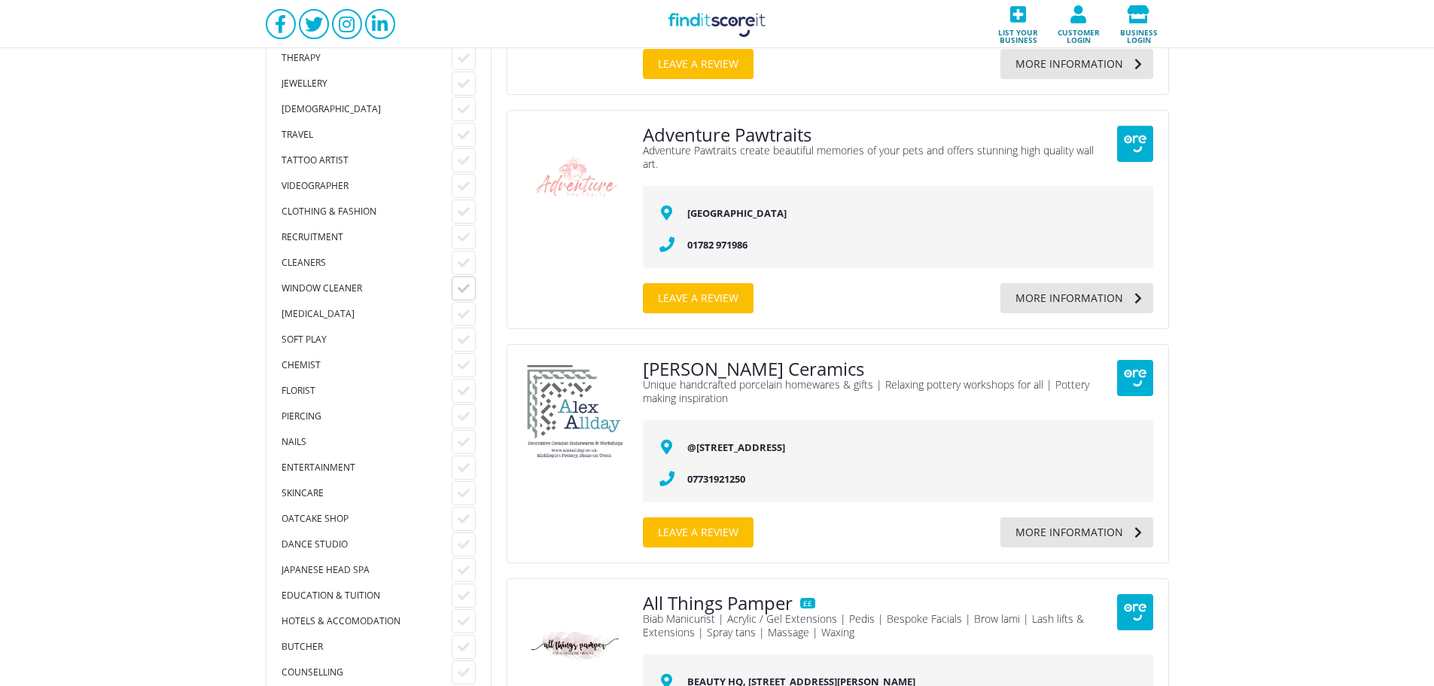
click at [458, 284] on icon at bounding box center [464, 288] width 12 height 12
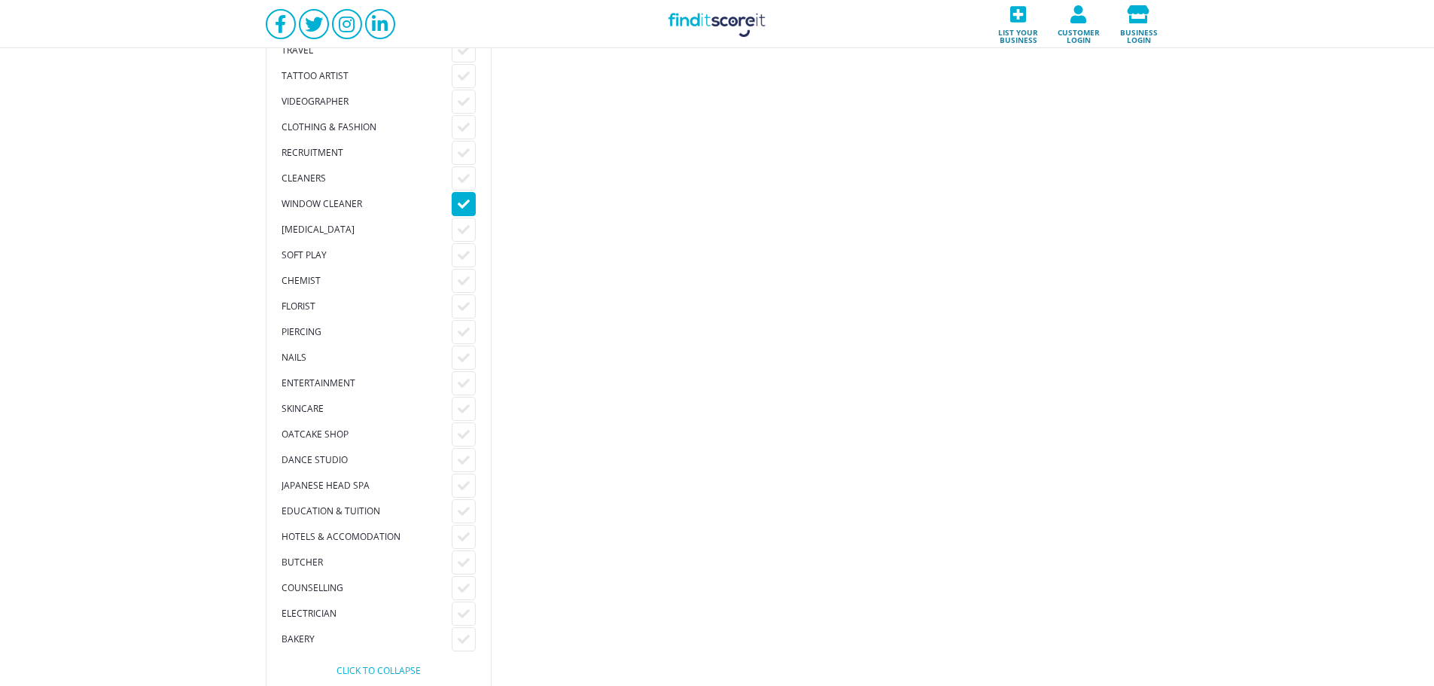
scroll to position [1706, 0]
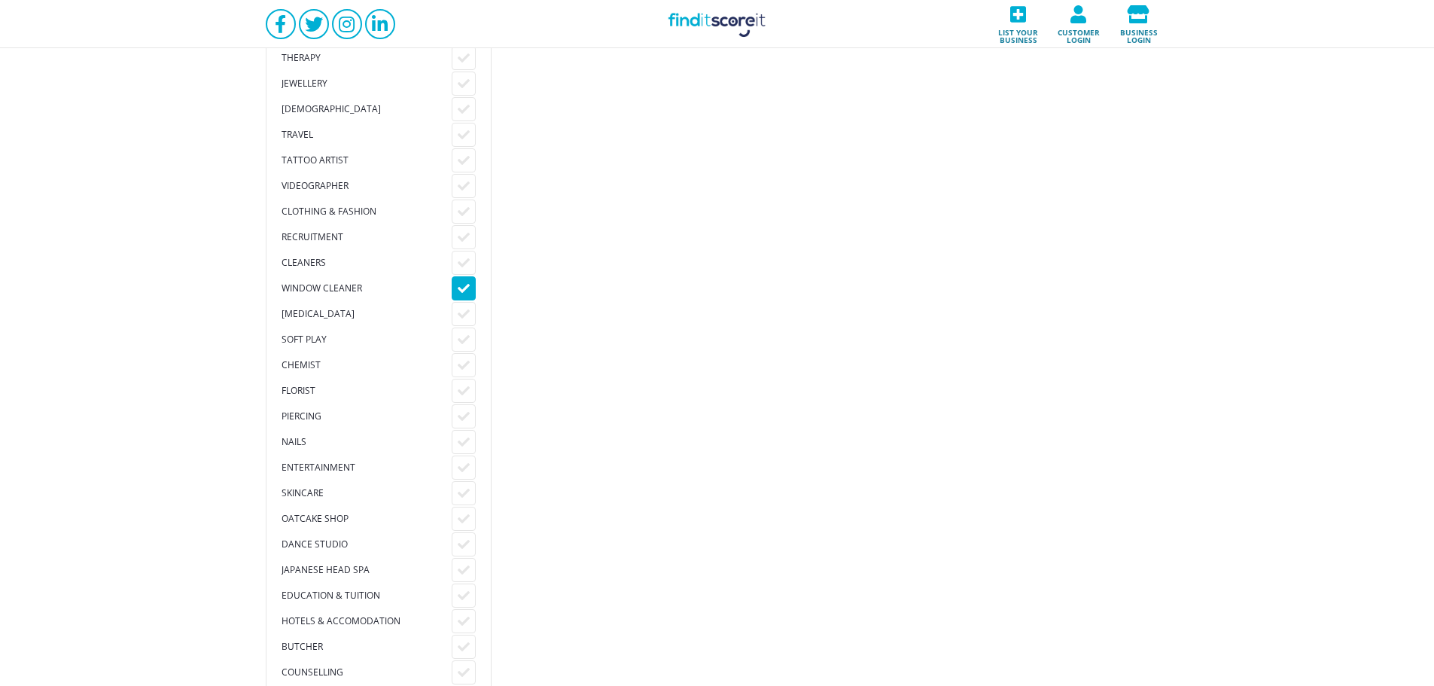
drag, startPoint x: 452, startPoint y: 276, endPoint x: 513, endPoint y: 332, distance: 82.6
click at [452, 276] on div at bounding box center [464, 288] width 24 height 24
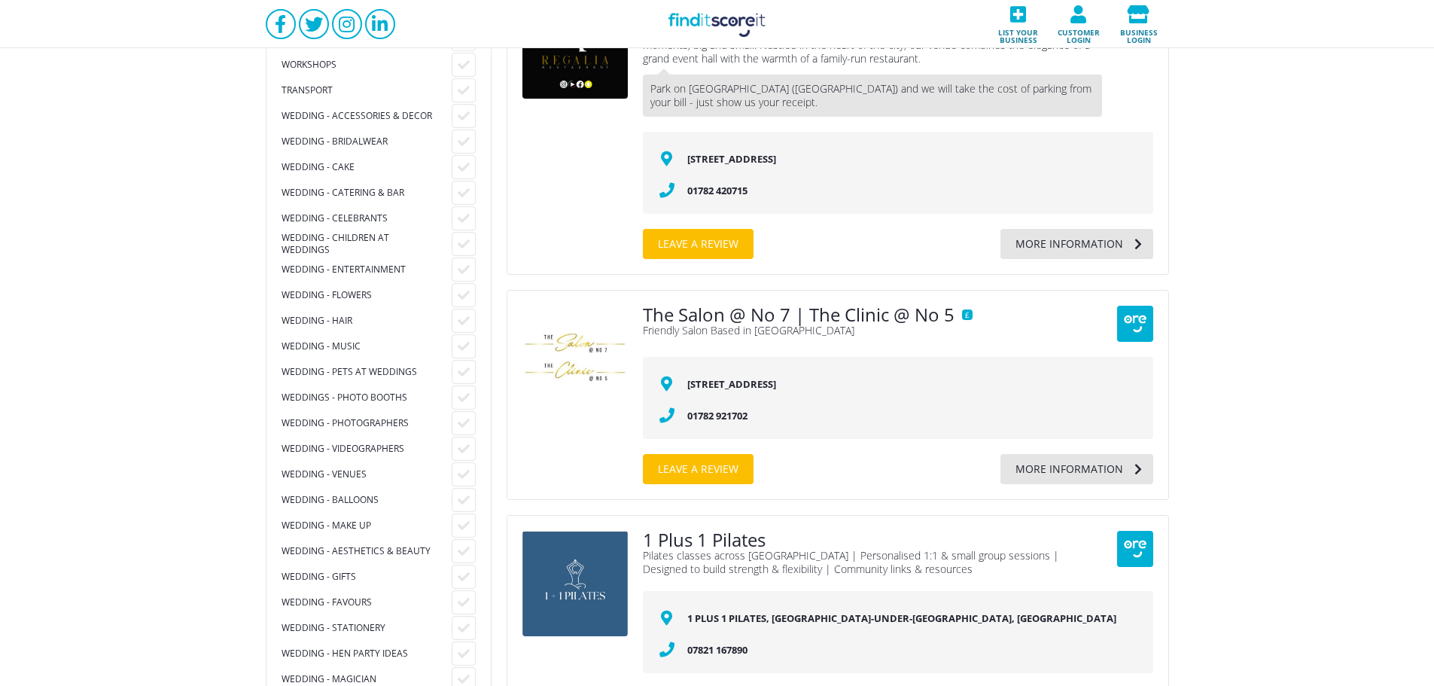
scroll to position [401, 0]
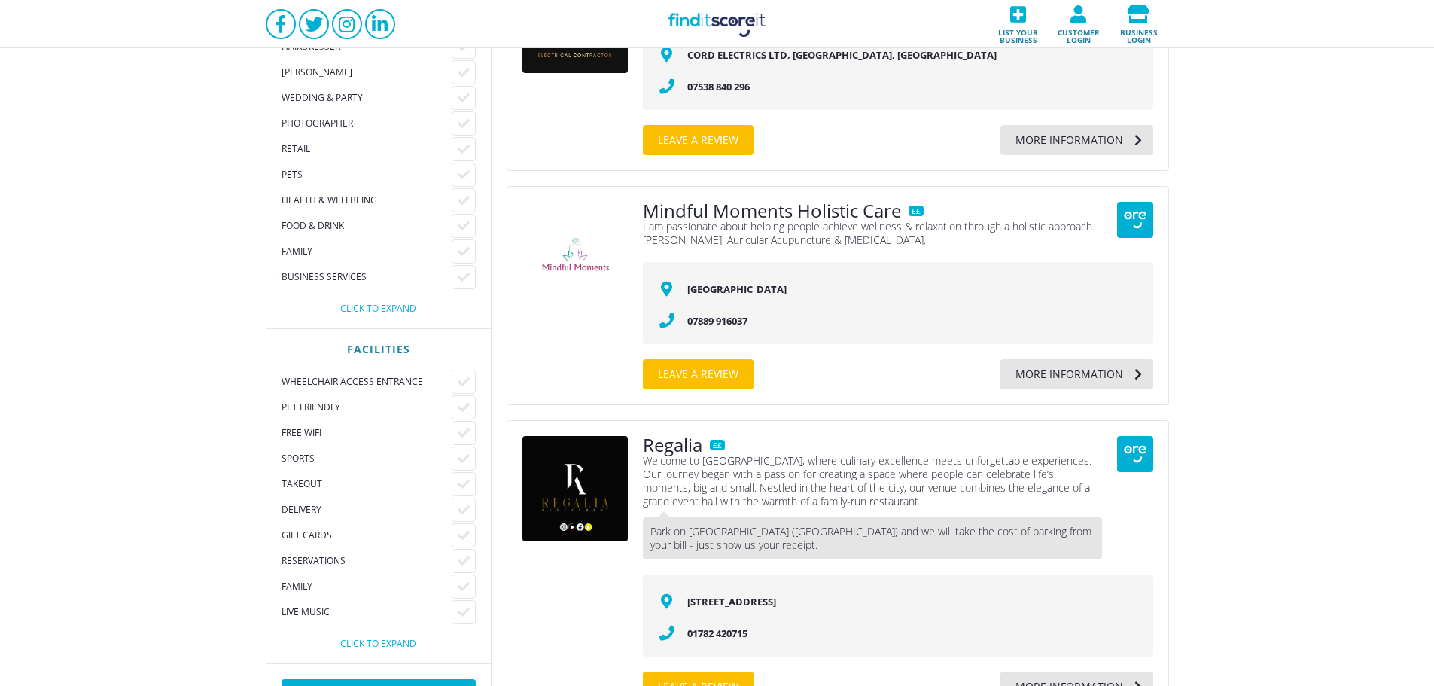
scroll to position [100, 0]
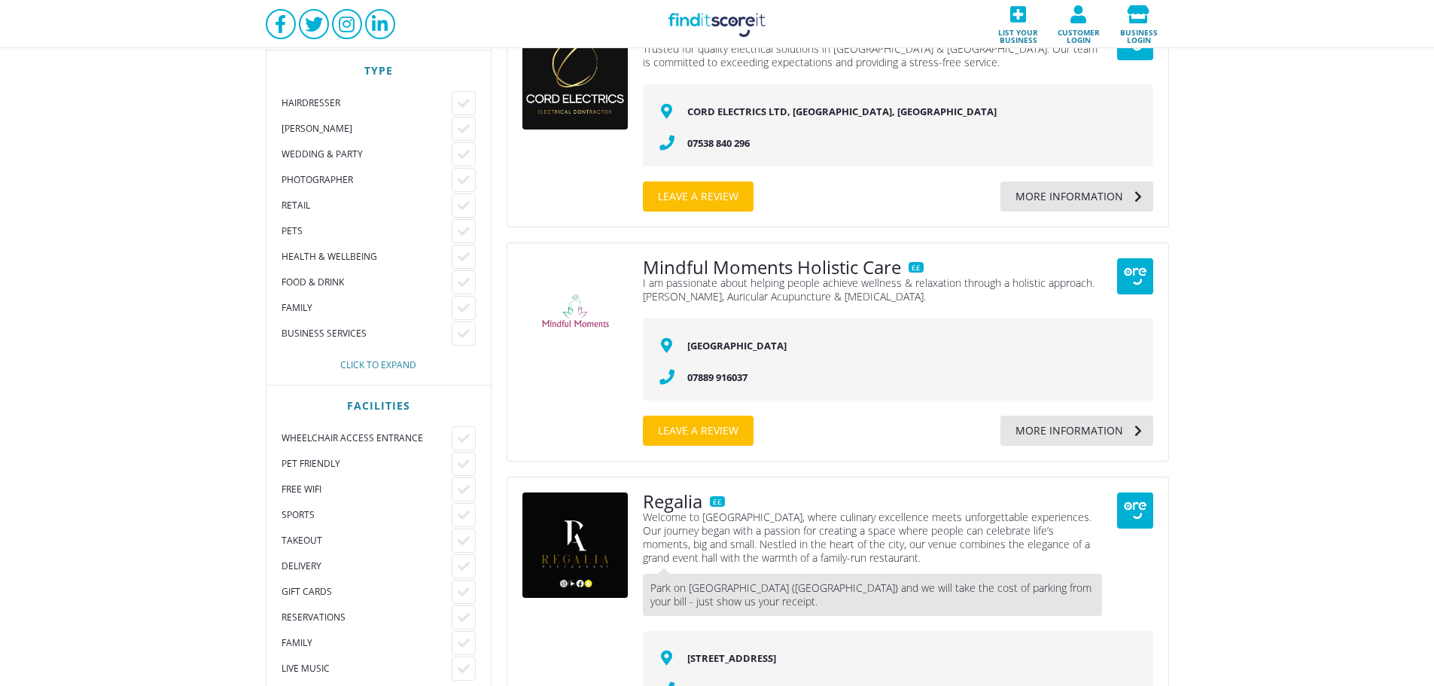
click at [378, 366] on div "Click to expand" at bounding box center [378, 365] width 194 height 9
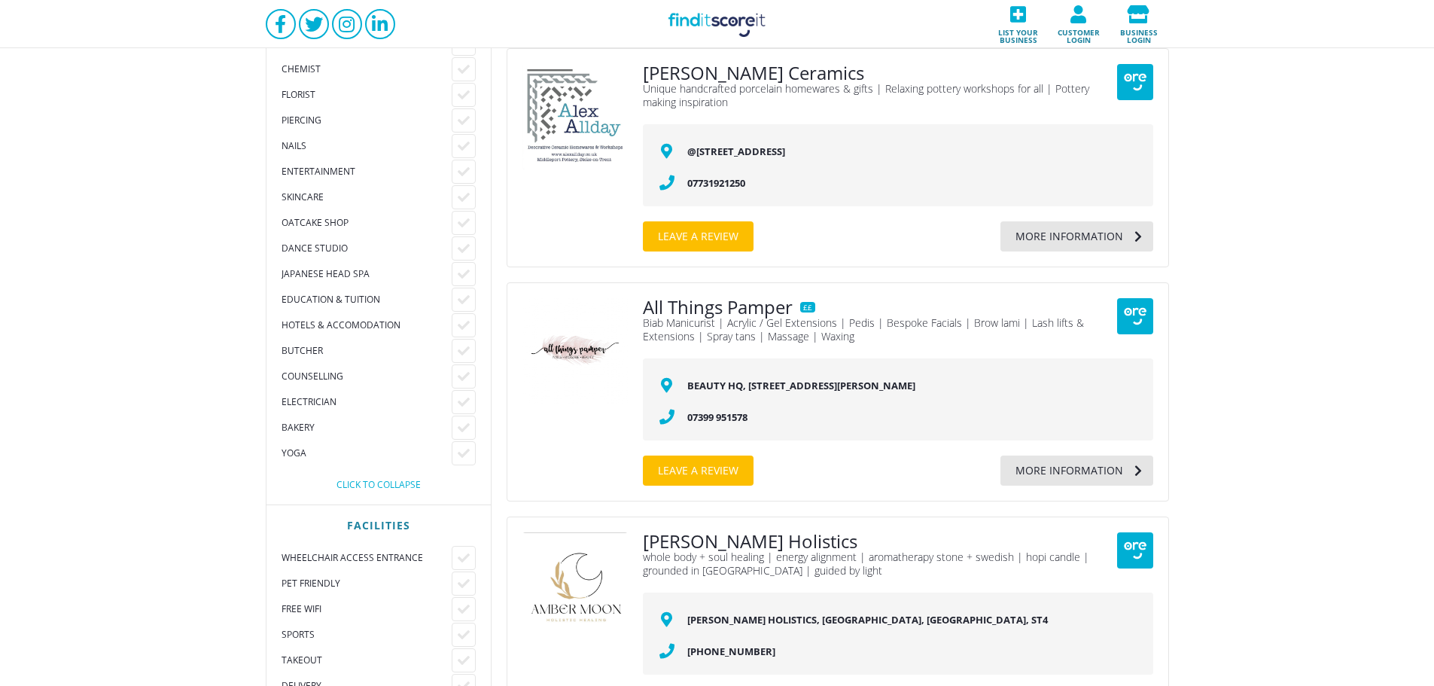
scroll to position [2107, 0]
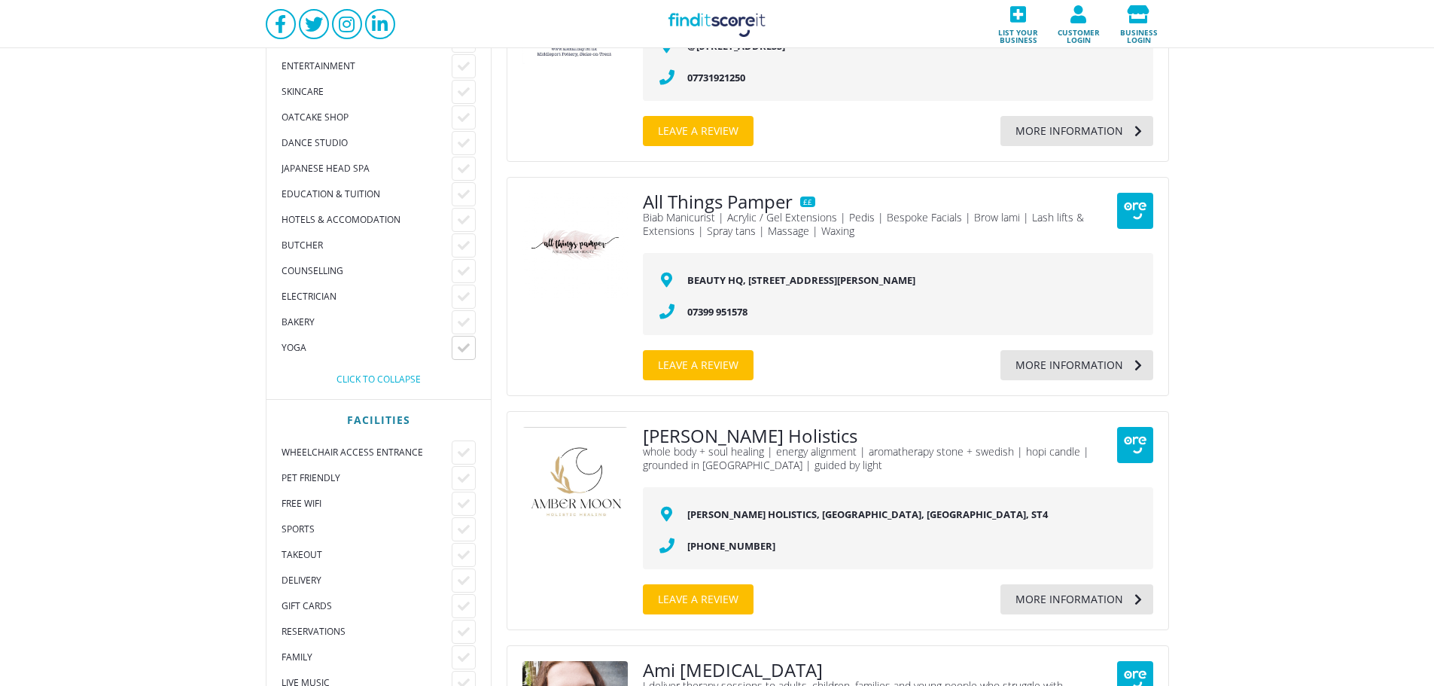
click at [467, 348] on icon at bounding box center [464, 348] width 12 height 12
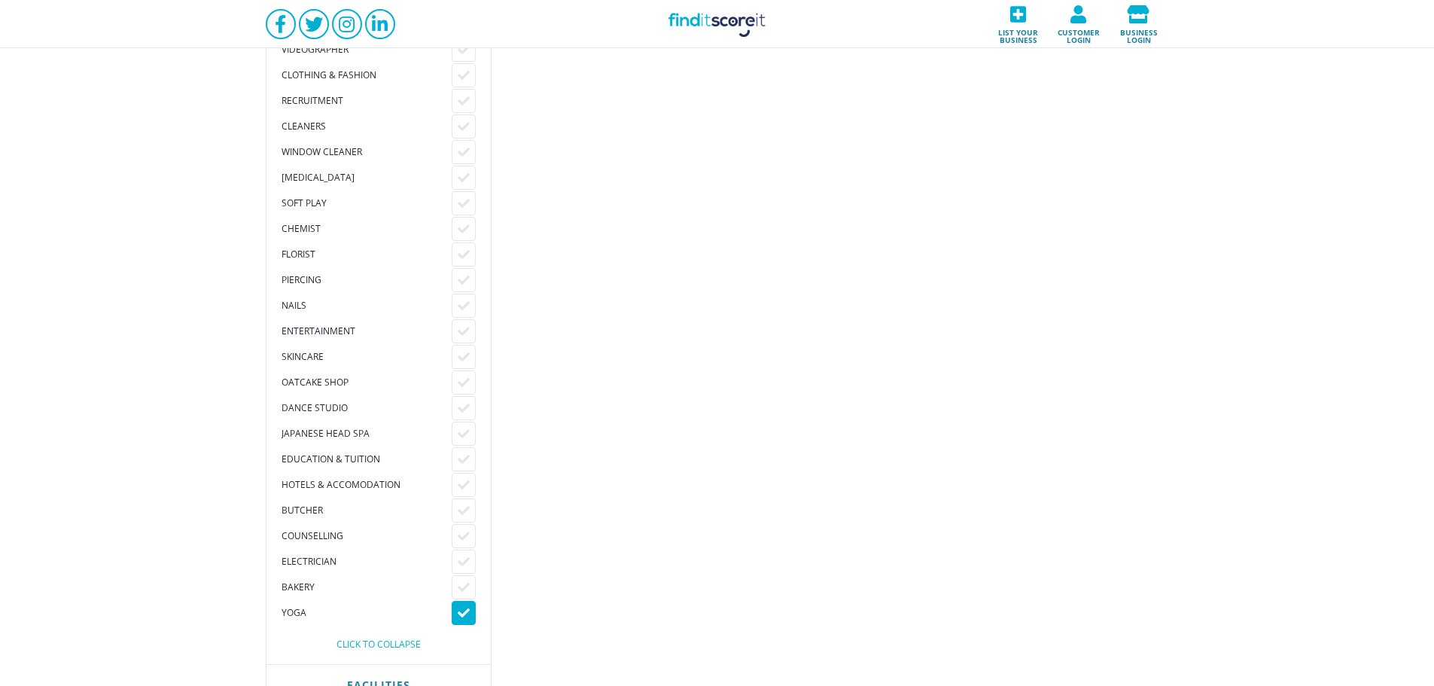
scroll to position [2007, 0]
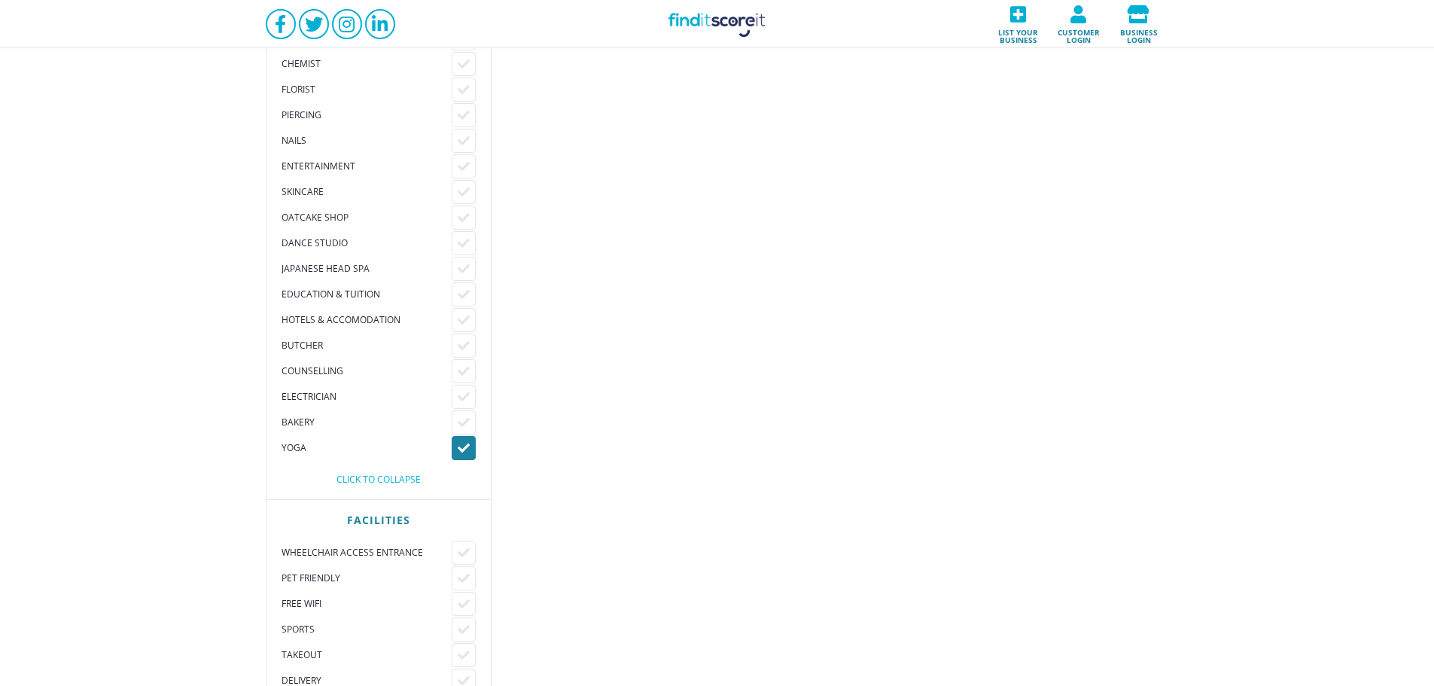
click at [467, 452] on icon at bounding box center [464, 448] width 12 height 12
